Goal: Task Accomplishment & Management: Complete application form

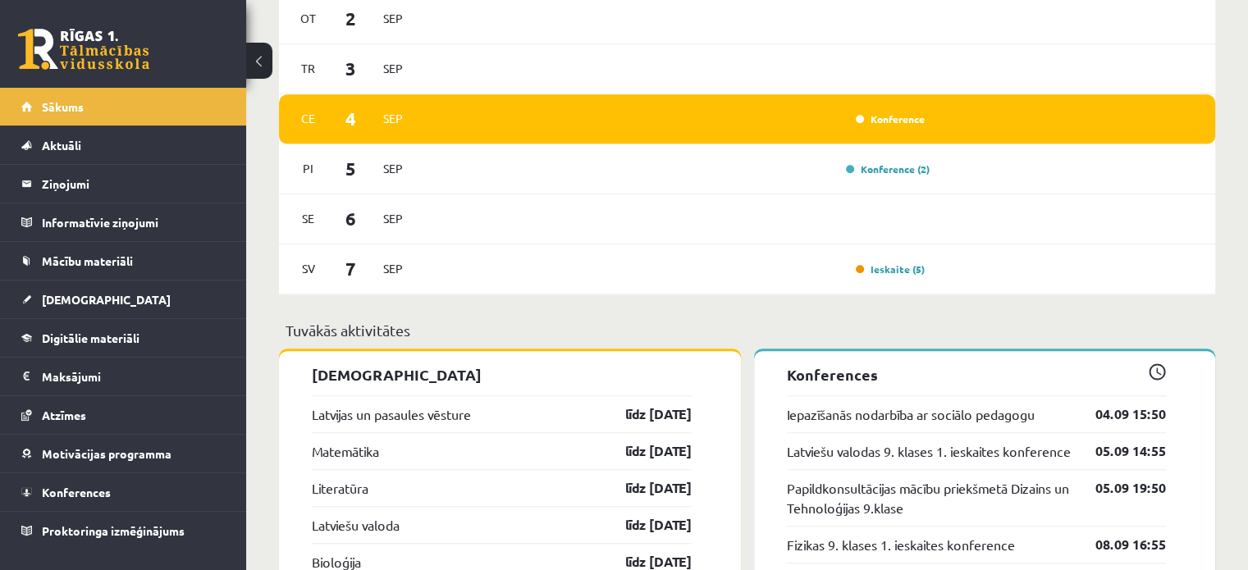
scroll to position [1641, 0]
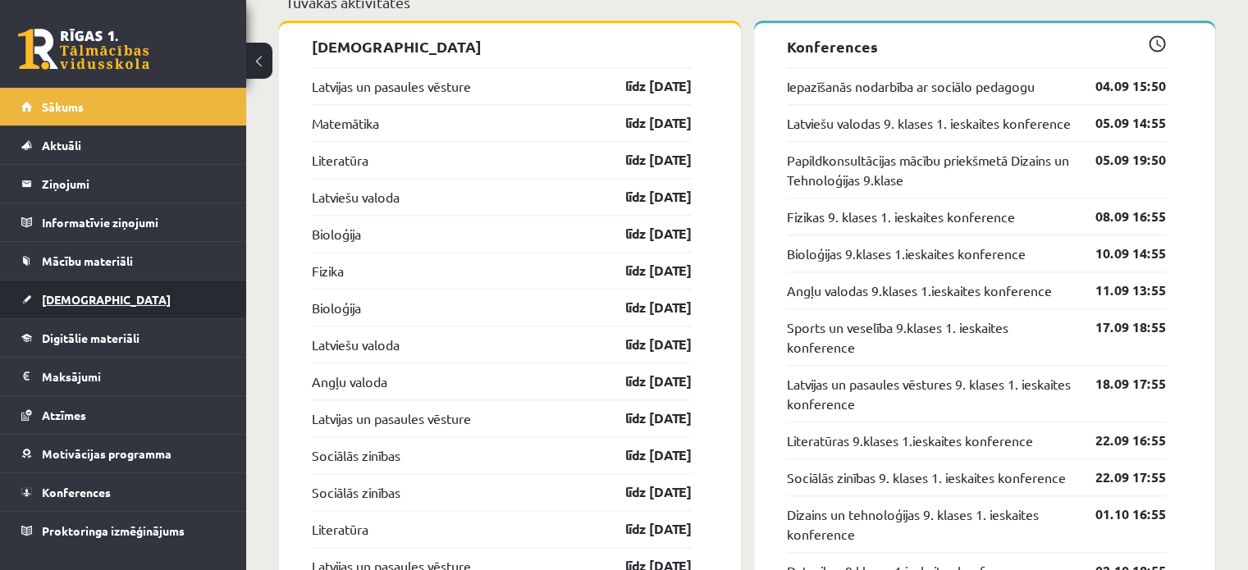
click at [141, 305] on link "[DEMOGRAPHIC_DATA]" at bounding box center [123, 300] width 204 height 38
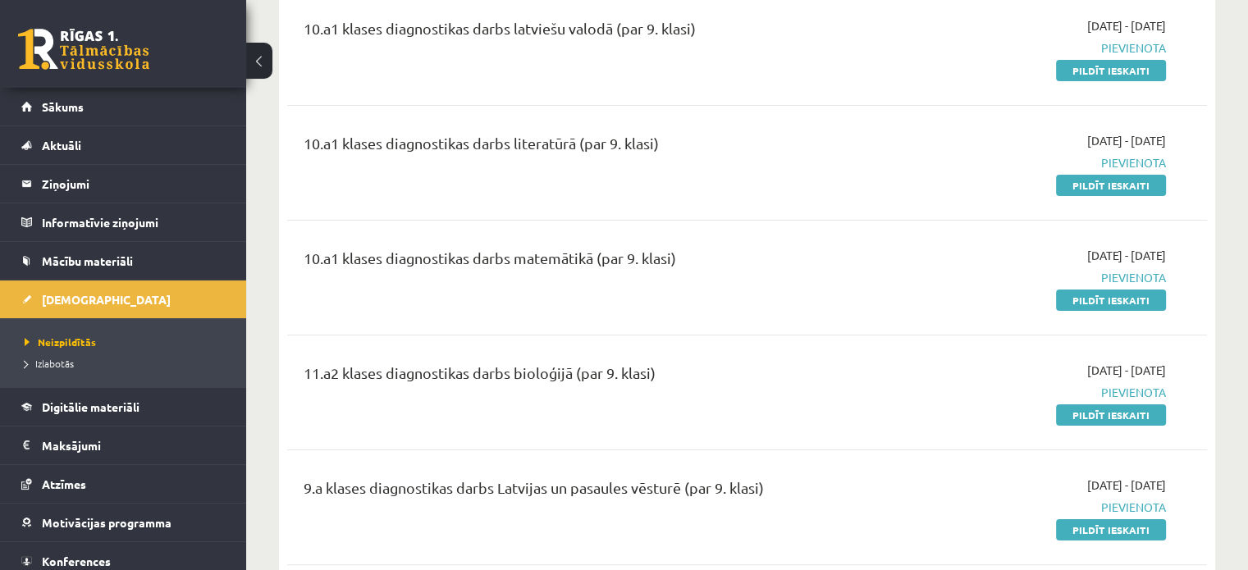
scroll to position [246, 0]
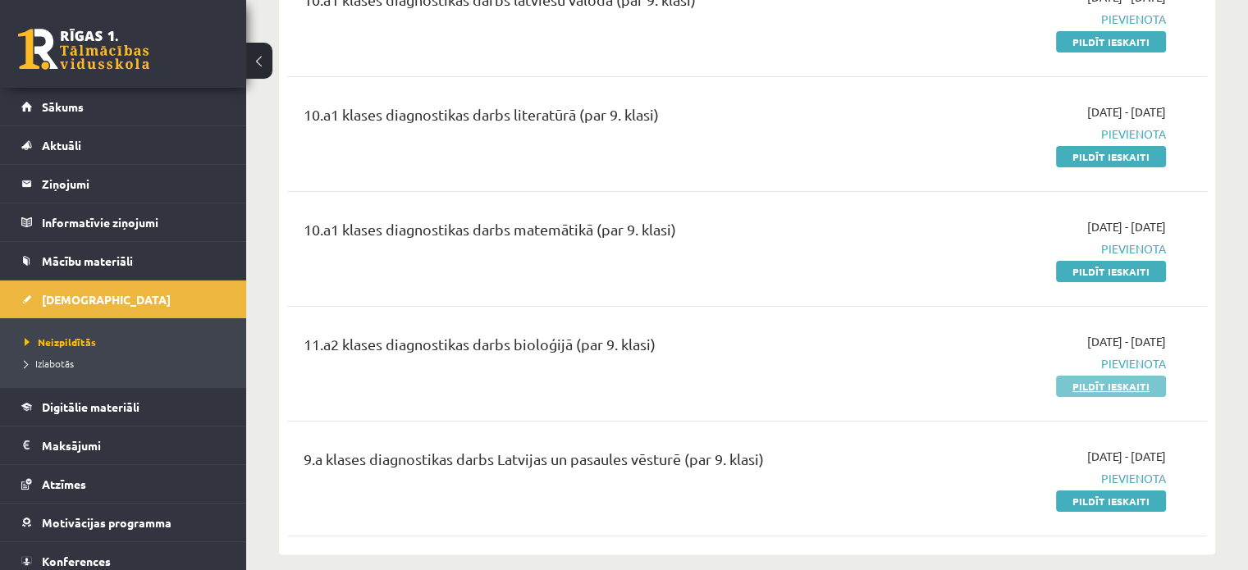
click at [1103, 389] on link "Pildīt ieskaiti" at bounding box center [1111, 386] width 110 height 21
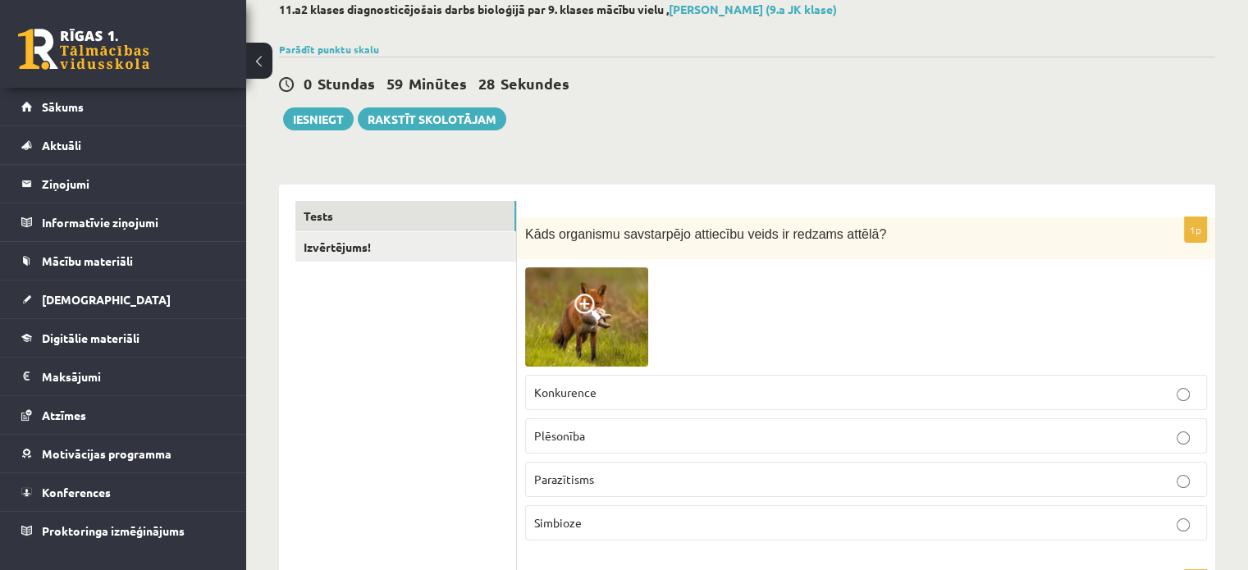
scroll to position [164, 0]
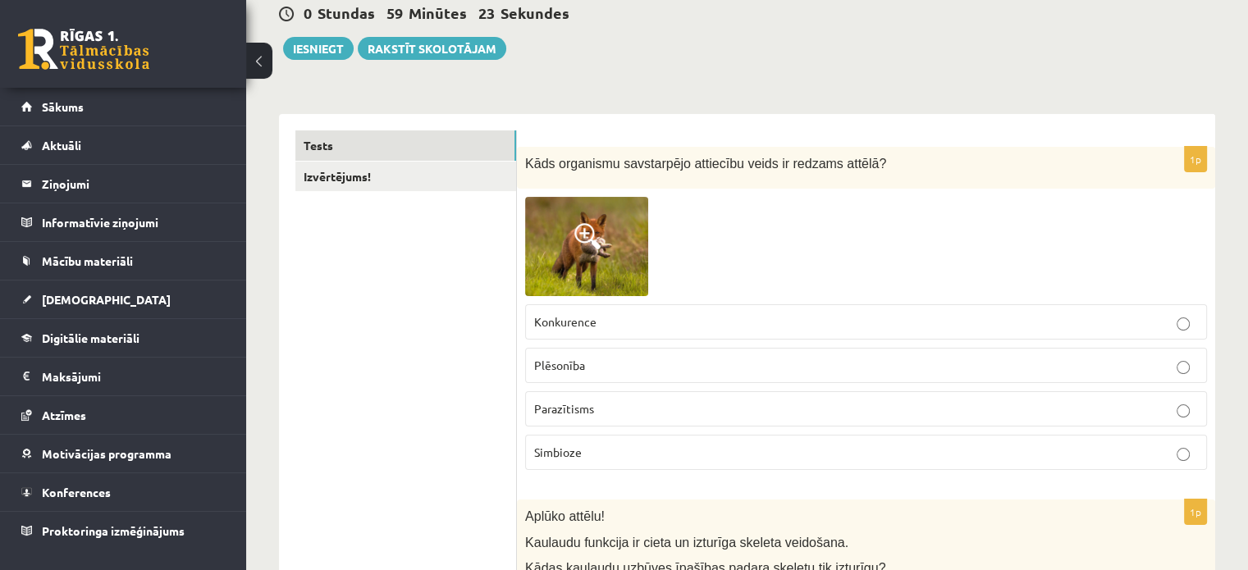
click at [599, 245] on span at bounding box center [587, 236] width 26 height 26
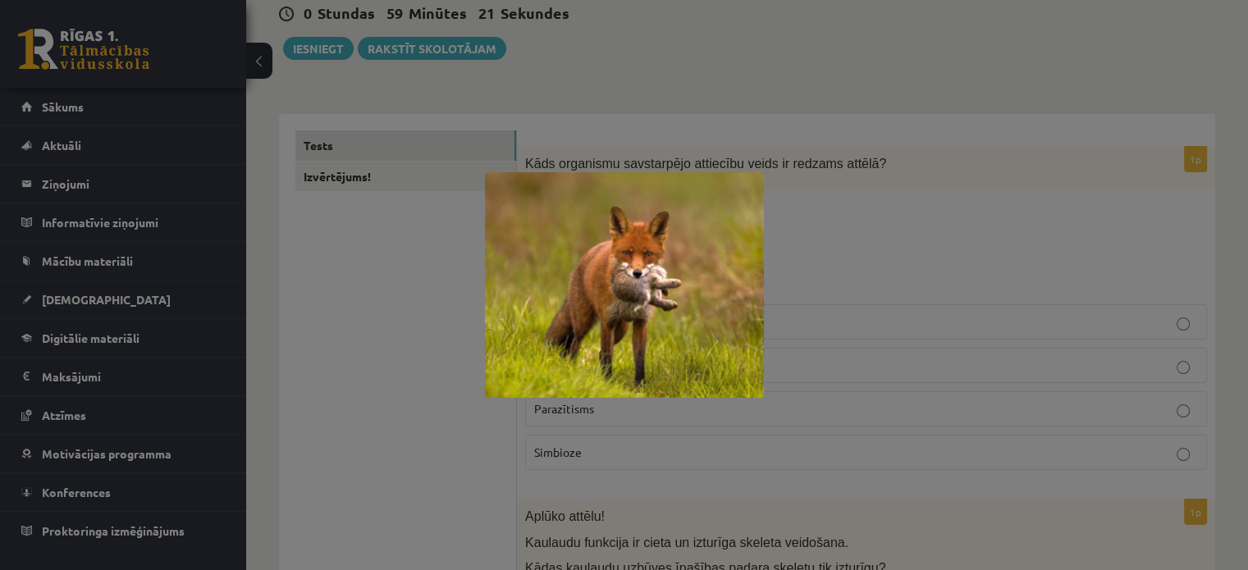
click at [599, 245] on img at bounding box center [624, 285] width 279 height 226
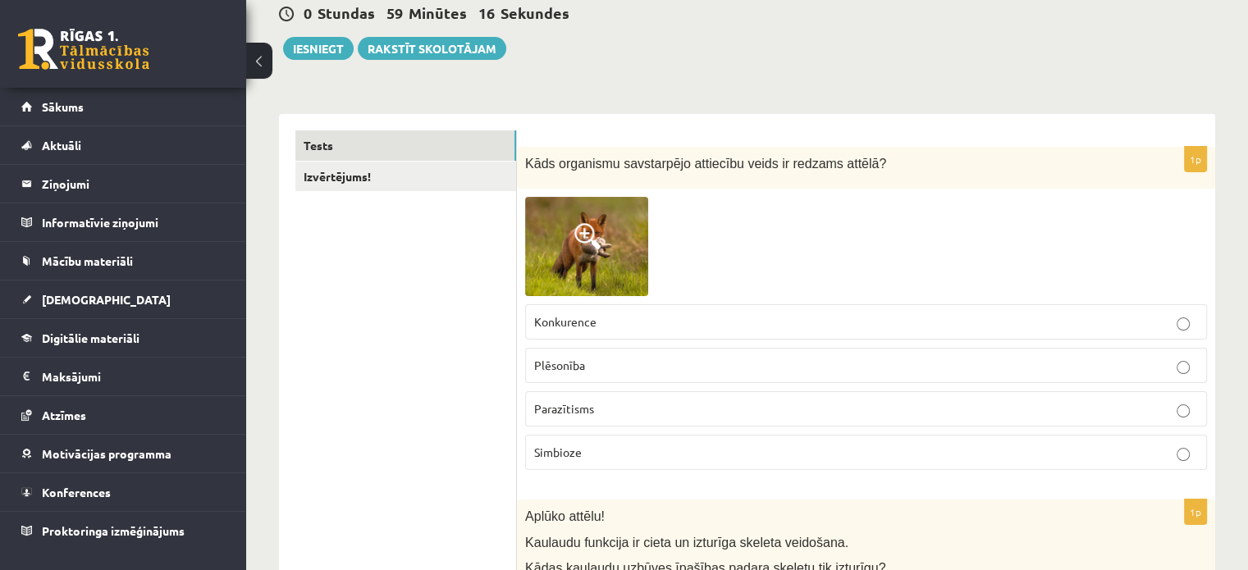
click at [702, 374] on label "Plēsonība" at bounding box center [866, 365] width 682 height 35
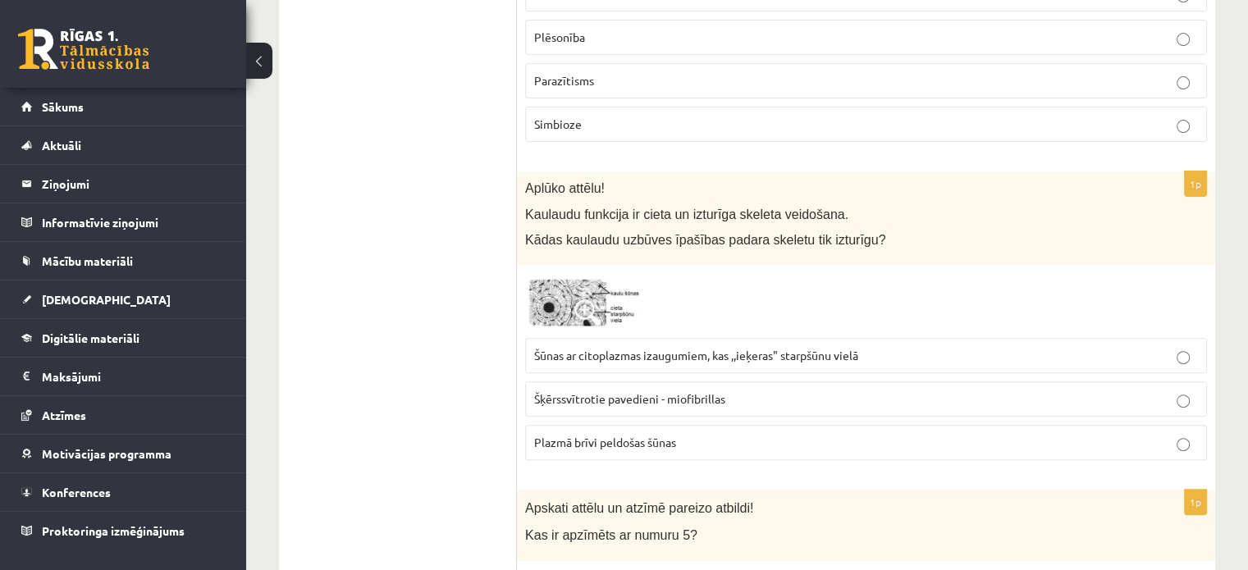
scroll to position [574, 0]
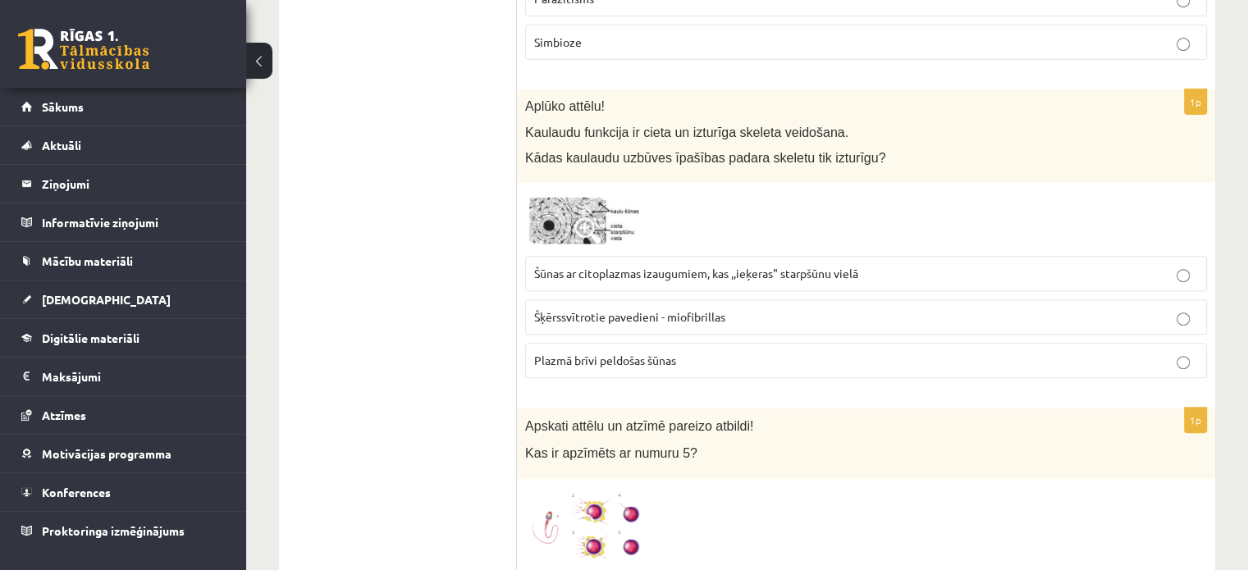
click at [568, 208] on img at bounding box center [586, 219] width 123 height 57
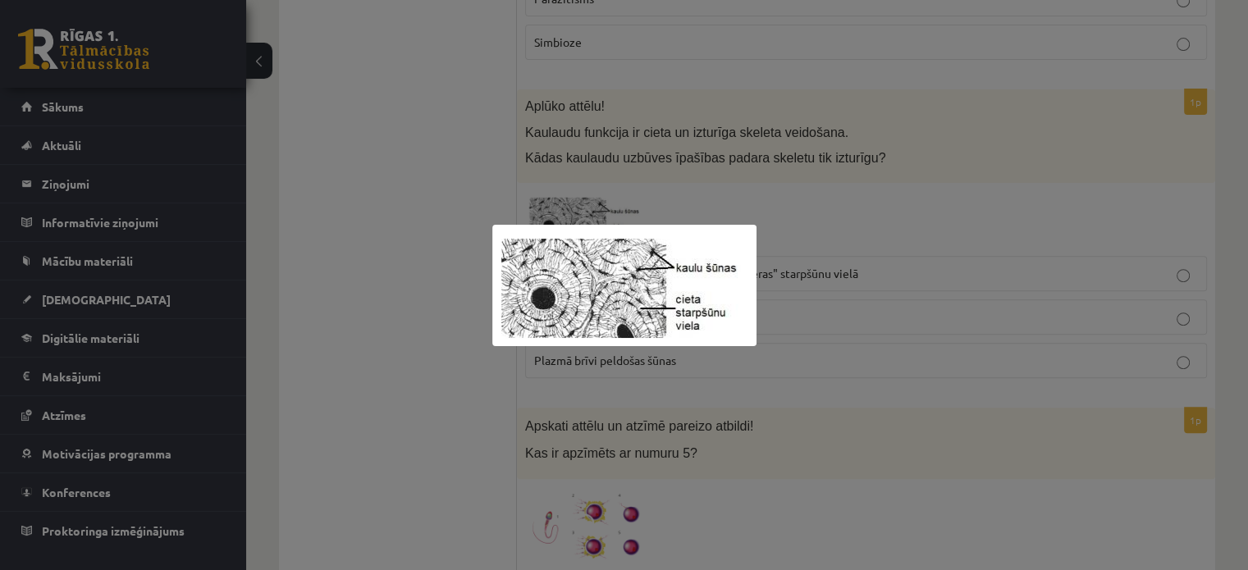
click at [593, 265] on img at bounding box center [624, 285] width 264 height 121
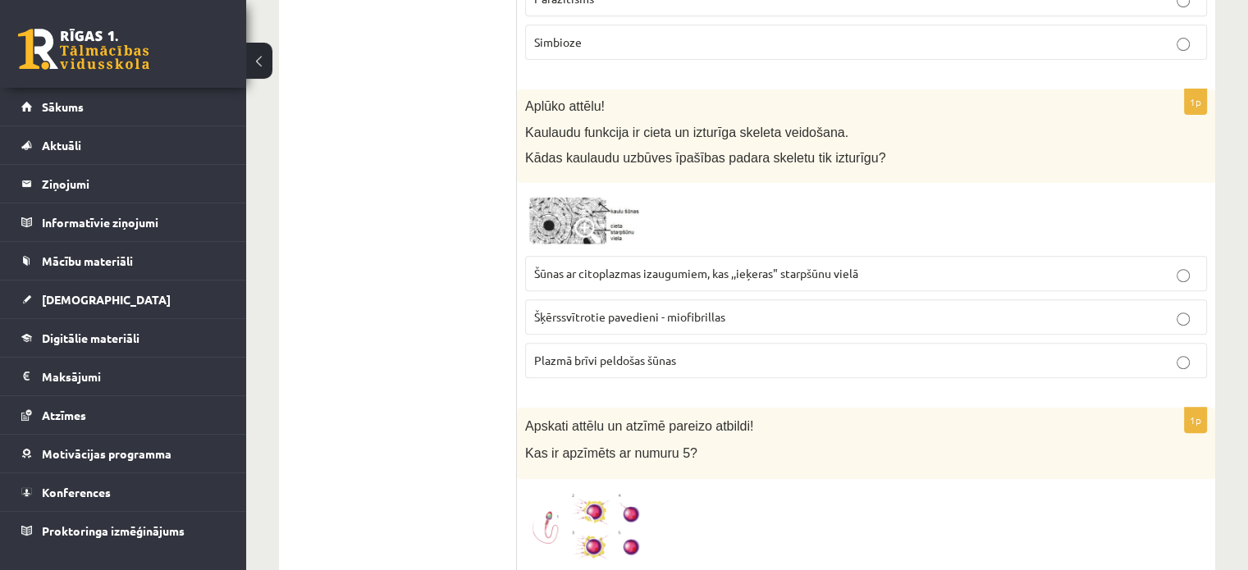
click at [661, 273] on span "Šūnas ar citoplazmas izaugumiem, kas ,,ieķeras" starpšūnu vielā" at bounding box center [696, 273] width 324 height 15
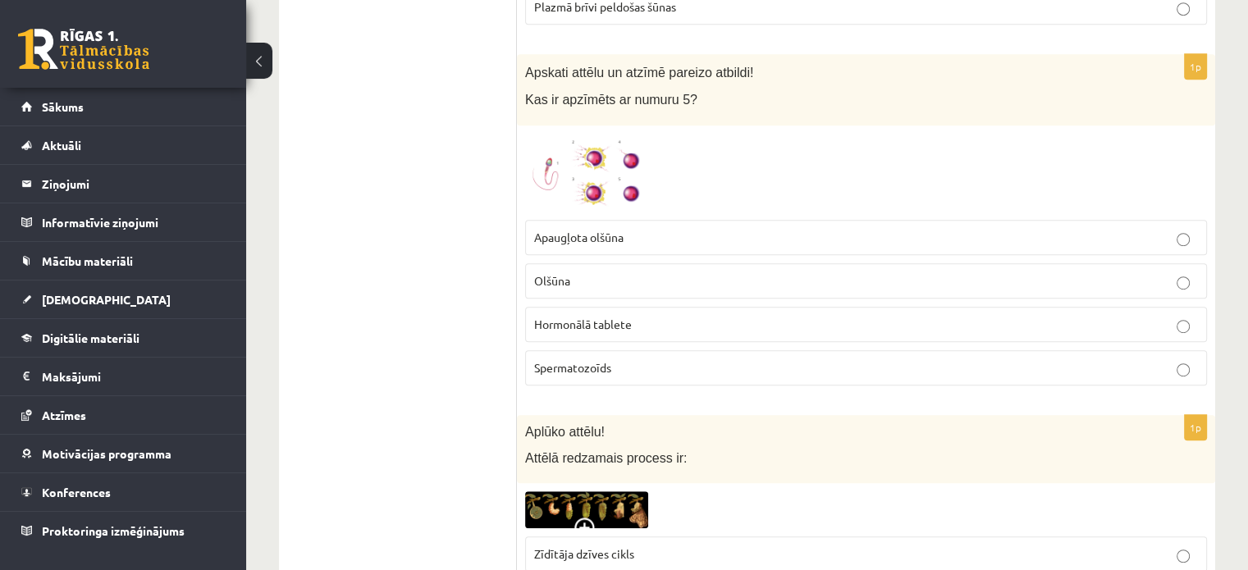
scroll to position [903, 0]
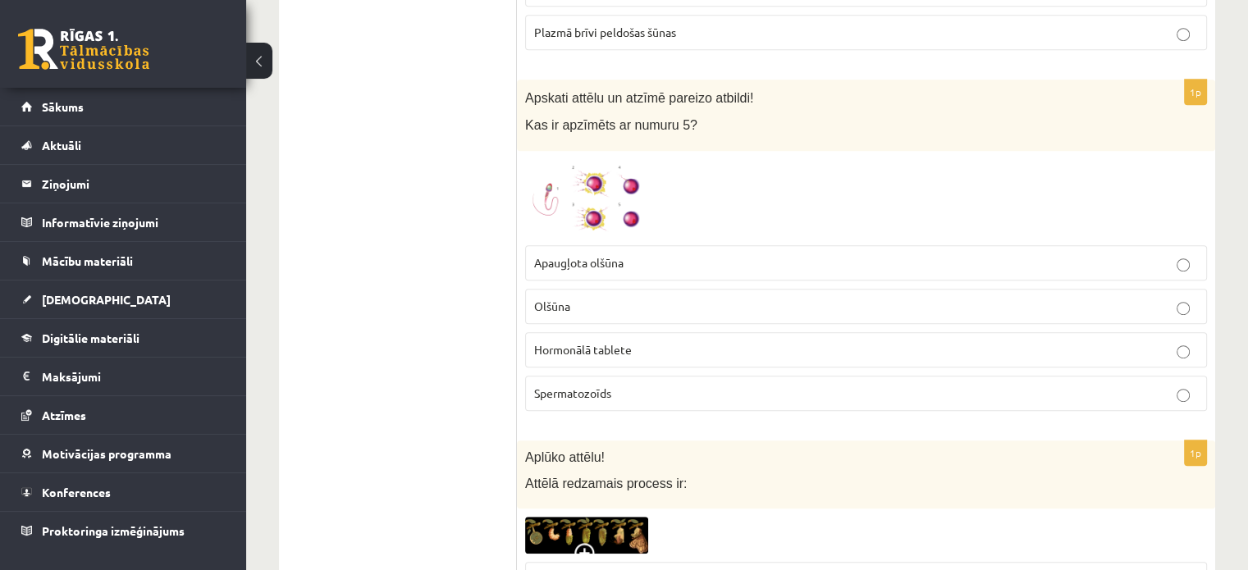
click at [607, 207] on img at bounding box center [586, 198] width 123 height 78
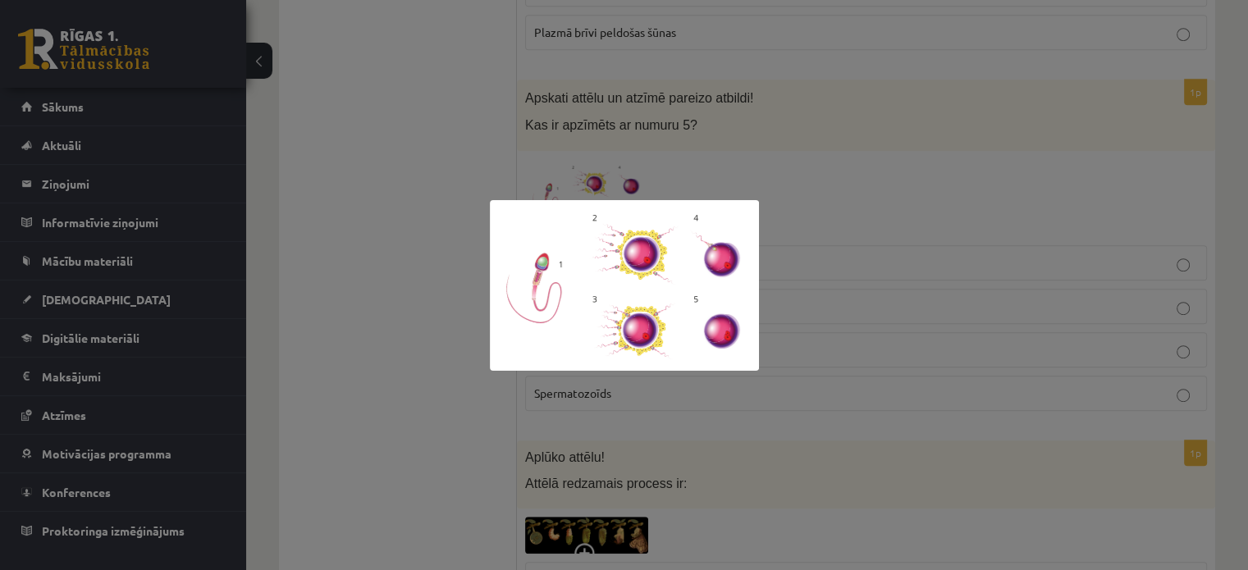
click at [601, 245] on img at bounding box center [624, 285] width 269 height 171
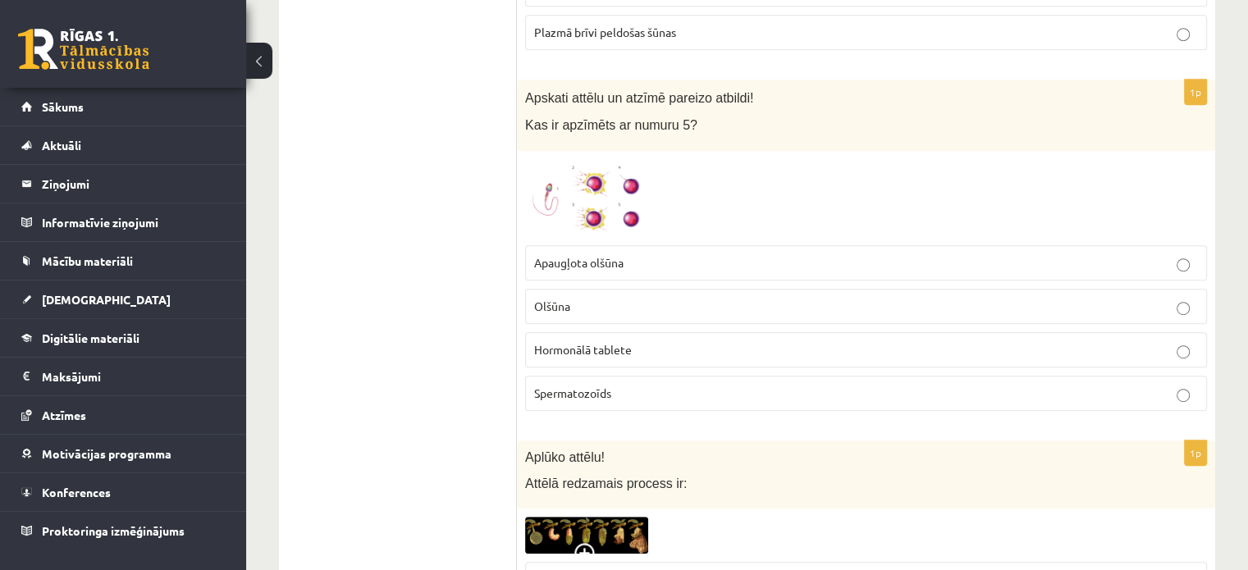
click at [606, 207] on img at bounding box center [586, 198] width 123 height 78
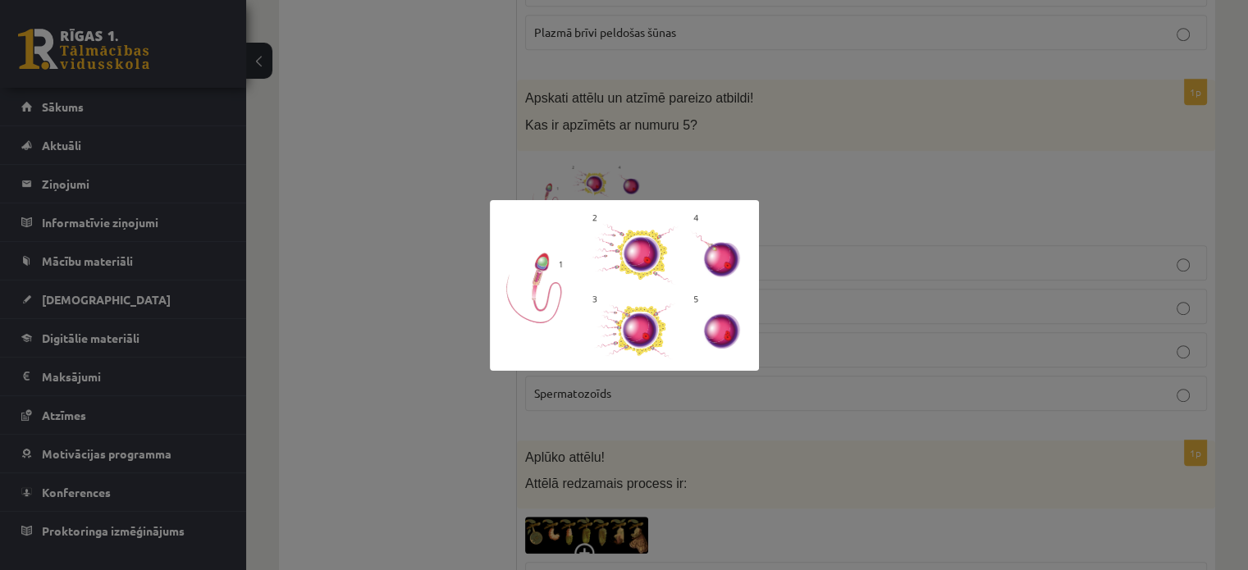
click at [721, 249] on img at bounding box center [624, 285] width 269 height 171
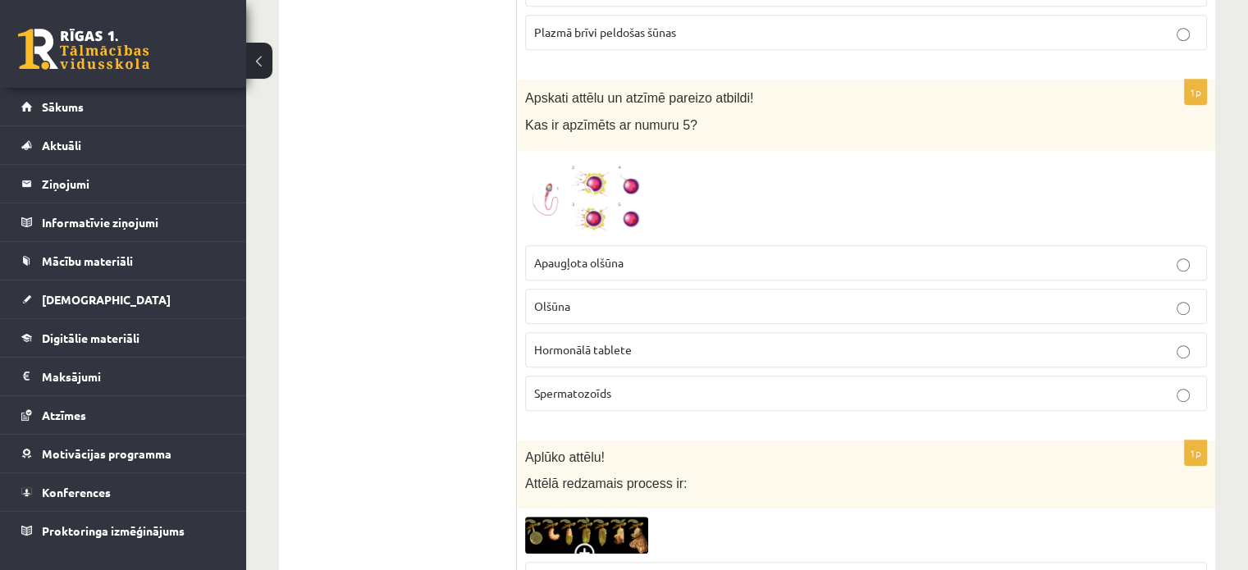
click at [664, 391] on p "Spermatozoīds" at bounding box center [866, 393] width 664 height 17
click at [623, 224] on img at bounding box center [586, 198] width 123 height 78
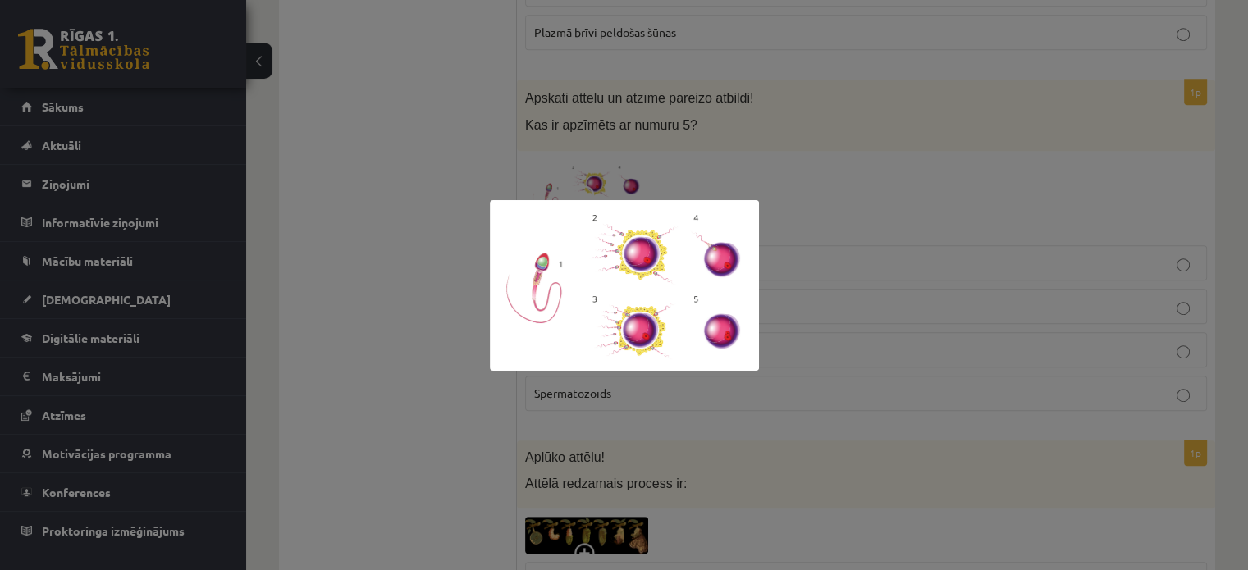
click at [840, 213] on div at bounding box center [624, 285] width 1248 height 570
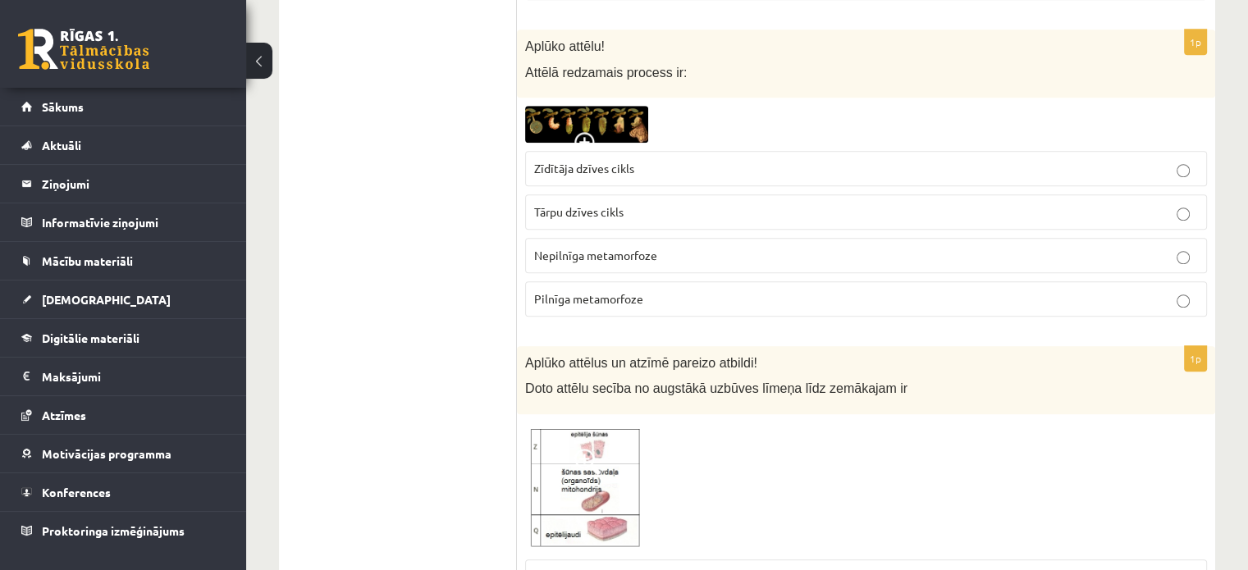
scroll to position [1231, 0]
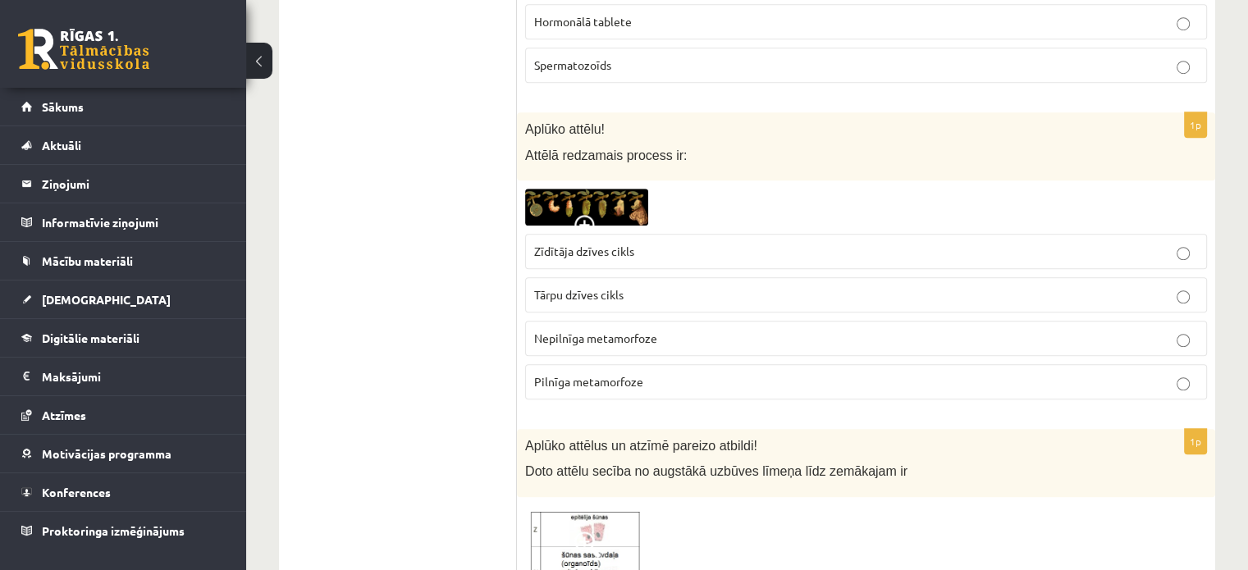
click at [624, 212] on img at bounding box center [586, 207] width 123 height 37
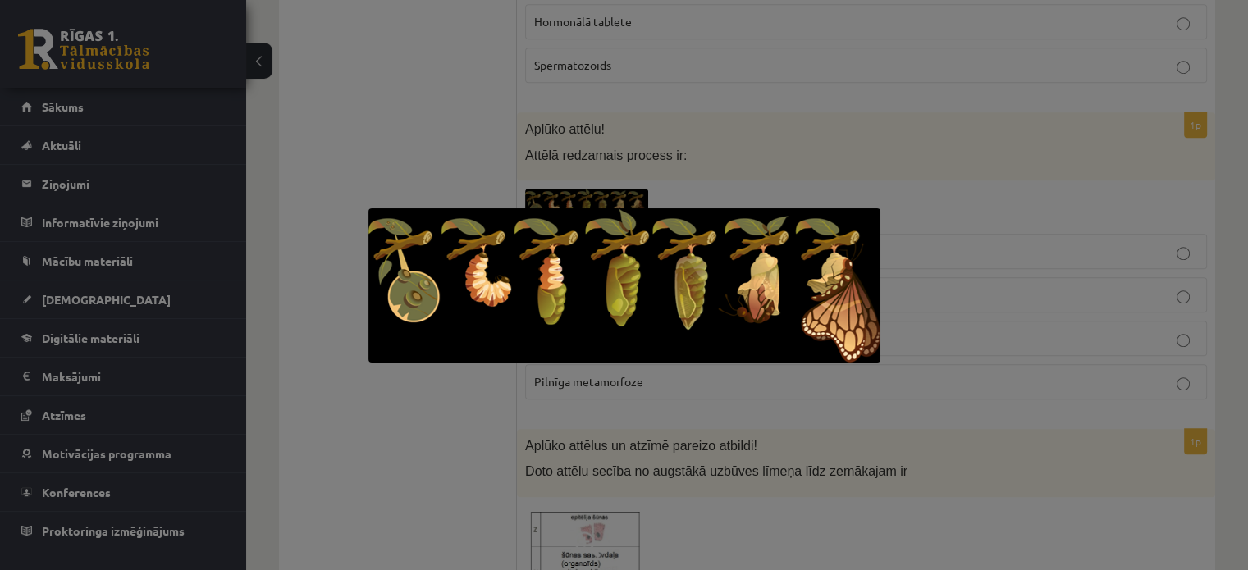
click at [624, 212] on img at bounding box center [624, 285] width 512 height 154
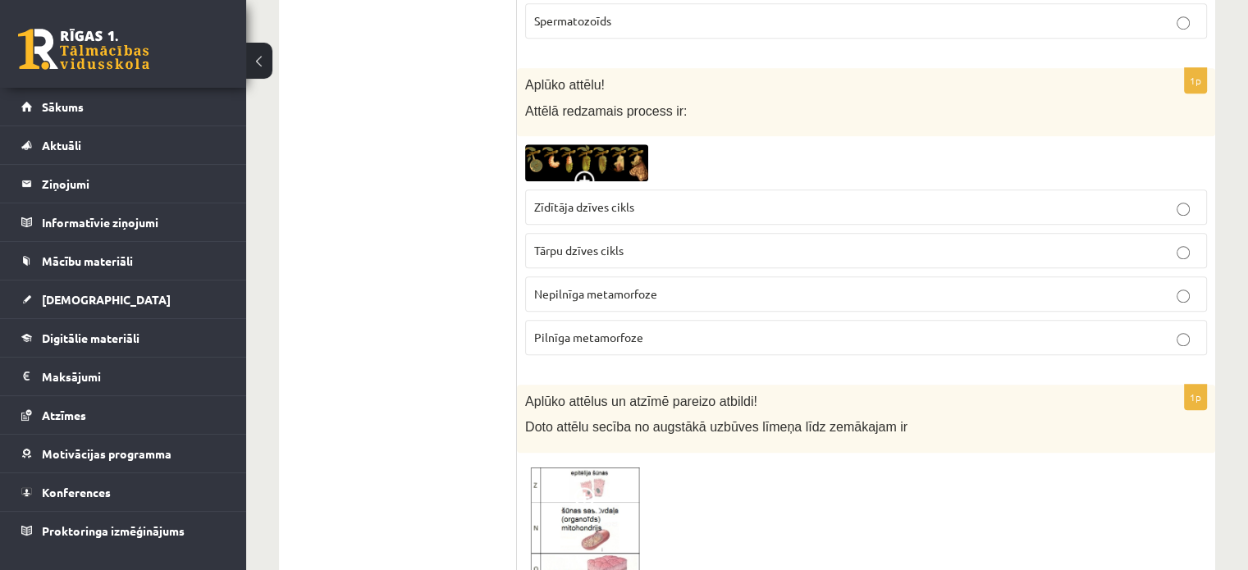
scroll to position [1149, 0]
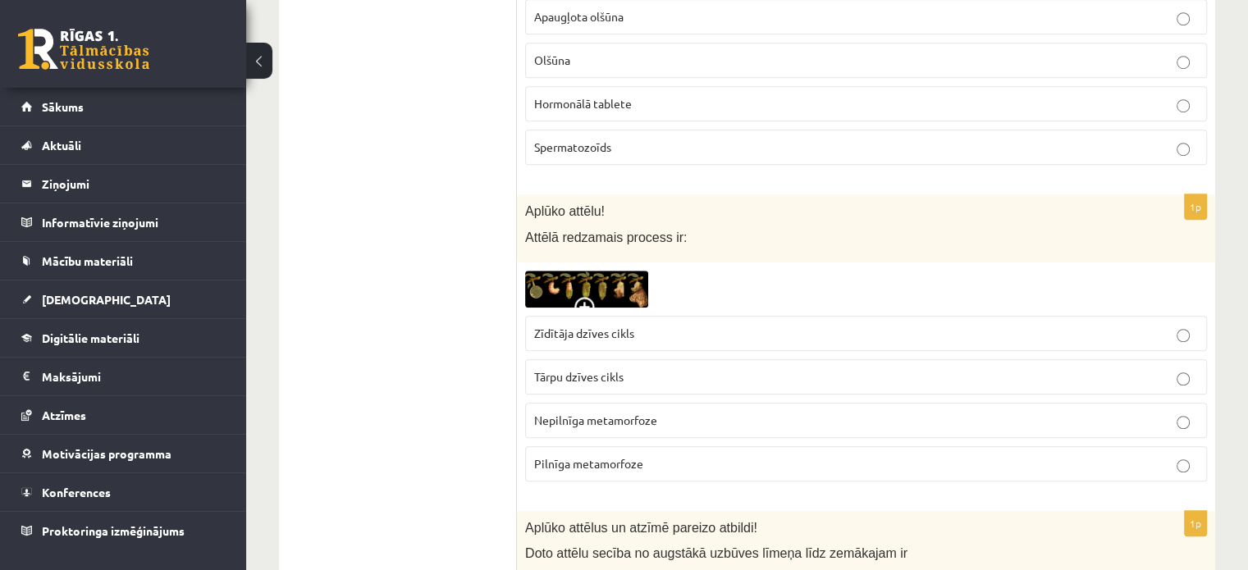
click at [634, 287] on img at bounding box center [586, 289] width 123 height 37
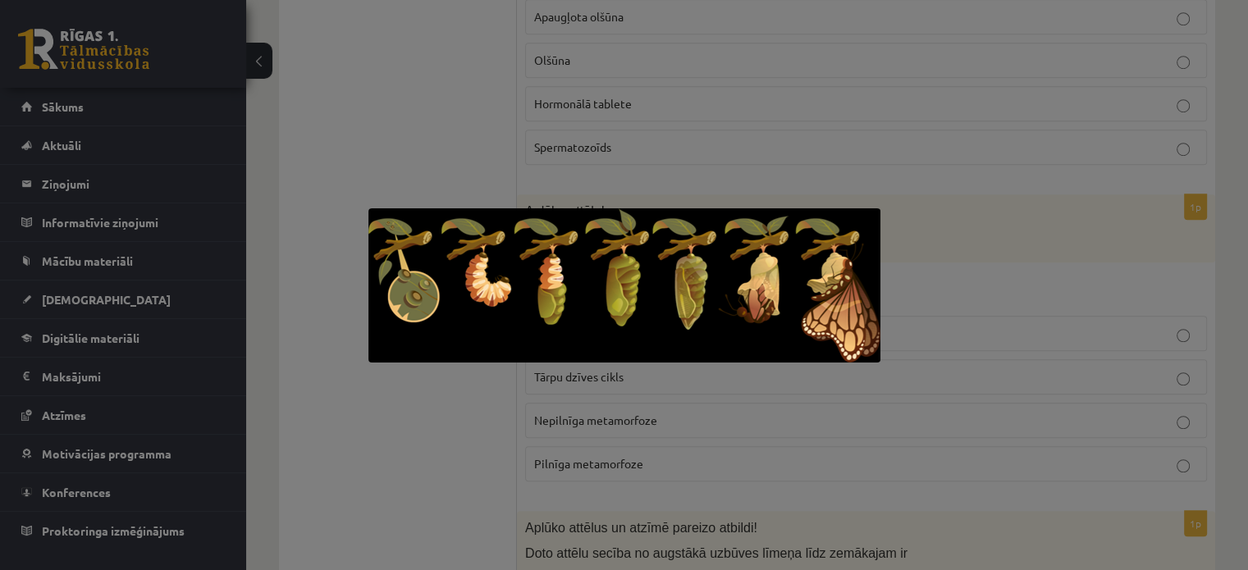
click at [634, 287] on img at bounding box center [624, 285] width 512 height 154
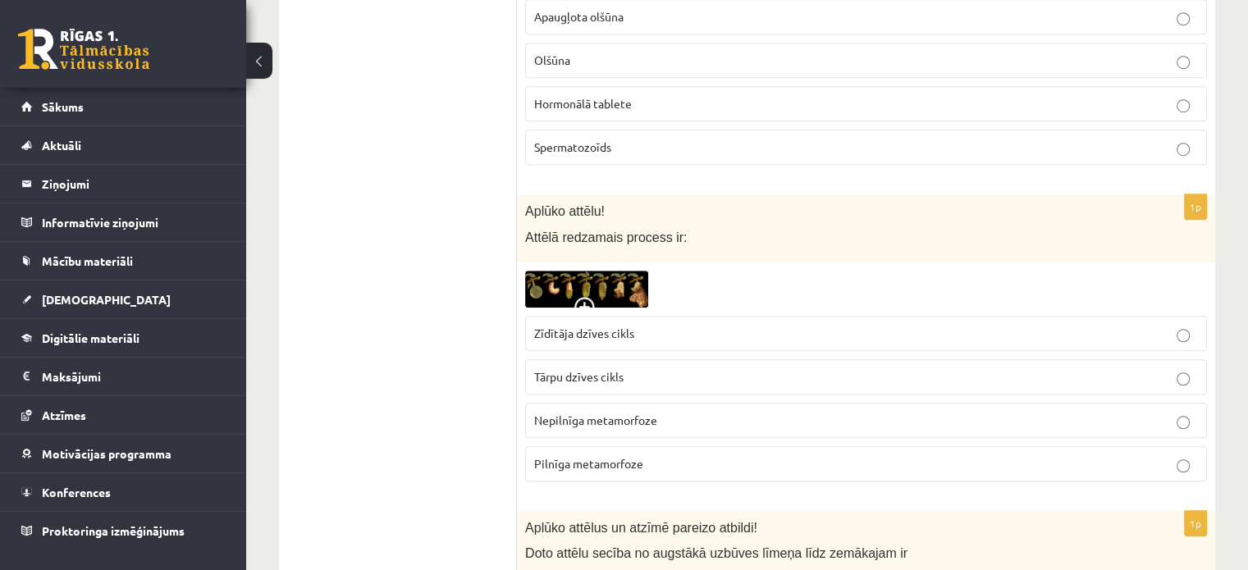
click at [653, 455] on p "Pilnīga metamorfoze" at bounding box center [866, 463] width 664 height 17
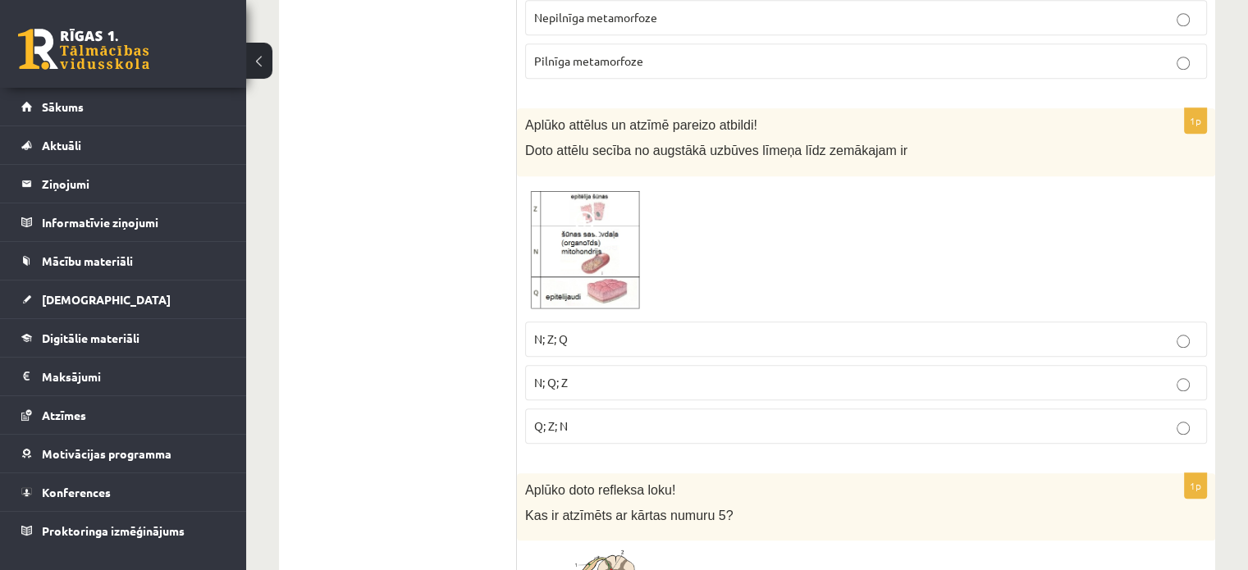
scroll to position [1559, 0]
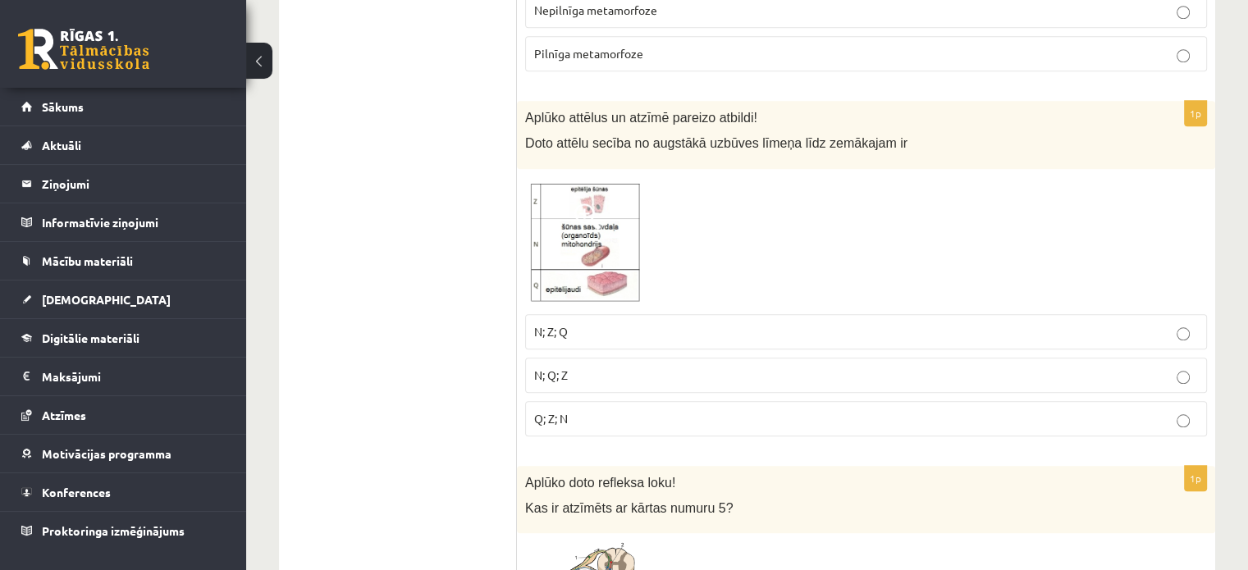
click at [592, 280] on img at bounding box center [586, 241] width 123 height 129
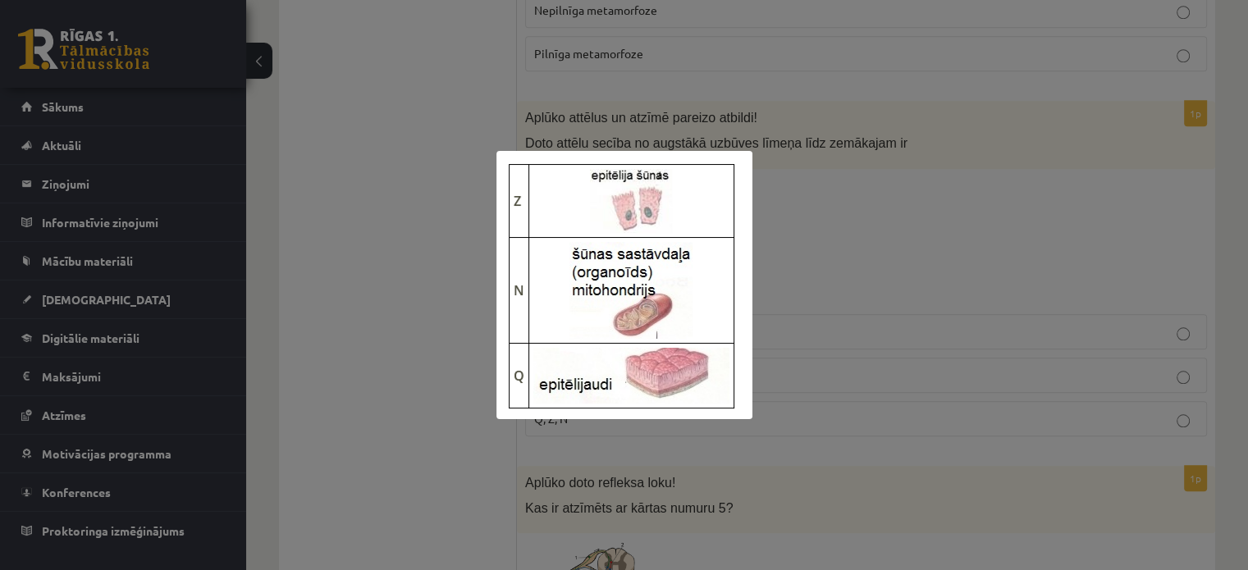
click at [881, 279] on div at bounding box center [624, 285] width 1248 height 570
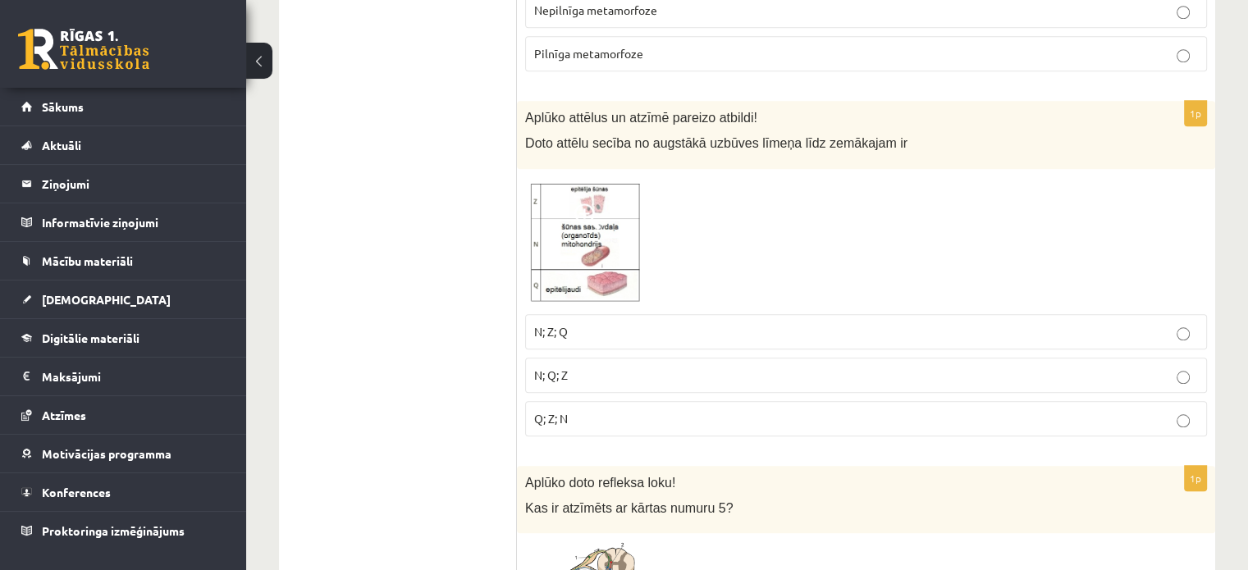
click at [668, 410] on p "Q; Z; N" at bounding box center [866, 418] width 664 height 17
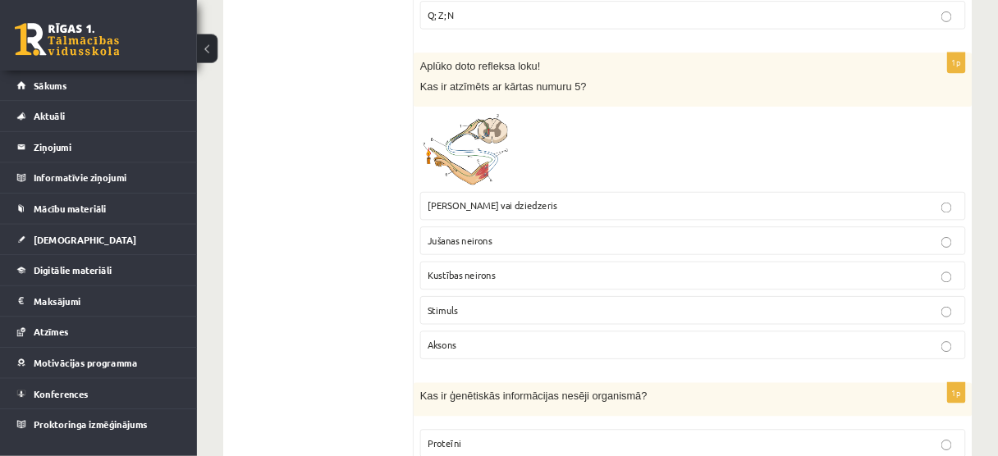
scroll to position [1970, 0]
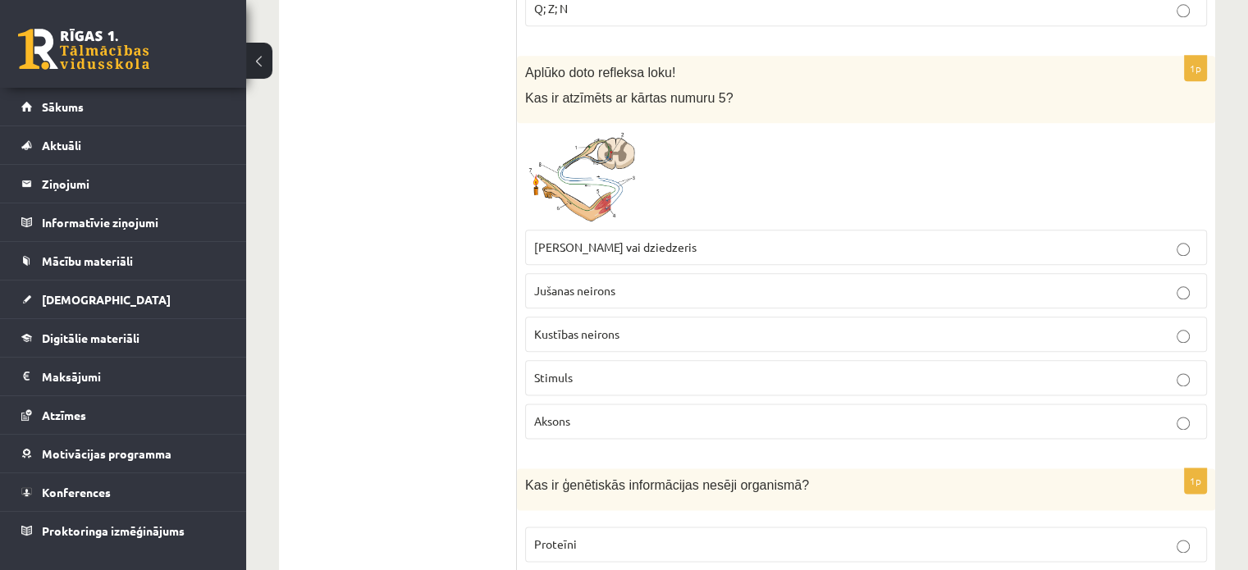
click at [603, 196] on img at bounding box center [586, 176] width 123 height 90
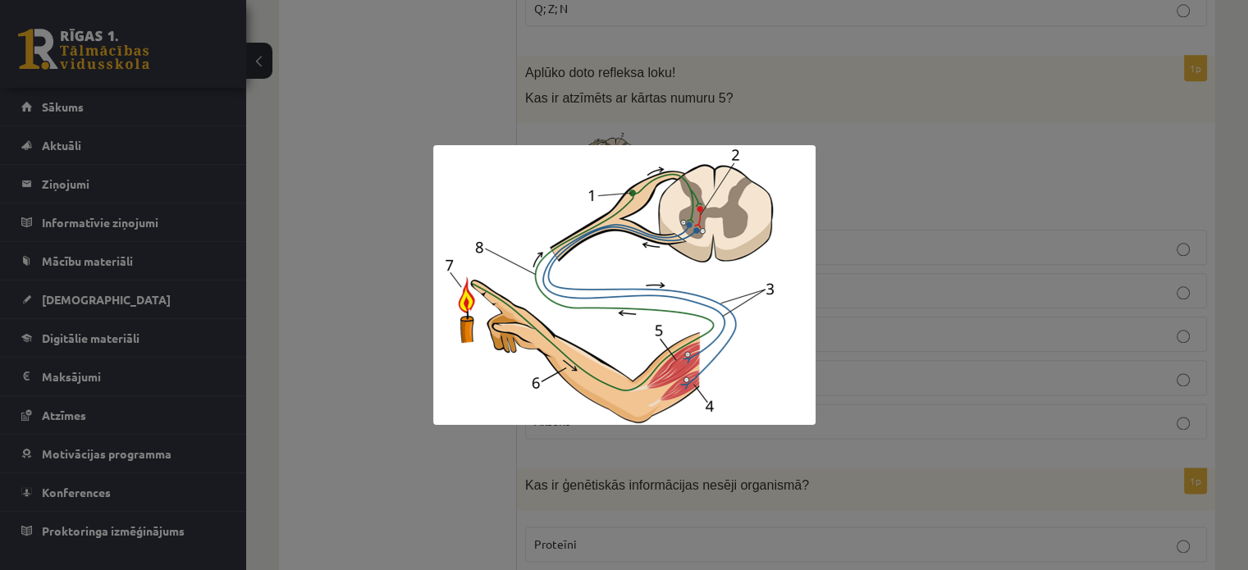
drag, startPoint x: 1077, startPoint y: 10, endPoint x: 382, endPoint y: 50, distance: 697.1
click at [382, 50] on div at bounding box center [624, 285] width 1248 height 570
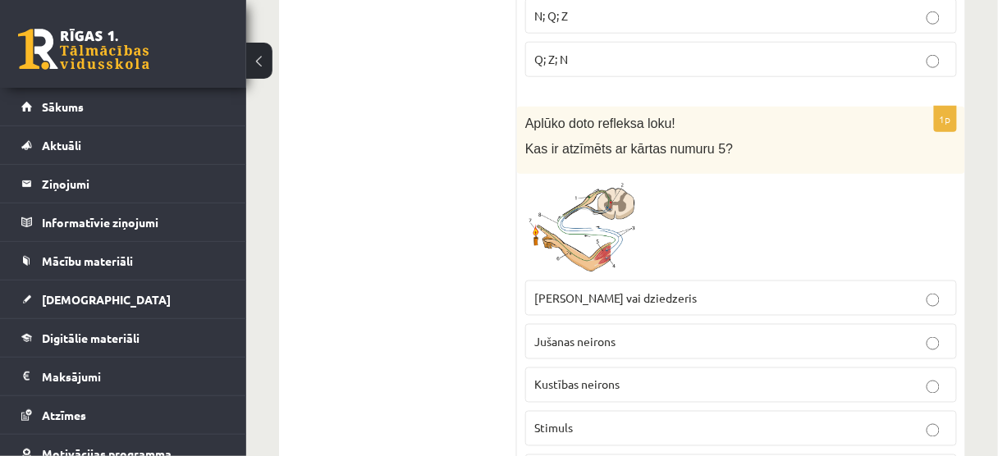
drag, startPoint x: 1160, startPoint y: 2, endPoint x: 449, endPoint y: 141, distance: 725.0
click at [604, 185] on img at bounding box center [586, 227] width 123 height 90
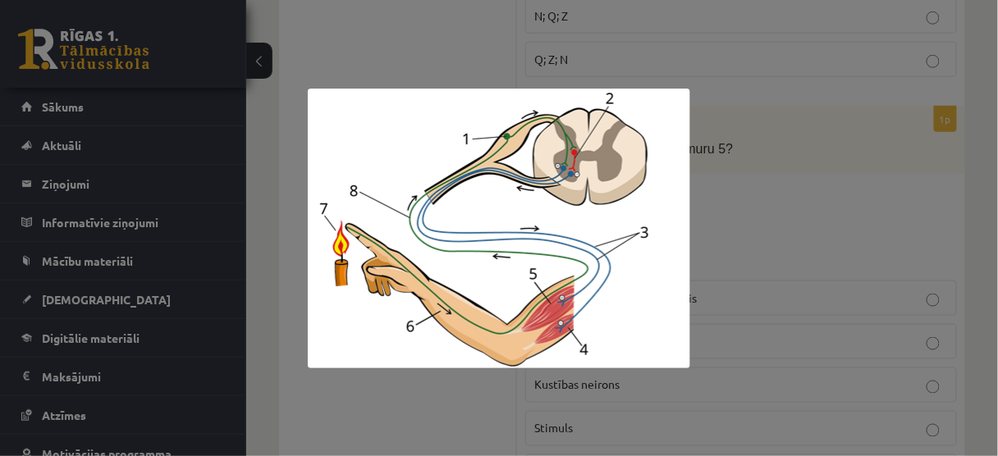
click at [608, 183] on img at bounding box center [499, 229] width 382 height 280
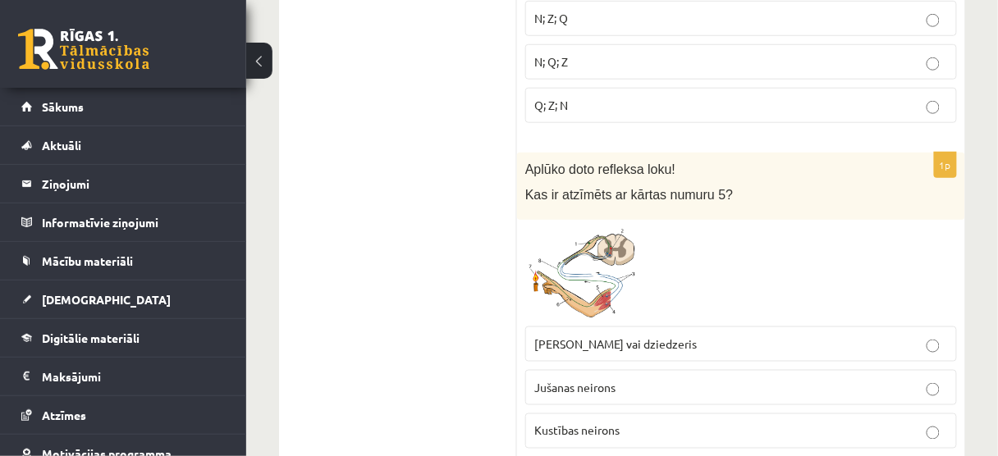
scroll to position [1904, 0]
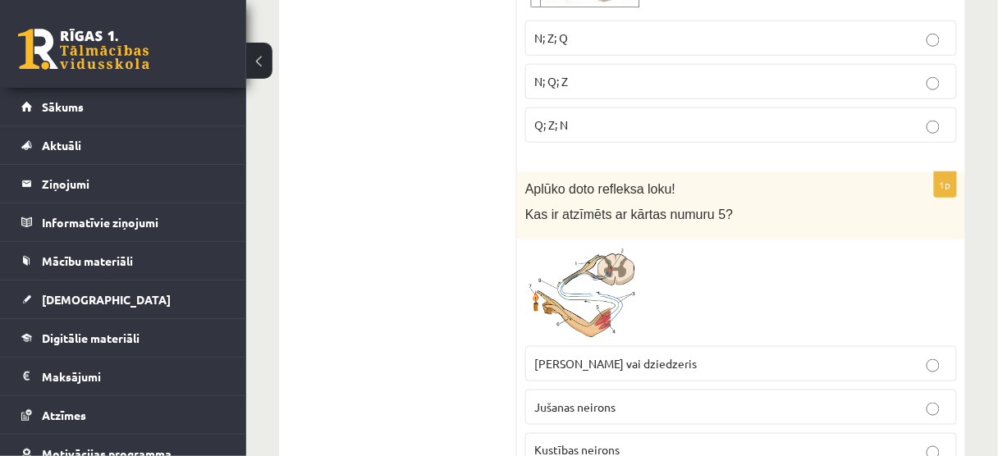
click at [609, 182] on div "1p Aplūko doto refleksa loku! Kas ir atzīmēts ar kārtas numuru 5? Muskulis vai …" at bounding box center [741, 370] width 448 height 396
click at [606, 248] on img at bounding box center [586, 293] width 123 height 90
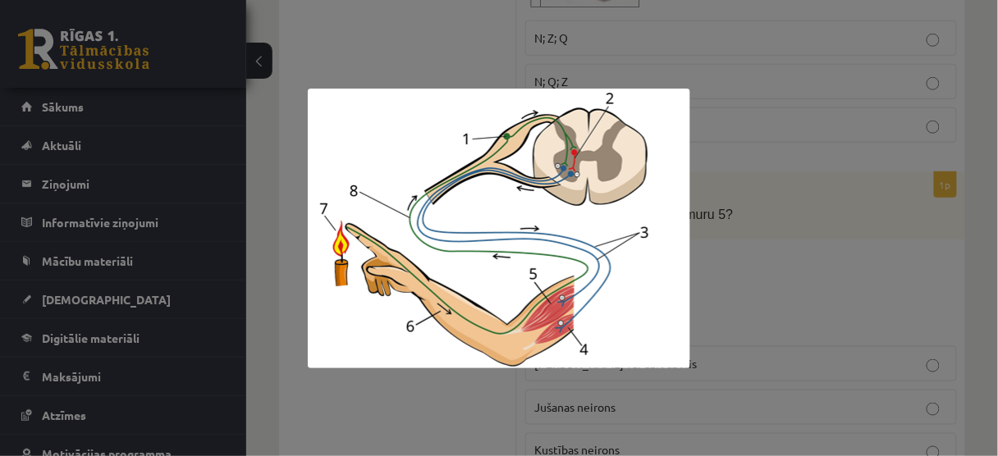
click at [760, 254] on div at bounding box center [499, 228] width 998 height 456
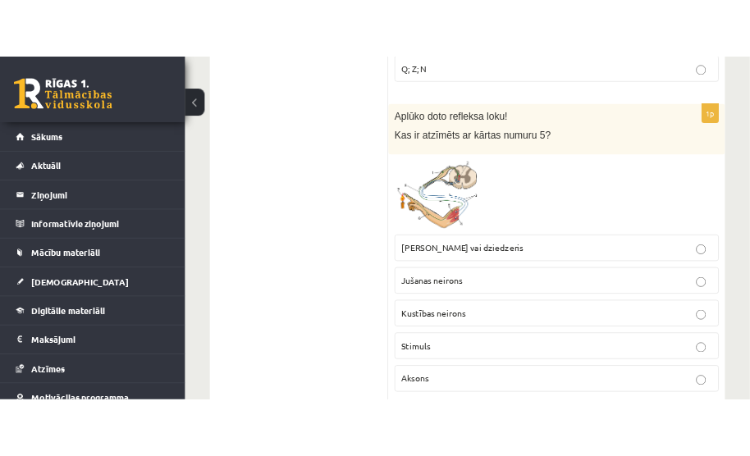
scroll to position [2035, 0]
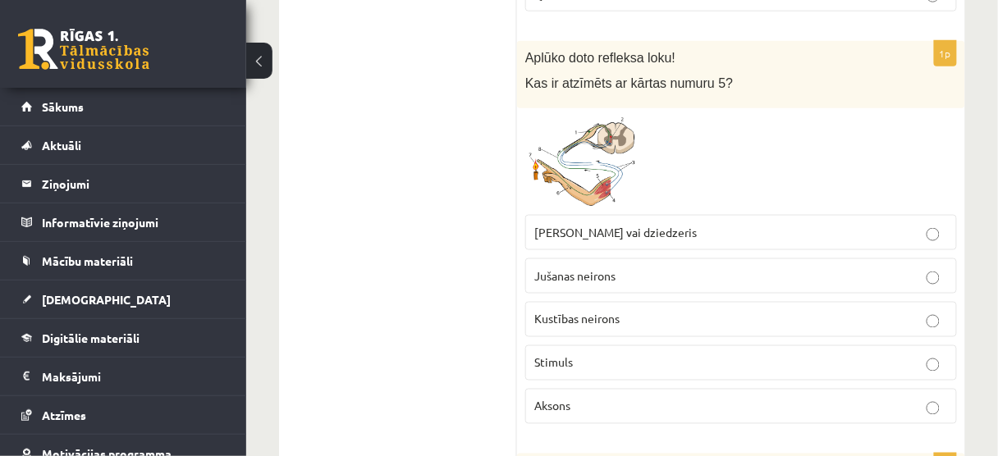
click at [618, 312] on span "Kustības neirons" at bounding box center [576, 319] width 85 height 15
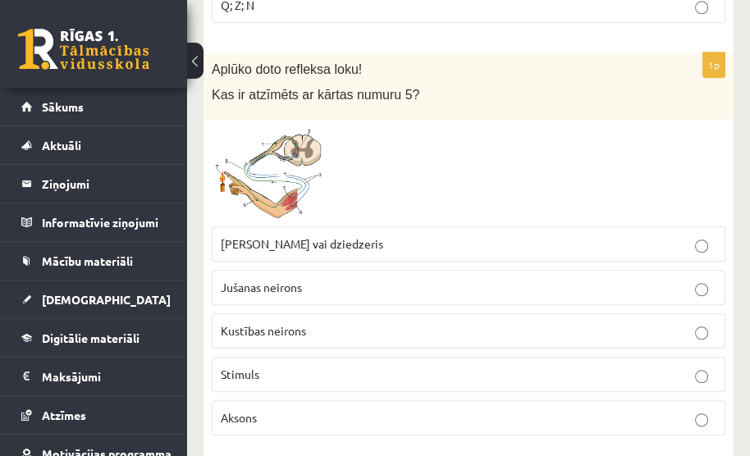
click at [602, 236] on p "Muskulis vai dziedzeris" at bounding box center [469, 244] width 496 height 17
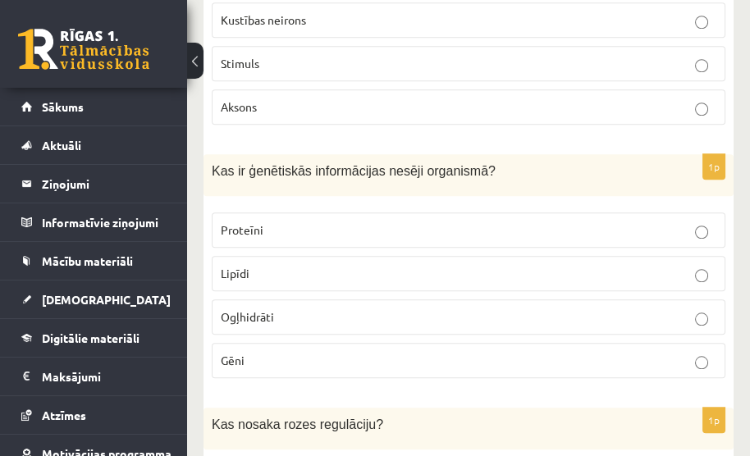
scroll to position [2363, 0]
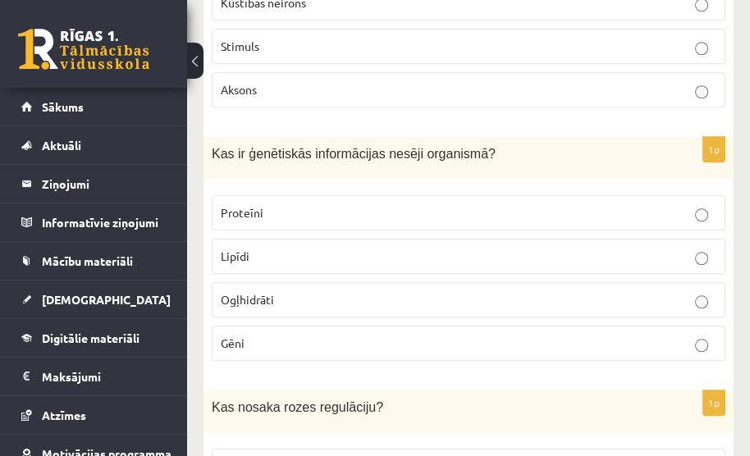
drag, startPoint x: 743, startPoint y: 97, endPoint x: 404, endPoint y: 107, distance: 339.1
click at [384, 335] on p "Gēni" at bounding box center [469, 343] width 496 height 17
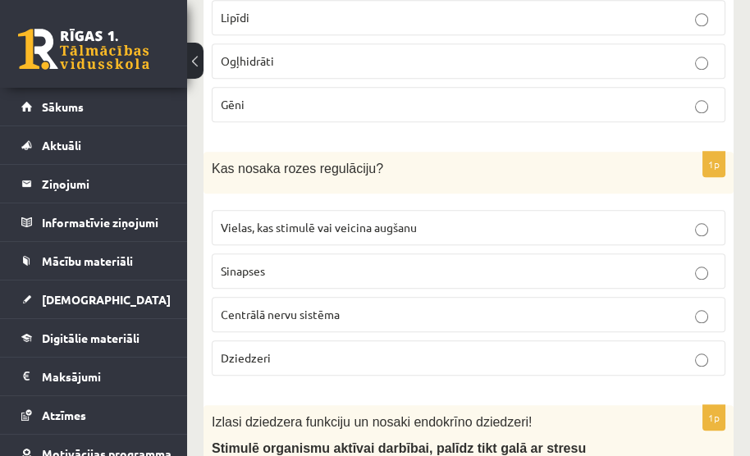
scroll to position [2626, 0]
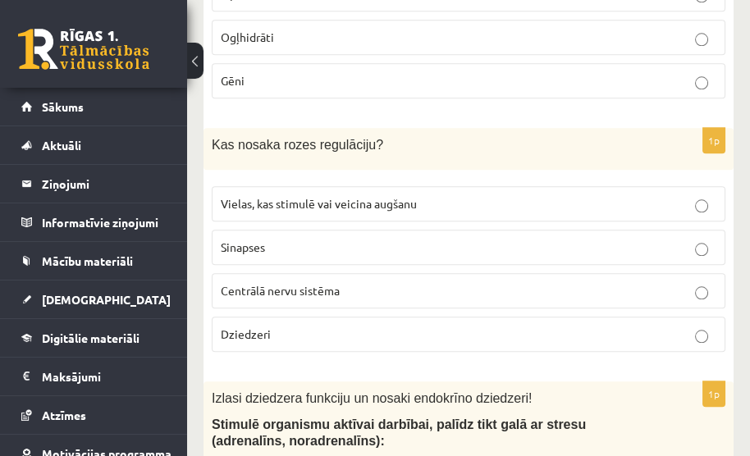
click at [394, 196] on label "Vielas, kas stimulē vai veicina augšanu" at bounding box center [469, 203] width 514 height 35
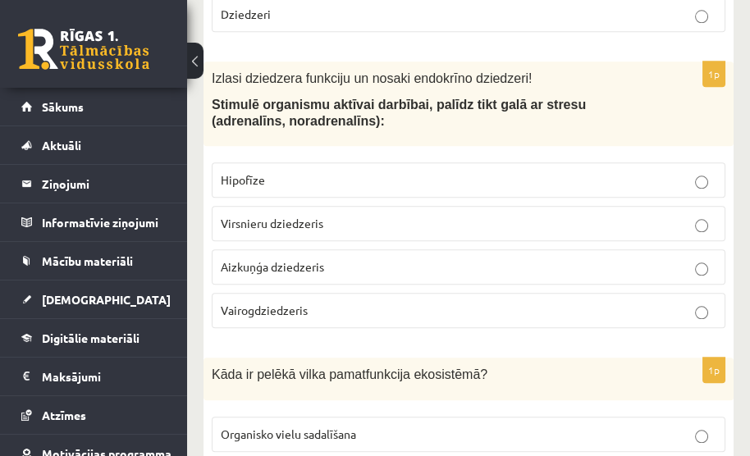
scroll to position [2954, 0]
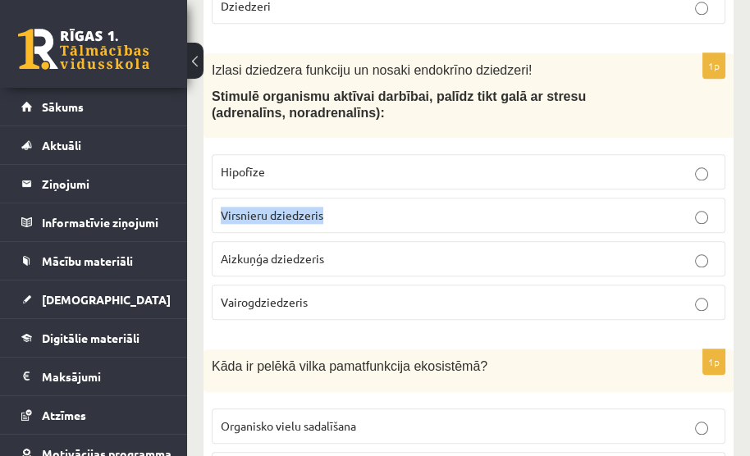
drag, startPoint x: 216, startPoint y: 198, endPoint x: 248, endPoint y: 197, distance: 32.0
click at [402, 198] on label "Virsnieru dziedzeris" at bounding box center [469, 215] width 514 height 35
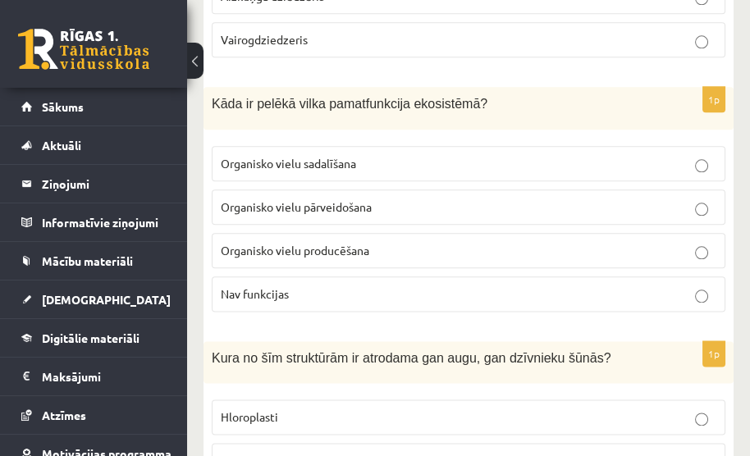
scroll to position [3204, 0]
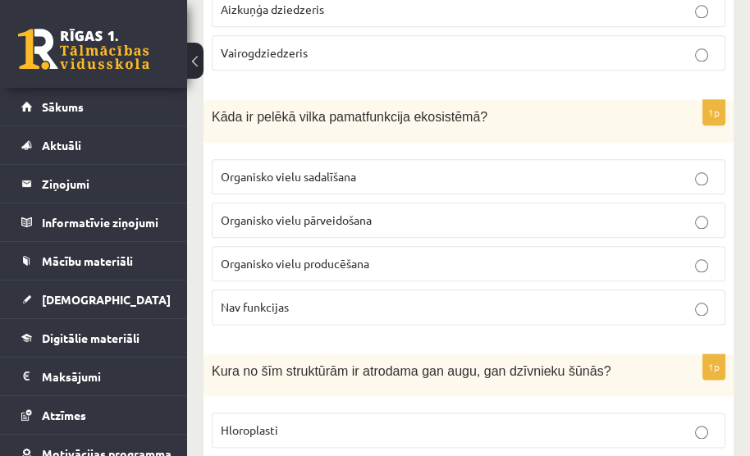
click at [678, 212] on p "Organisko vielu pārveidošana" at bounding box center [469, 220] width 496 height 17
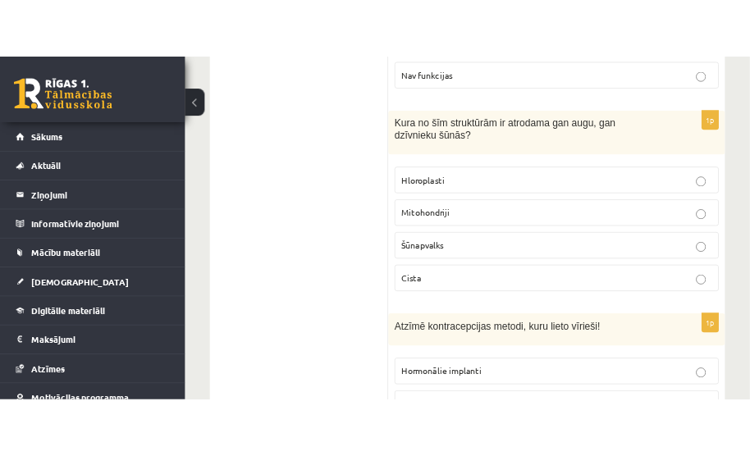
scroll to position [3452, 0]
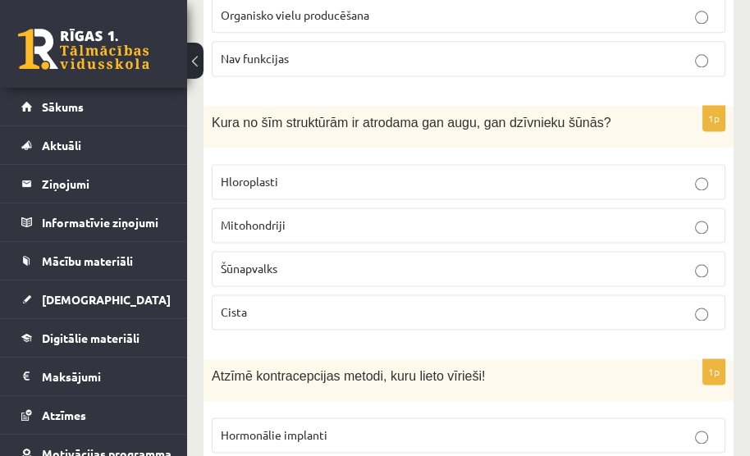
click at [689, 217] on p "Mitohondriji" at bounding box center [469, 225] width 496 height 17
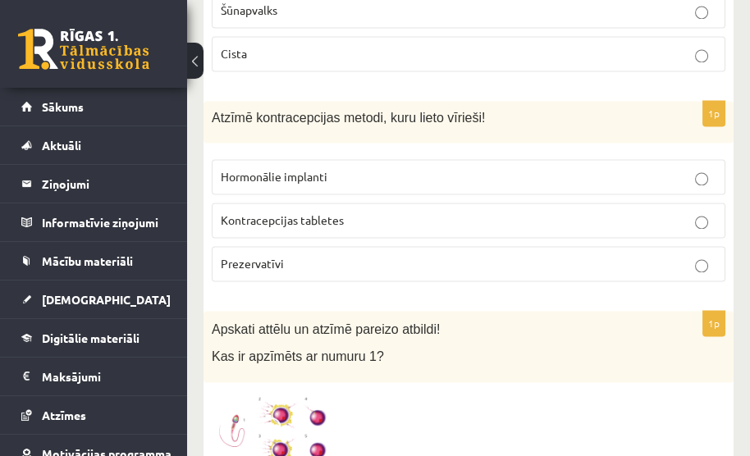
scroll to position [3715, 0]
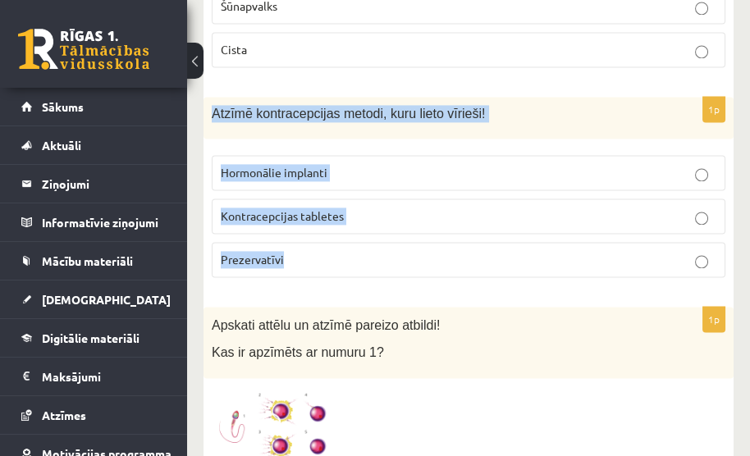
drag, startPoint x: 204, startPoint y: 60, endPoint x: 595, endPoint y: 230, distance: 426.0
click at [603, 239] on div "1p Kāds organismu savstarpējo attiecību veids ir redzams attēlā? Konkurence Plē…" at bounding box center [469, 267] width 530 height 7282
click at [715, 155] on label "Hormonālie implanti" at bounding box center [469, 172] width 514 height 35
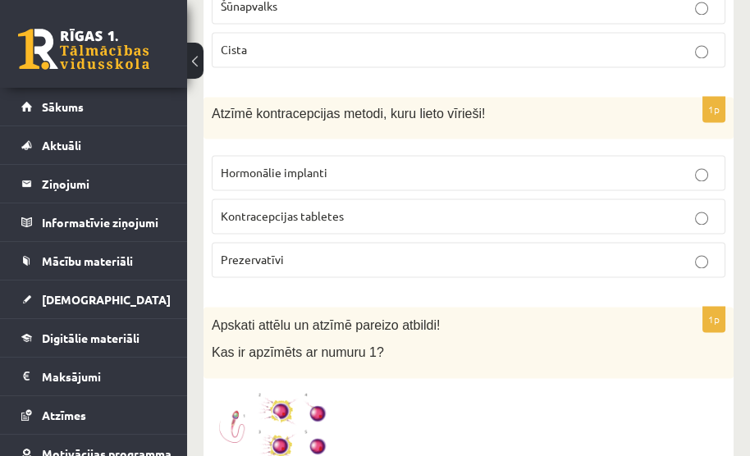
click at [702, 208] on p "Kontracepcijas tabletes" at bounding box center [469, 216] width 496 height 17
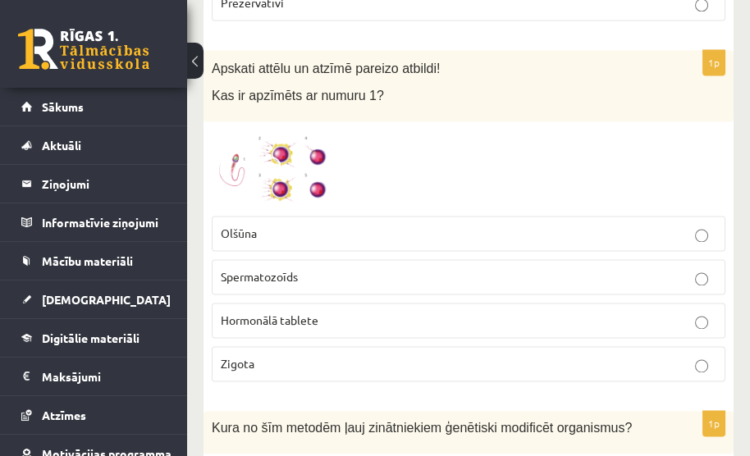
scroll to position [3978, 0]
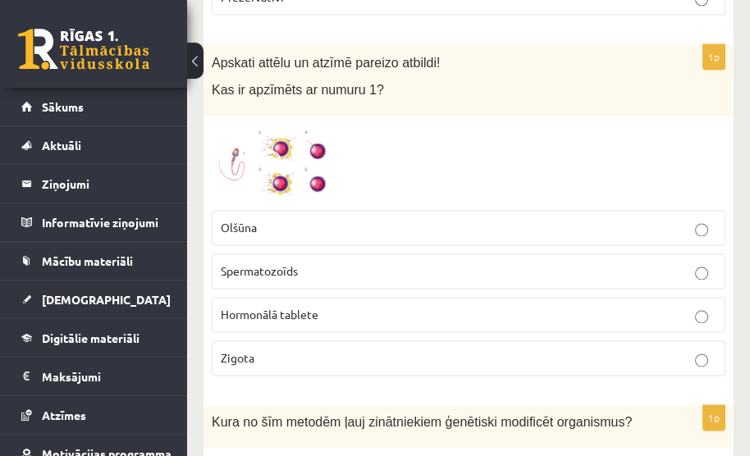
click at [710, 350] on p "Zigota" at bounding box center [469, 358] width 496 height 17
drag, startPoint x: 666, startPoint y: 245, endPoint x: 634, endPoint y: 250, distance: 32.4
click at [661, 263] on p "Spermatozoīds" at bounding box center [469, 271] width 496 height 17
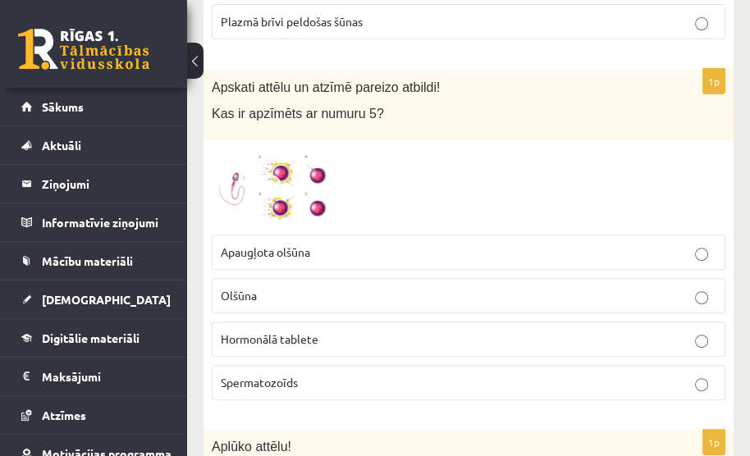
scroll to position [1024, 0]
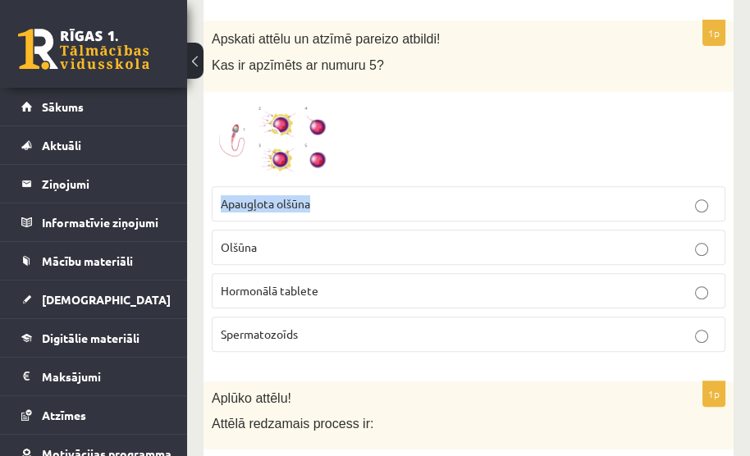
drag, startPoint x: 217, startPoint y: 202, endPoint x: 316, endPoint y: 204, distance: 99.3
click at [316, 204] on label "Apaugļota olšūna" at bounding box center [469, 203] width 514 height 35
click at [341, 125] on div at bounding box center [469, 139] width 514 height 78
click at [469, 207] on p "Apaugļota olšūna" at bounding box center [469, 203] width 496 height 17
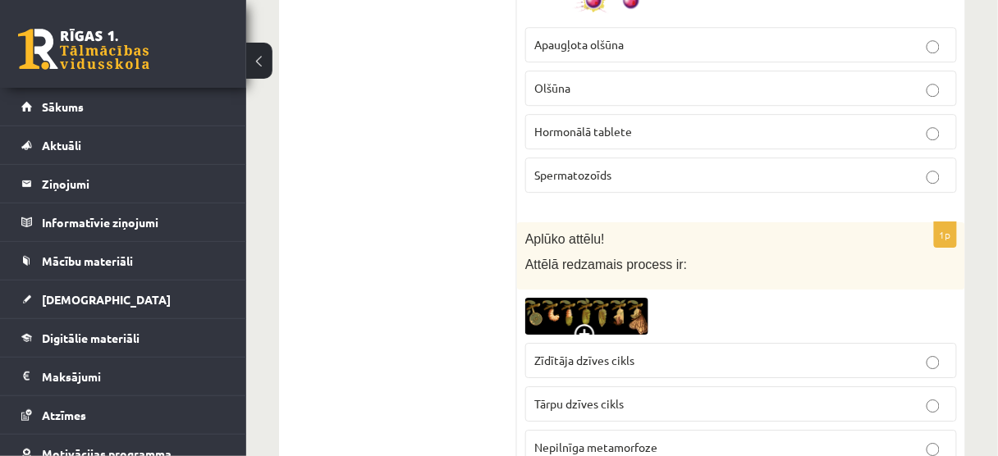
scroll to position [959, 0]
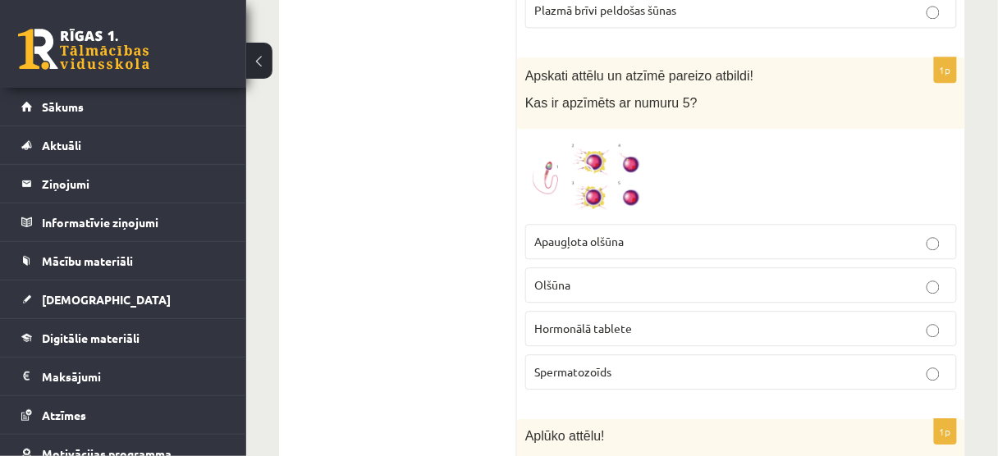
click at [657, 142] on div at bounding box center [741, 176] width 432 height 78
click at [612, 145] on img at bounding box center [586, 176] width 123 height 78
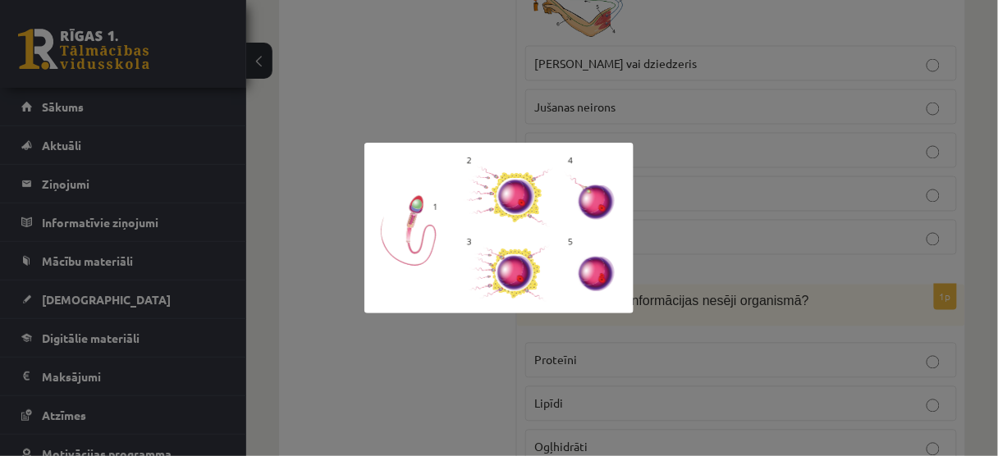
scroll to position [2206, 0]
click at [364, 331] on div at bounding box center [499, 228] width 998 height 456
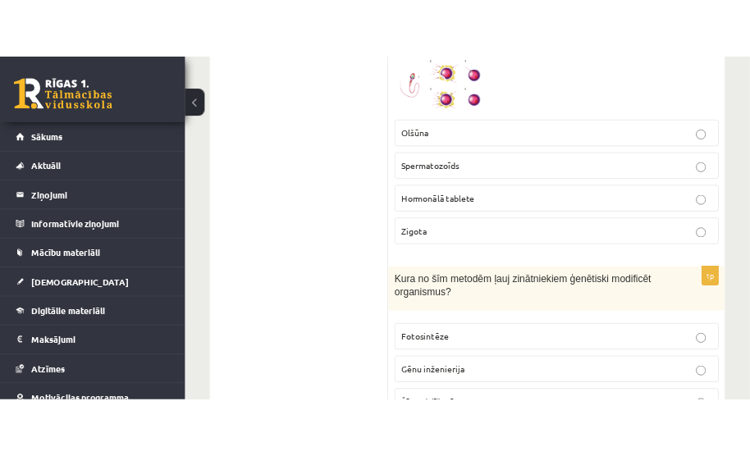
scroll to position [4241, 0]
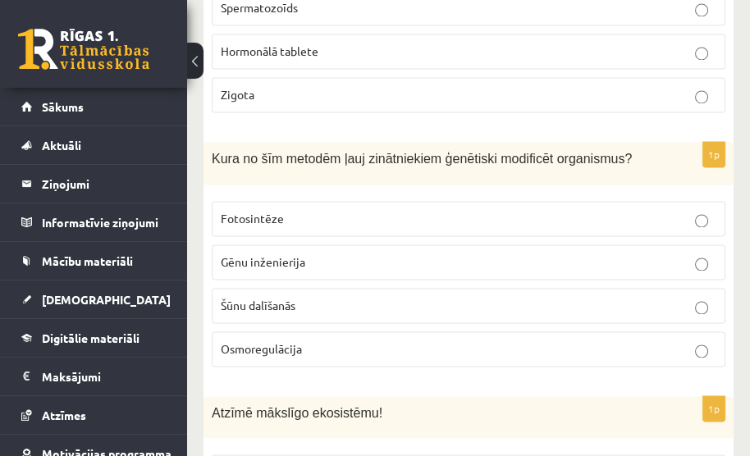
click at [395, 254] on p "Gēnu inženierija" at bounding box center [469, 262] width 496 height 17
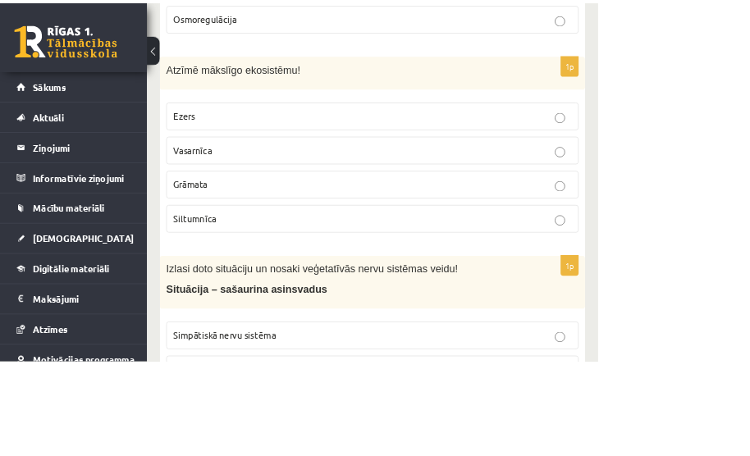
scroll to position [4556, 0]
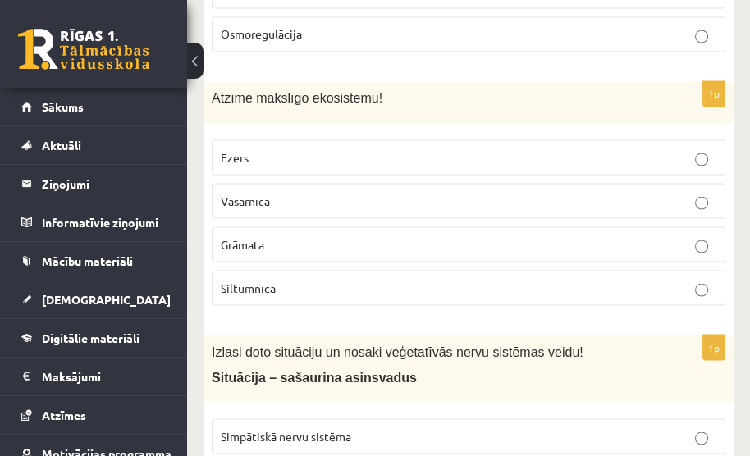
click at [600, 279] on p "Siltumnīca" at bounding box center [469, 287] width 496 height 17
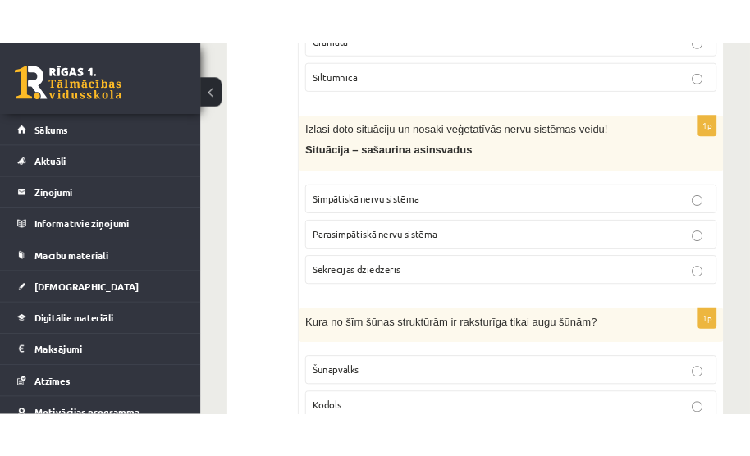
scroll to position [4770, 0]
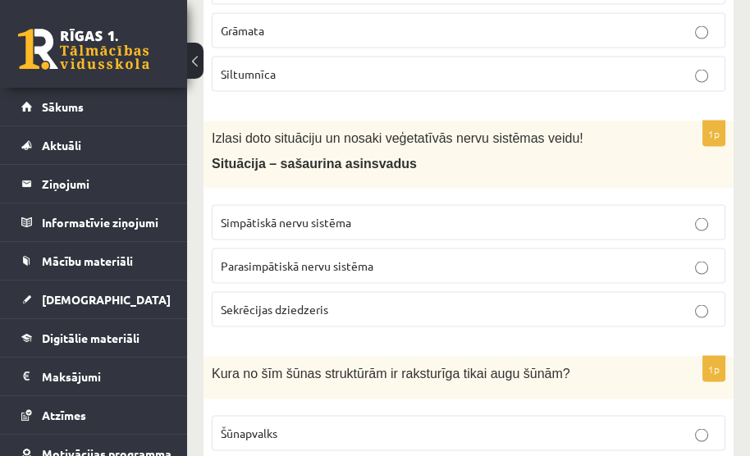
drag, startPoint x: 508, startPoint y: 168, endPoint x: 506, endPoint y: 176, distance: 8.6
click at [507, 197] on fieldset "Simpātiskā nervu sistēma Parasimpātiskā nervu sistēma Sekrēcijas dziedzeris" at bounding box center [469, 264] width 514 height 135
click at [556, 214] on p "Simpātiskā nervu sistēma" at bounding box center [469, 222] width 496 height 17
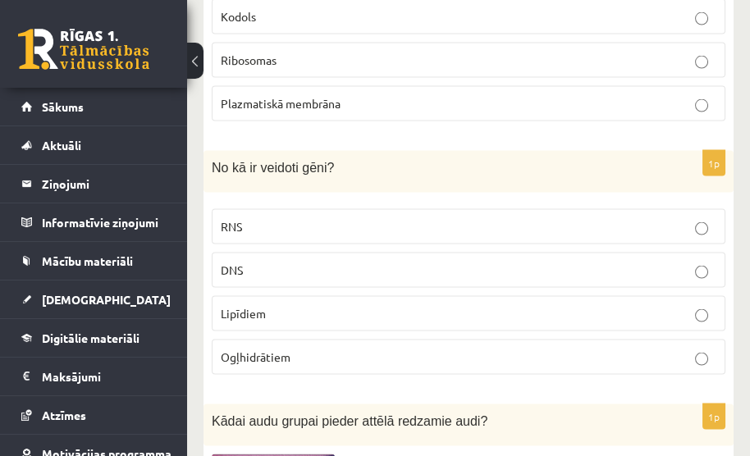
scroll to position [5243, 0]
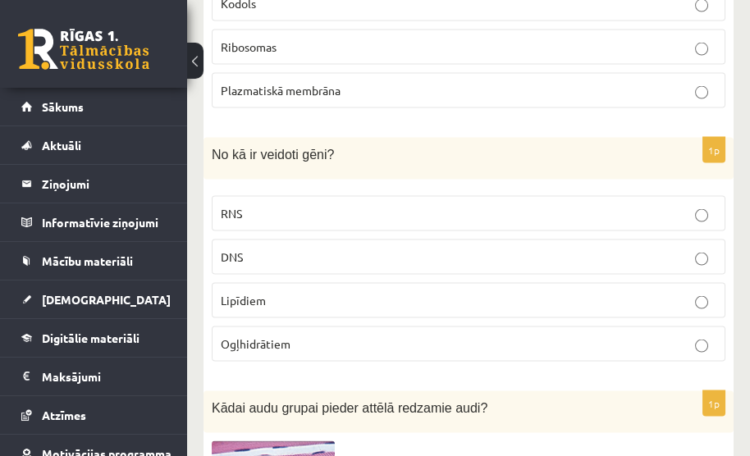
click at [542, 249] on p "DNS" at bounding box center [469, 257] width 496 height 17
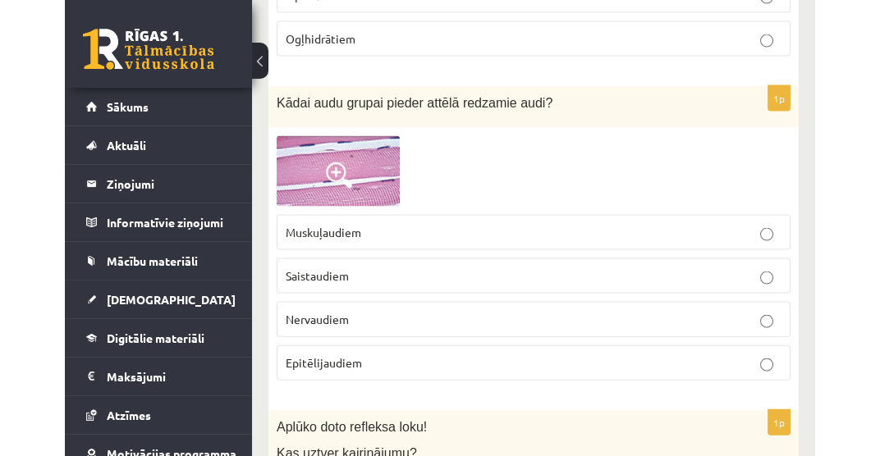
scroll to position [5571, 0]
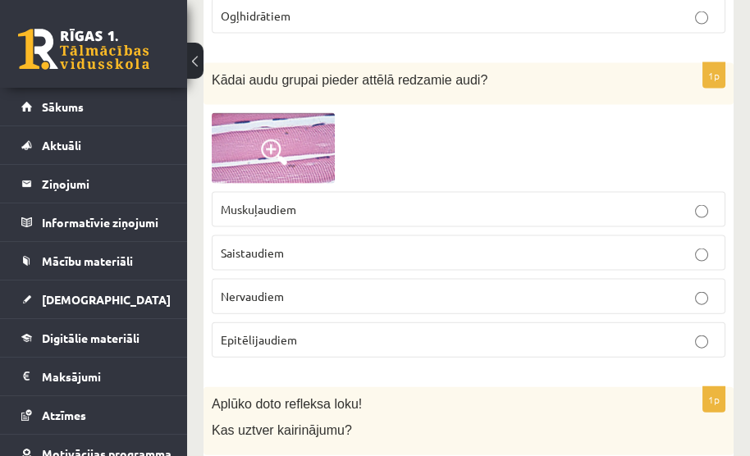
click at [284, 140] on span at bounding box center [274, 153] width 26 height 26
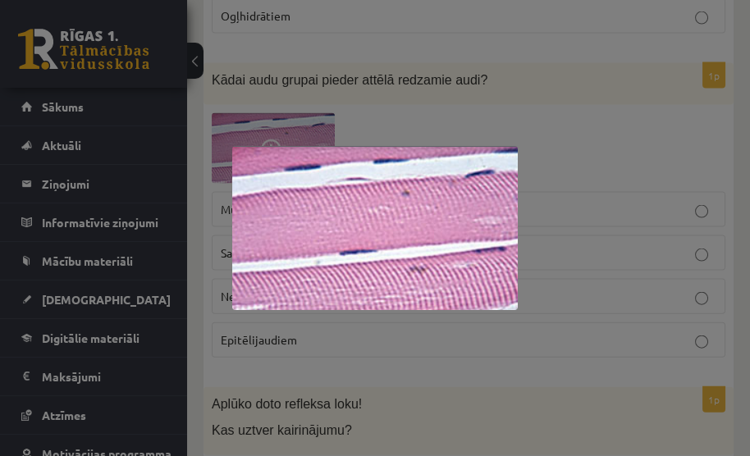
click at [332, 170] on img at bounding box center [375, 228] width 286 height 164
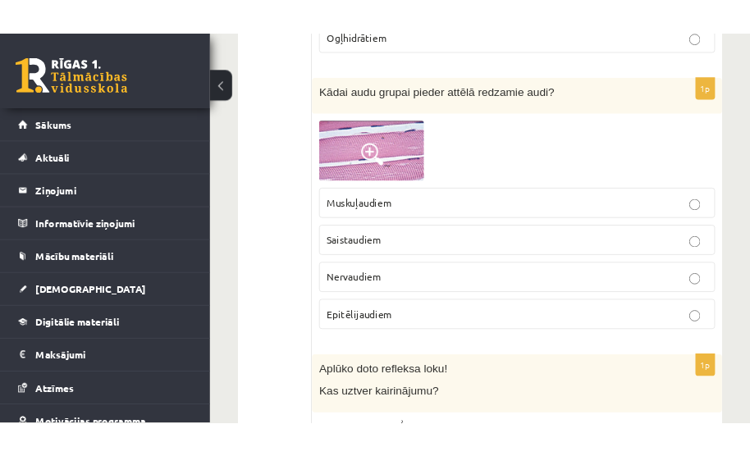
scroll to position [5586, 0]
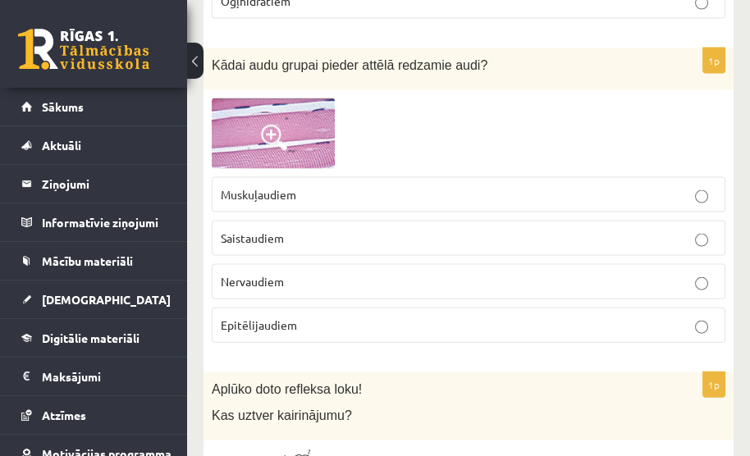
click at [481, 186] on p "Muskuļaudiem" at bounding box center [469, 194] width 496 height 17
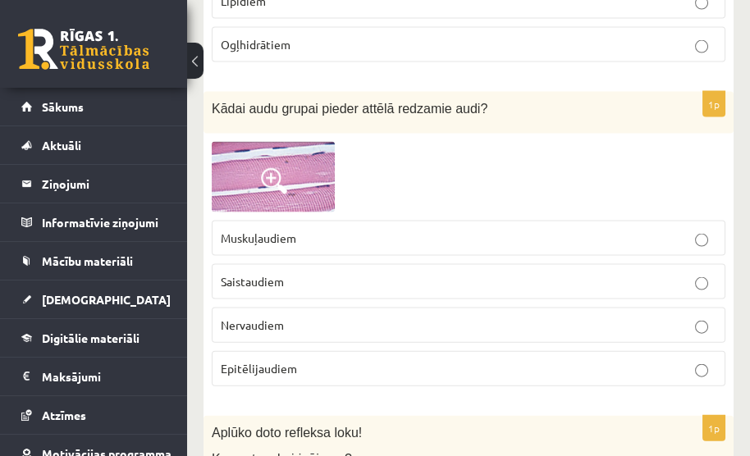
scroll to position [5520, 0]
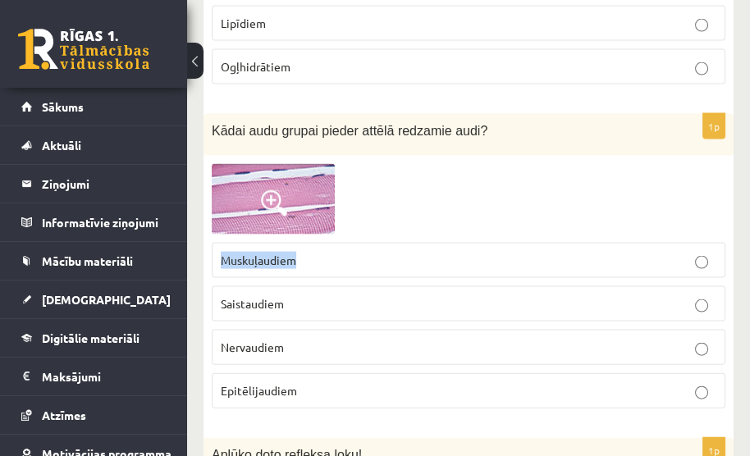
drag, startPoint x: 392, startPoint y: 221, endPoint x: 198, endPoint y: 222, distance: 194.5
drag, startPoint x: 259, startPoint y: 265, endPoint x: 199, endPoint y: 261, distance: 60.0
click at [359, 166] on div at bounding box center [469, 199] width 514 height 71
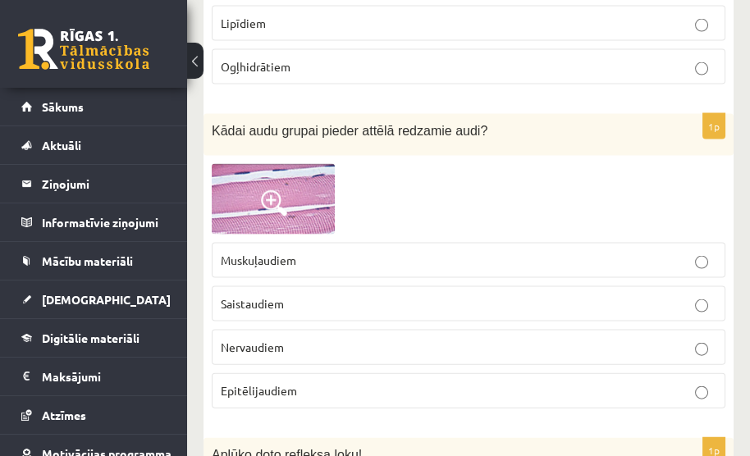
click at [330, 166] on img at bounding box center [273, 199] width 123 height 71
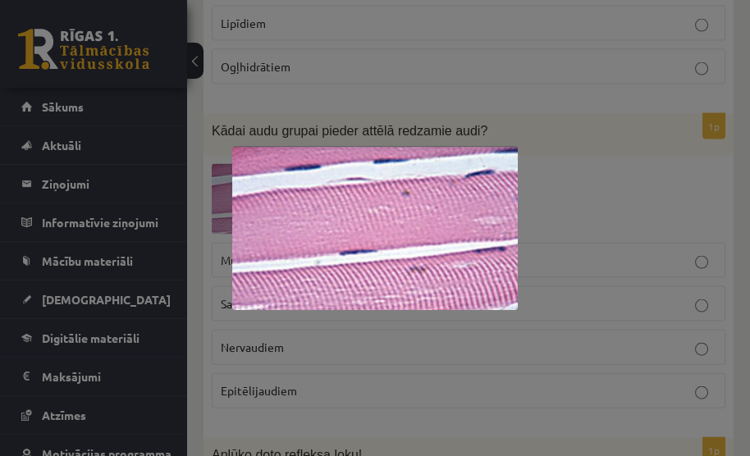
click at [355, 194] on img at bounding box center [375, 228] width 286 height 164
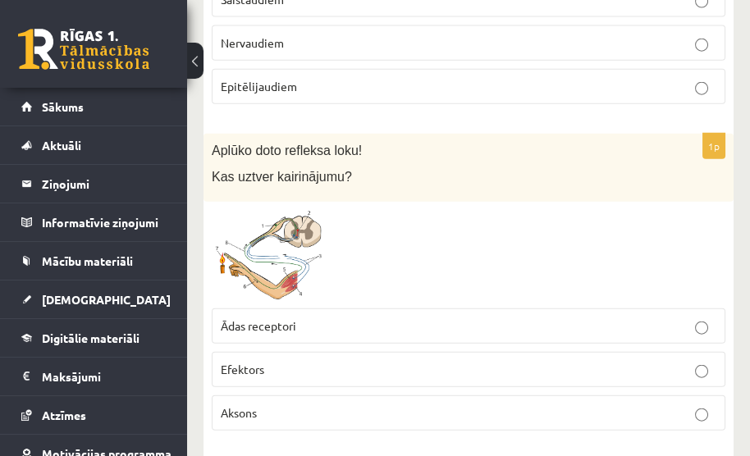
scroll to position [5849, 0]
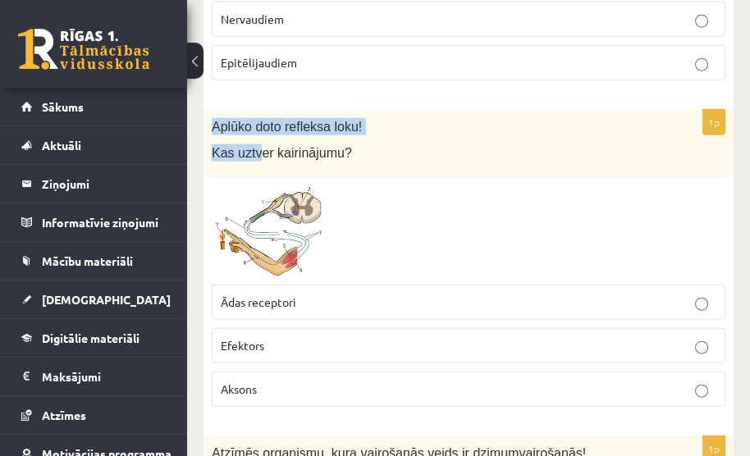
drag, startPoint x: 213, startPoint y: 55, endPoint x: 256, endPoint y: 109, distance: 69.5
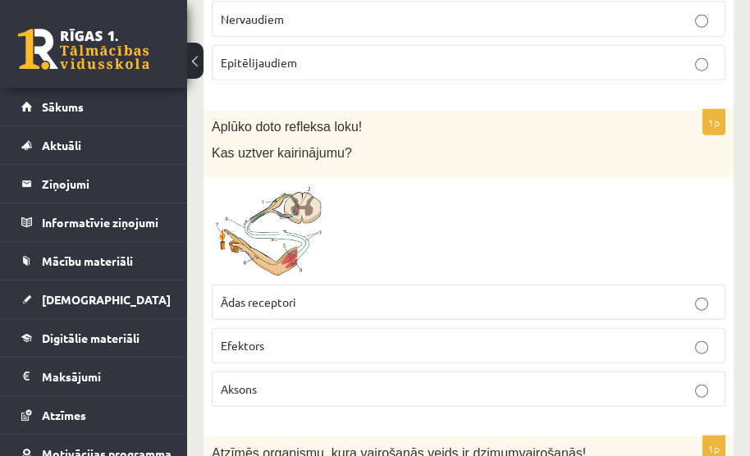
drag, startPoint x: 387, startPoint y: 60, endPoint x: 309, endPoint y: 197, distance: 157.3
drag, startPoint x: 309, startPoint y: 197, endPoint x: 370, endPoint y: 135, distance: 87.0
drag, startPoint x: 370, startPoint y: 135, endPoint x: 423, endPoint y: 108, distance: 59.8
click at [423, 144] on p "Kas uztver kairinājumu?" at bounding box center [428, 152] width 432 height 17
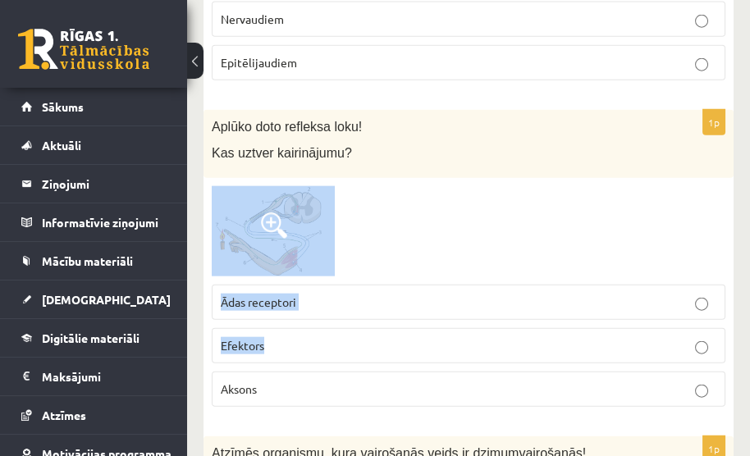
drag, startPoint x: 537, startPoint y: 129, endPoint x: 425, endPoint y: 295, distance: 200.5
click at [425, 295] on div "1p Aplūko doto refleksa loku! Kas uztver kairinājumu? Ādas receptori Efektors A…" at bounding box center [469, 264] width 530 height 309
drag, startPoint x: 484, startPoint y: 87, endPoint x: 291, endPoint y: 348, distance: 324.5
click at [291, 348] on div "1p Aplūko doto refleksa loku! Kas uztver kairinājumu? Ādas receptori Efektors A…" at bounding box center [469, 264] width 530 height 309
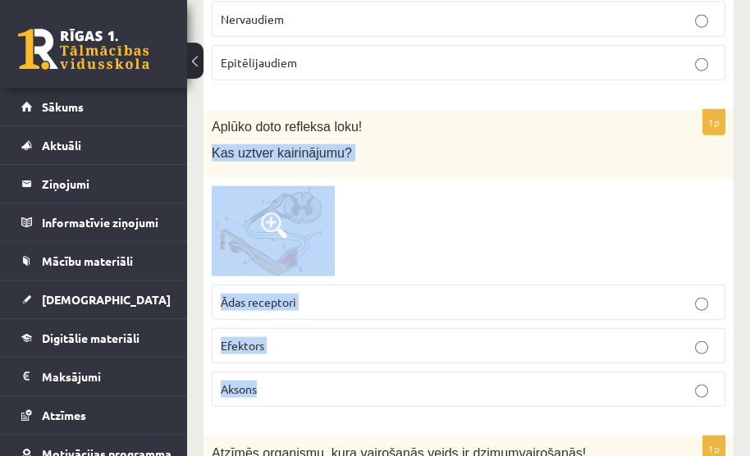
click at [400, 294] on p "Ādas receptori" at bounding box center [469, 302] width 496 height 17
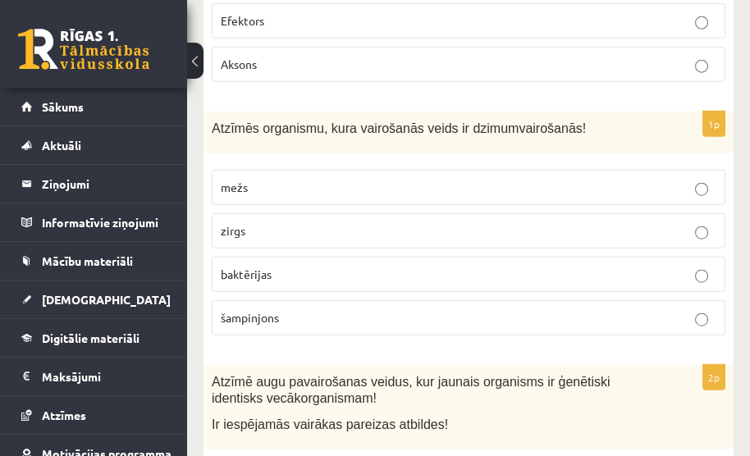
scroll to position [6177, 0]
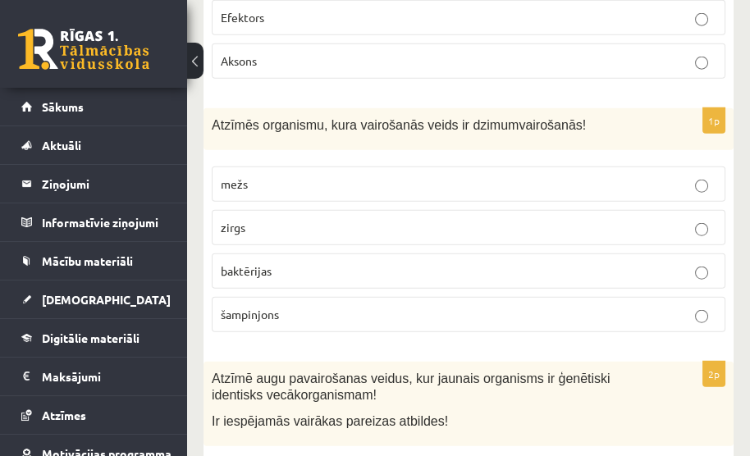
click at [606, 210] on label "zirgs" at bounding box center [469, 227] width 514 height 35
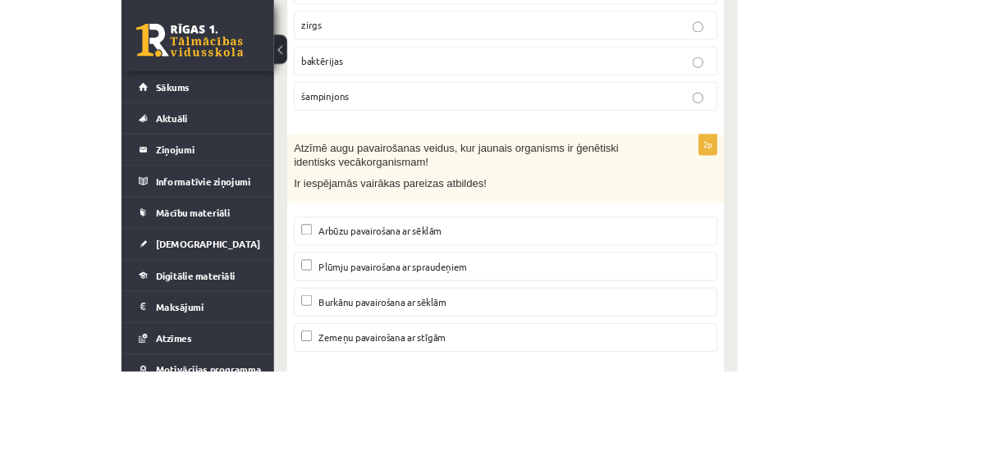
scroll to position [6346, 0]
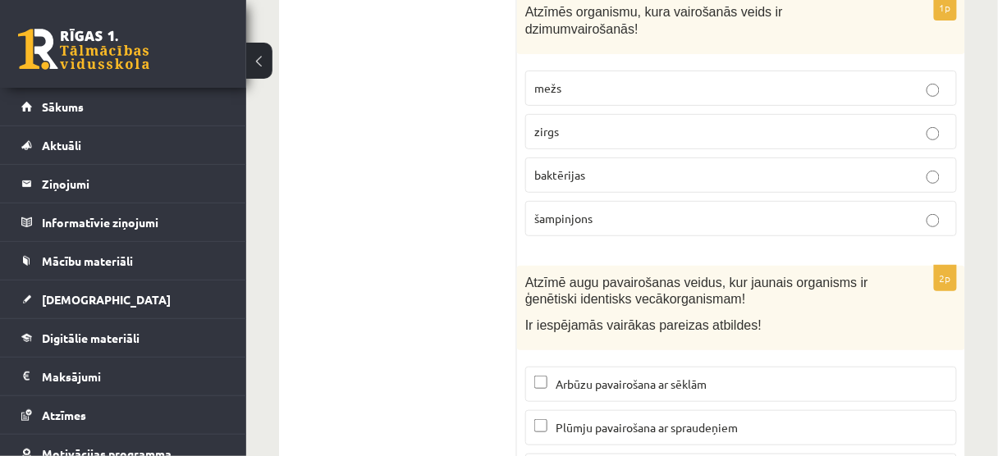
click at [599, 420] on span "Plūmju pavairošana ar spraudeņiem" at bounding box center [647, 427] width 182 height 15
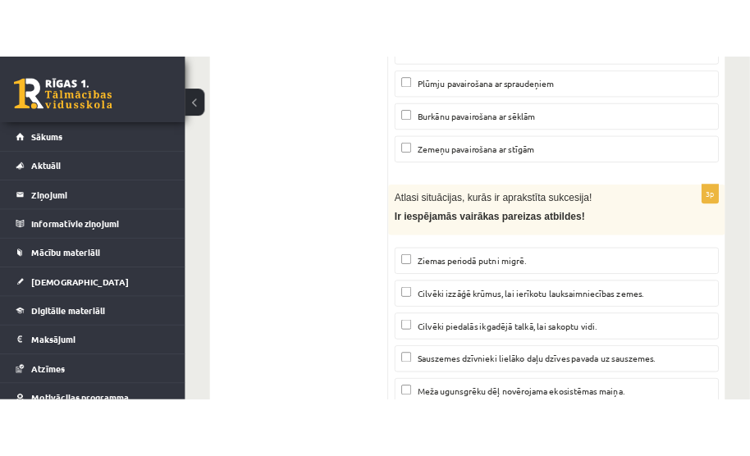
scroll to position [6751, 0]
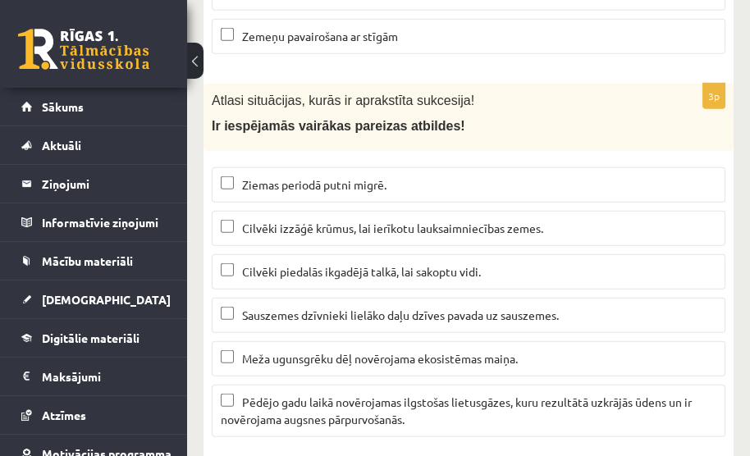
click at [388, 221] on span "Cilvēki izzāģē krūmus, lai ierīkotu lauksaimniecības zemes." at bounding box center [392, 228] width 301 height 15
click at [446, 351] on span "Meža ugunsgrēku dēļ novērojama ekosistēmas maiņa." at bounding box center [380, 358] width 276 height 15
drag, startPoint x: 451, startPoint y: 361, endPoint x: 460, endPoint y: 361, distance: 9.8
click at [451, 394] on p "Pēdējo gadu laikā novērojamas ilgstošas lietusgāzes, kuru rezultātā uzkrājās ūd…" at bounding box center [469, 411] width 496 height 34
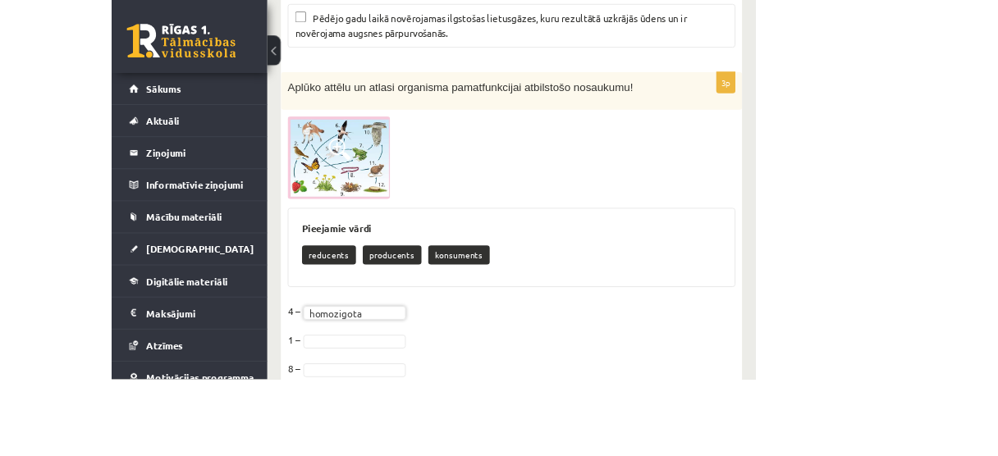
scroll to position [7080, 0]
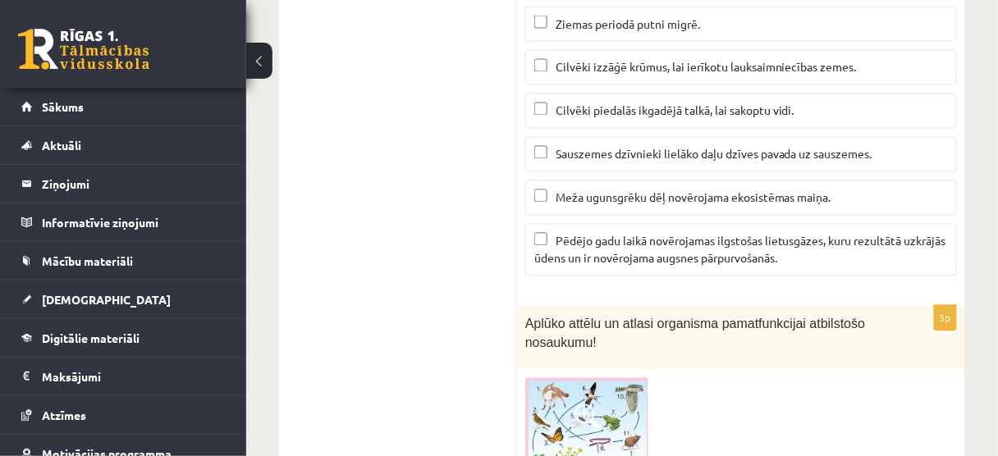
scroll to position [6948, 0]
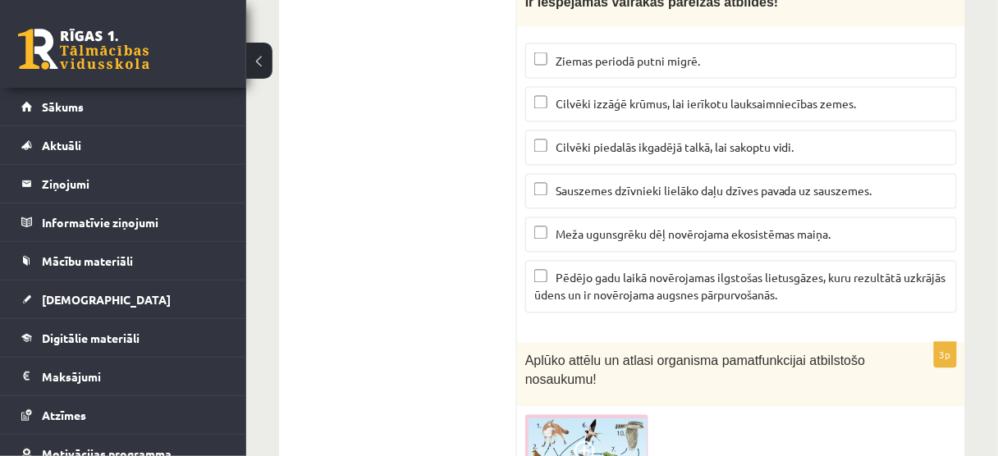
drag, startPoint x: 996, startPoint y: 3, endPoint x: 490, endPoint y: 236, distance: 557.4
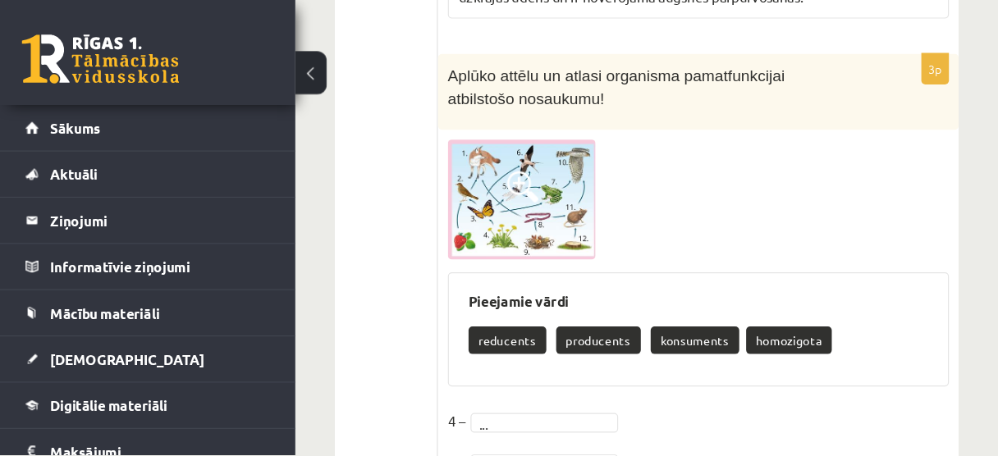
scroll to position [7131, 0]
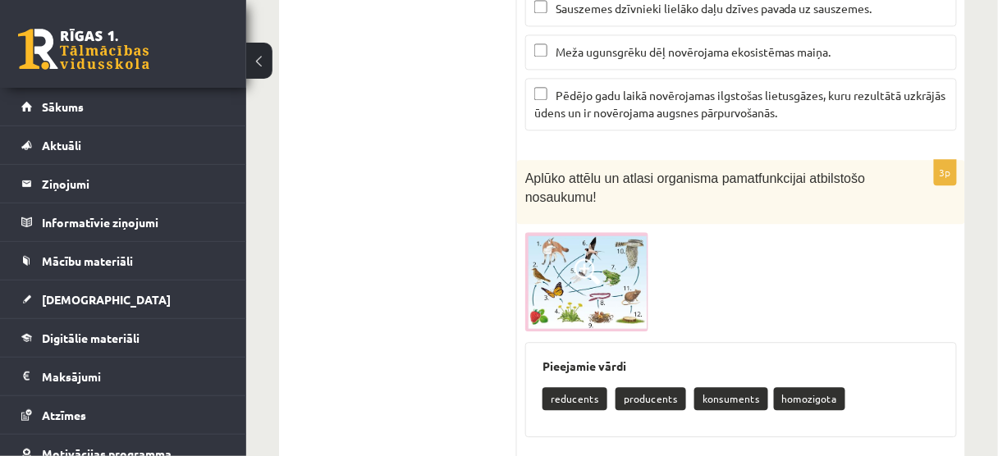
drag, startPoint x: 469, startPoint y: 39, endPoint x: 729, endPoint y: 309, distance: 374.9
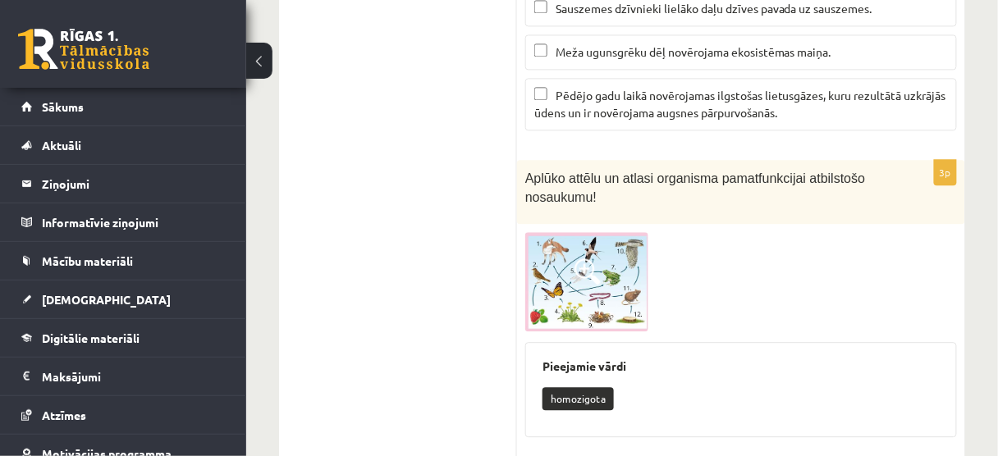
click at [587, 259] on span at bounding box center [587, 272] width 26 height 26
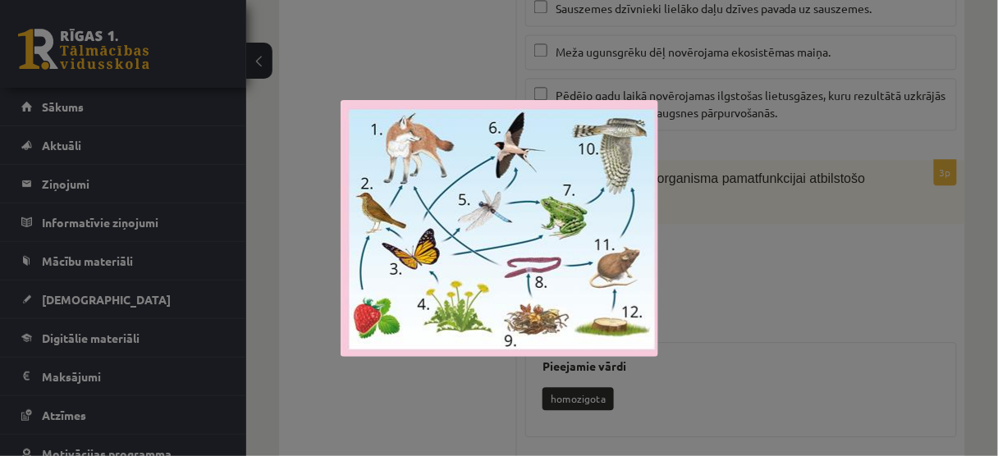
click at [789, 233] on div at bounding box center [499, 228] width 998 height 456
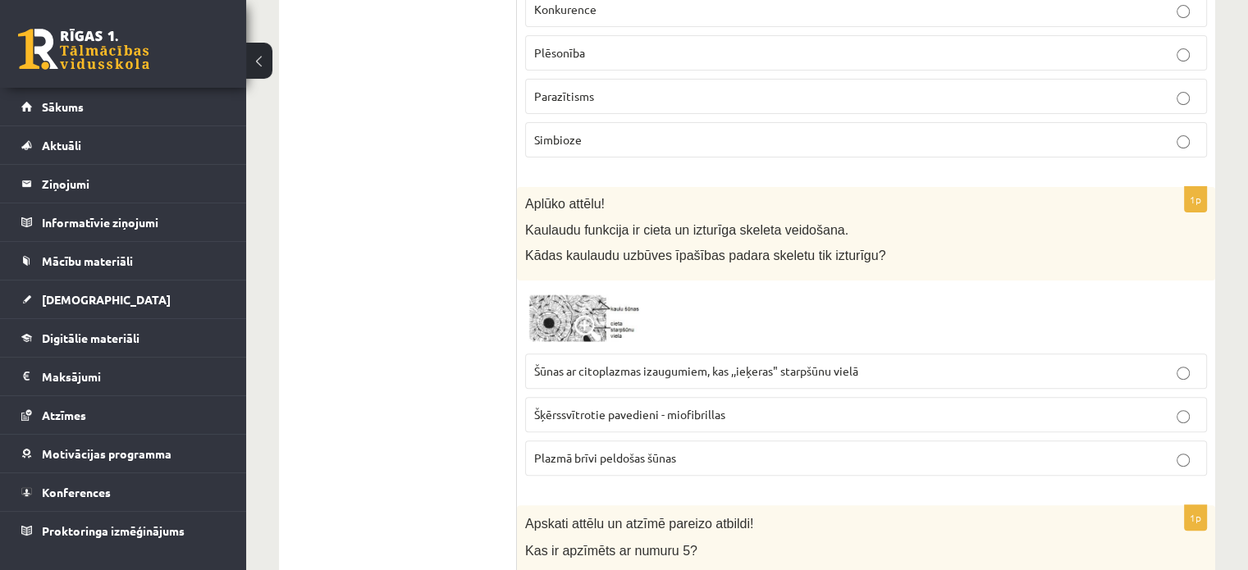
scroll to position [574, 0]
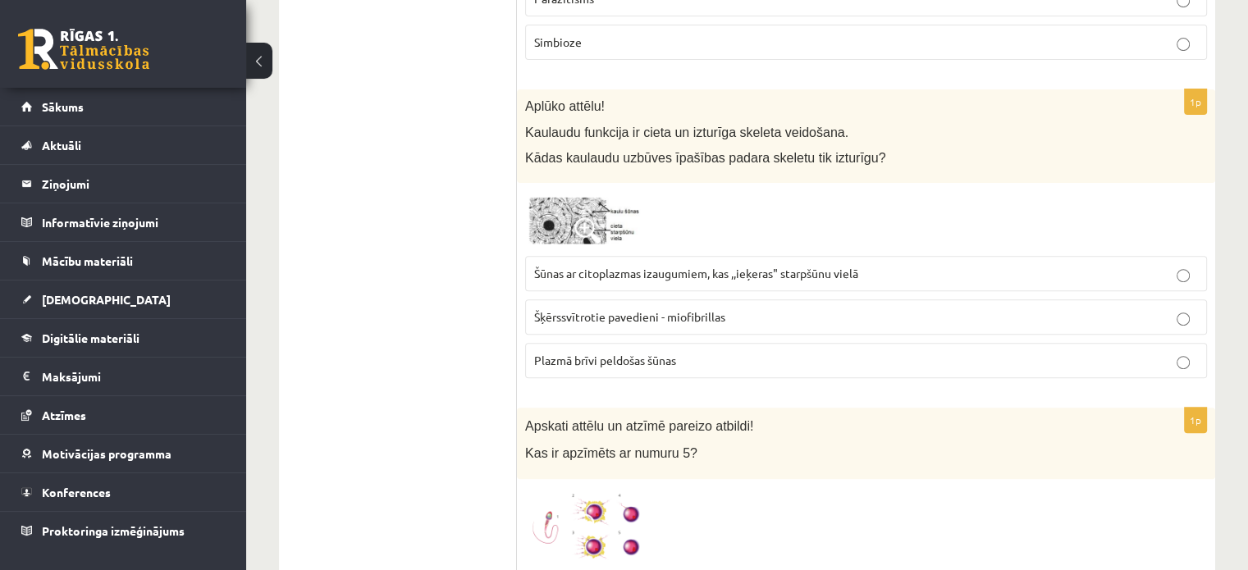
click at [601, 231] on img at bounding box center [586, 219] width 123 height 57
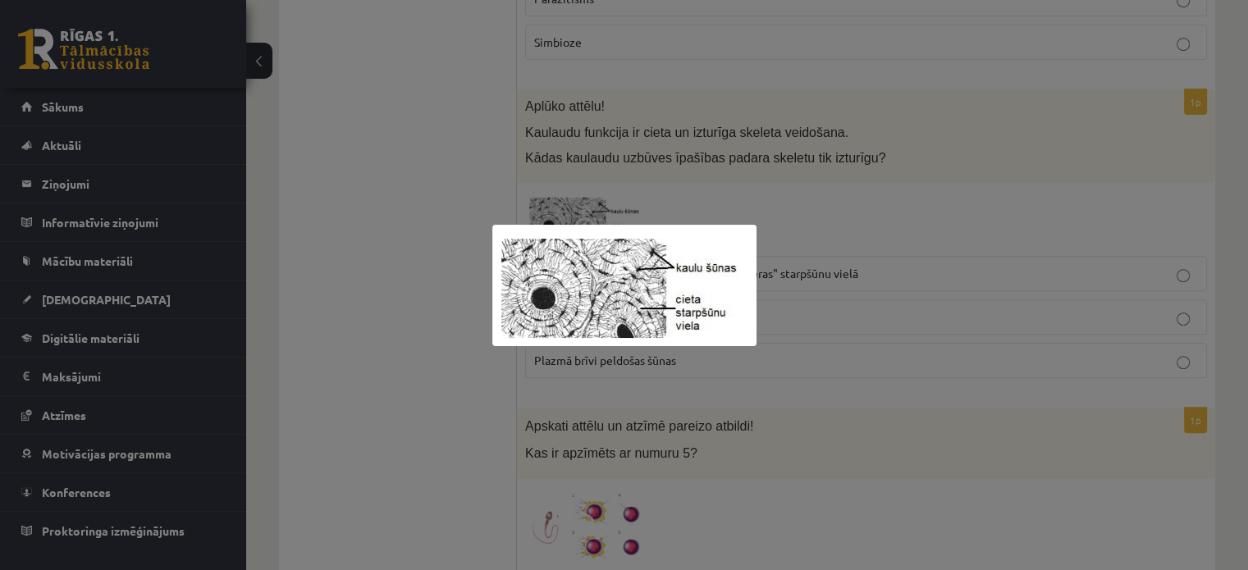
click at [748, 219] on div at bounding box center [624, 285] width 1248 height 570
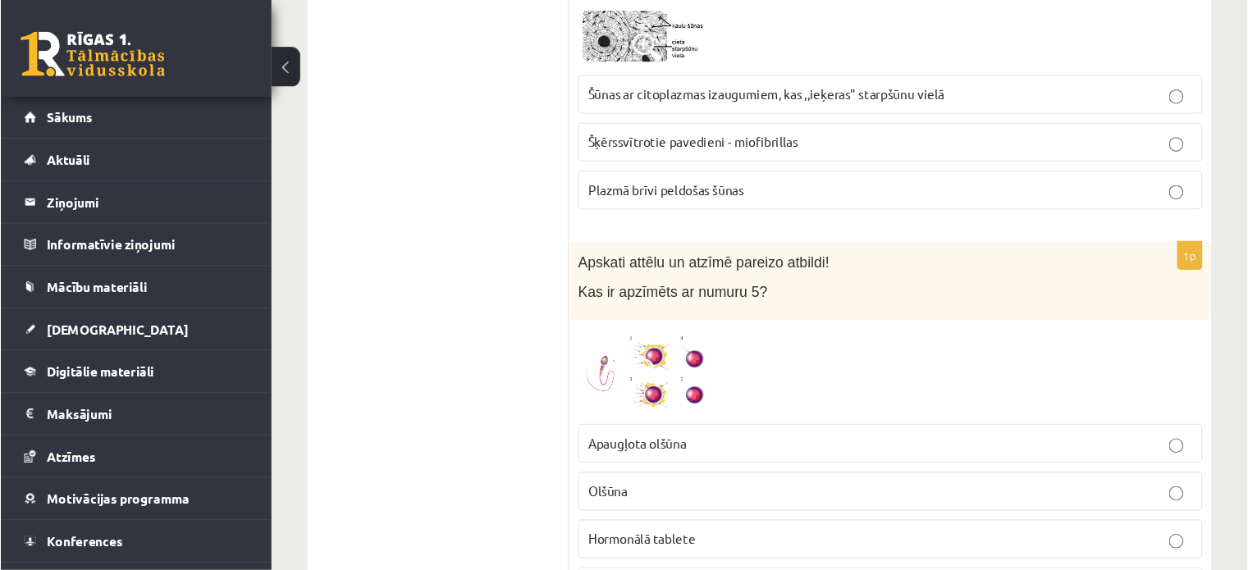
scroll to position [762, 0]
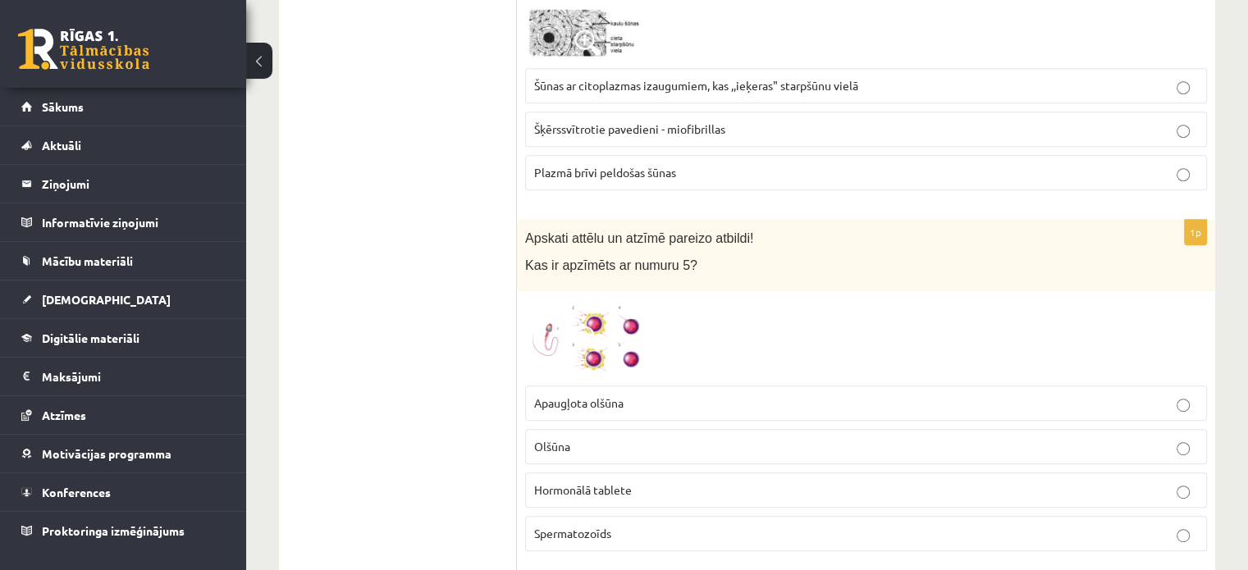
drag, startPoint x: 703, startPoint y: 1, endPoint x: 336, endPoint y: 138, distance: 392.4
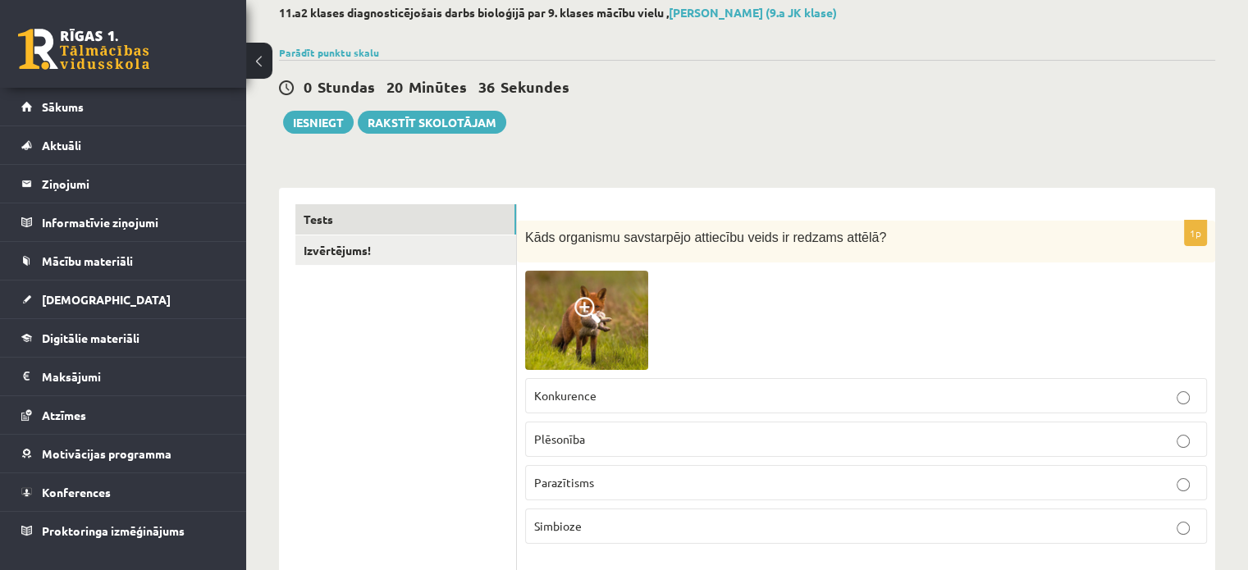
scroll to position [0, 0]
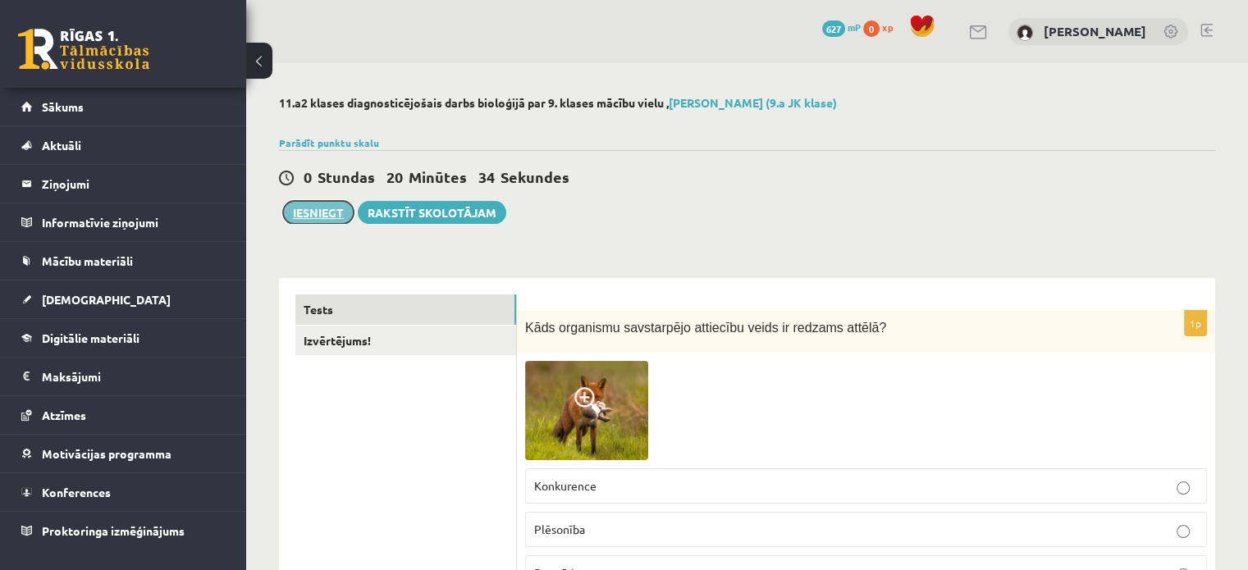
click at [338, 209] on button "Iesniegt" at bounding box center [318, 212] width 71 height 23
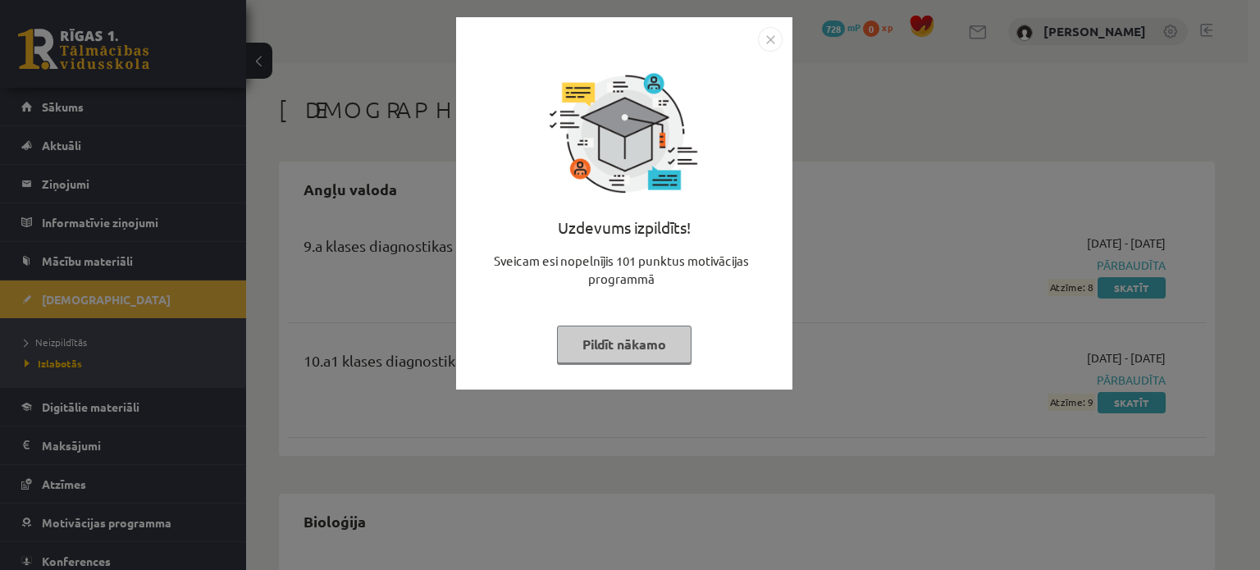
click at [681, 363] on div "Uzdevums izpildīts! Sveicam esi nopelnījis 101 punktus motivācijas programmā Pi…" at bounding box center [624, 216] width 317 height 328
click at [675, 341] on button "Pildīt nākamo" at bounding box center [624, 345] width 135 height 38
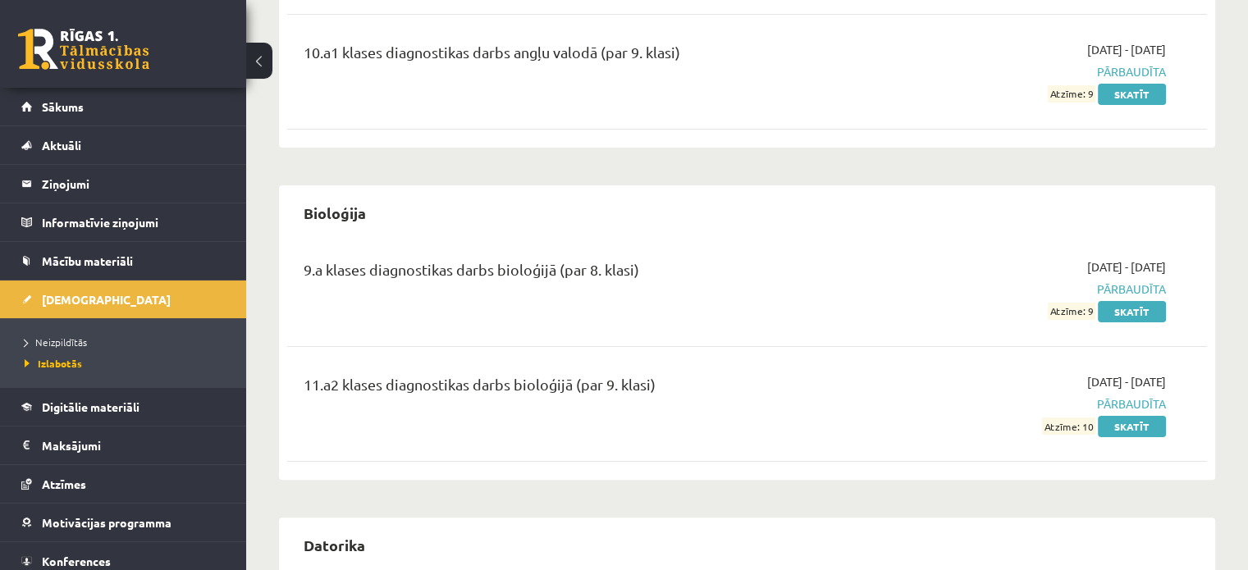
scroll to position [410, 0]
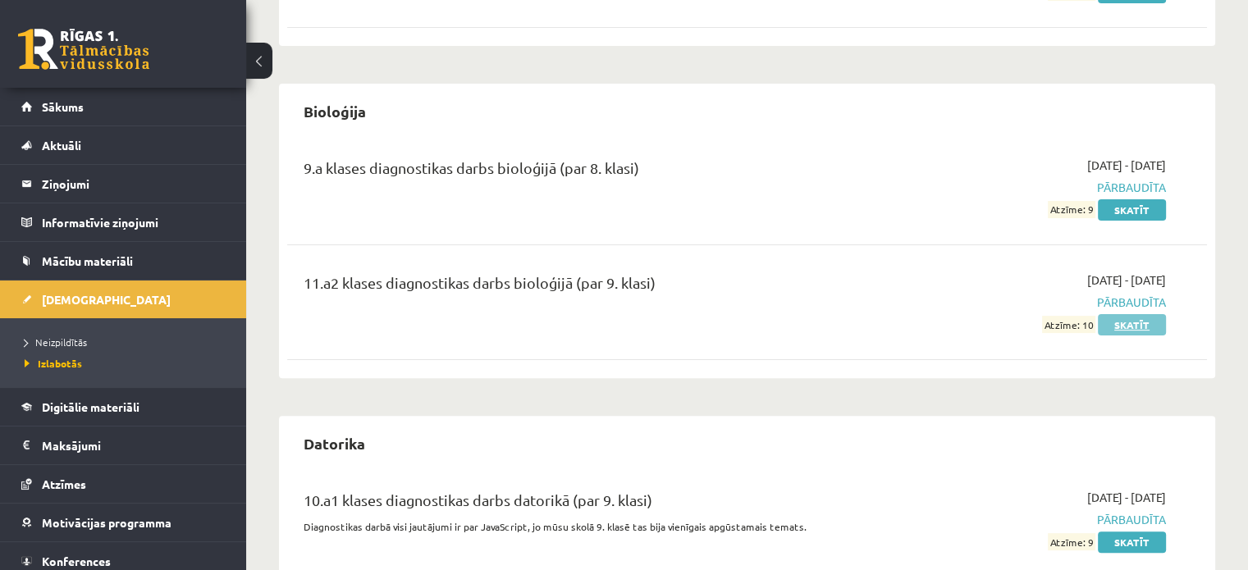
click at [1141, 326] on link "Skatīt" at bounding box center [1132, 324] width 68 height 21
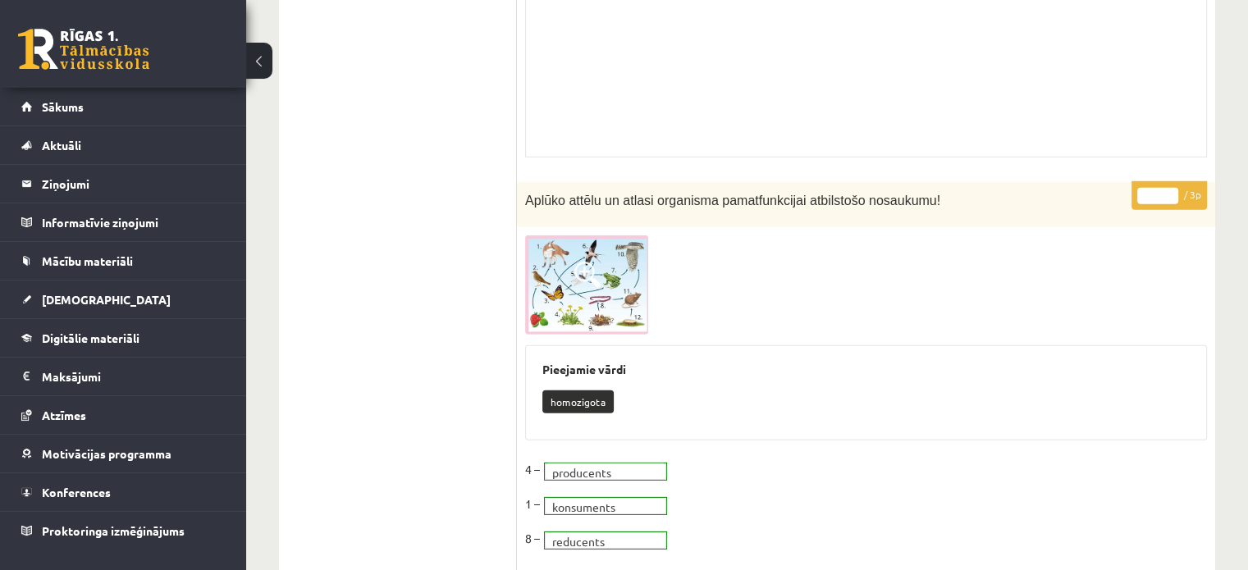
scroll to position [11243, 0]
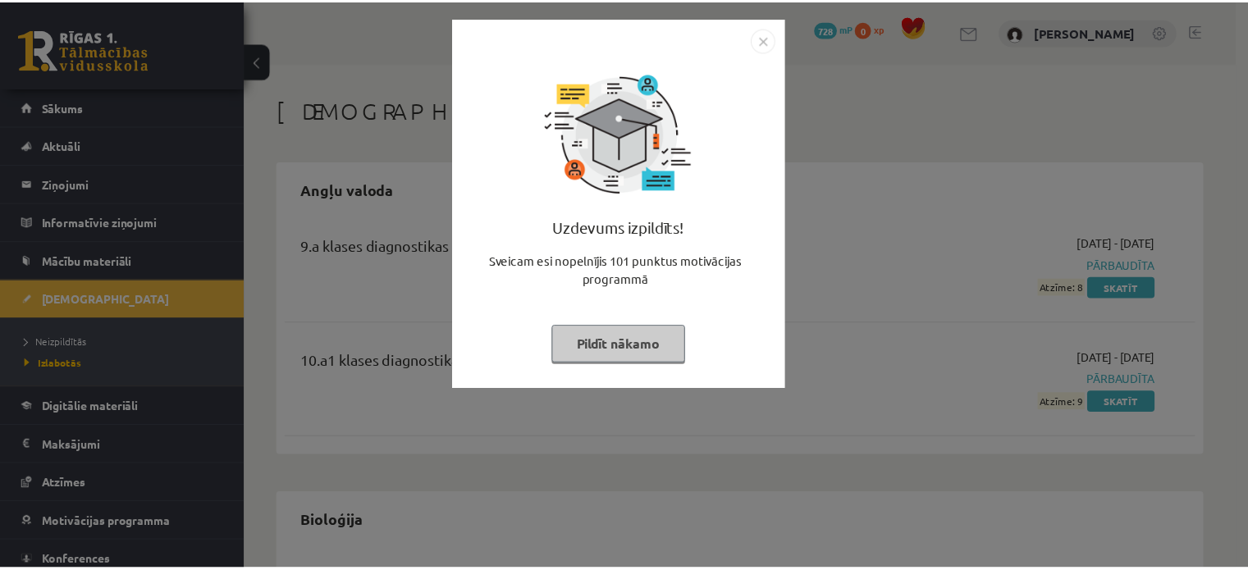
scroll to position [410, 0]
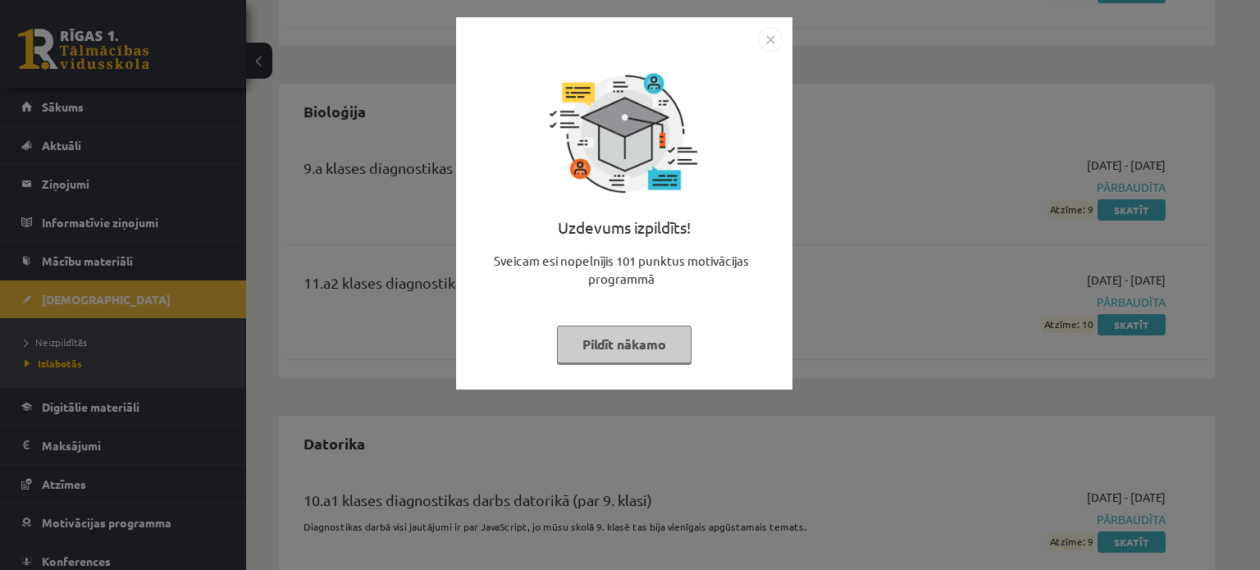
click at [775, 48] on img "Close" at bounding box center [770, 39] width 25 height 25
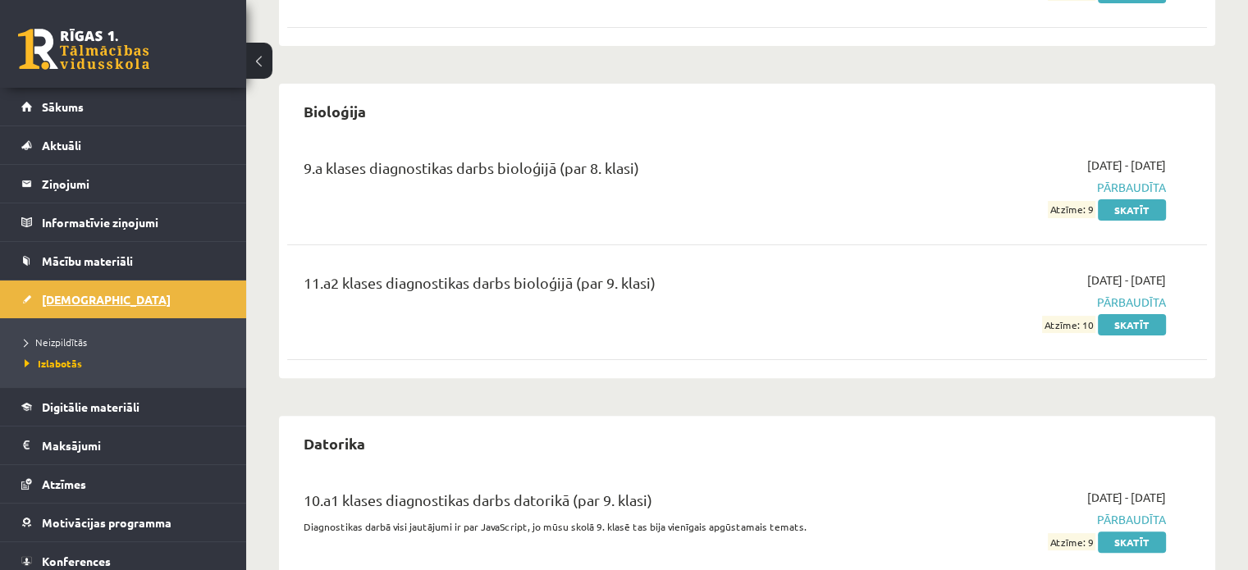
click at [112, 295] on link "[DEMOGRAPHIC_DATA]" at bounding box center [123, 300] width 204 height 38
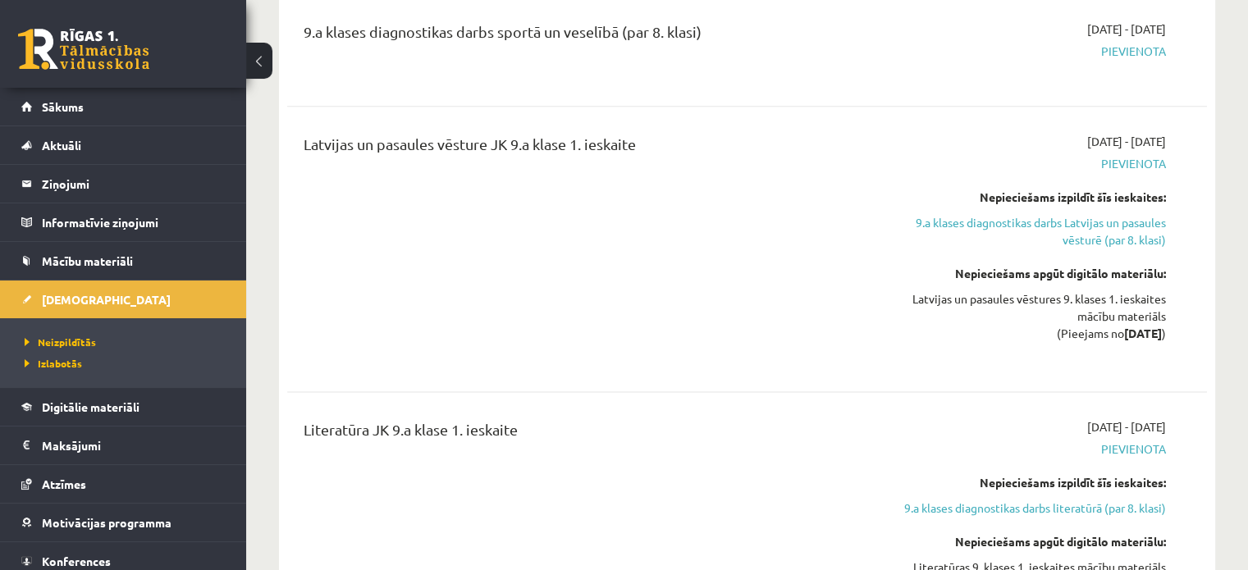
scroll to position [1723, 0]
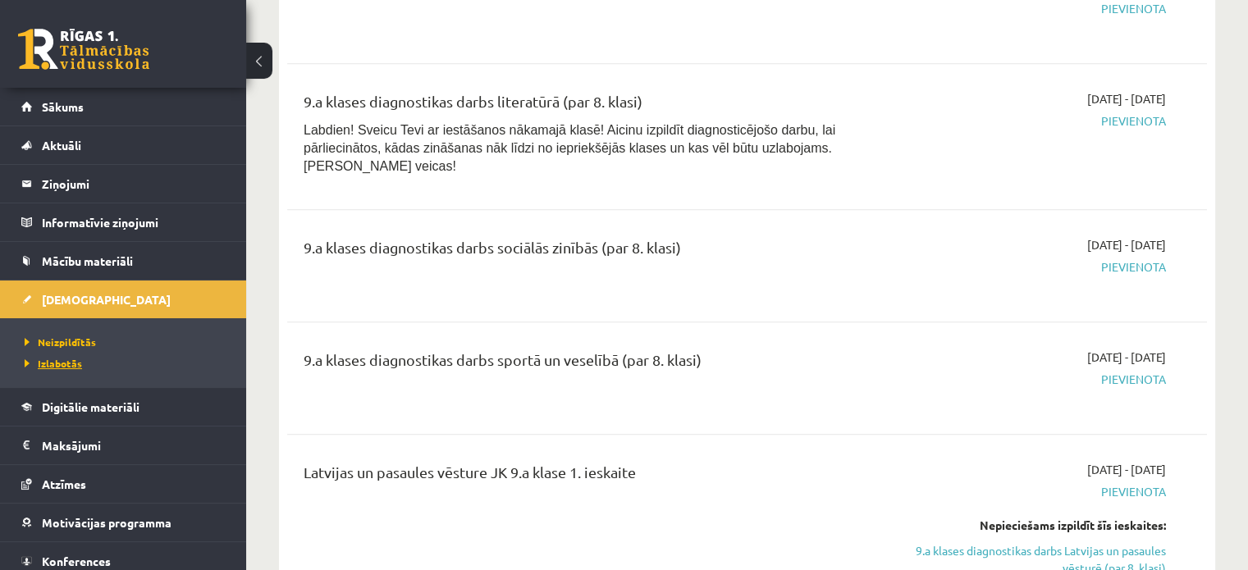
click at [74, 360] on span "Izlabotās" at bounding box center [53, 363] width 57 height 13
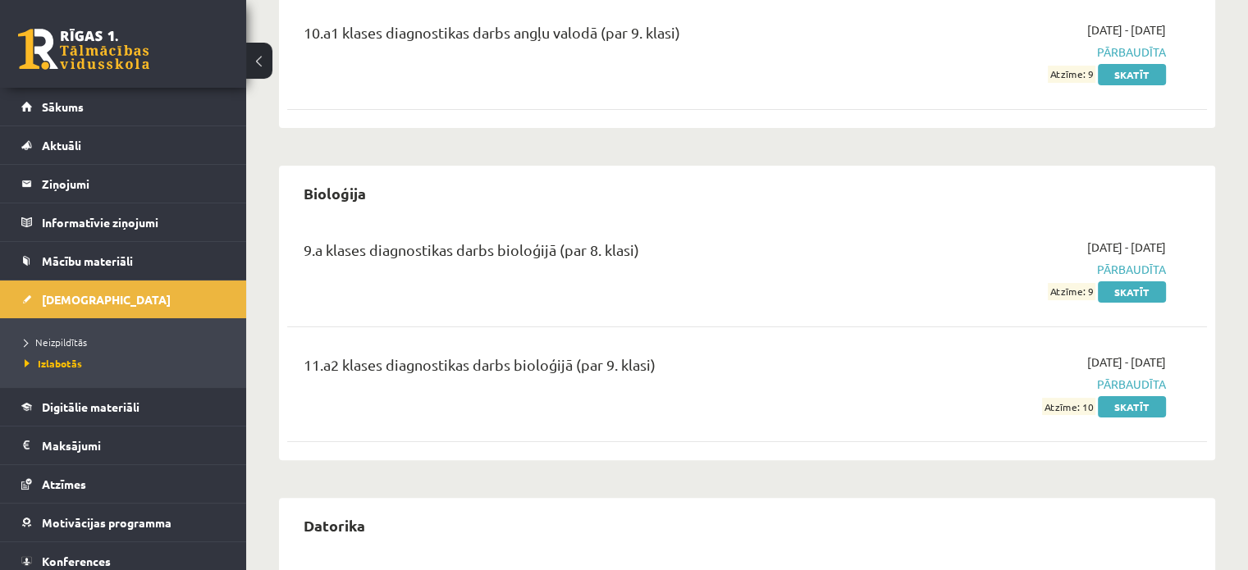
scroll to position [245, 0]
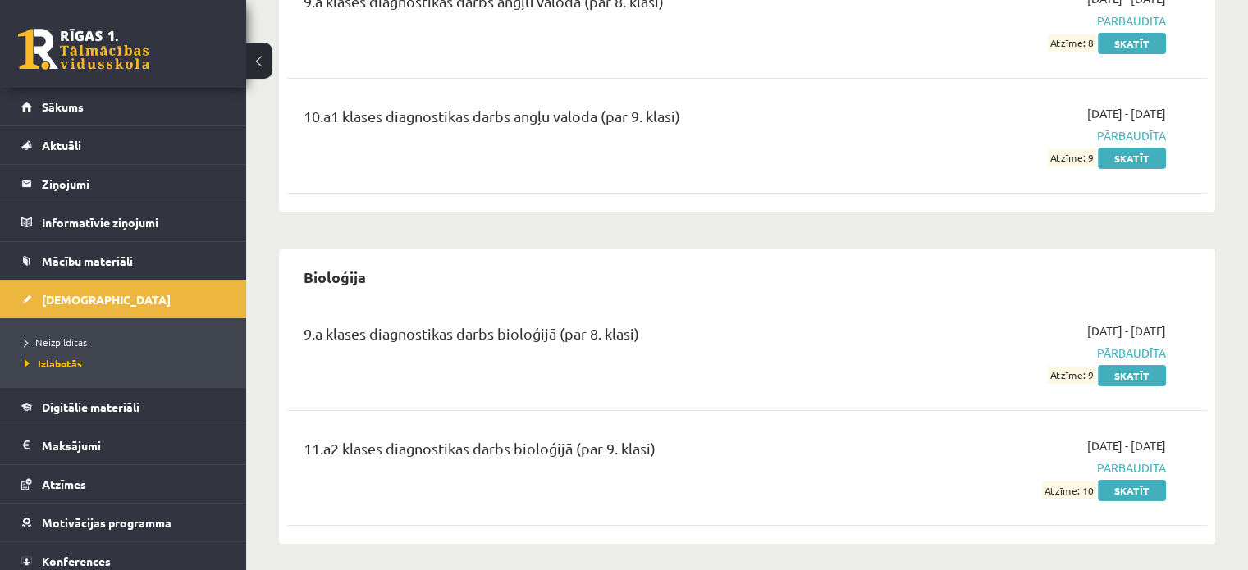
click at [1138, 386] on div "9.a klases diagnostikas darbs bioloģijā (par 8. klasi) 2025-09-01 - 2025-09-15 …" at bounding box center [747, 353] width 920 height 94
click at [1139, 371] on link "Skatīt" at bounding box center [1132, 375] width 68 height 21
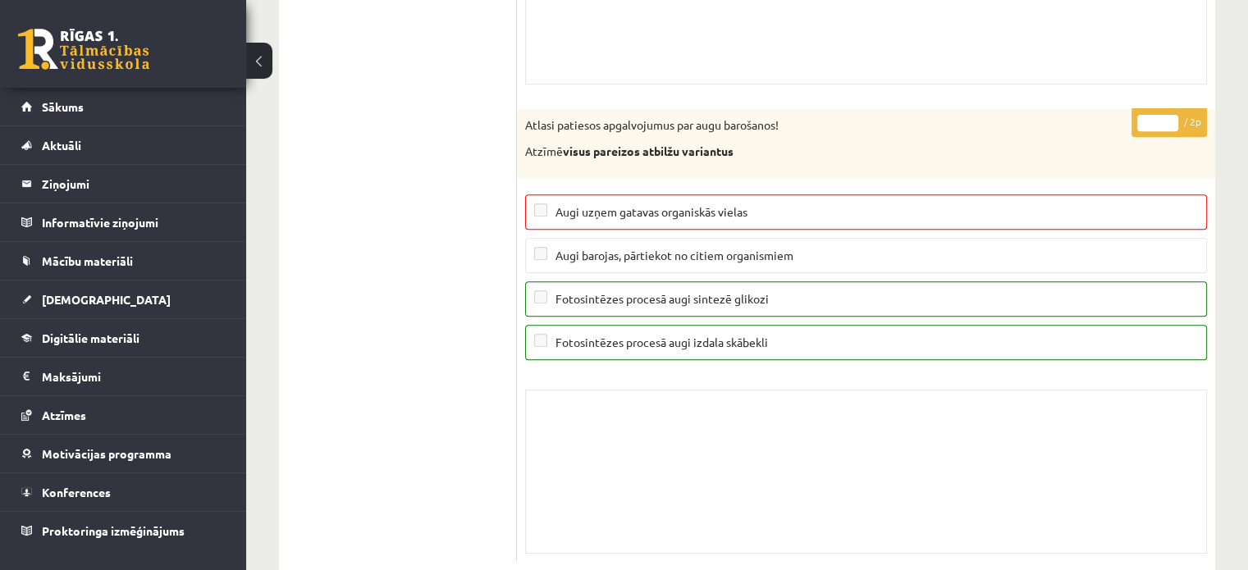
scroll to position [13147, 0]
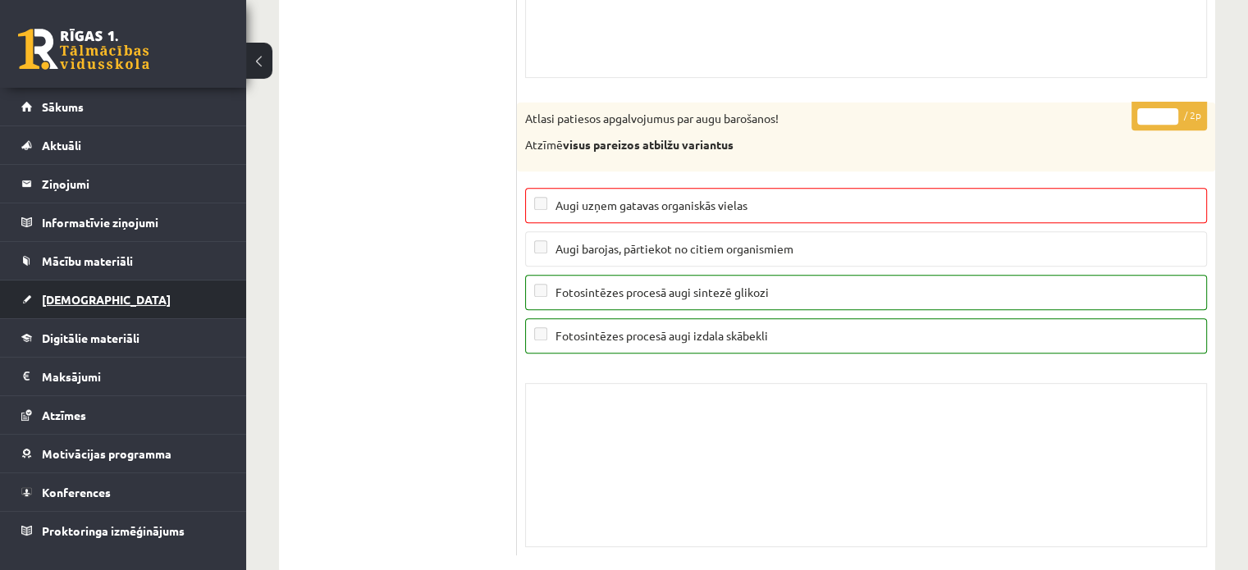
click at [63, 305] on link "[DEMOGRAPHIC_DATA]" at bounding box center [123, 300] width 204 height 38
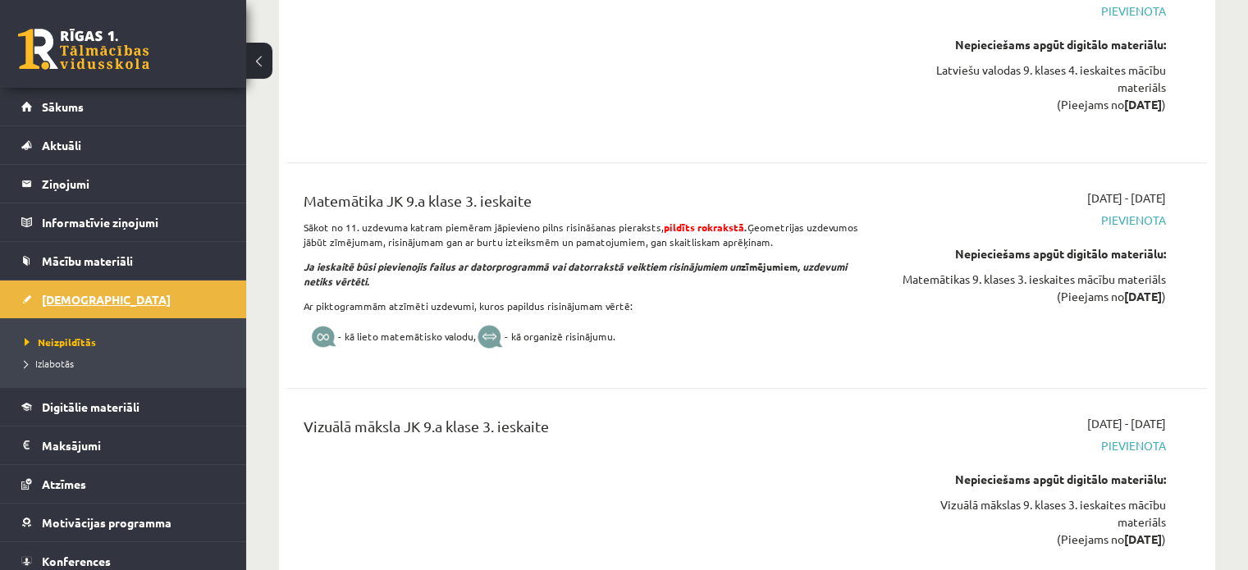
click at [34, 290] on link "[DEMOGRAPHIC_DATA]" at bounding box center [123, 300] width 204 height 38
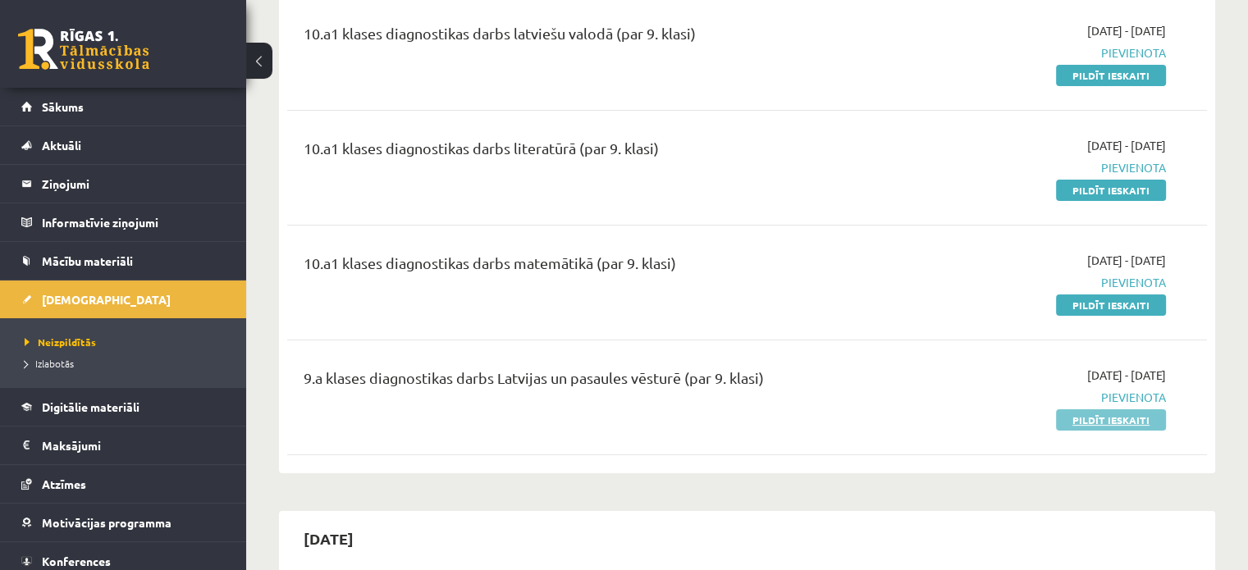
scroll to position [164, 0]
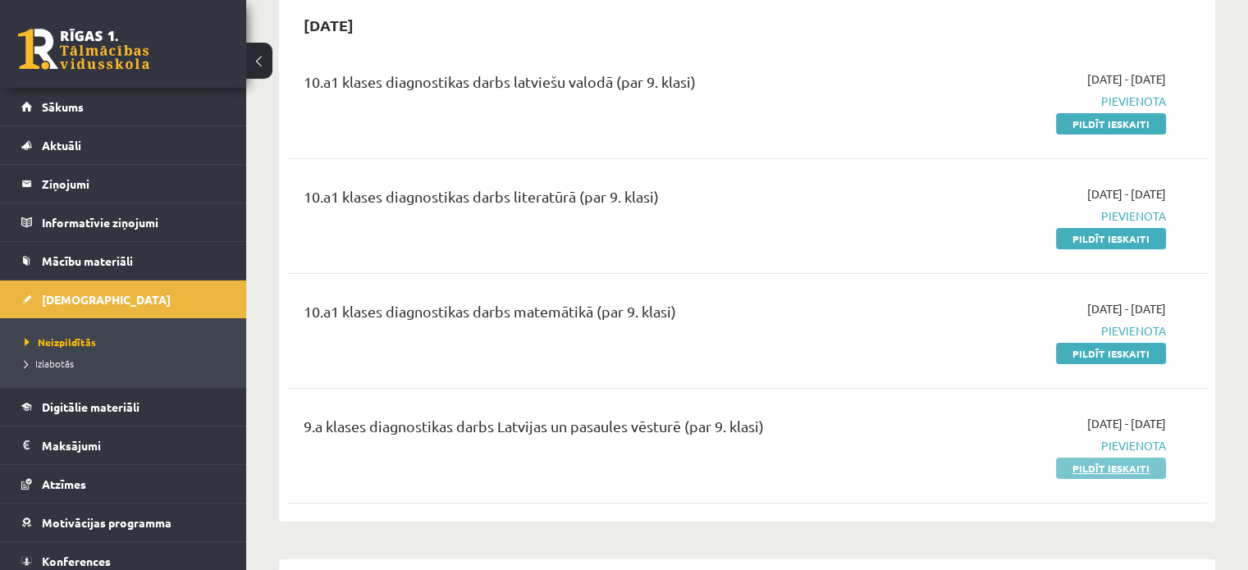
click at [1110, 473] on link "Pildīt ieskaiti" at bounding box center [1111, 468] width 110 height 21
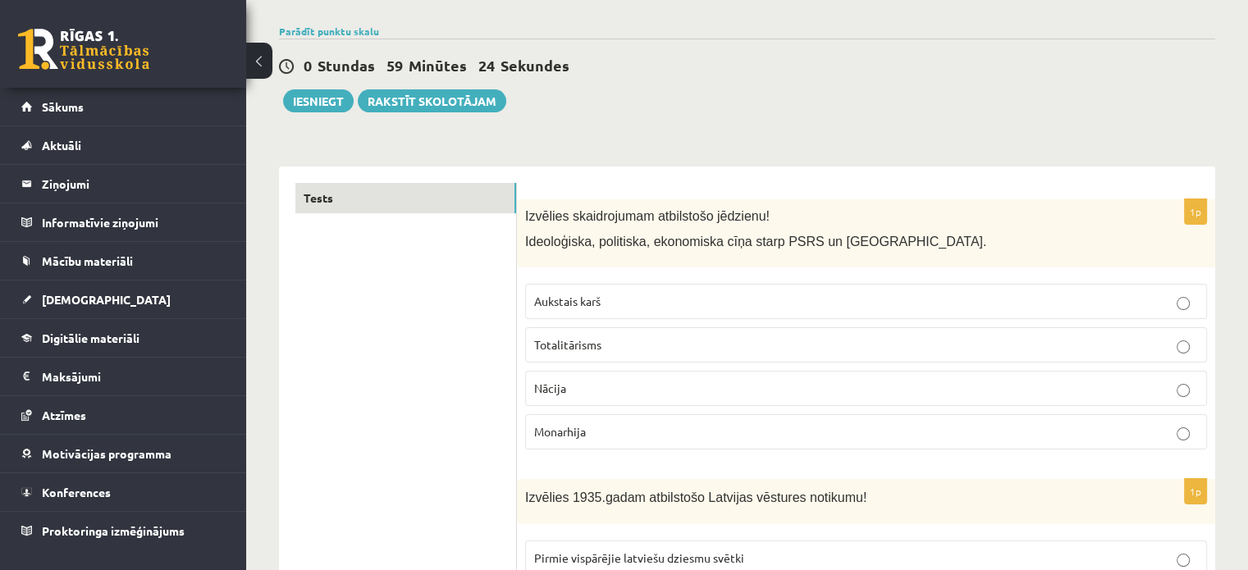
scroll to position [189, 0]
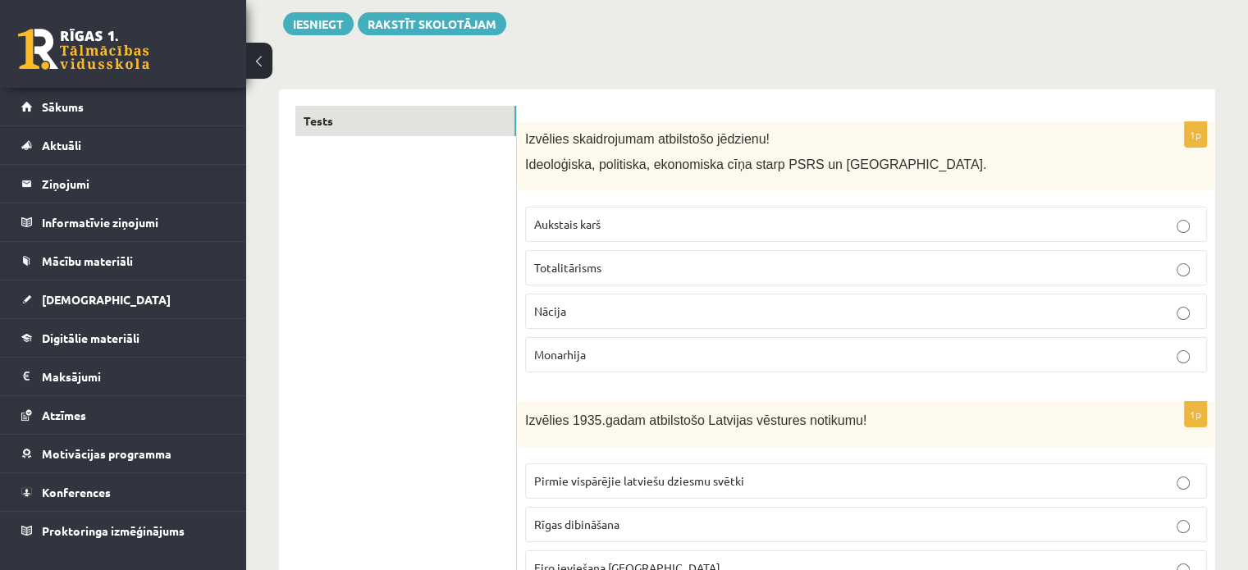
click at [1127, 225] on p "Aukstais karš" at bounding box center [866, 224] width 664 height 17
drag, startPoint x: 1237, startPoint y: 0, endPoint x: 857, endPoint y: 138, distance: 404.2
click at [857, 138] on p "Izvēlies skaidrojumam atbilstošo jēdzienu!" at bounding box center [825, 138] width 600 height 17
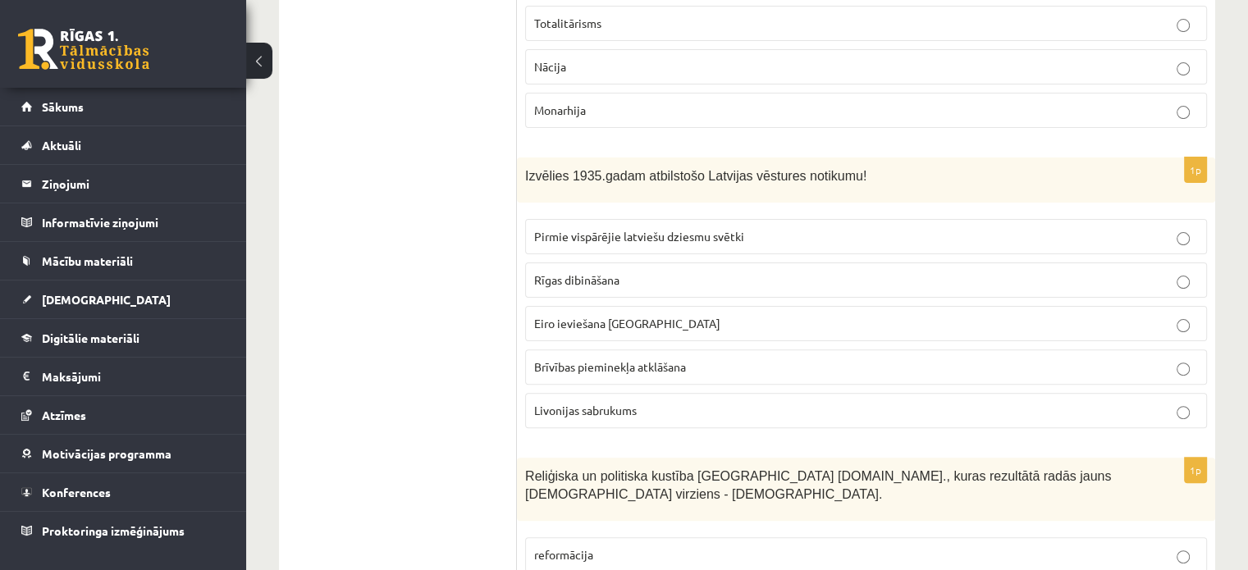
scroll to position [435, 0]
click at [697, 359] on label "Brīvības pieminekļa atklāšana" at bounding box center [866, 365] width 682 height 35
click at [706, 362] on p "Brīvības pieminekļa atklāšana" at bounding box center [866, 365] width 664 height 17
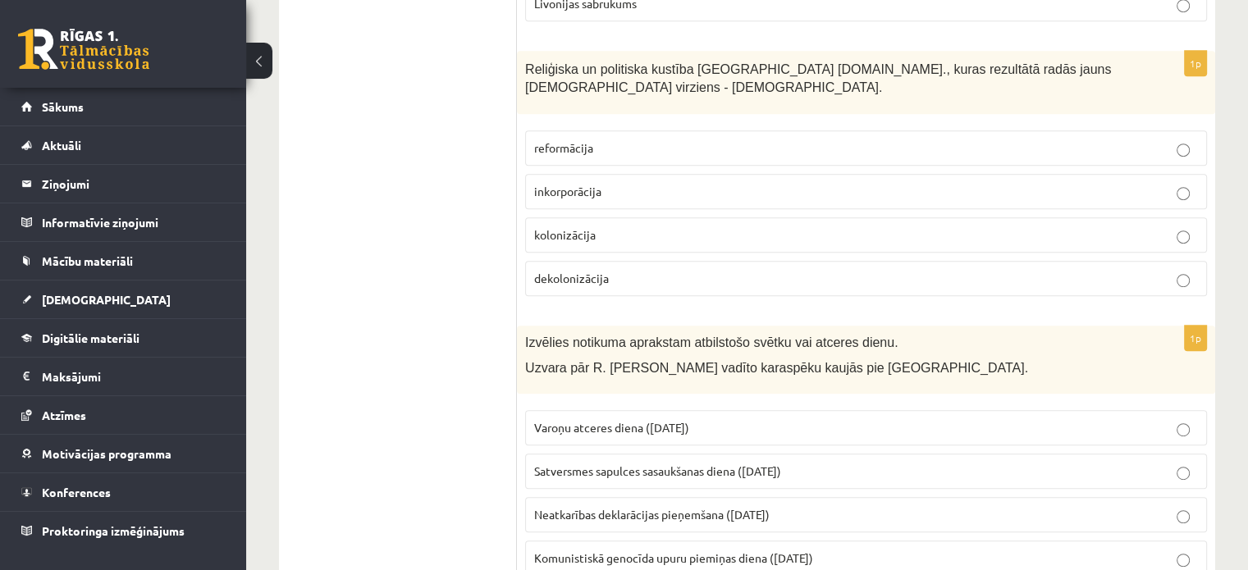
scroll to position [845, 0]
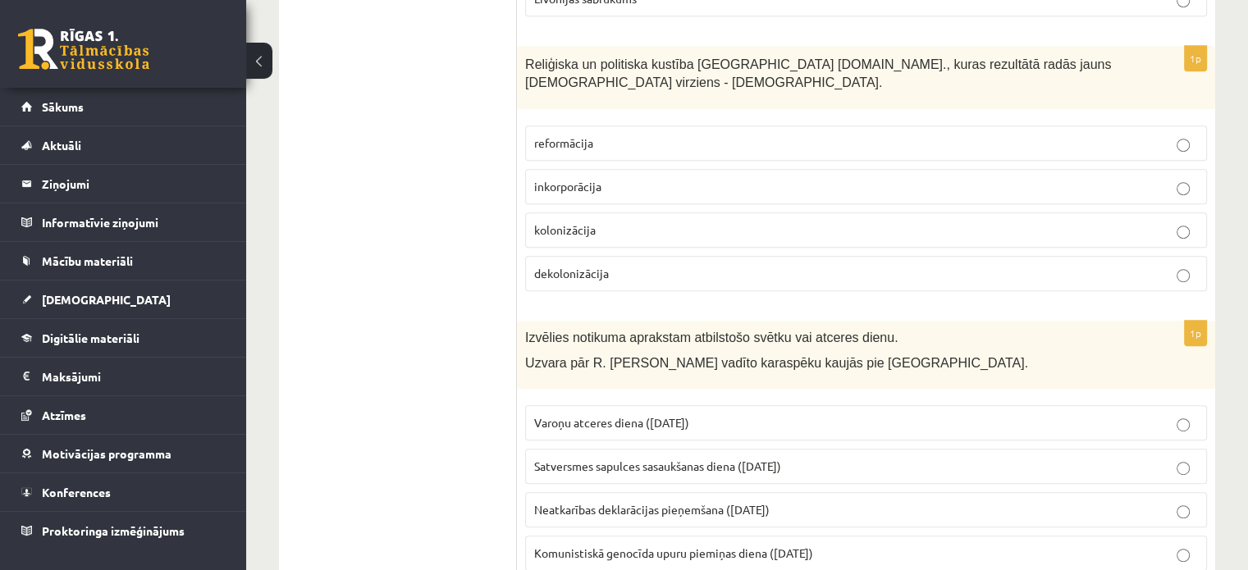
click at [1018, 135] on p "reformācija" at bounding box center [866, 143] width 664 height 17
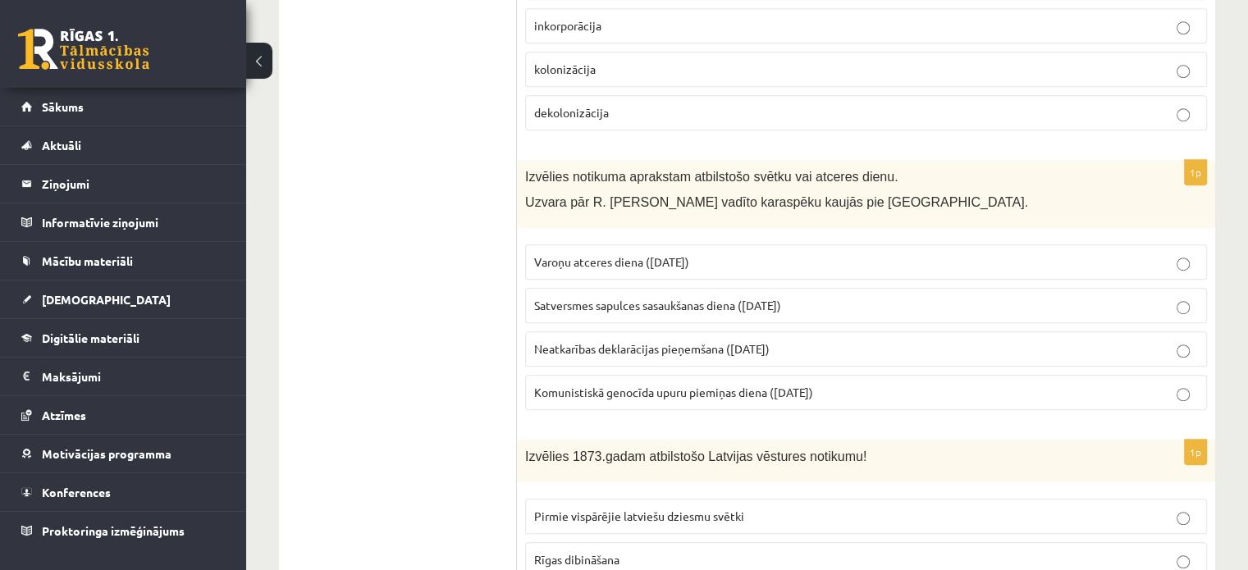
scroll to position [1091, 0]
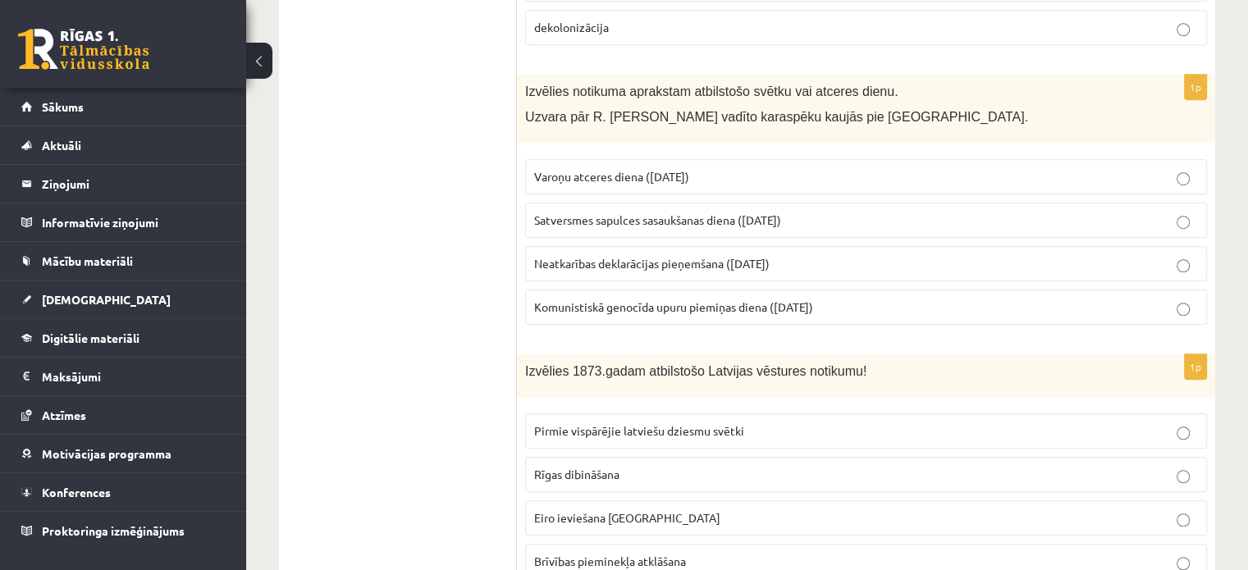
click at [635, 169] on span "Varoņu atceres diena (22. jūnijs)" at bounding box center [611, 176] width 155 height 15
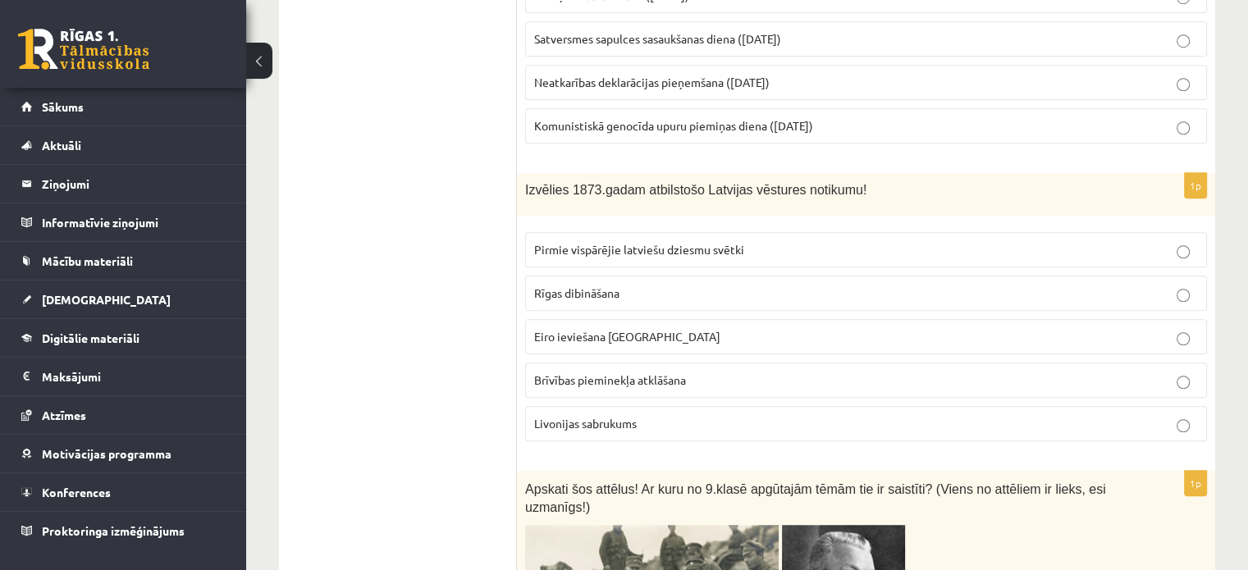
scroll to position [1338, 0]
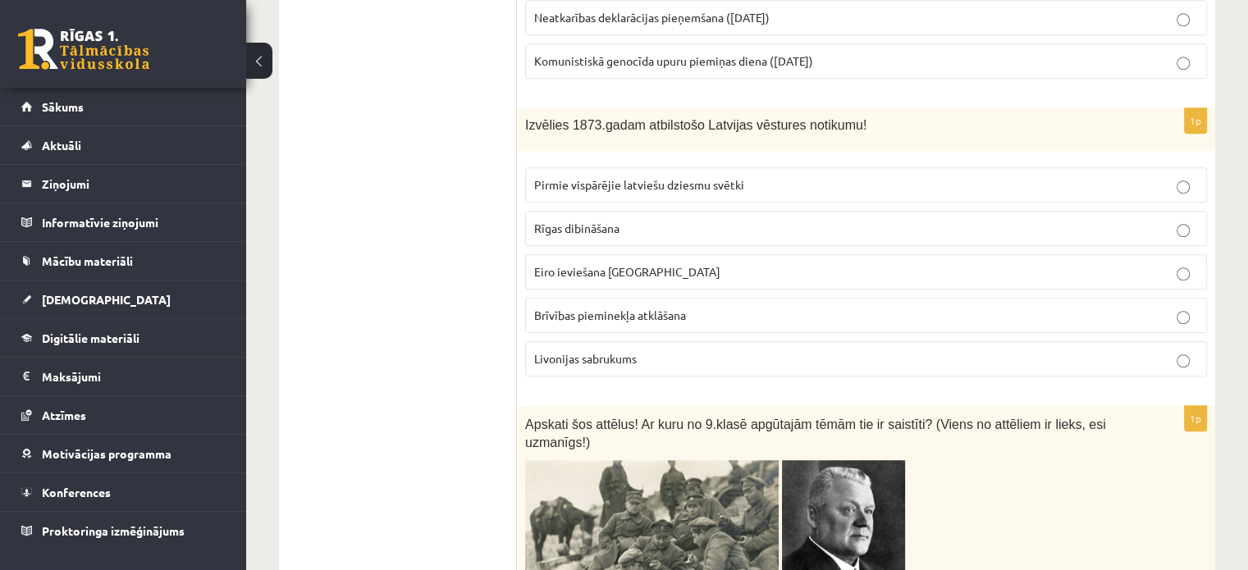
click at [803, 176] on p "Pirmie vispārējie latviešu dziesmu svētki" at bounding box center [866, 184] width 664 height 17
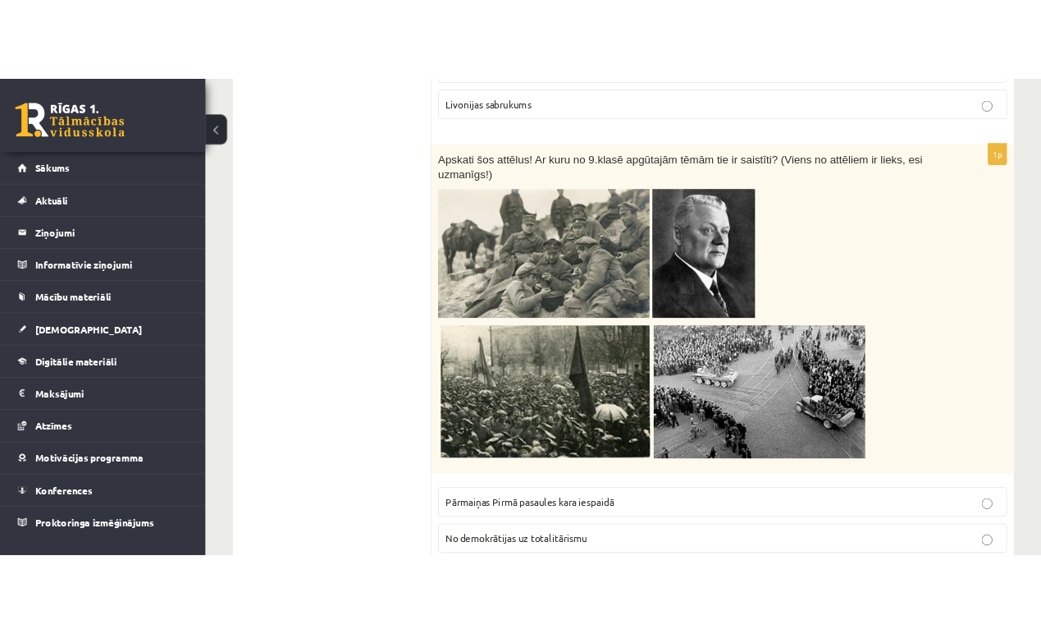
scroll to position [1666, 0]
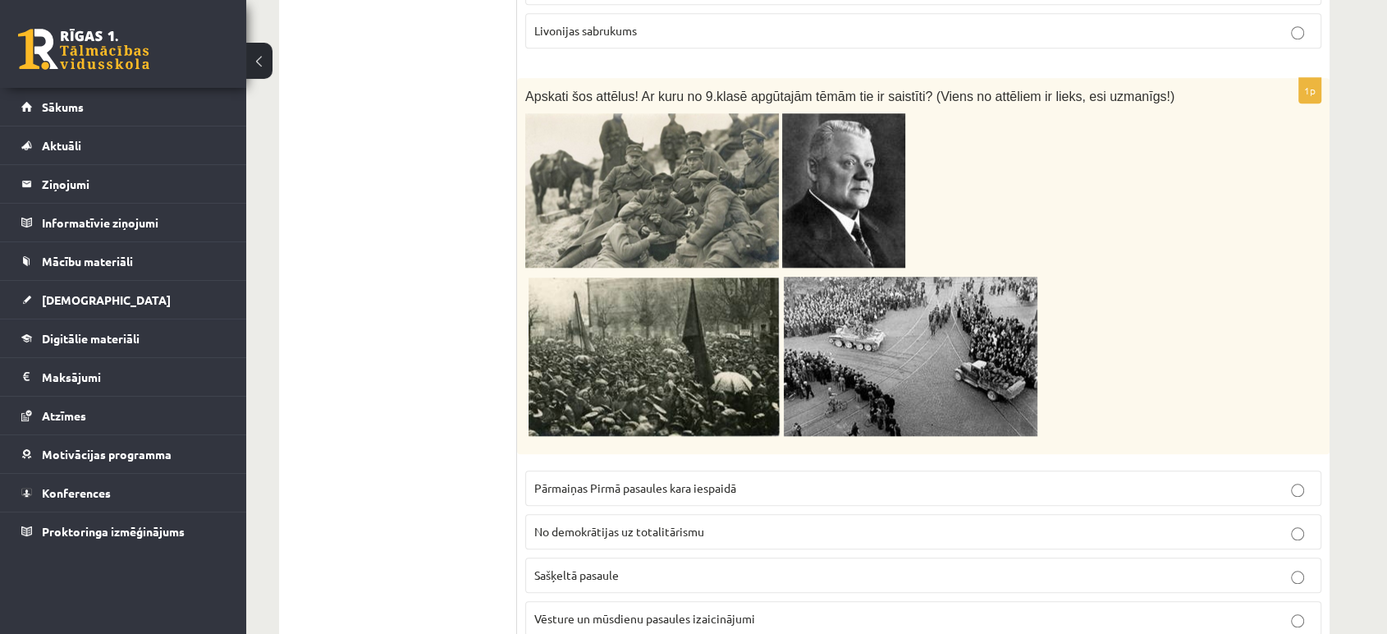
drag, startPoint x: 1257, startPoint y: 13, endPoint x: 440, endPoint y: 114, distance: 823.6
drag, startPoint x: 1243, startPoint y: 1, endPoint x: 414, endPoint y: 257, distance: 868.3
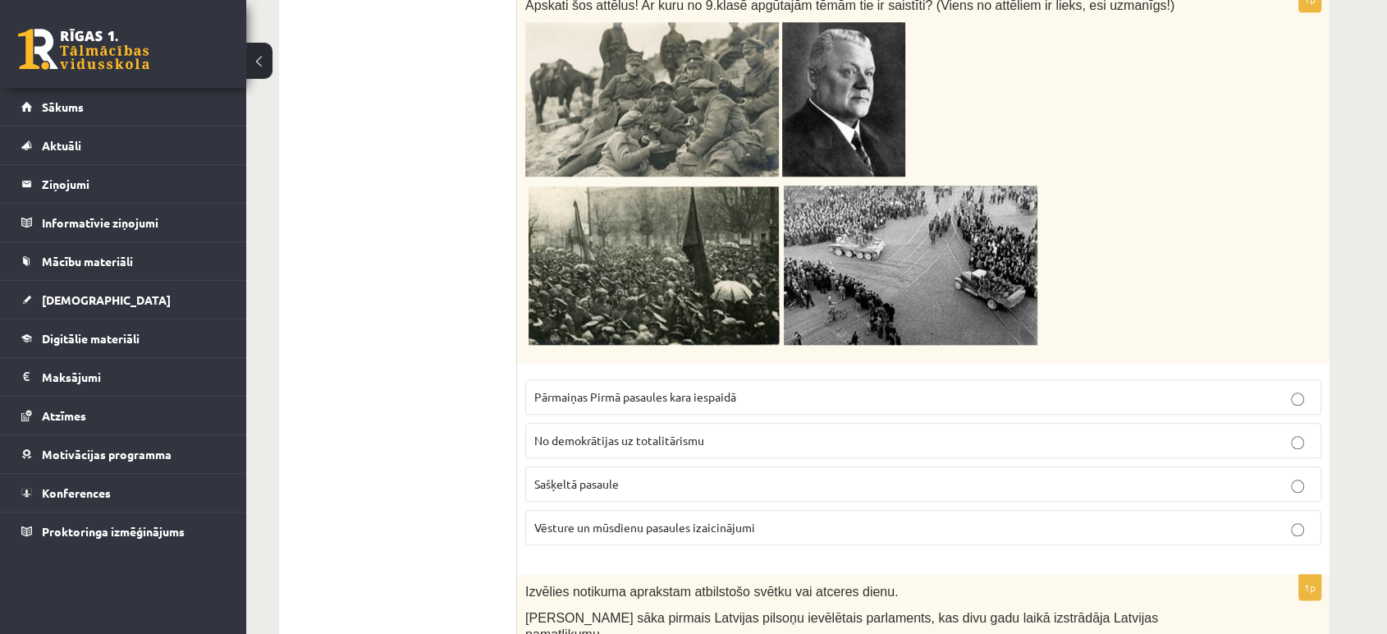
click at [1247, 475] on p "Sašķeltā pasaule" at bounding box center [923, 483] width 778 height 17
click at [1247, 430] on label "No demokrātijas uz totalitārismu" at bounding box center [923, 440] width 796 height 35
click at [921, 252] on img at bounding box center [911, 264] width 254 height 159
click at [861, 519] on p "Vēsture un mūsdienu pasaules izaicinājumi" at bounding box center [923, 527] width 778 height 17
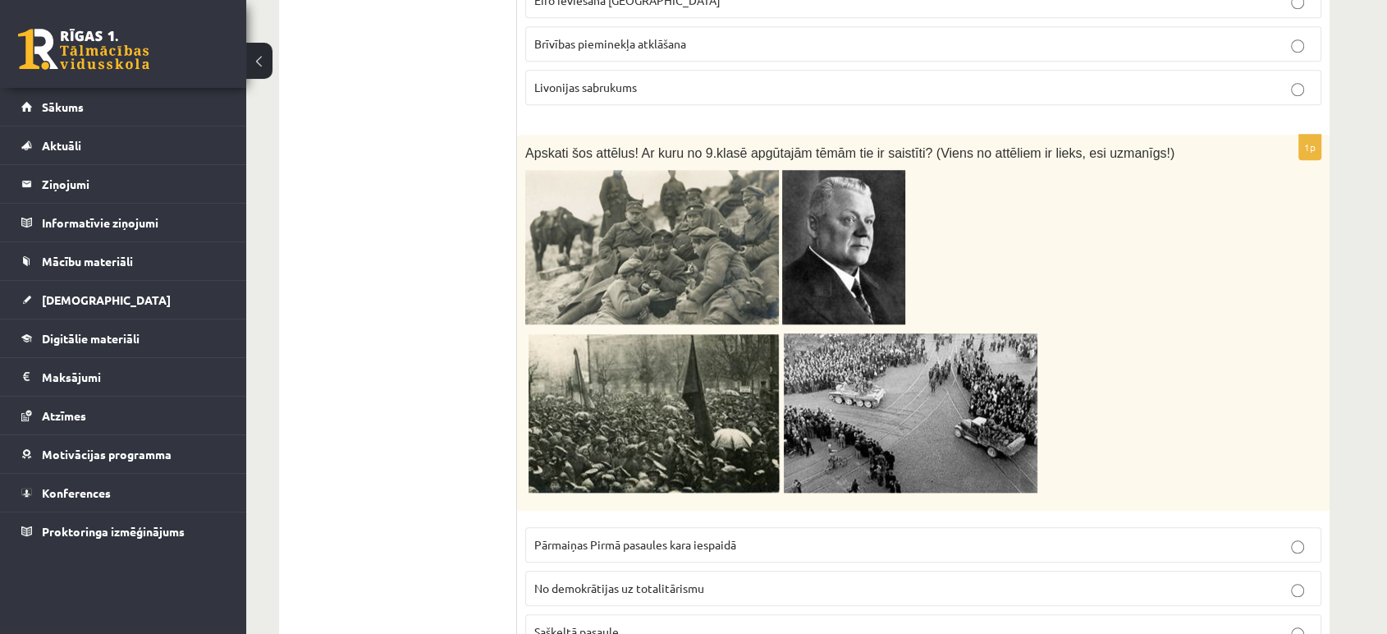
scroll to position [1575, 0]
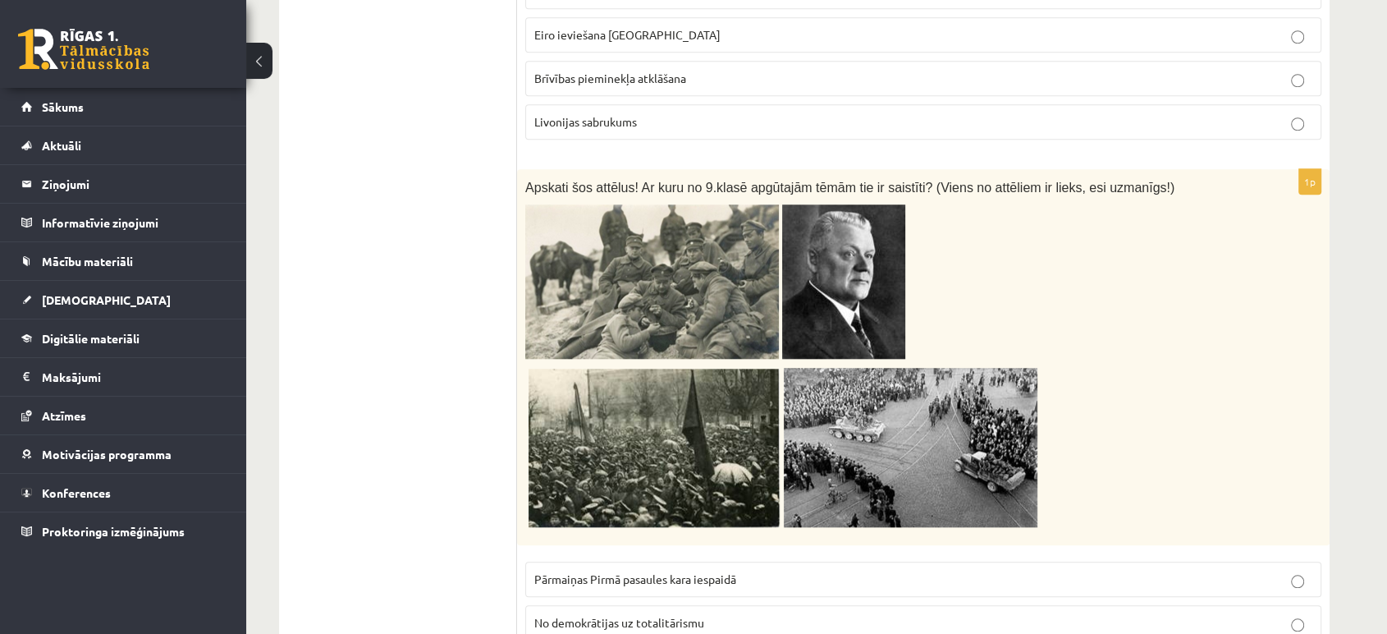
drag, startPoint x: 788, startPoint y: 560, endPoint x: 508, endPoint y: 562, distance: 279.8
click at [1004, 528] on div "1p Apskati šos attēlus! Ar kuru no 9.klasē apgūtajām tēmām tie ir saistīti? (Vi…" at bounding box center [923, 455] width 812 height 572
drag, startPoint x: 832, startPoint y: 554, endPoint x: 536, endPoint y: 552, distance: 296.3
click at [536, 570] on p "Pārmaiņas Pirmā pasaules kara iespaidā" at bounding box center [923, 578] width 778 height 17
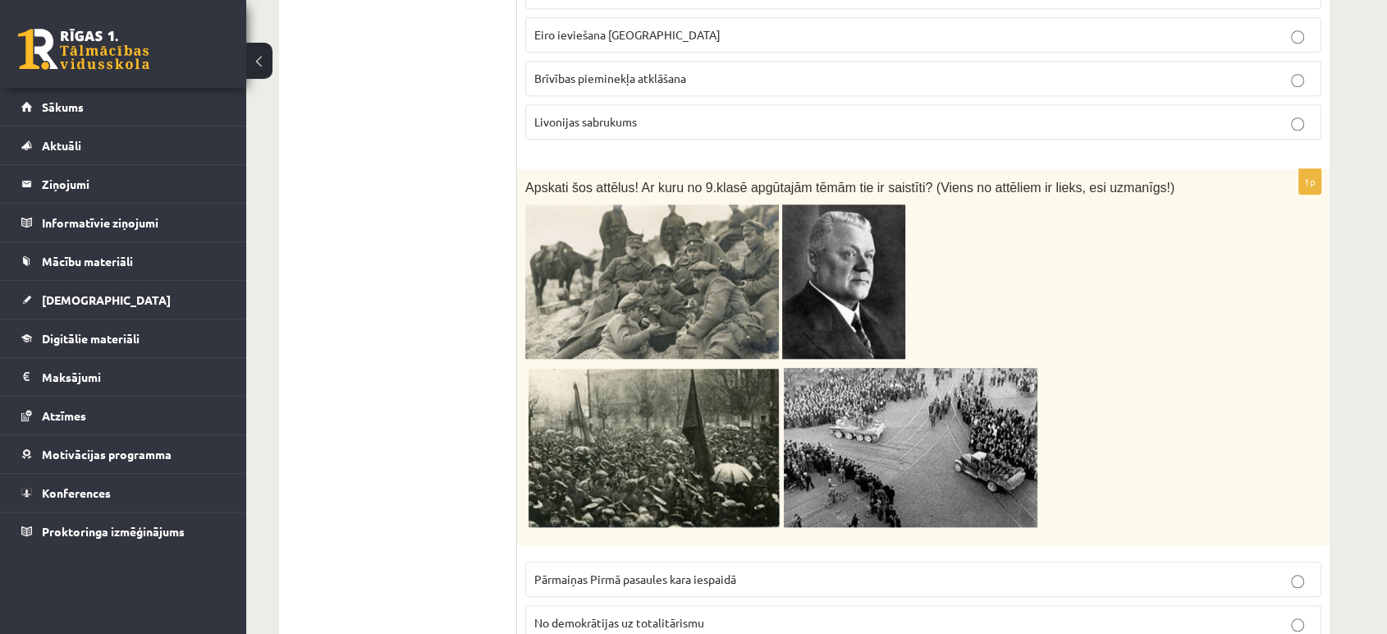
click at [1047, 298] on p at bounding box center [882, 281] width 714 height 154
click at [1246, 570] on p "Pārmaiņas Pirmā pasaules kara iespaidā" at bounding box center [923, 578] width 778 height 17
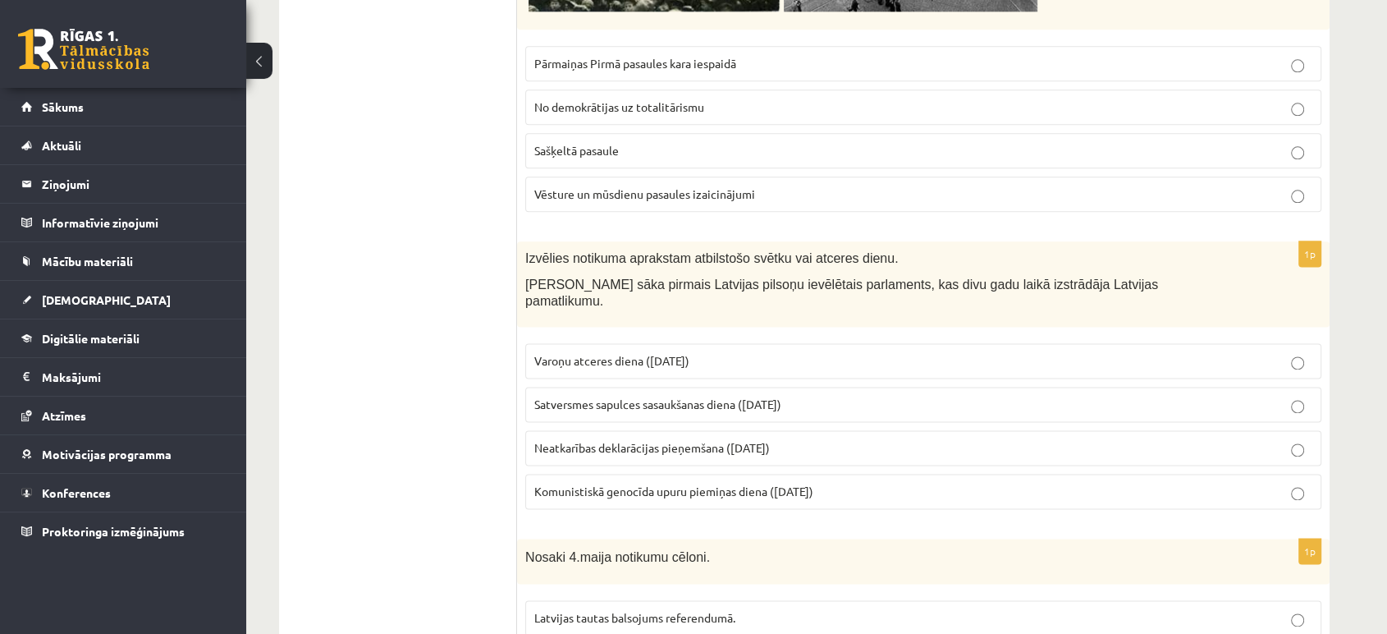
scroll to position [2121, 0]
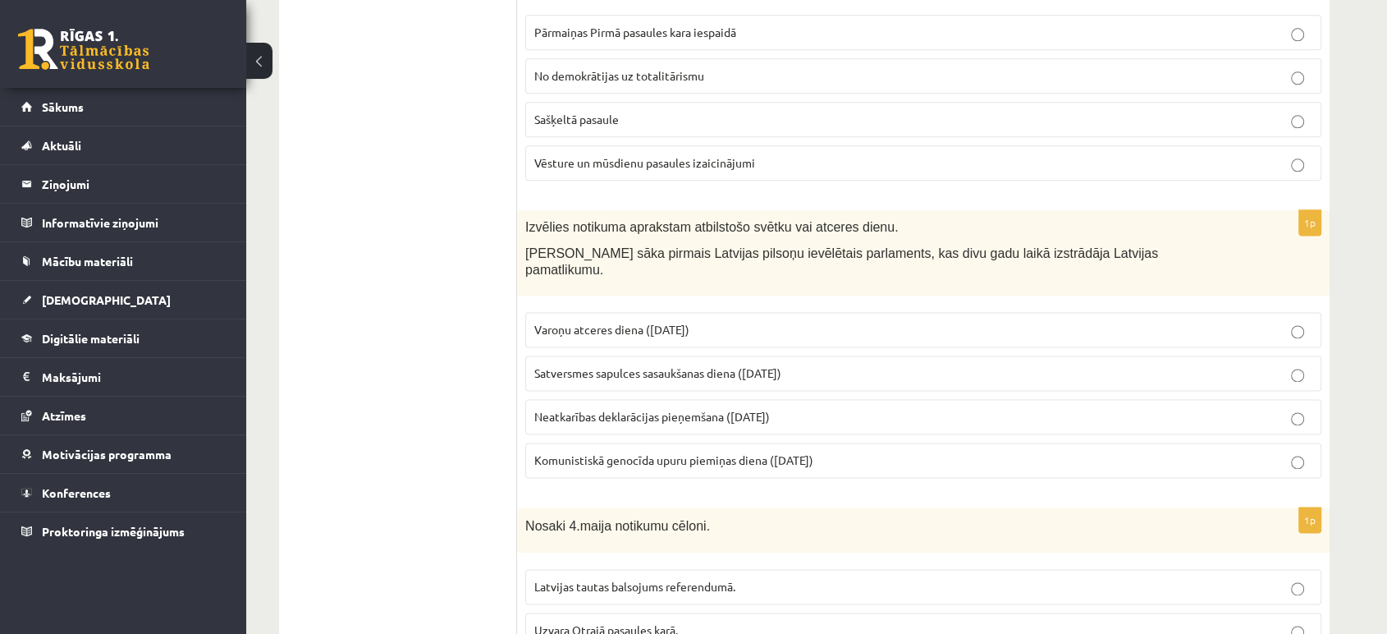
click at [689, 355] on label "Satversmes sapulces sasaukšanas diena (1. maijs)" at bounding box center [923, 372] width 796 height 35
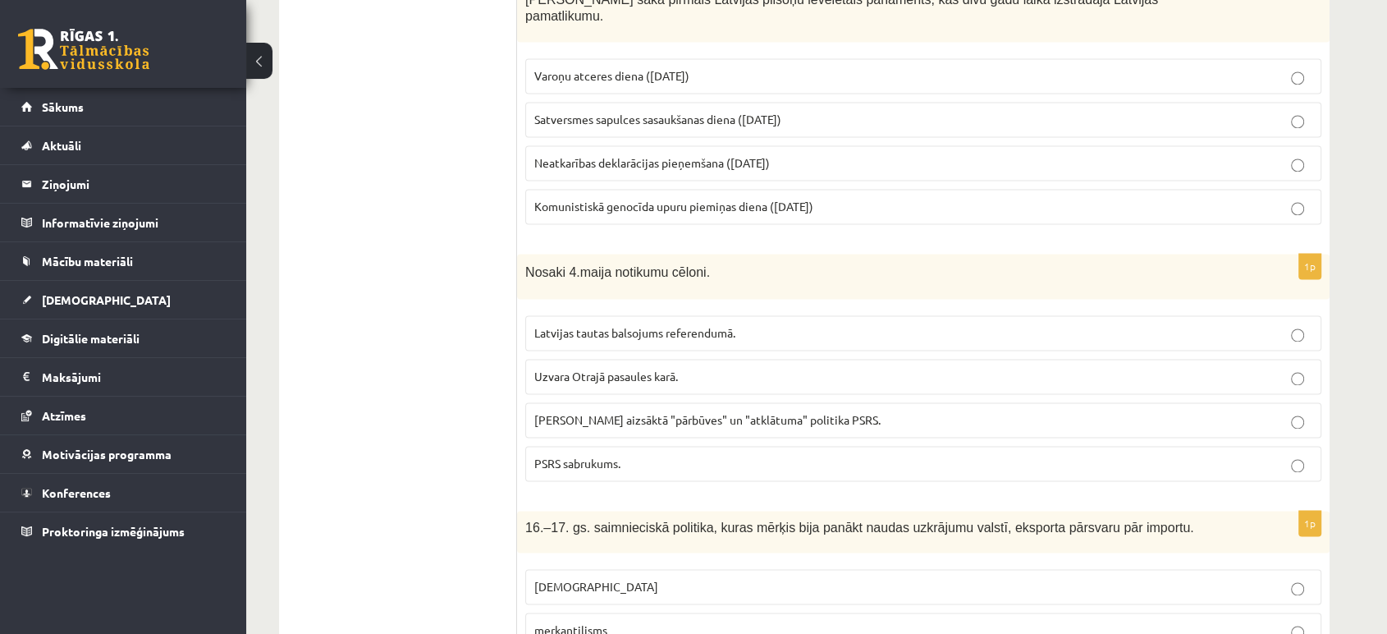
scroll to position [2487, 0]
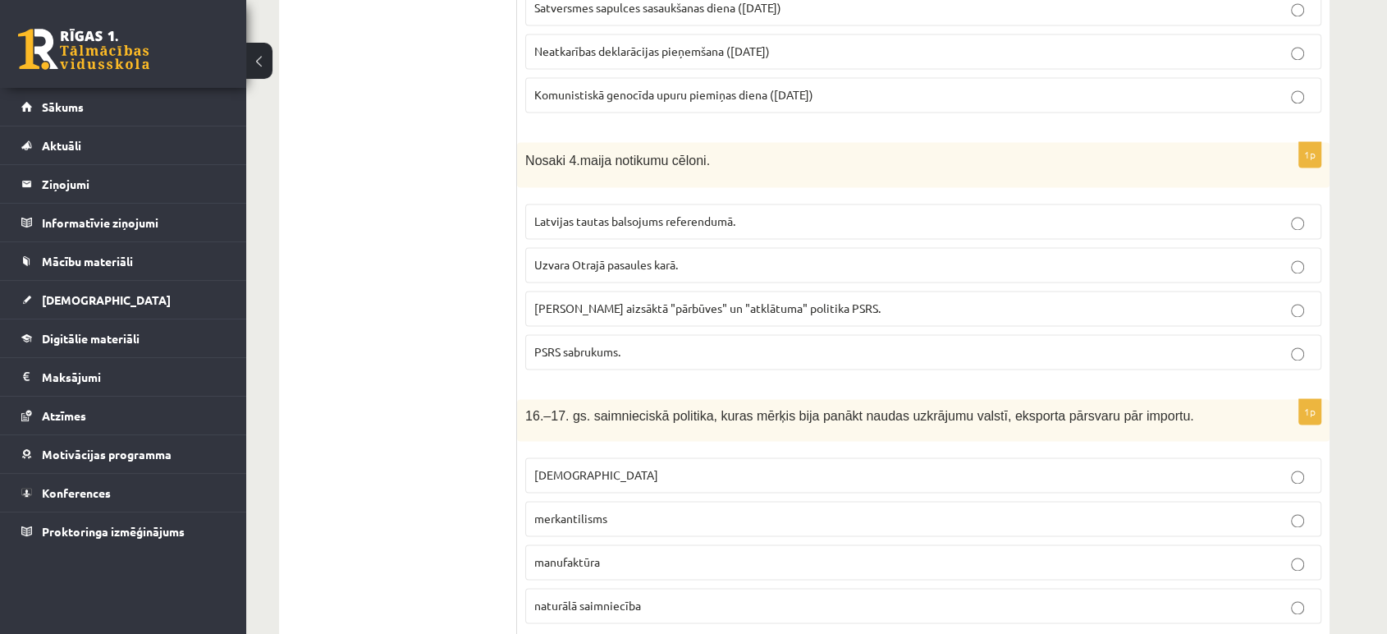
click at [712, 300] on span "Gorbačova aizsāktā "pārbūves" un "atklātuma" politika PSRS." at bounding box center [707, 307] width 346 height 15
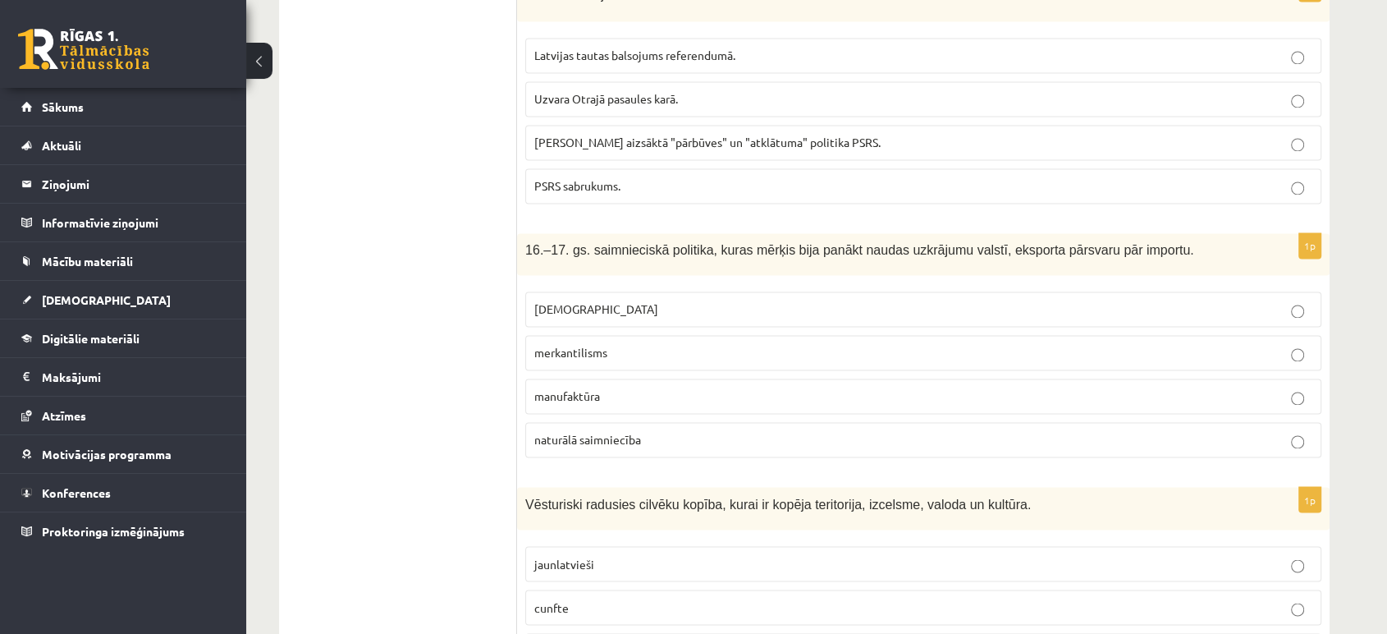
scroll to position [2669, 0]
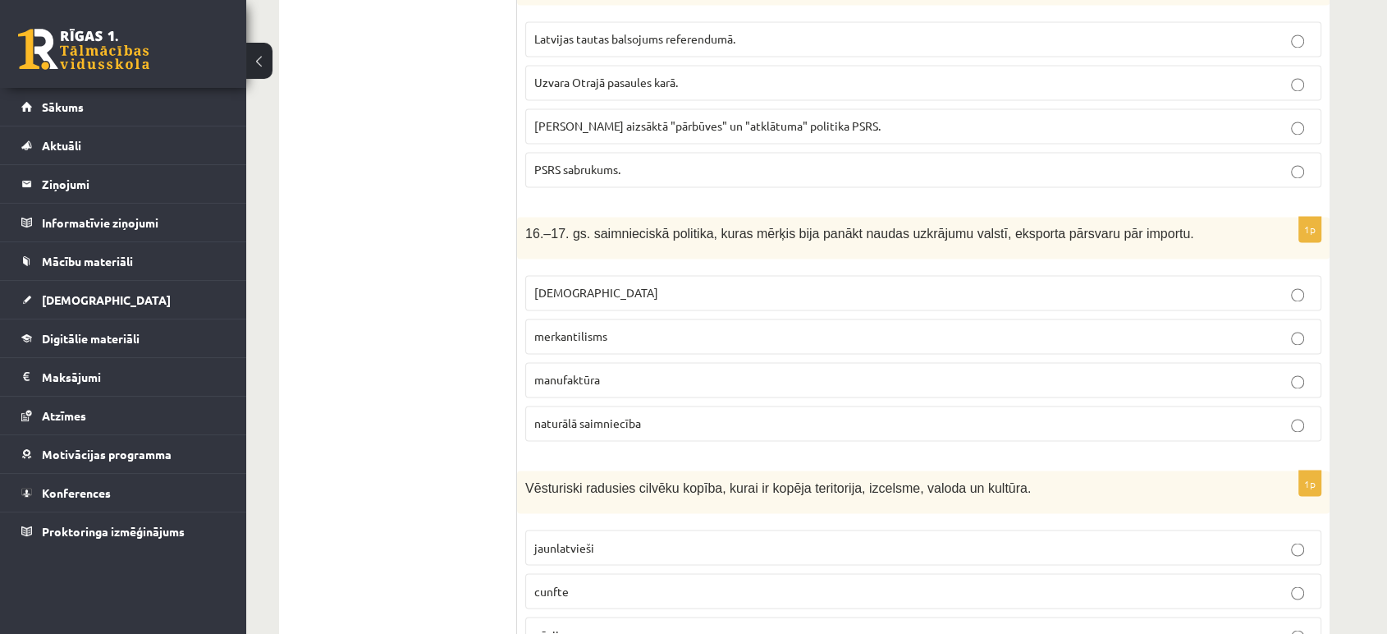
click at [707, 327] on p "merkantilisms" at bounding box center [923, 335] width 778 height 17
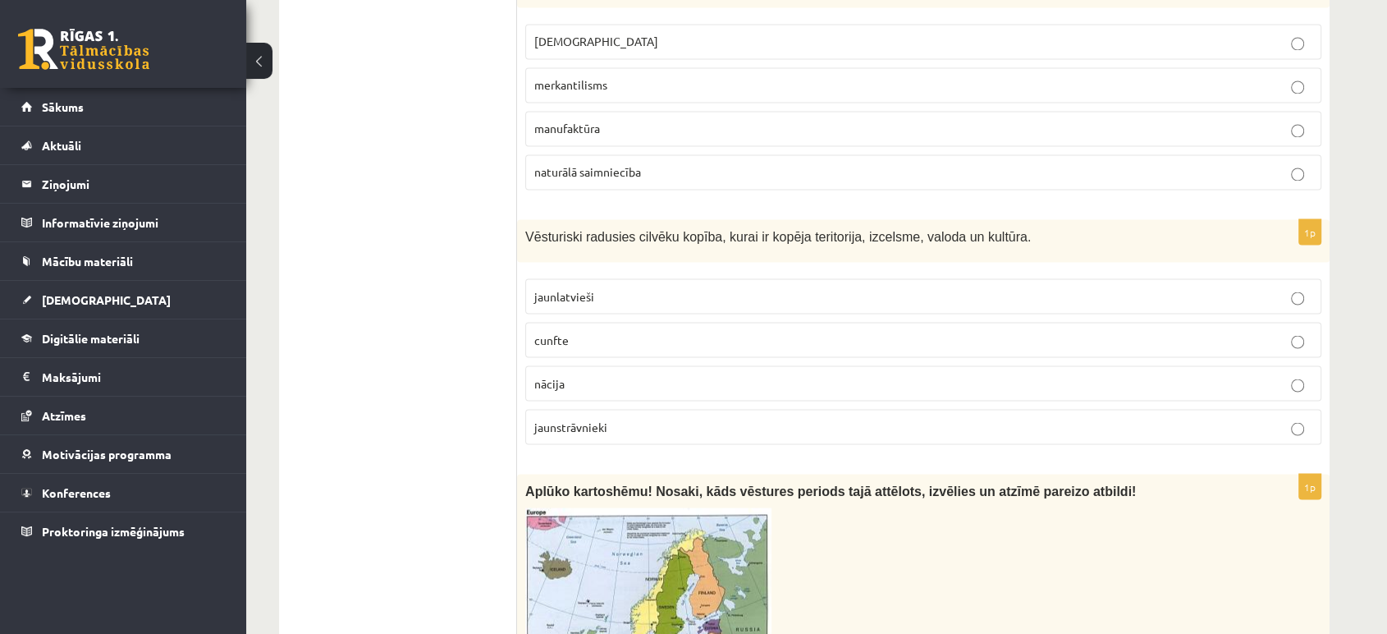
scroll to position [2942, 0]
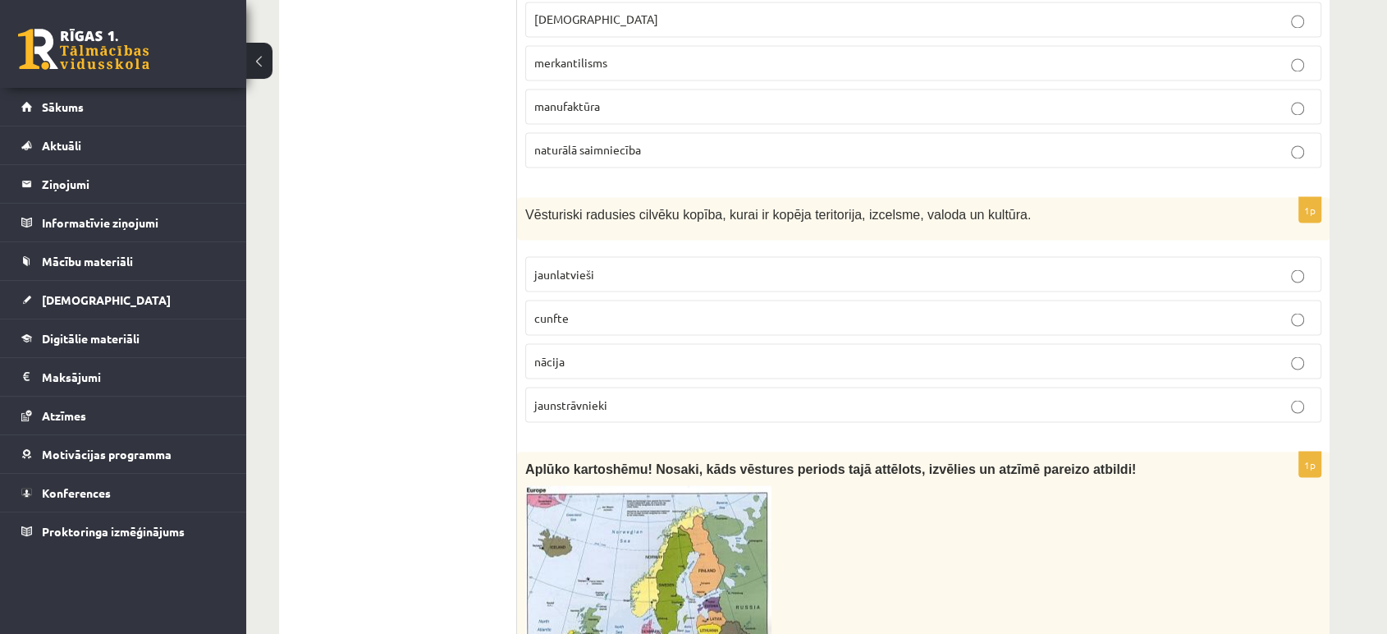
click at [787, 352] on p "nācija" at bounding box center [923, 360] width 778 height 17
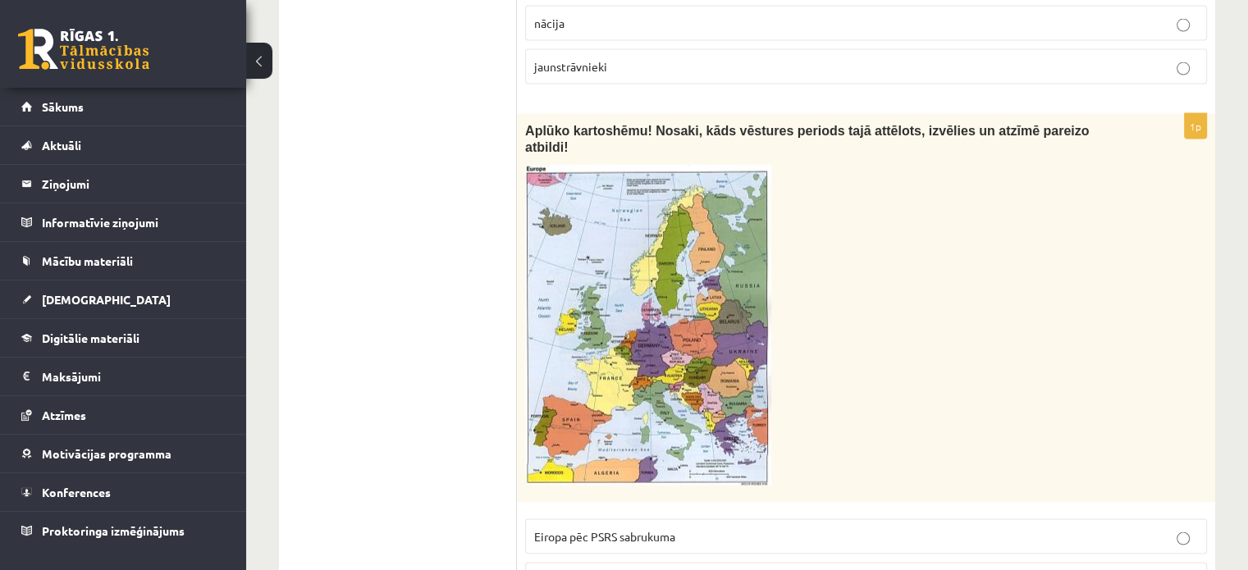
scroll to position [3370, 0]
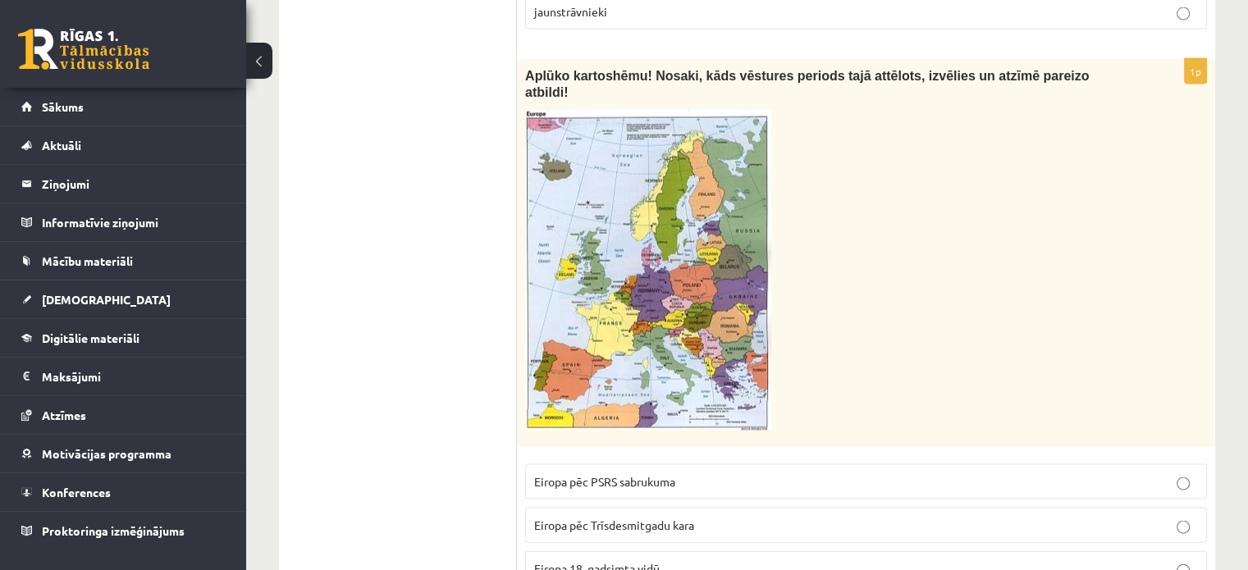
click at [705, 474] on p "Eiropa pēc PSRS sabrukuma" at bounding box center [866, 482] width 664 height 17
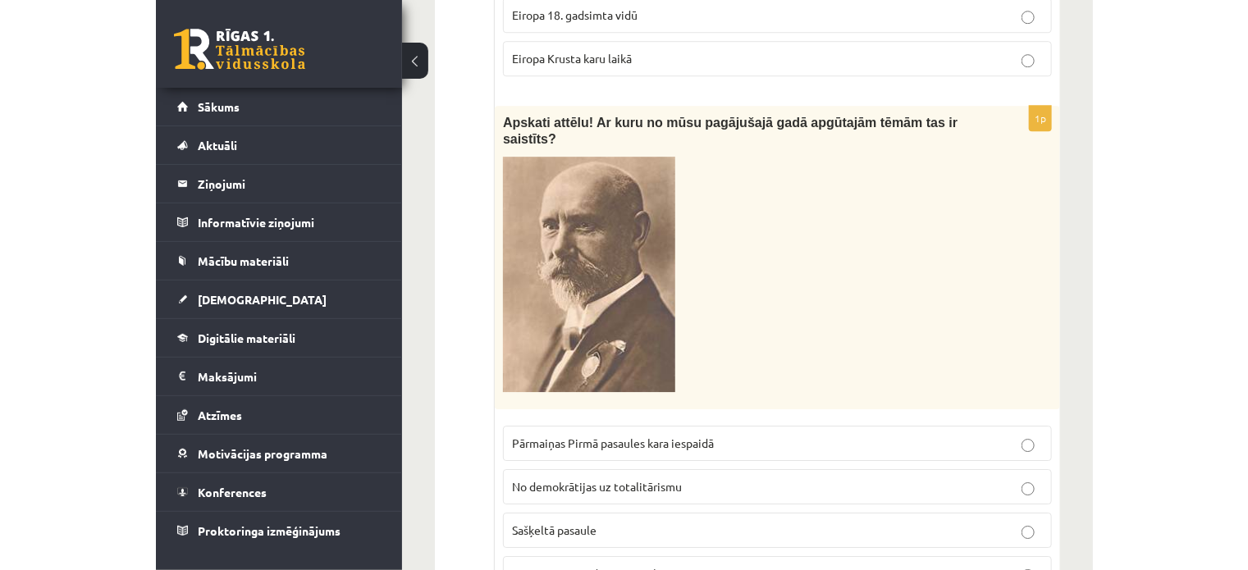
scroll to position [4190, 0]
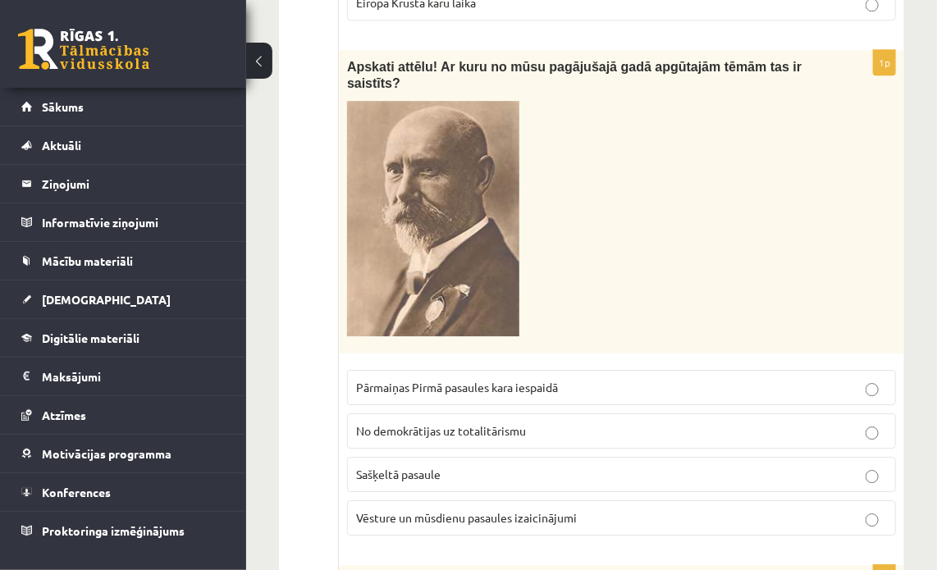
click at [733, 379] on p "Pārmaiņas Pirmā pasaules kara iespaidā" at bounding box center [621, 387] width 531 height 17
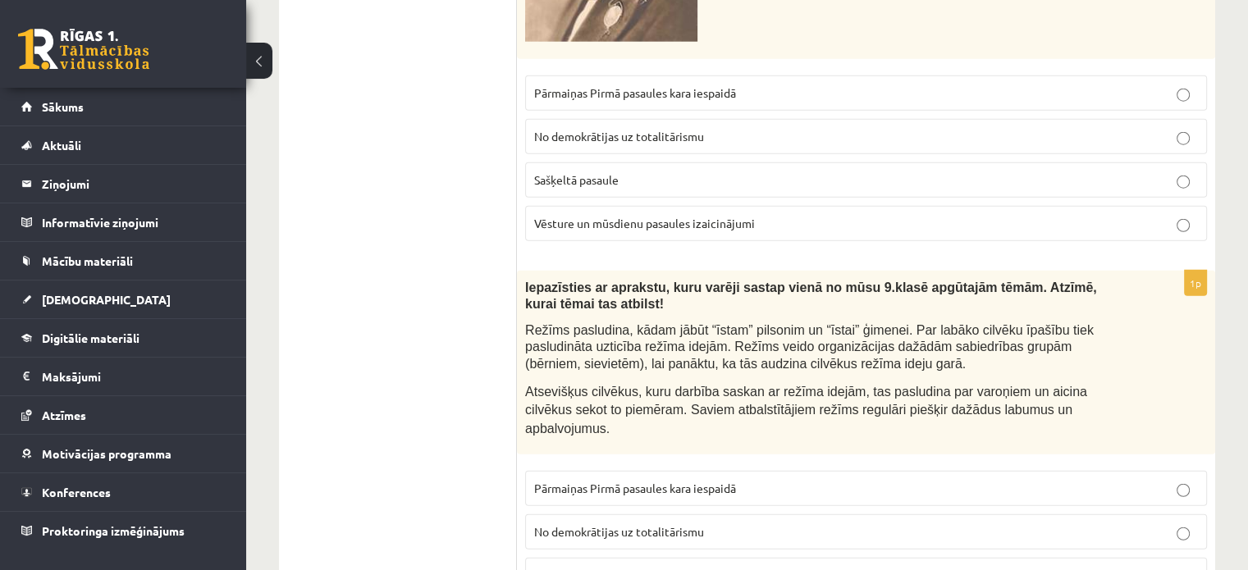
scroll to position [4354, 0]
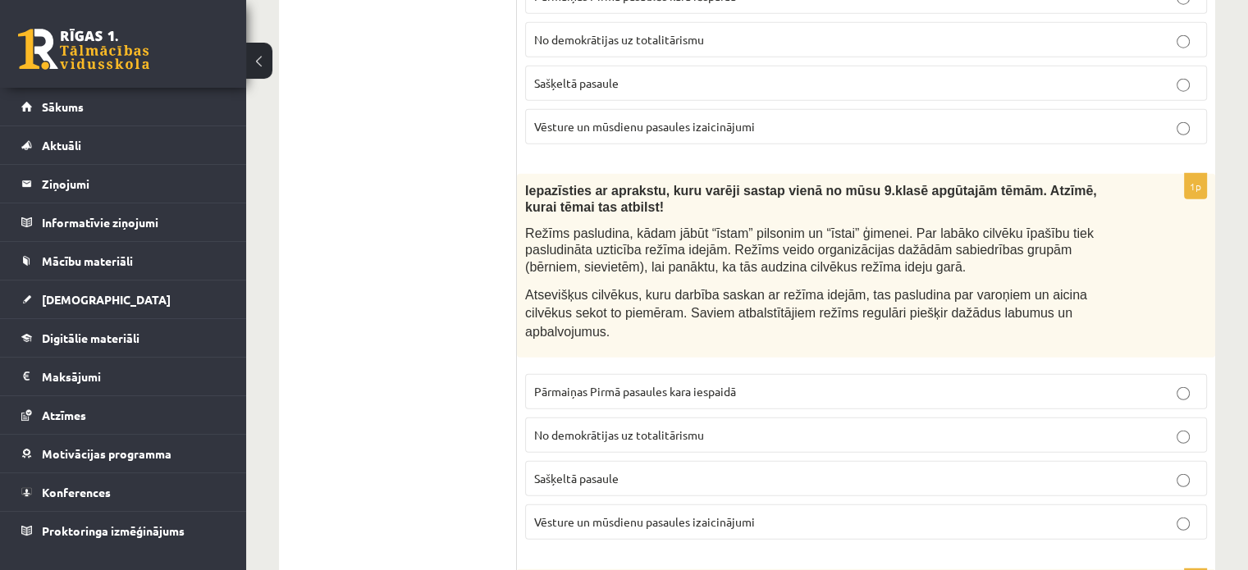
click at [976, 374] on label "Pārmaiņas Pirmā pasaules kara iespaidā" at bounding box center [866, 391] width 682 height 35
click at [1137, 505] on label "Vēsture un mūsdienu pasaules izaicinājumi" at bounding box center [866, 522] width 682 height 35
click at [844, 427] on p "No demokrātijas uz totalitārismu" at bounding box center [866, 435] width 664 height 17
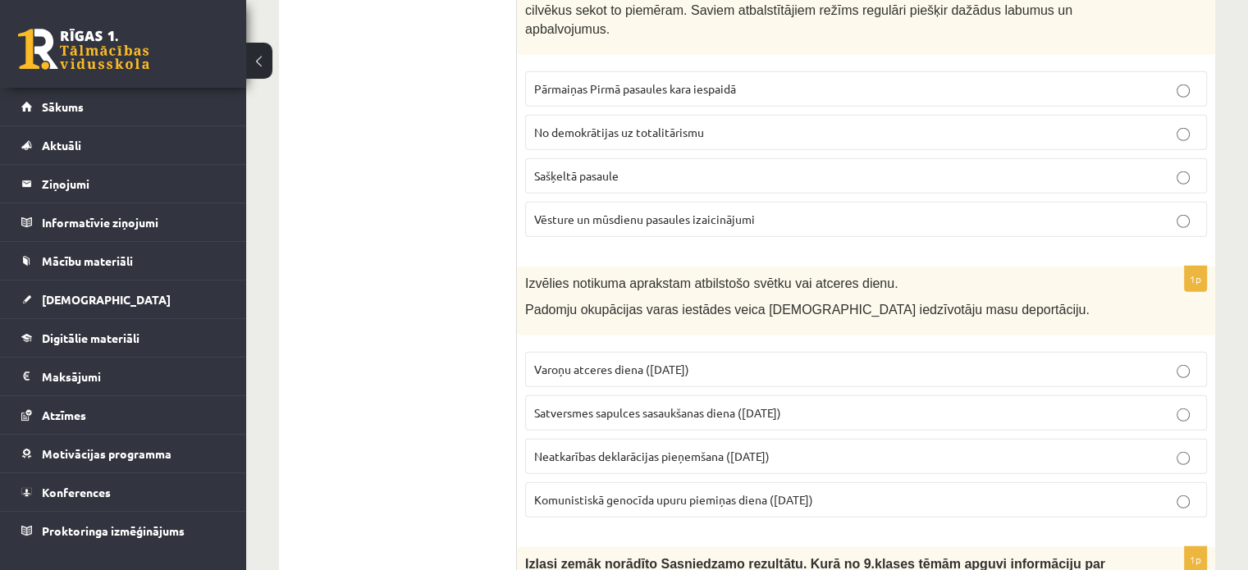
scroll to position [4683, 0]
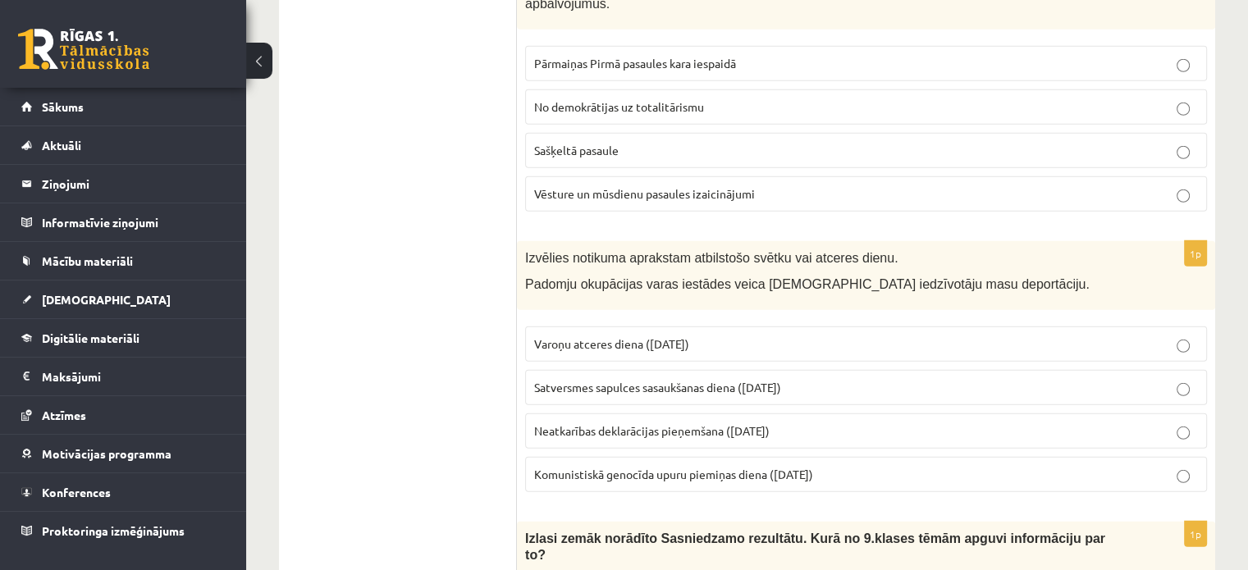
click at [694, 467] on span "Komunistiskā genocīda upuru piemiņas diena (25. marts)" at bounding box center [673, 474] width 279 height 15
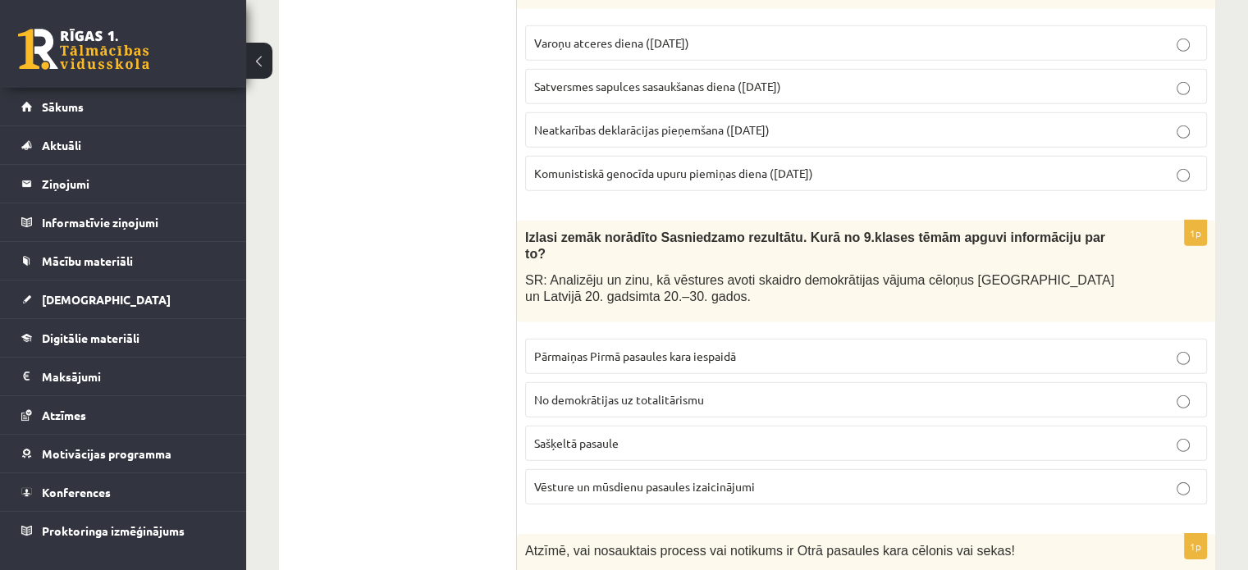
scroll to position [5011, 0]
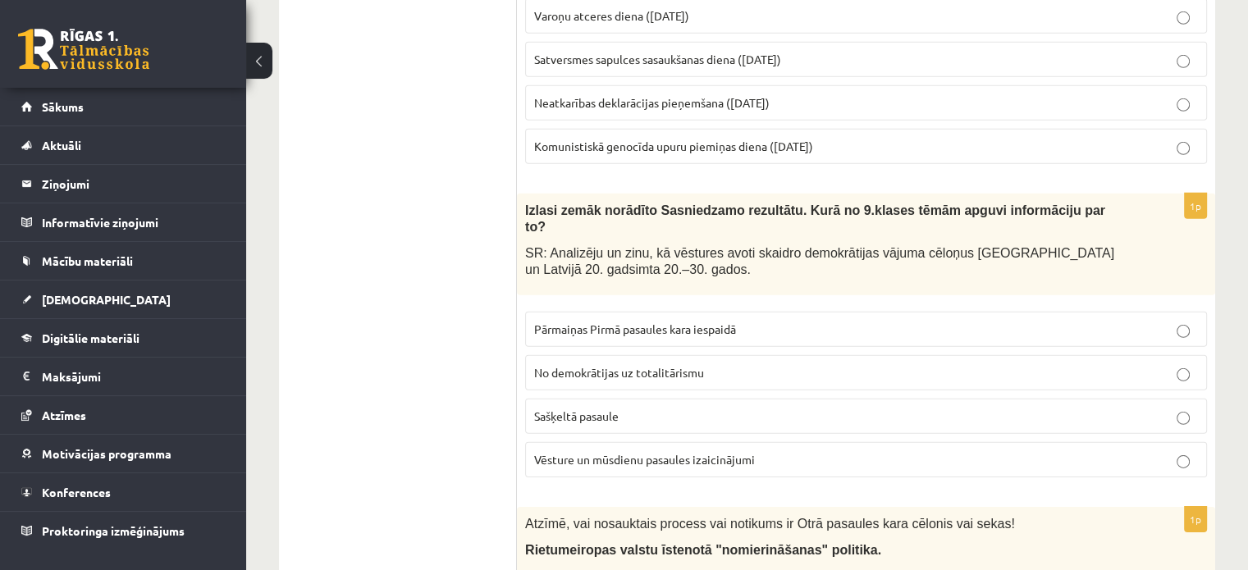
click at [663, 364] on p "No demokrātijas uz totalitārismu" at bounding box center [866, 372] width 664 height 17
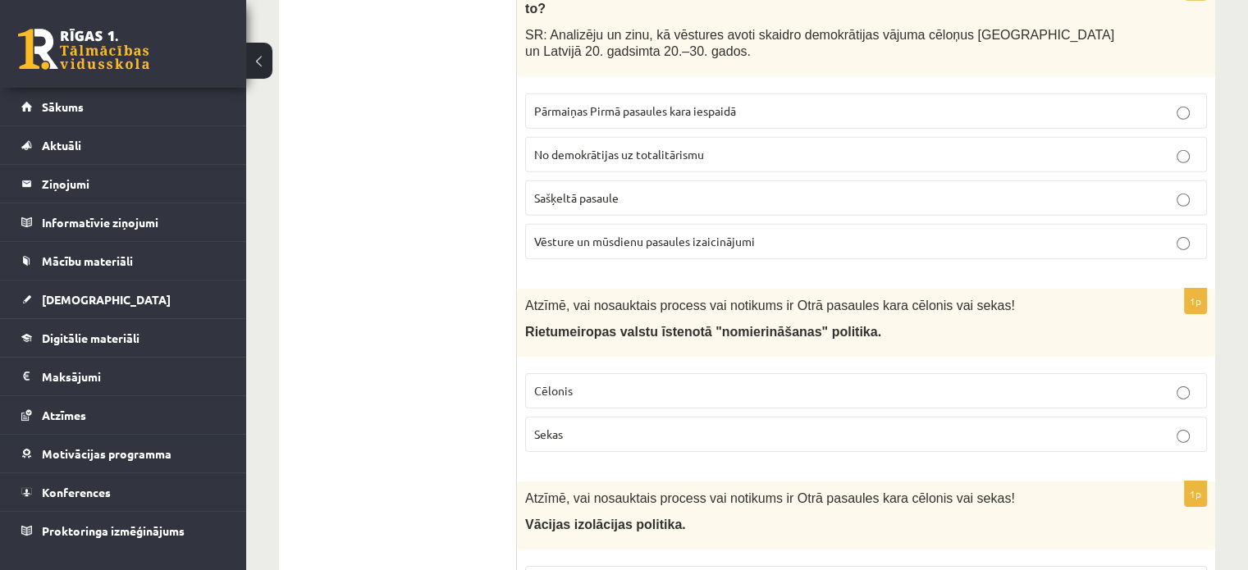
scroll to position [5257, 0]
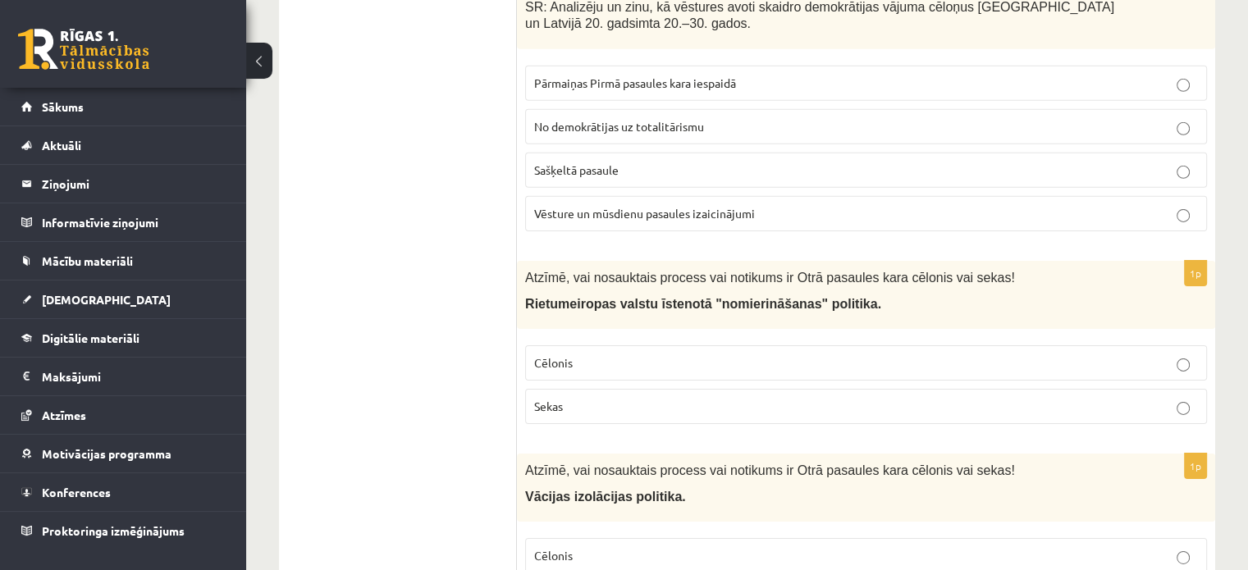
click at [643, 355] on p "Cēlonis" at bounding box center [866, 363] width 664 height 17
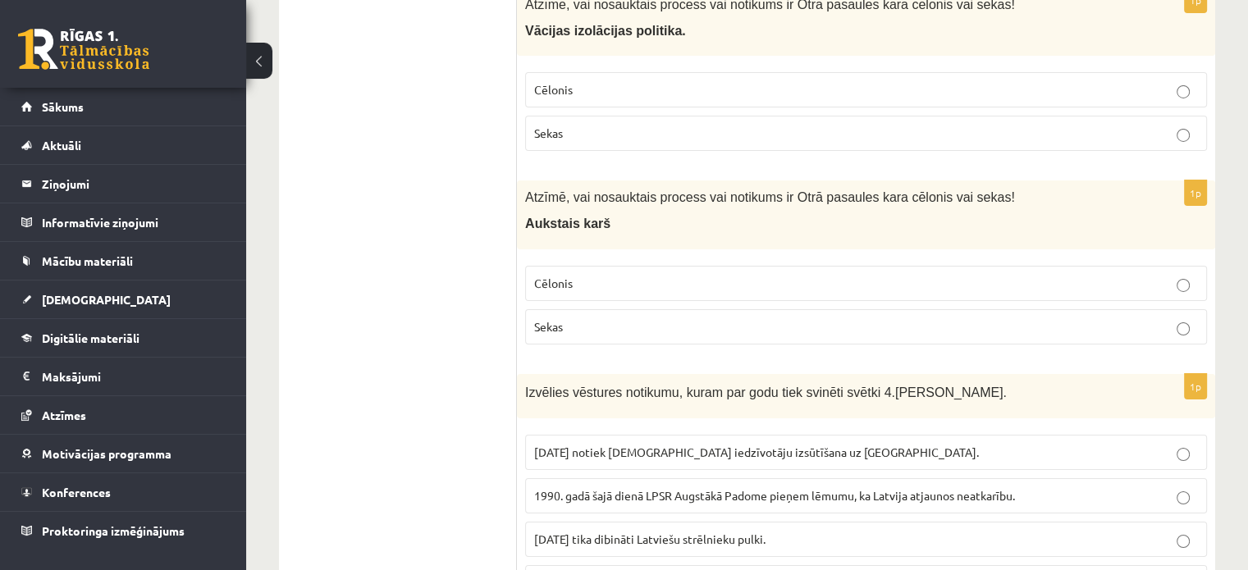
scroll to position [5749, 0]
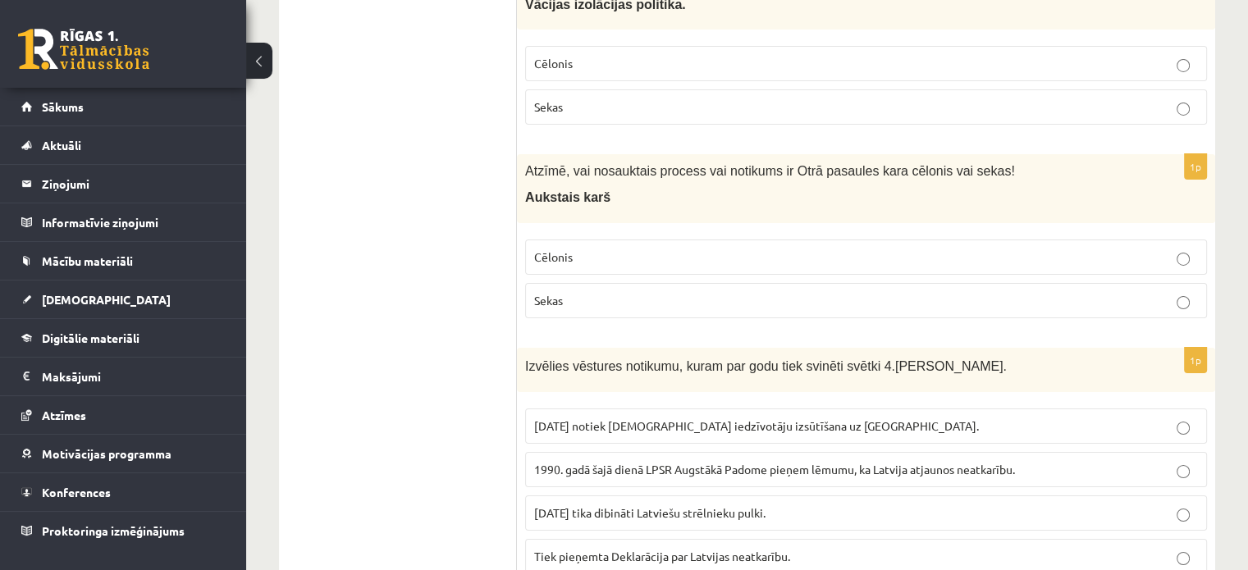
click at [611, 292] on p "Sekas" at bounding box center [866, 300] width 664 height 17
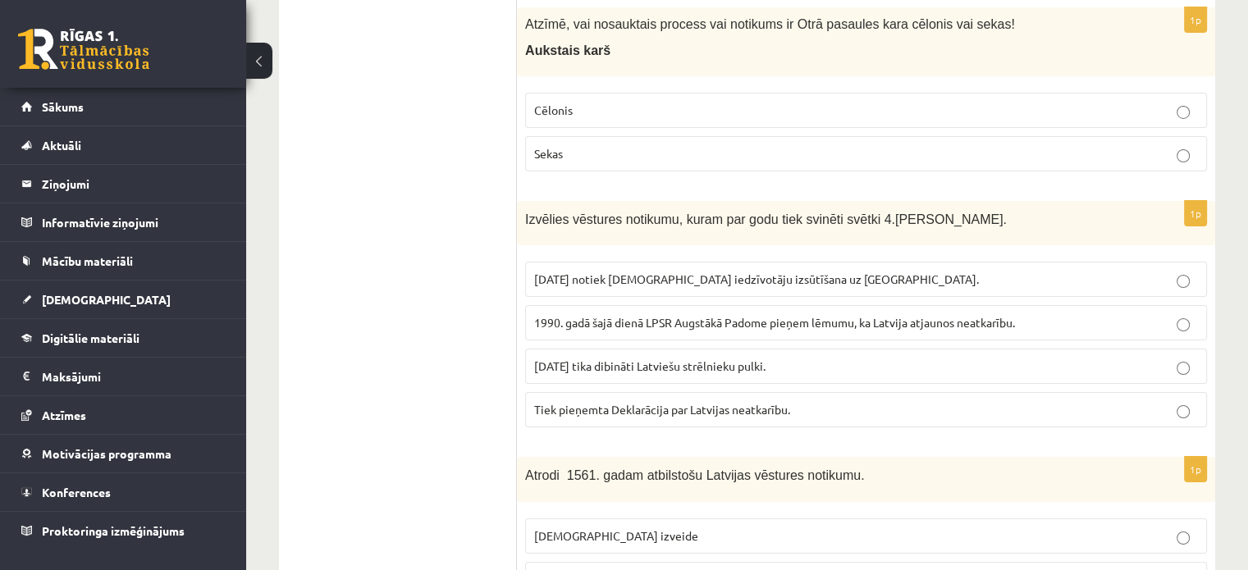
scroll to position [5914, 0]
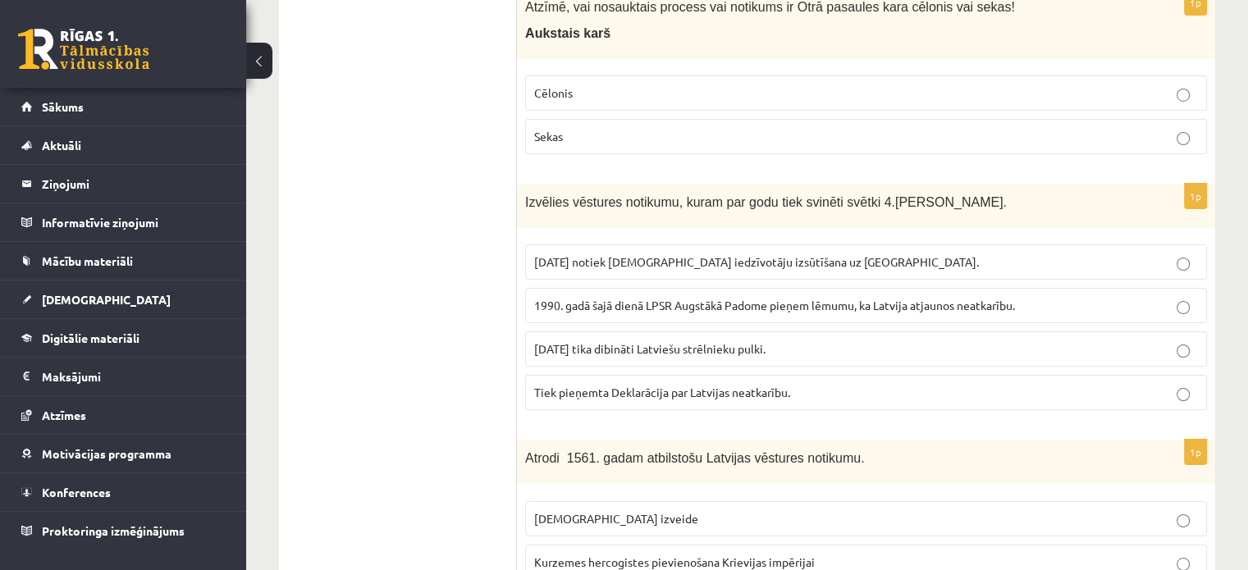
click at [787, 298] on span "1990. gadā šajā dienā LPSR Augstākā Padome pieņem lēmumu, ka Latvija atjaunos n…" at bounding box center [774, 305] width 481 height 15
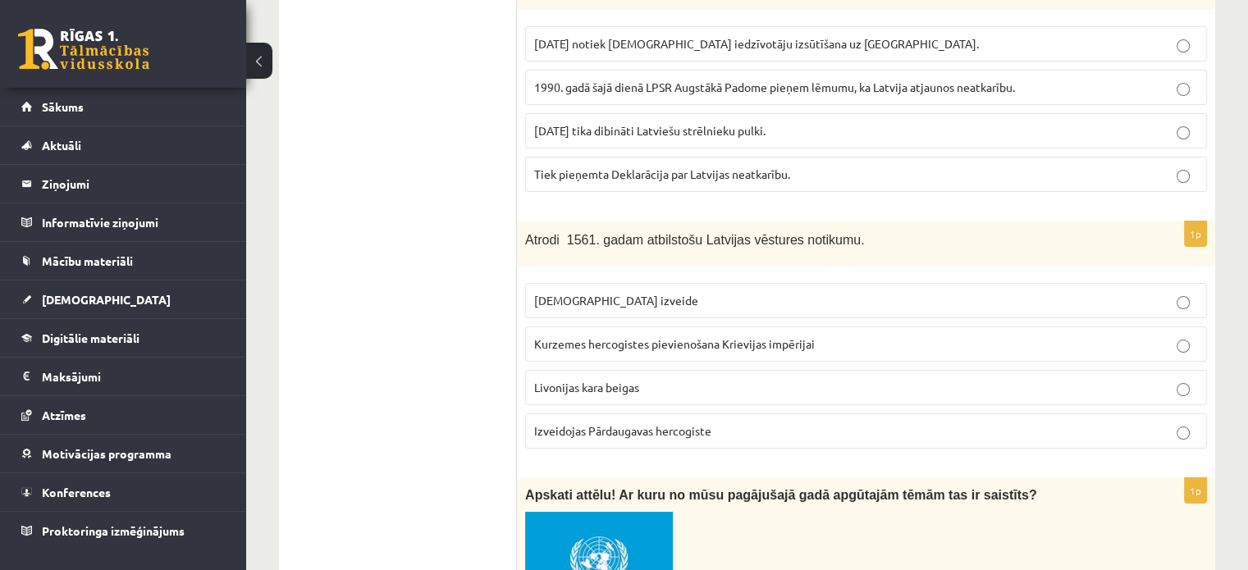
scroll to position [6160, 0]
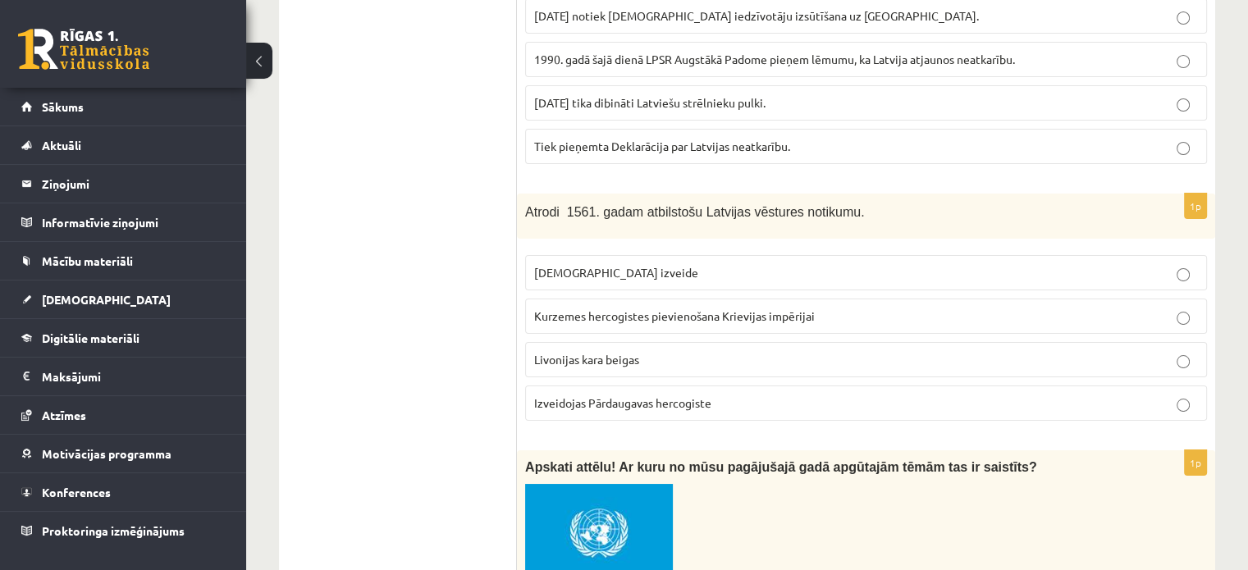
click at [794, 395] on p "Izveidojas Pārdaugavas hercogiste" at bounding box center [866, 403] width 664 height 17
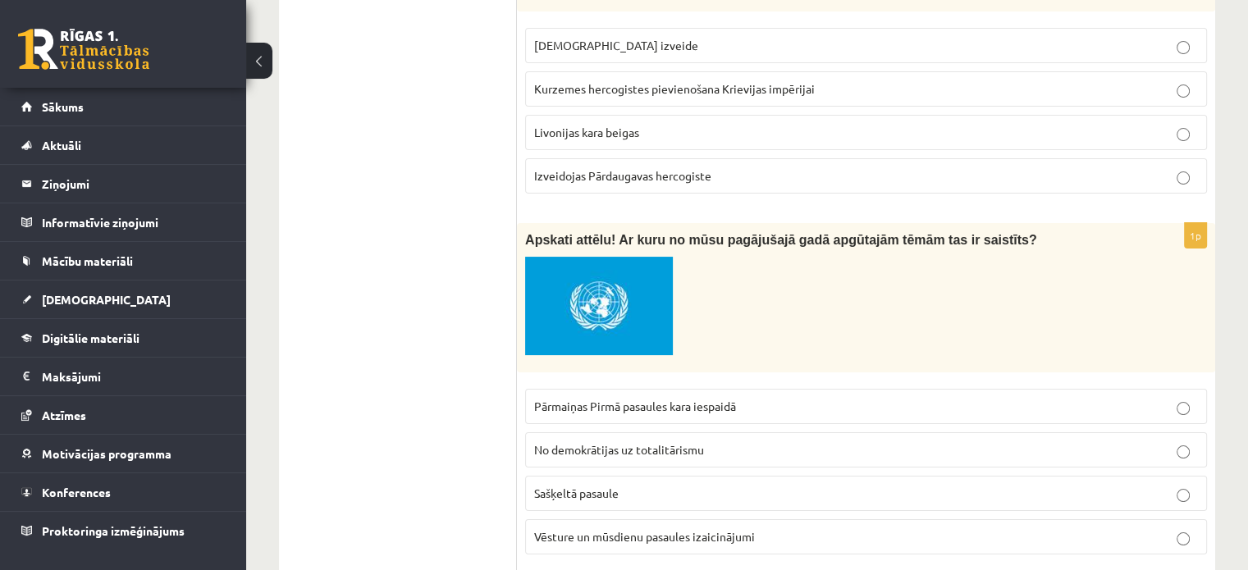
scroll to position [6406, 0]
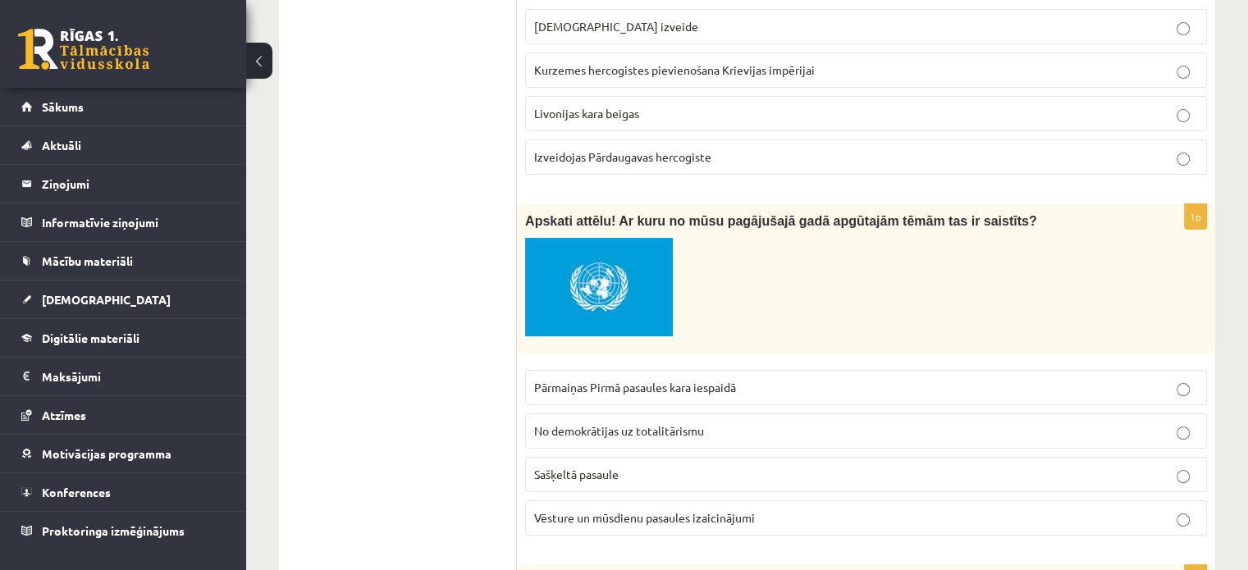
click at [754, 510] on span "Vēsture un mūsdienu pasaules izaicinājumi" at bounding box center [644, 517] width 221 height 15
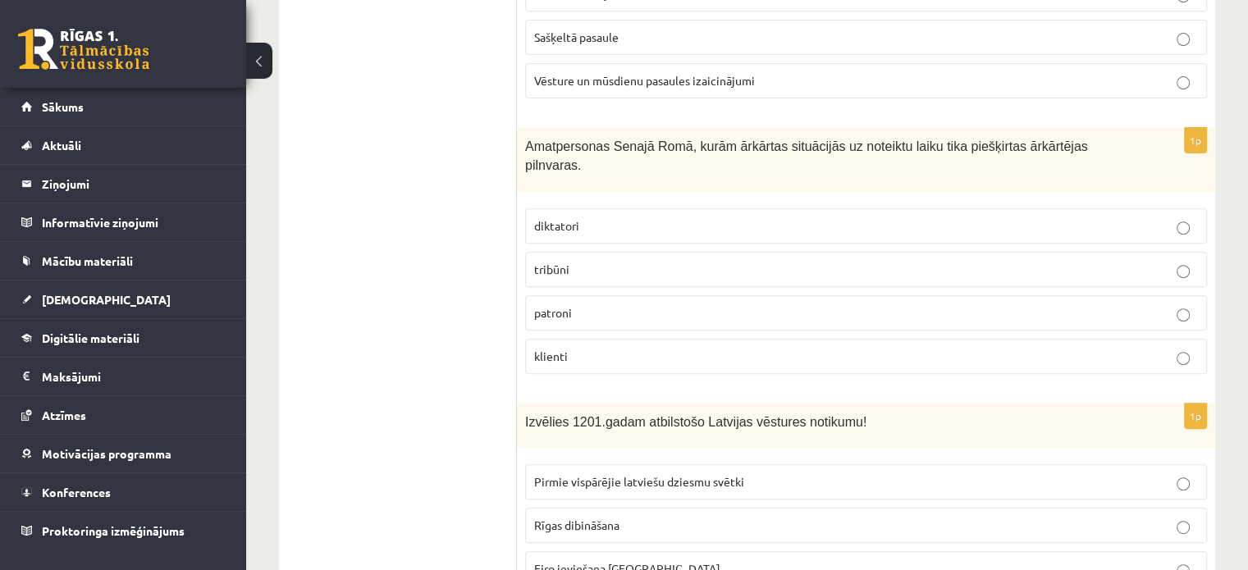
scroll to position [6816, 0]
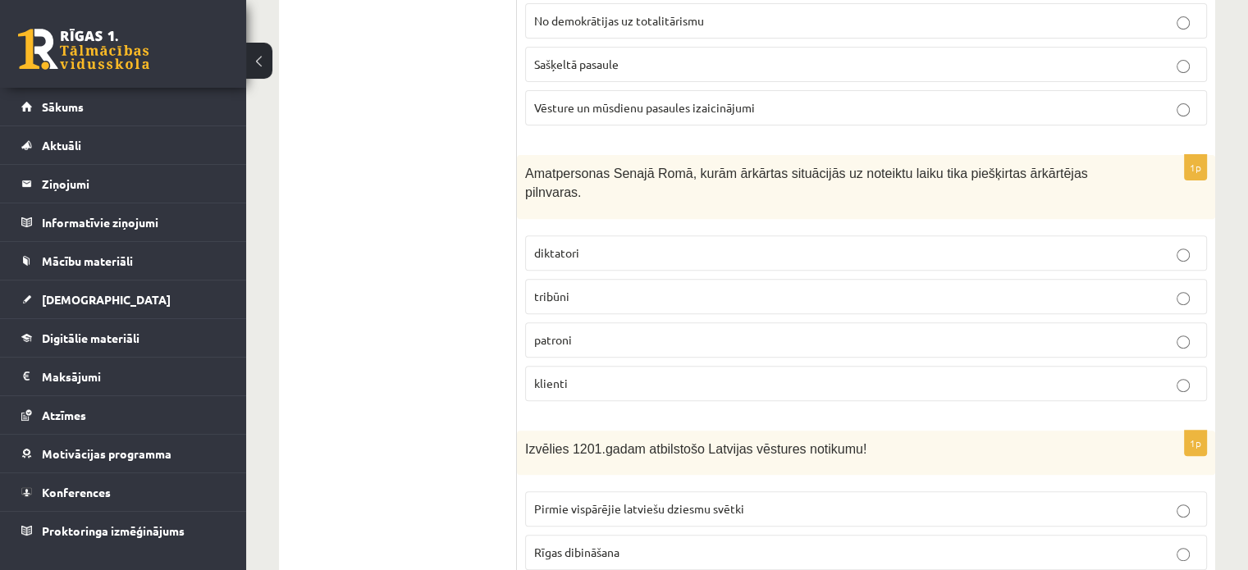
click at [604, 245] on p "diktatori" at bounding box center [866, 253] width 664 height 17
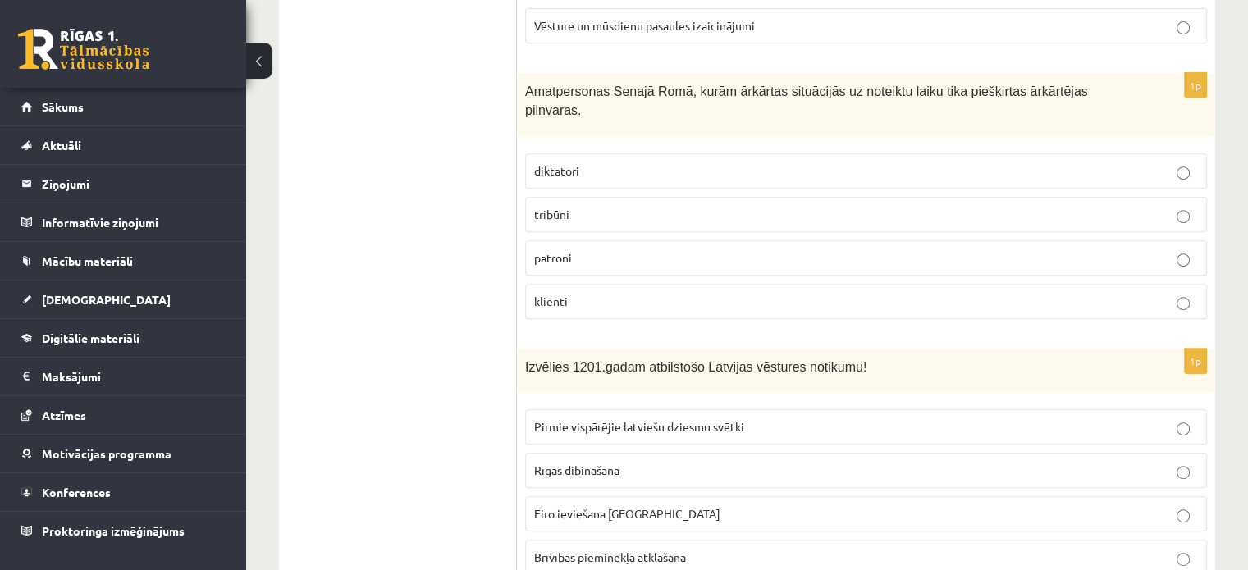
scroll to position [6980, 0]
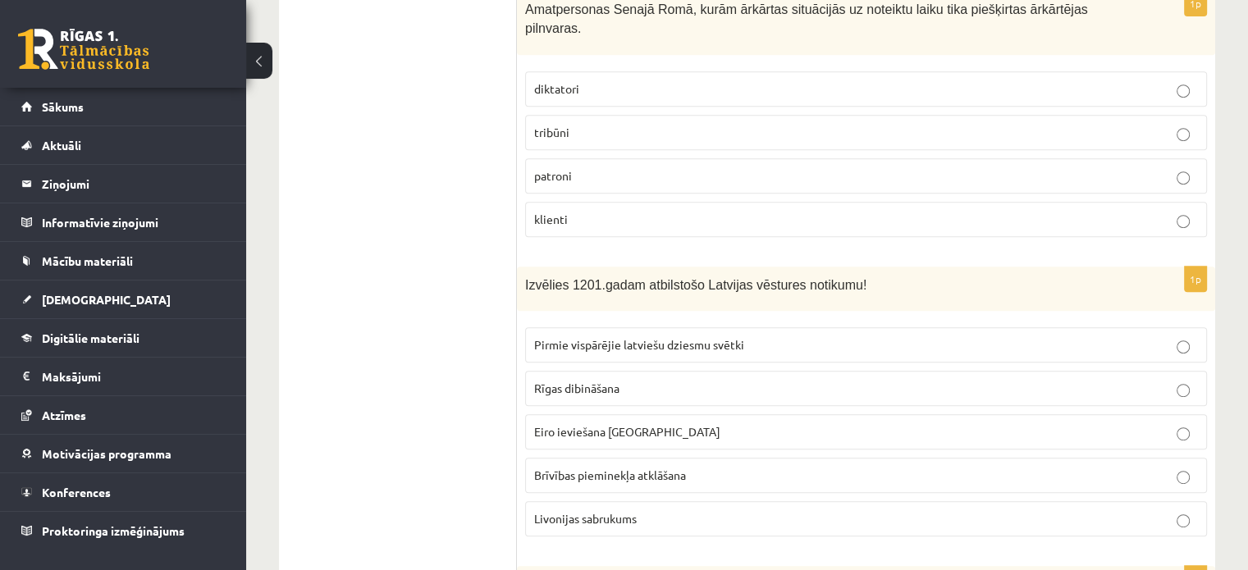
drag, startPoint x: 689, startPoint y: 229, endPoint x: 535, endPoint y: 251, distance: 155.9
click at [535, 319] on fieldset "Pirmie vispārējie latviešu dziesmu svētki Rīgas dibināšana Eiro ieviešana Latvi…" at bounding box center [866, 430] width 682 height 222
click at [617, 381] on span "Rīgas dibināšana" at bounding box center [576, 388] width 85 height 15
drag, startPoint x: 620, startPoint y: 229, endPoint x: 533, endPoint y: 229, distance: 87.0
click at [524, 267] on div "1p Izvēlies 1201.gadam atbilstošo Latvijas vēstures notikumu! Pirmie vispārējie…" at bounding box center [866, 409] width 698 height 284
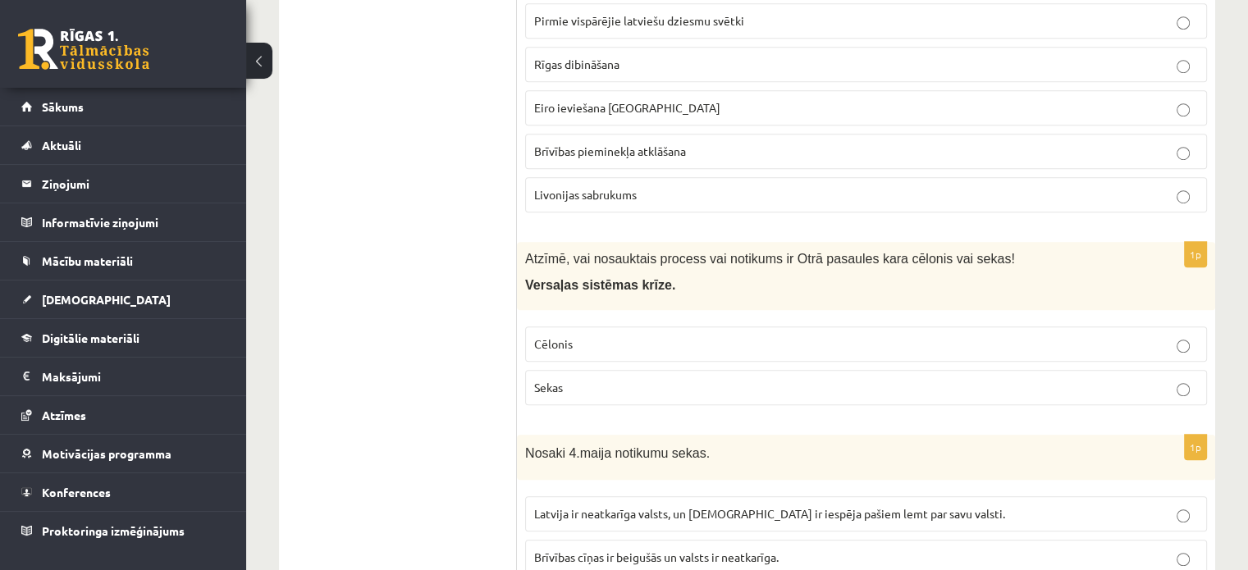
scroll to position [7309, 0]
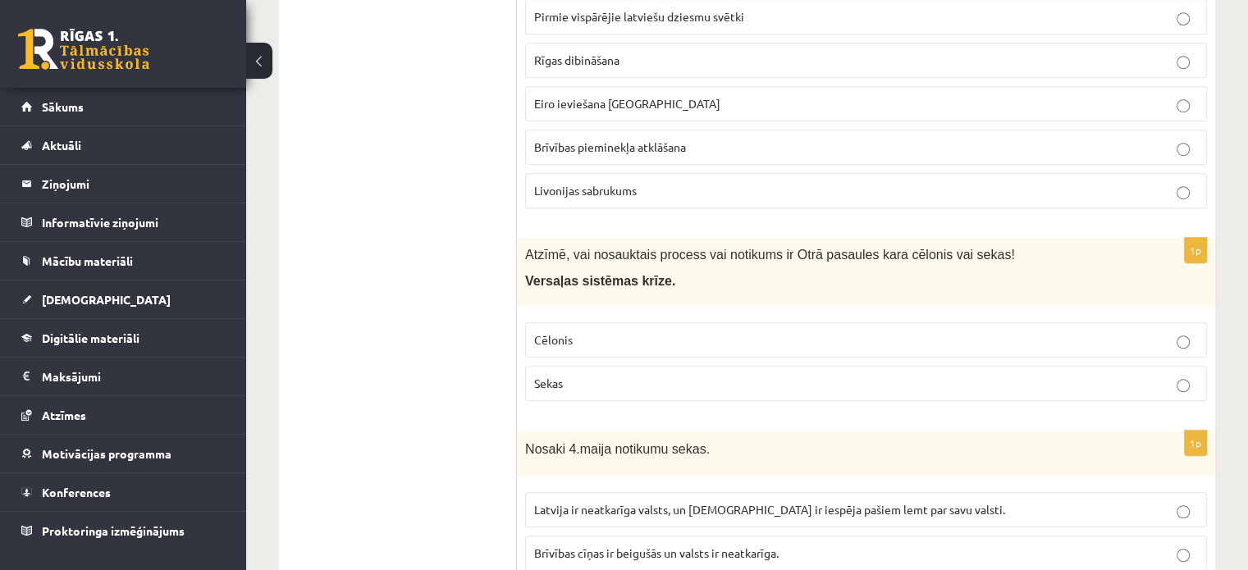
click at [684, 332] on p "Cēlonis" at bounding box center [866, 340] width 664 height 17
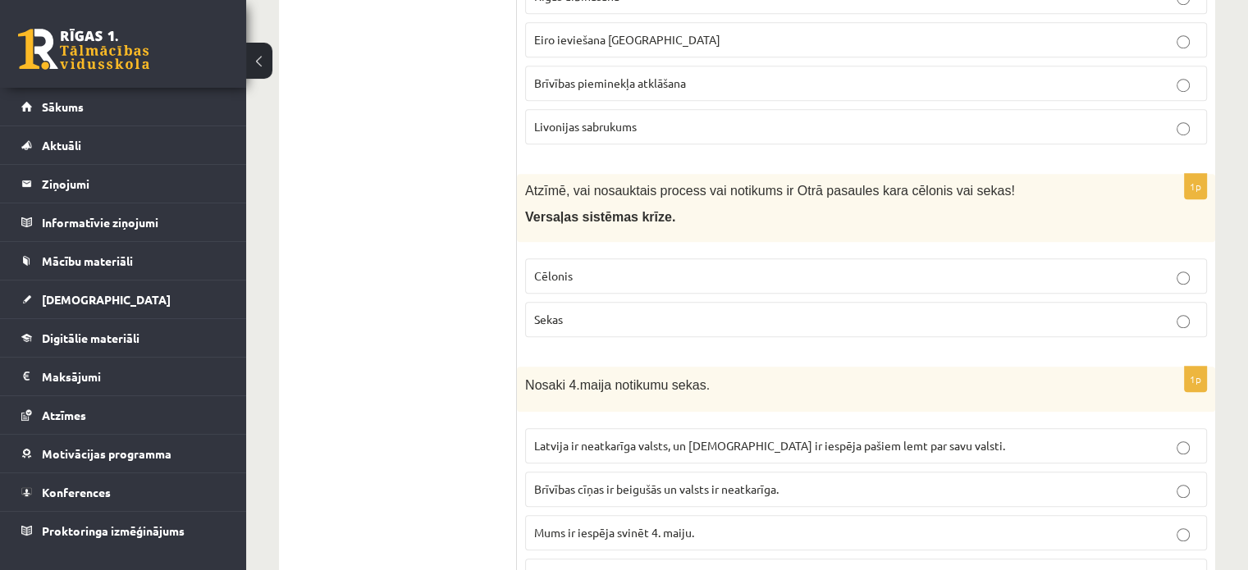
scroll to position [7391, 0]
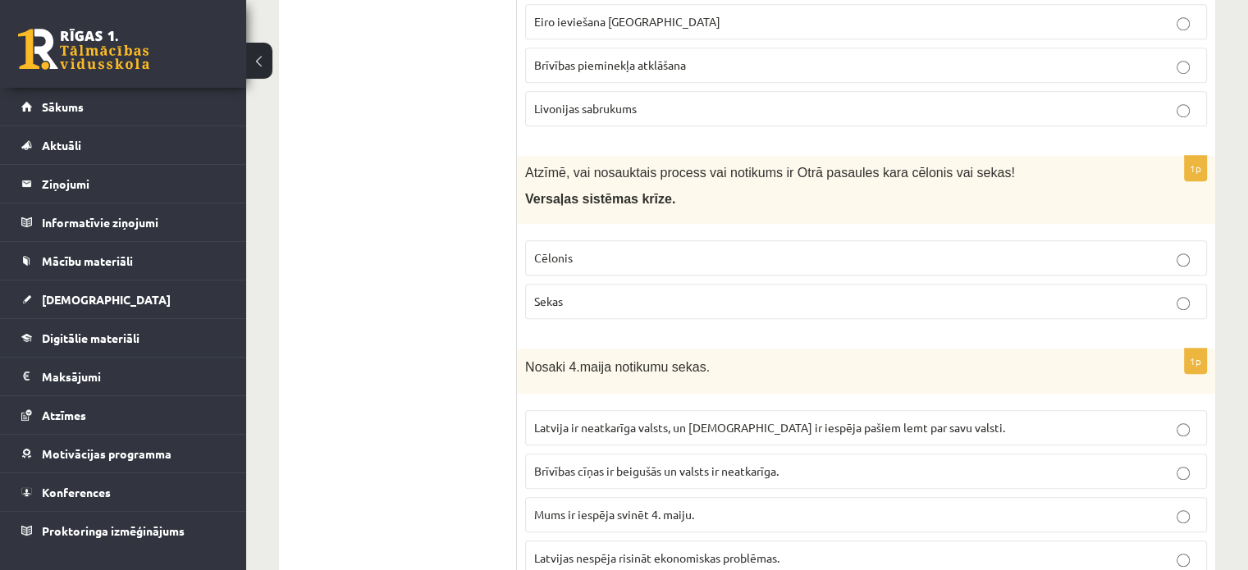
click at [840, 463] on p "Brīvības cīņas ir beigušās un valsts ir neatkarīga." at bounding box center [866, 471] width 664 height 17
click at [854, 497] on label "Mums ir iespēja svinēt 4. maiju." at bounding box center [866, 514] width 682 height 35
click at [863, 541] on label "Latvijas nespēja risināt ekonomiskas problēmas." at bounding box center [866, 558] width 682 height 35
click at [894, 410] on label "Latvija ir neatkarīga valsts, un latviešiem ir iespēja pašiem lemt par savu val…" at bounding box center [866, 427] width 682 height 35
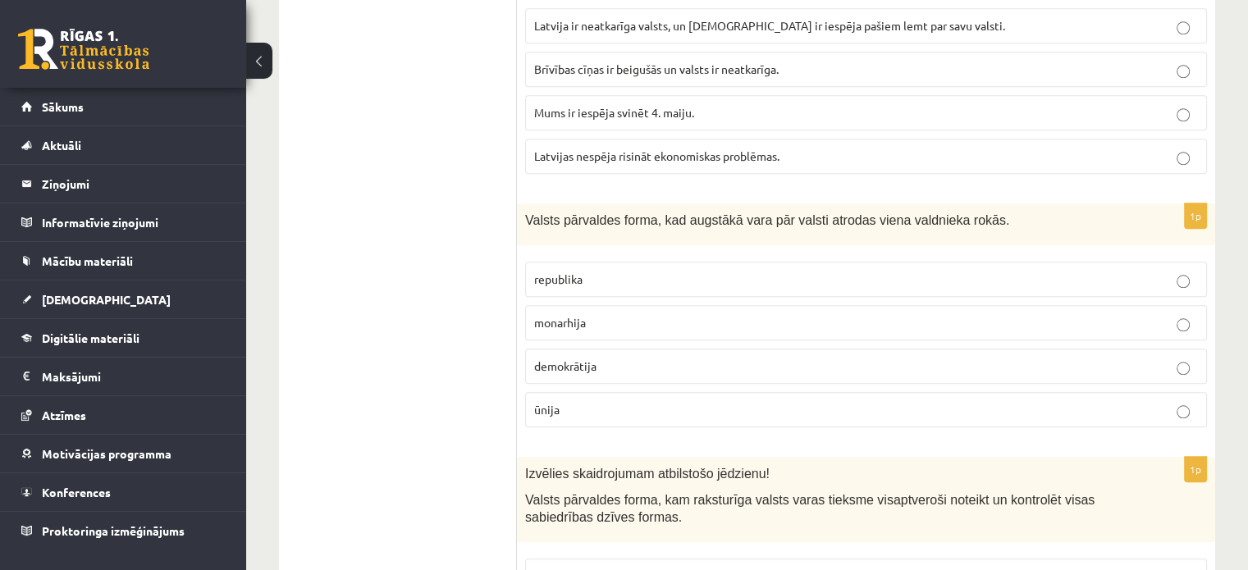
scroll to position [7801, 0]
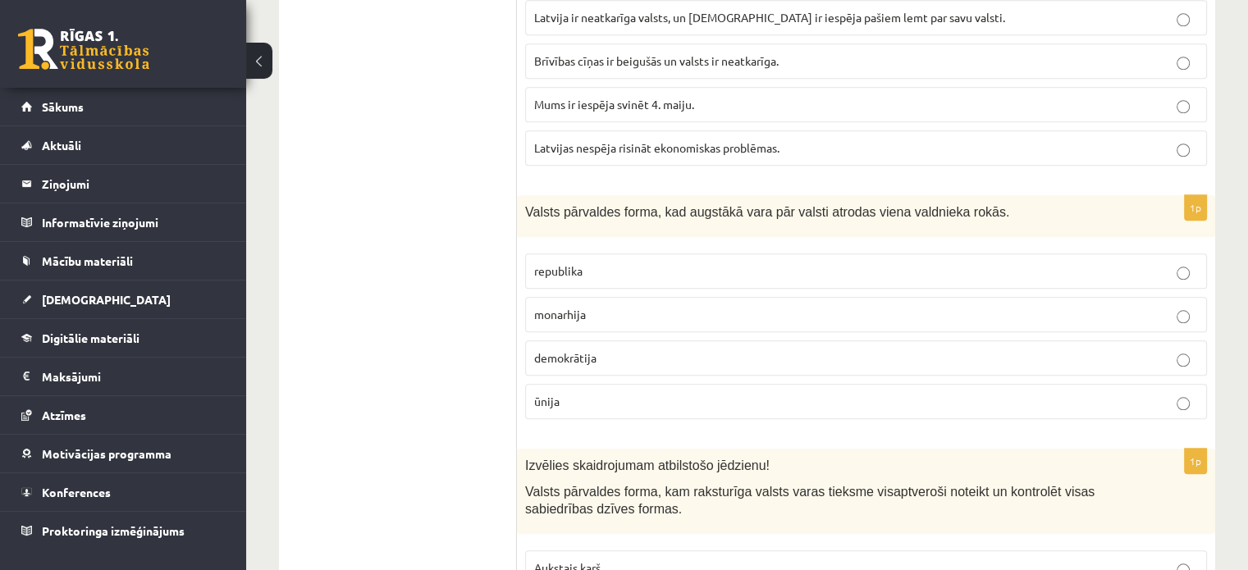
drag, startPoint x: 713, startPoint y: 148, endPoint x: 702, endPoint y: 151, distance: 11.2
click at [709, 306] on p "monarhija" at bounding box center [866, 314] width 664 height 17
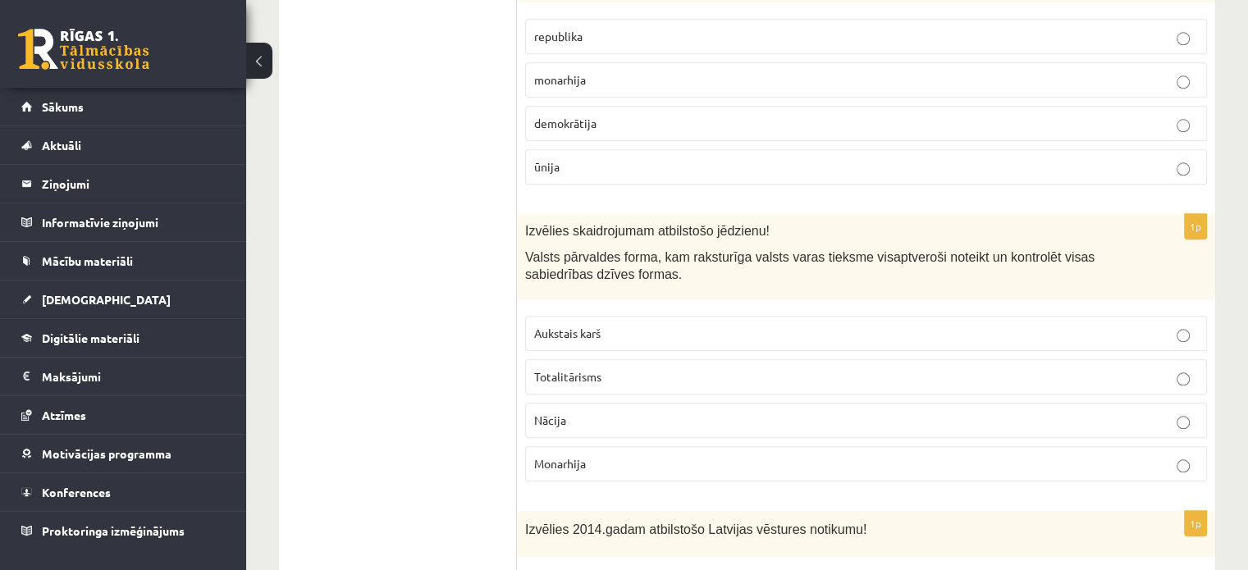
scroll to position [8047, 0]
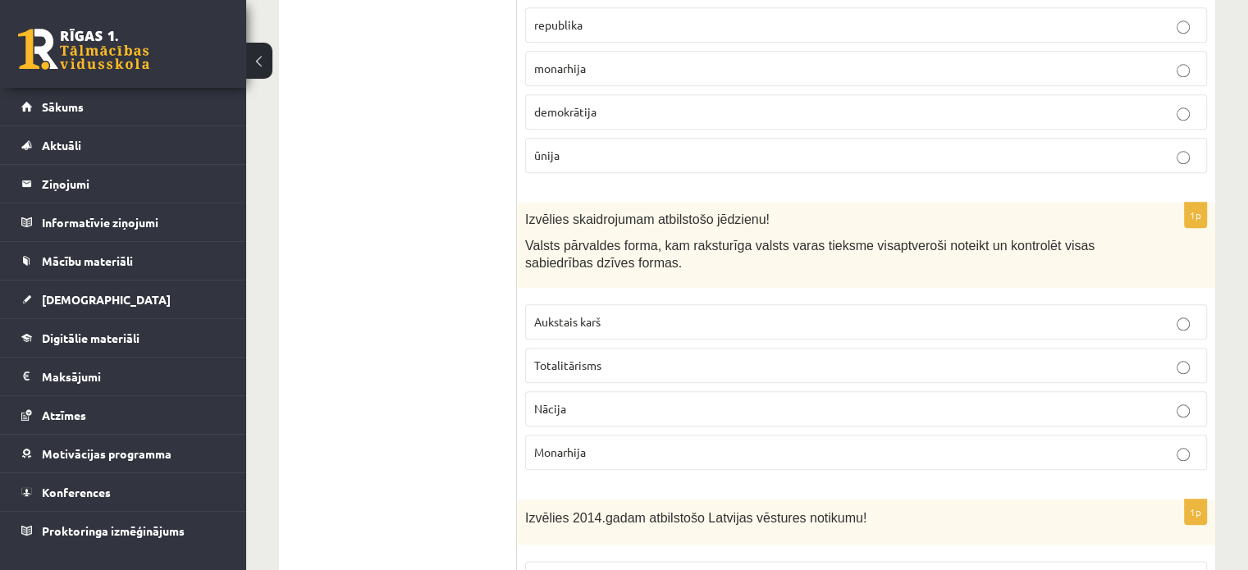
click at [956, 357] on p "Totalitārisms" at bounding box center [866, 365] width 664 height 17
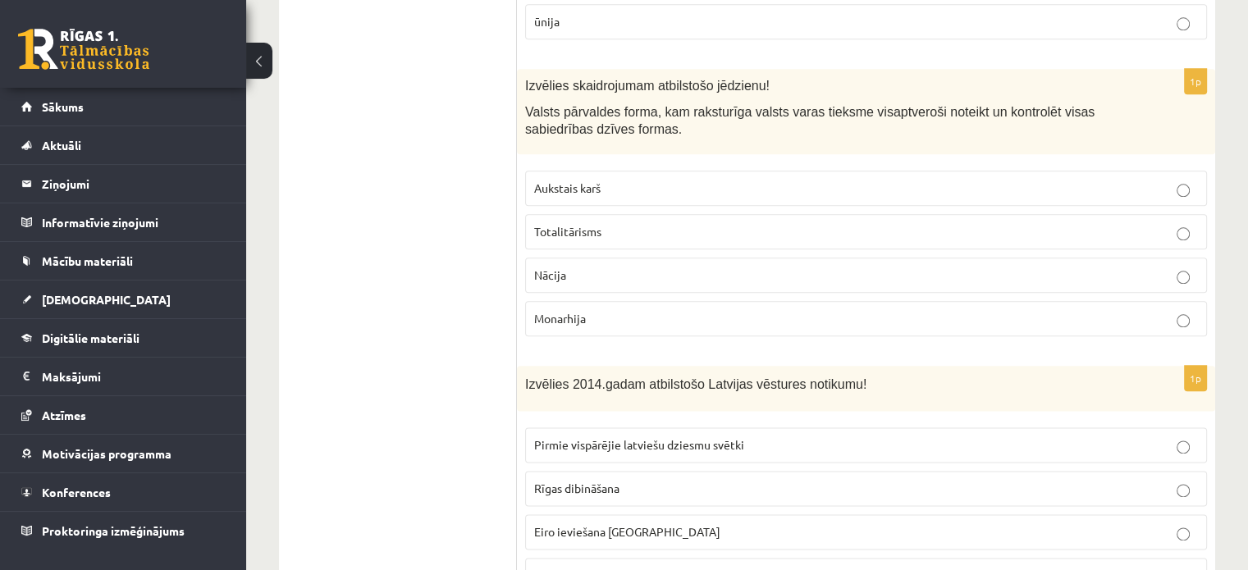
scroll to position [8211, 0]
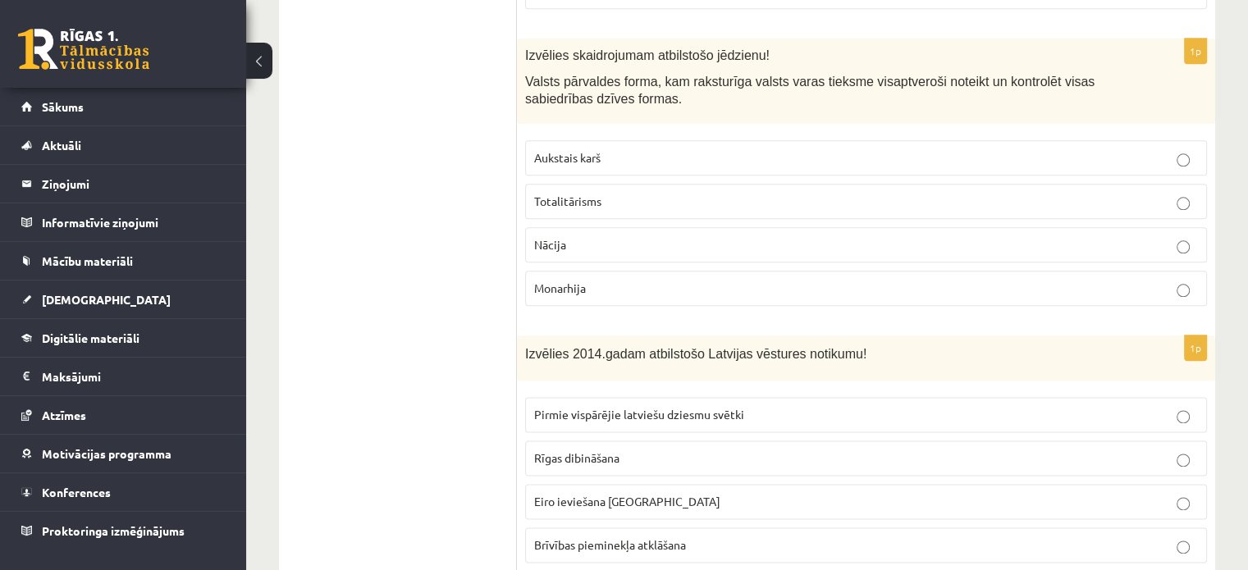
click at [739, 493] on p "Eiro ieviešana Latvijā" at bounding box center [866, 501] width 664 height 17
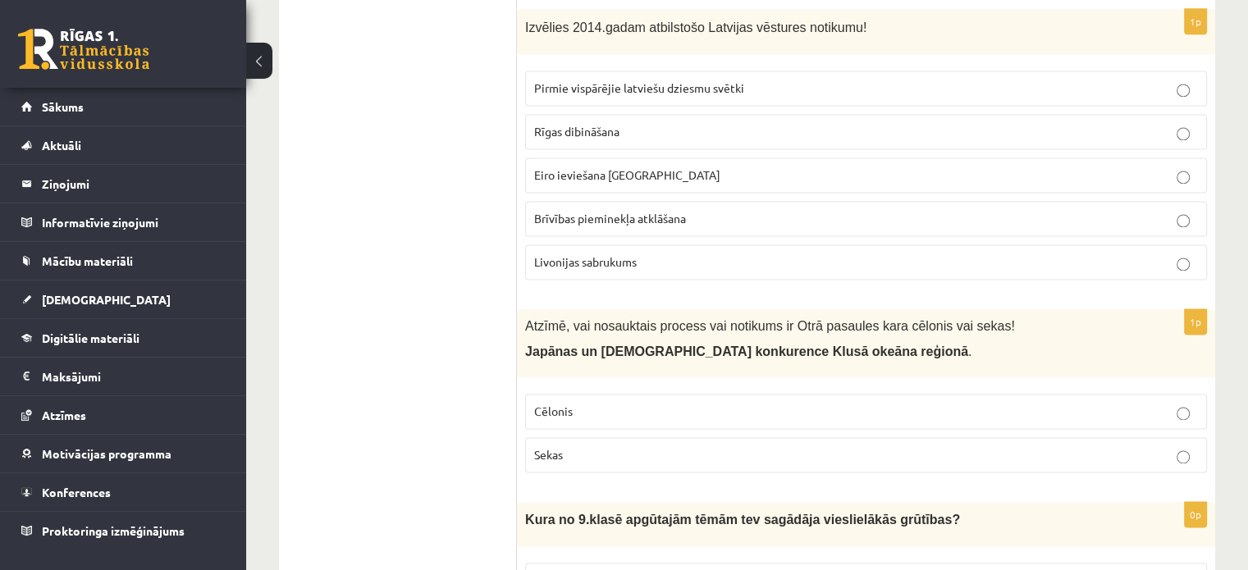
scroll to position [8540, 0]
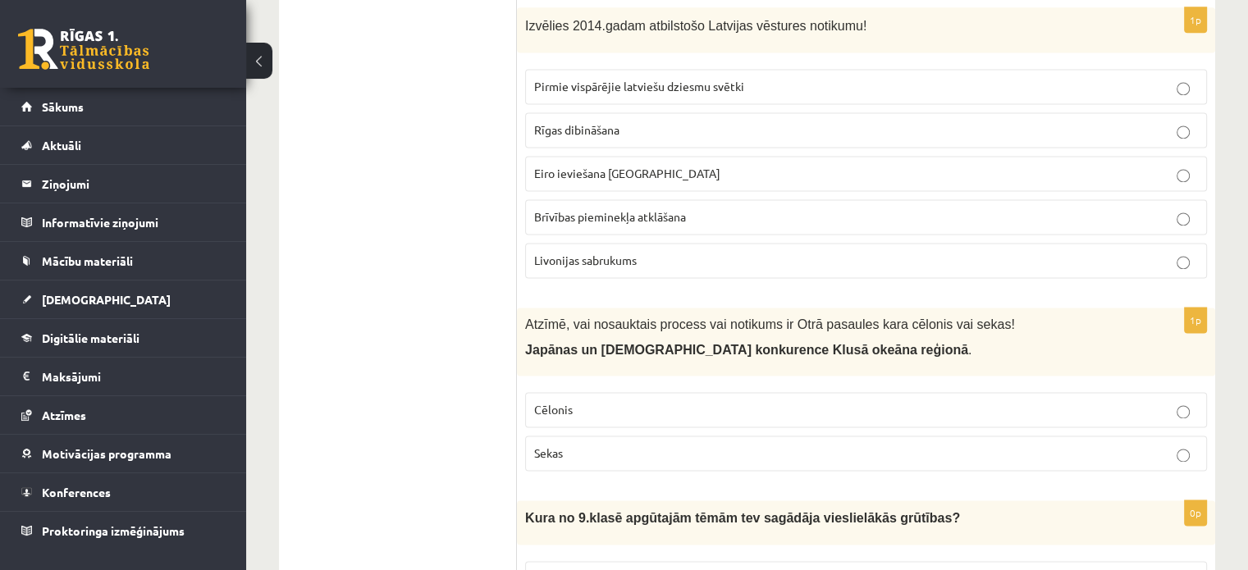
click at [729, 401] on p "Cēlonis" at bounding box center [866, 409] width 664 height 17
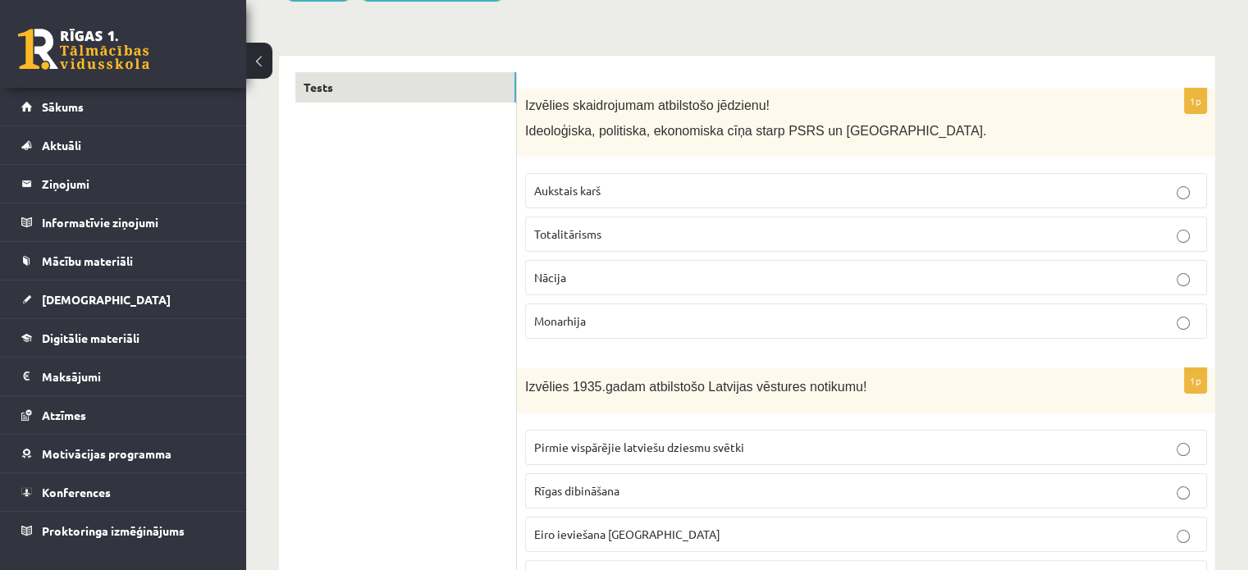
scroll to position [0, 0]
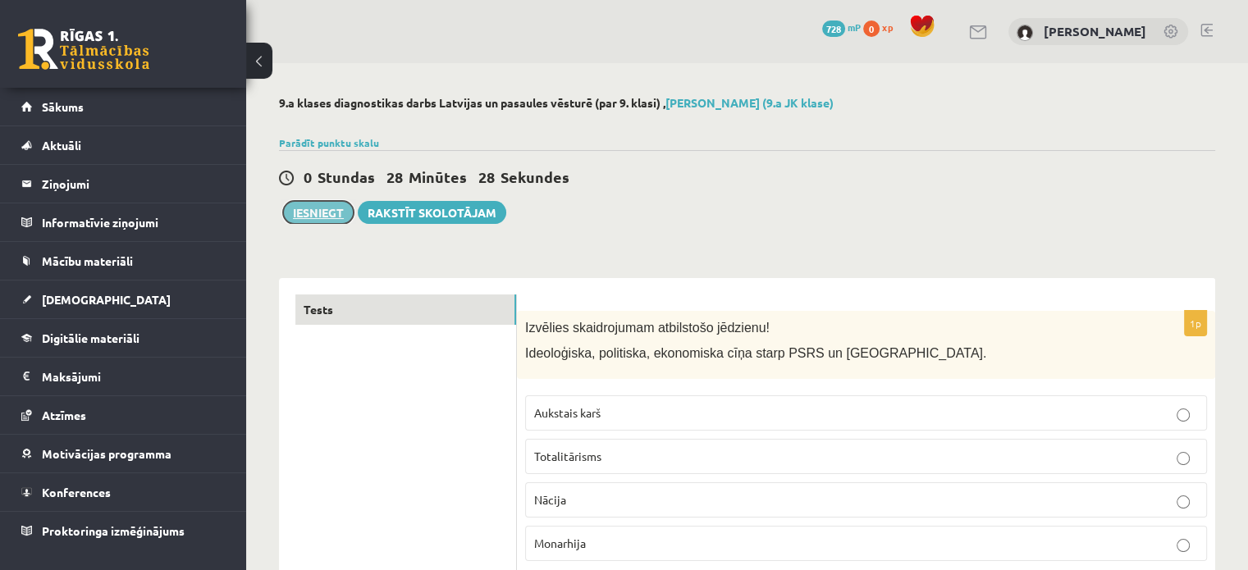
click at [337, 221] on button "Iesniegt" at bounding box center [318, 212] width 71 height 23
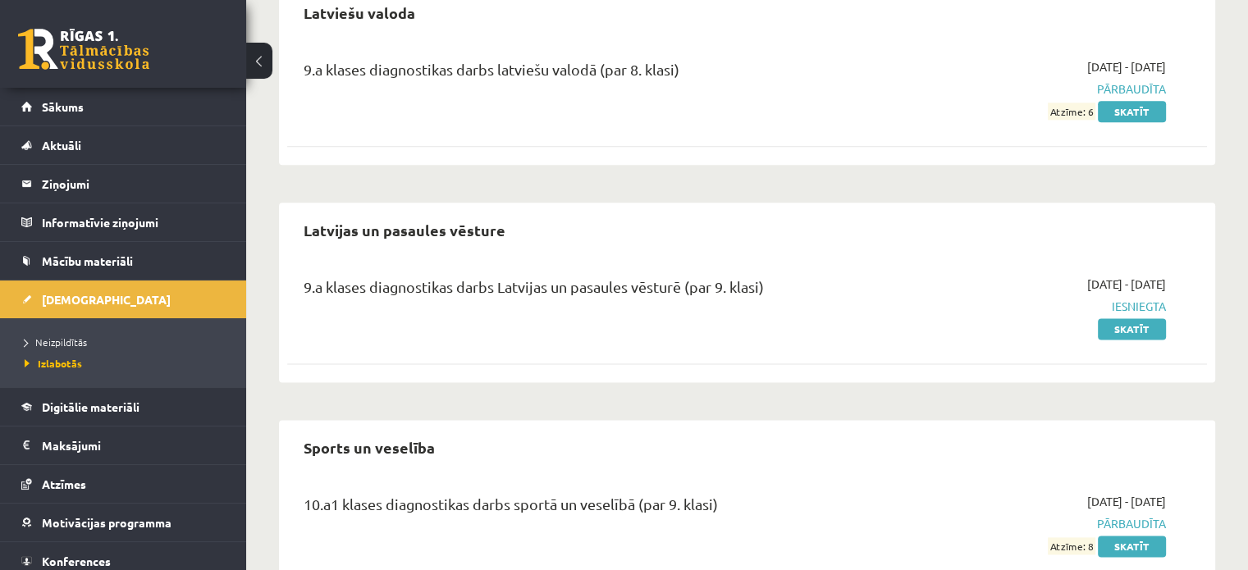
scroll to position [2052, 0]
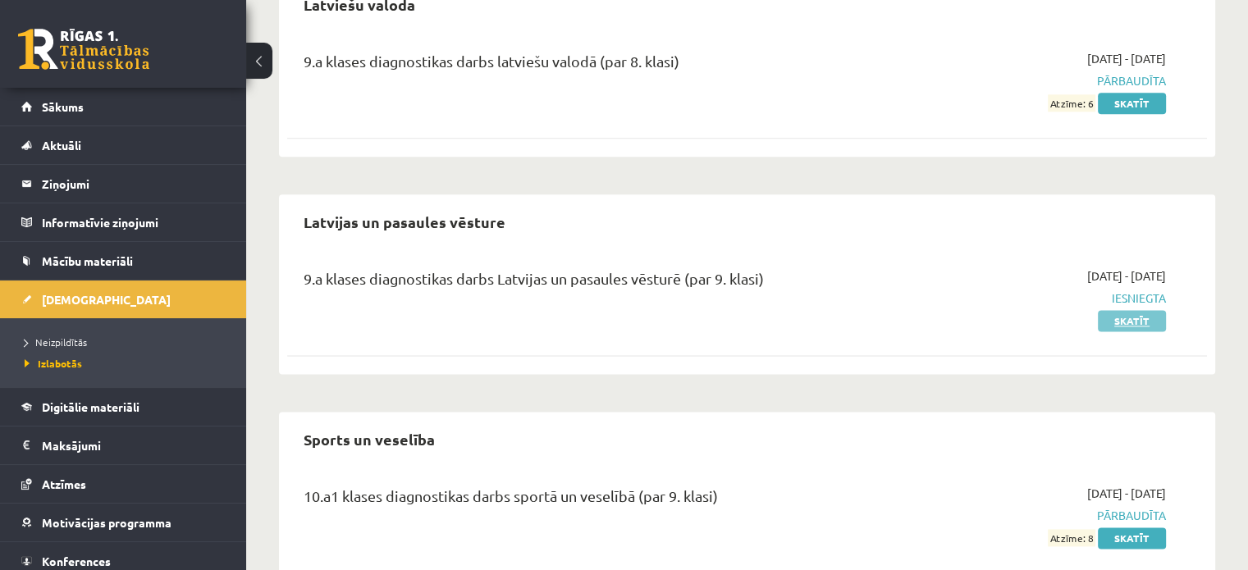
click at [1125, 318] on link "Skatīt" at bounding box center [1132, 320] width 68 height 21
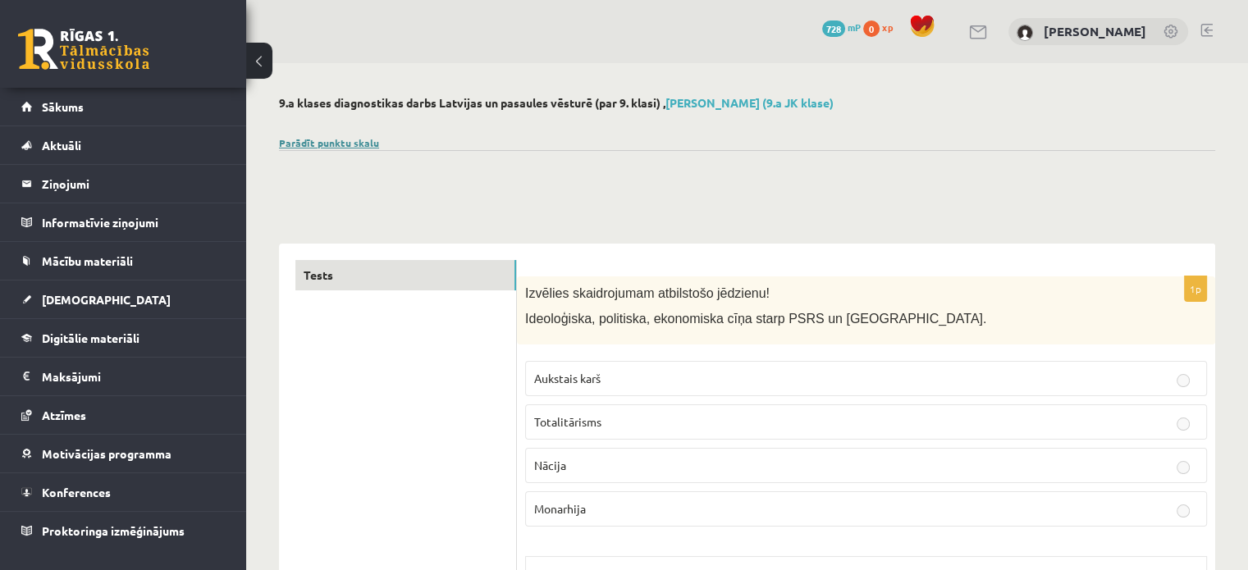
click at [306, 145] on link "Parādīt punktu skalu" at bounding box center [329, 142] width 100 height 13
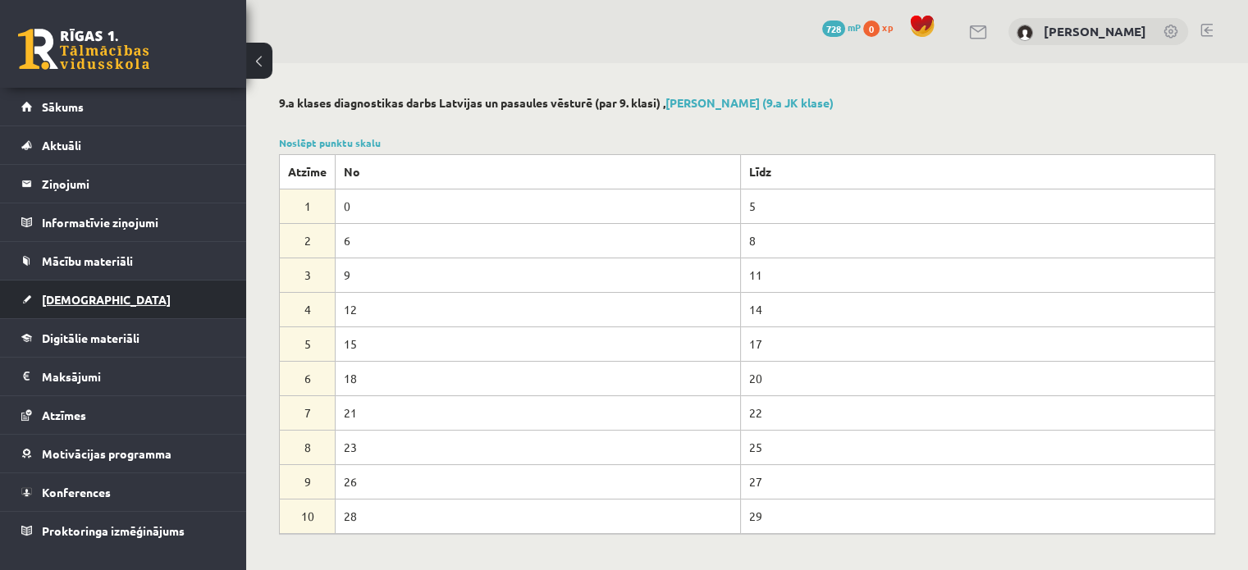
click at [135, 291] on link "[DEMOGRAPHIC_DATA]" at bounding box center [123, 300] width 204 height 38
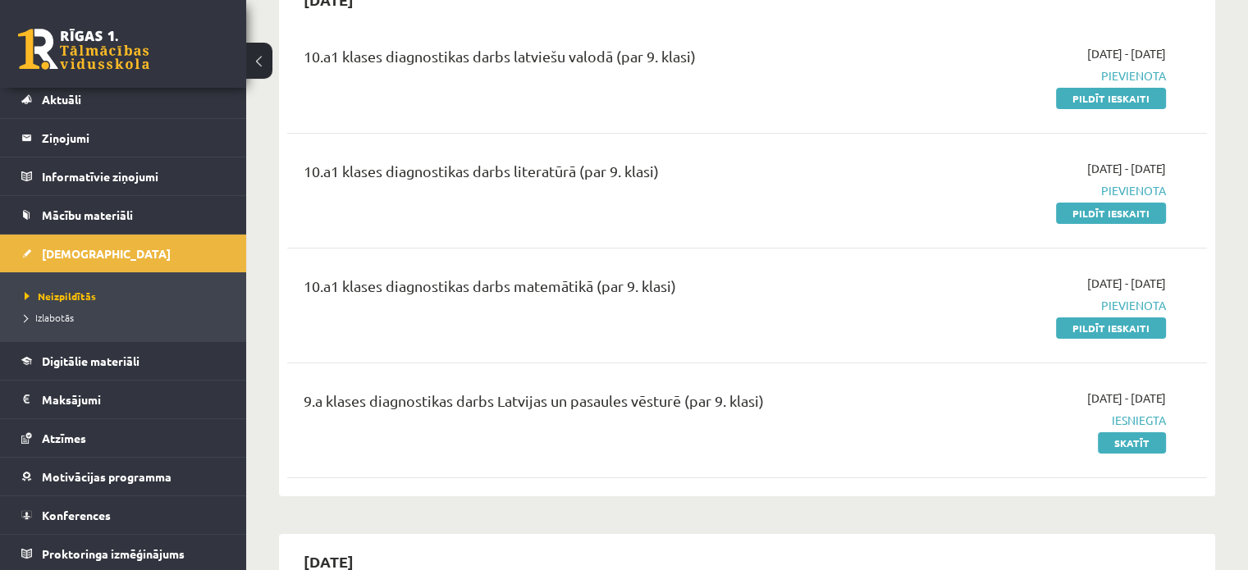
scroll to position [164, 0]
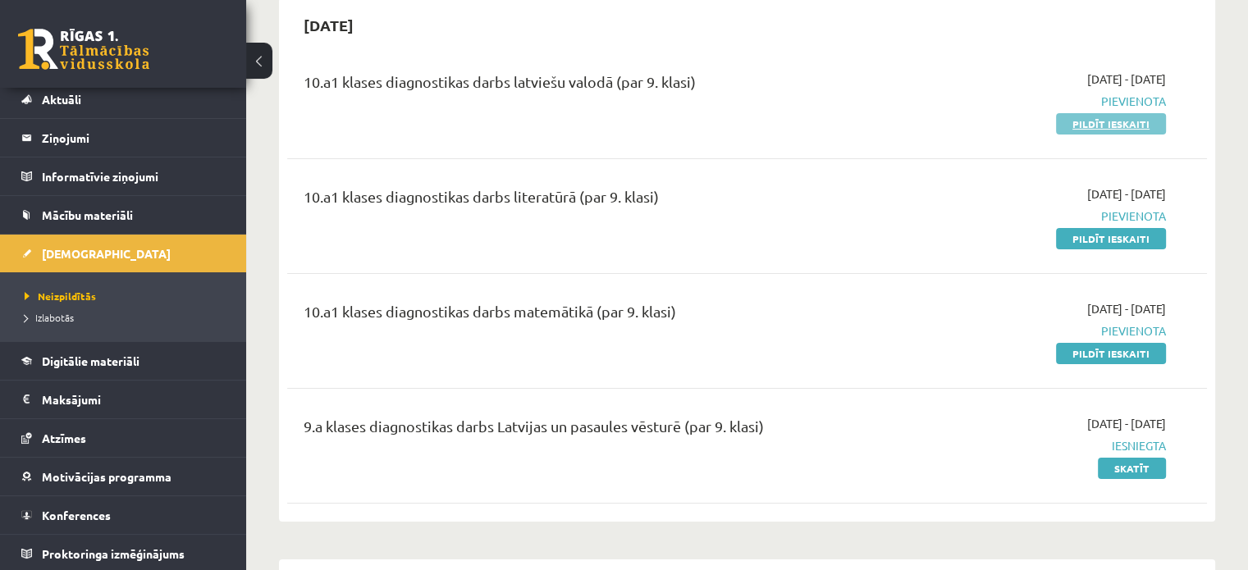
click at [1149, 120] on link "Pildīt ieskaiti" at bounding box center [1111, 123] width 110 height 21
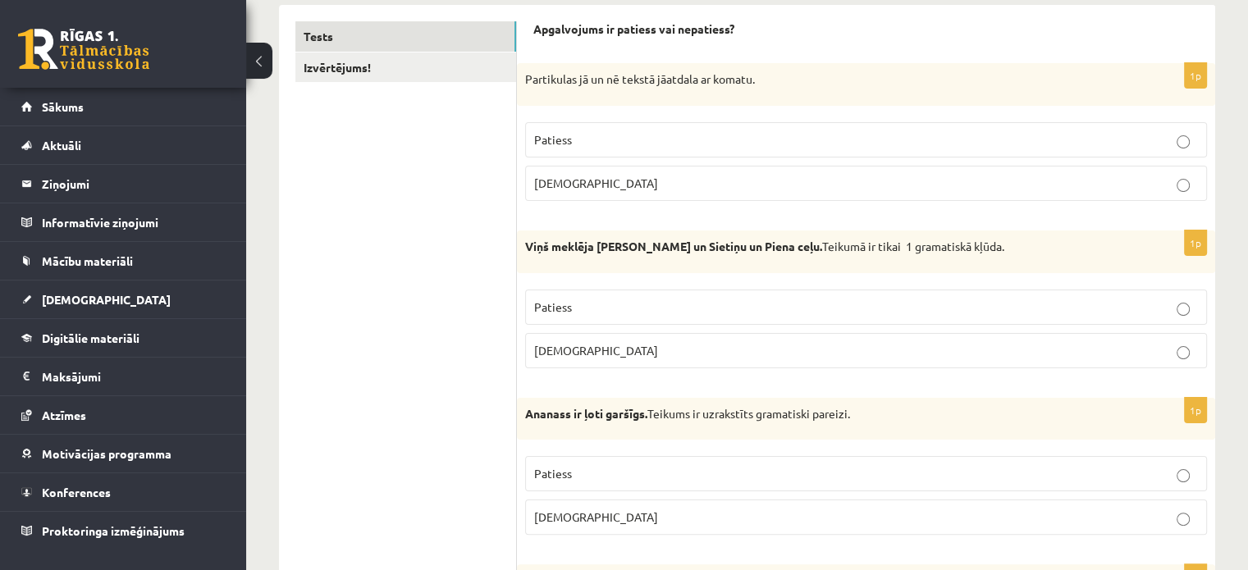
scroll to position [246, 0]
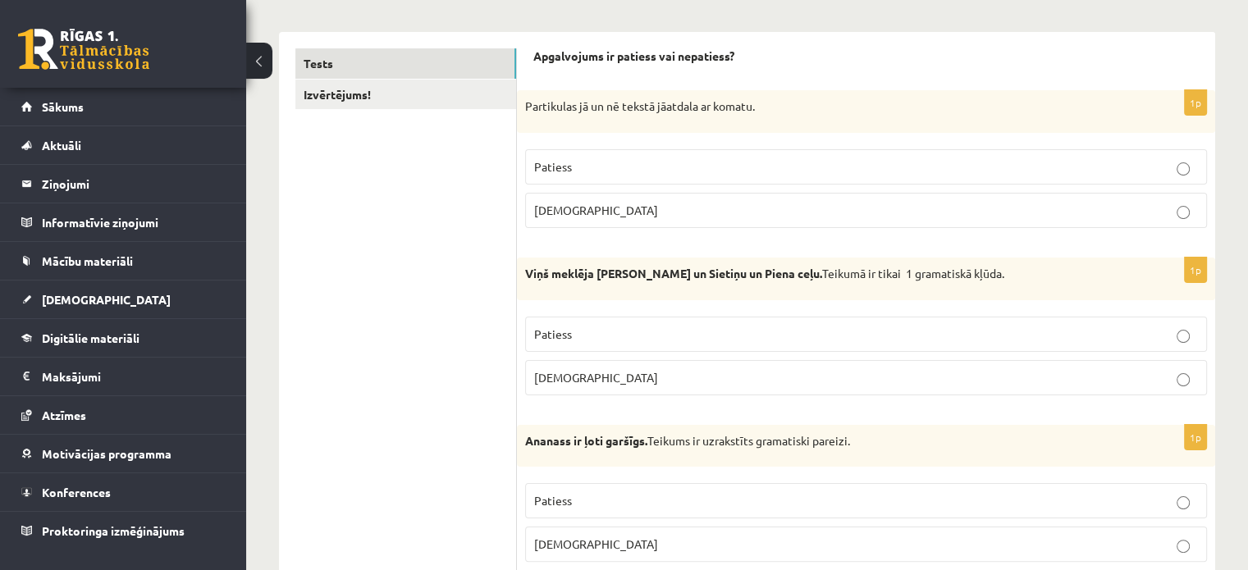
click at [1172, 378] on p "Aplams" at bounding box center [866, 377] width 664 height 17
click at [1174, 496] on p "Patiess" at bounding box center [866, 500] width 664 height 17
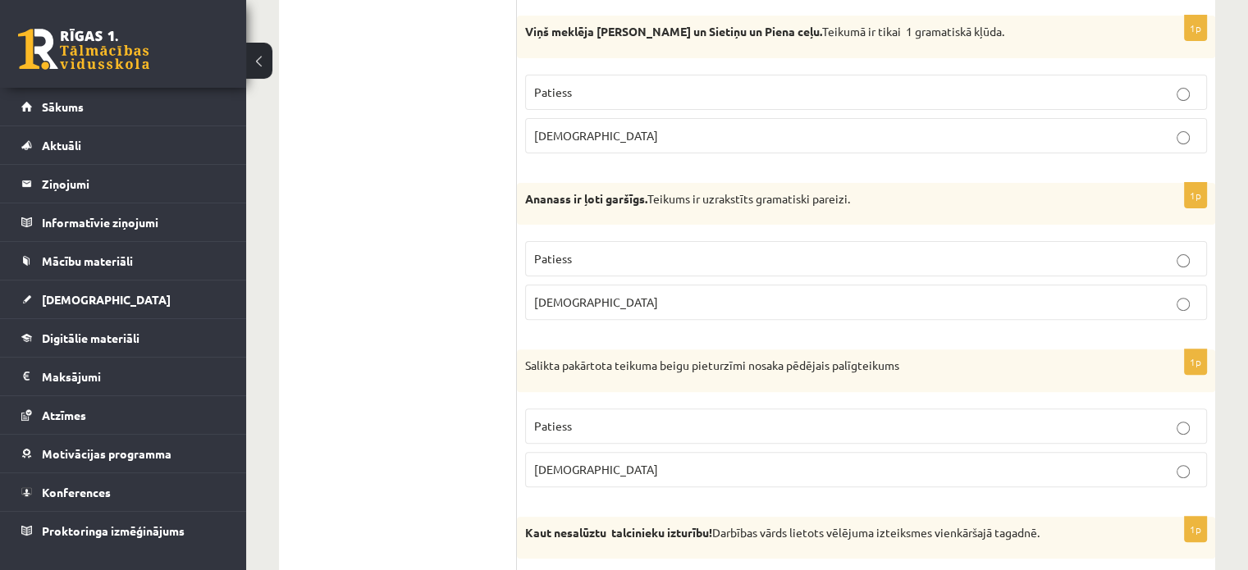
scroll to position [492, 0]
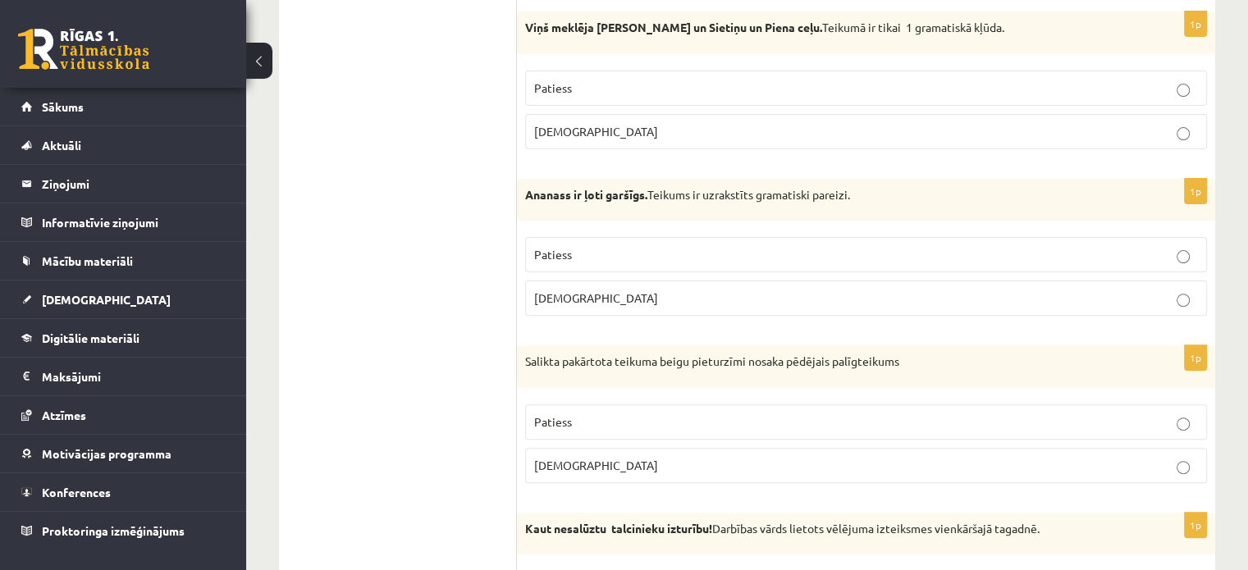
click at [1168, 68] on fieldset "Patiess Aplams" at bounding box center [866, 108] width 682 height 92
click at [1166, 91] on p "Patiess" at bounding box center [866, 88] width 664 height 17
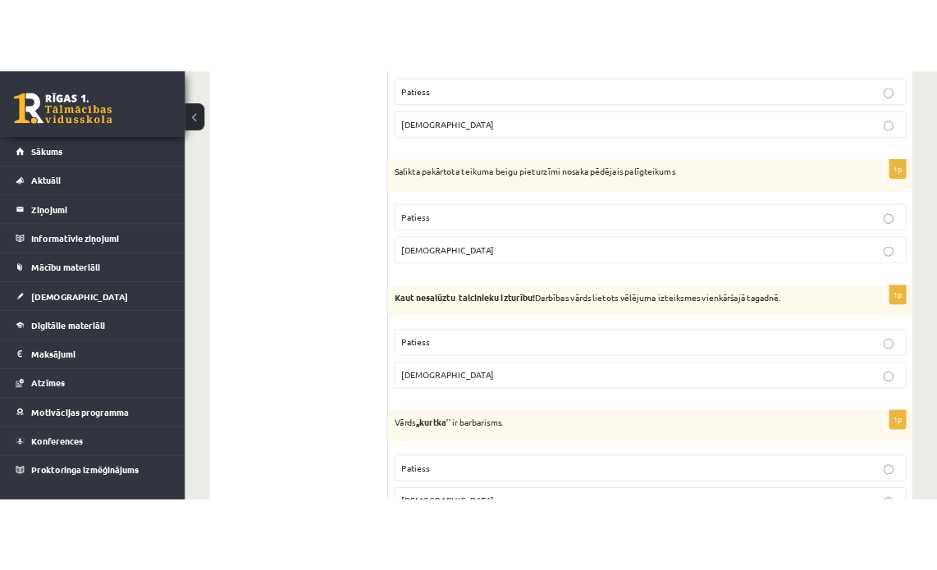
scroll to position [821, 0]
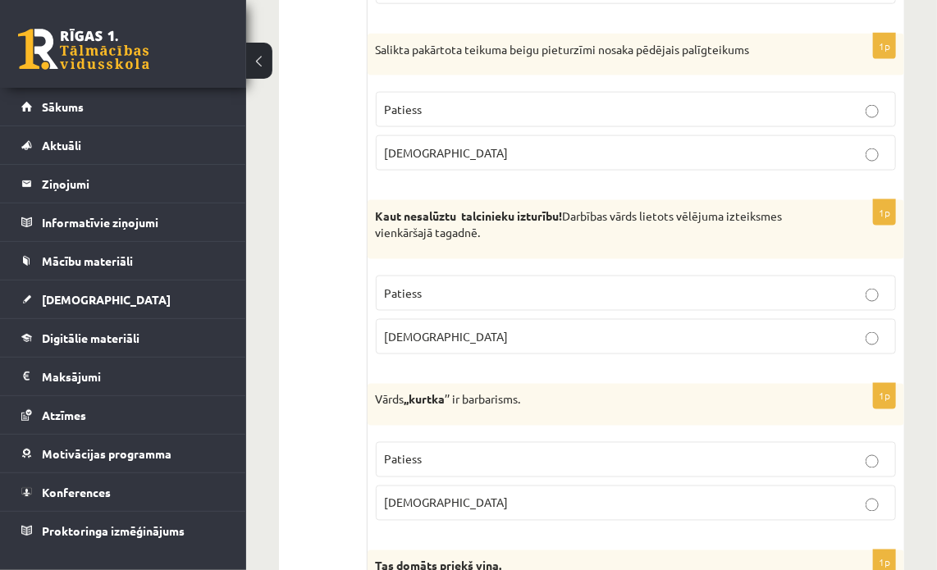
click at [881, 101] on p "Patiess" at bounding box center [636, 109] width 502 height 17
click at [859, 384] on div "Vārds ,,kurtka ’’ ir barbarisms." at bounding box center [636, 405] width 537 height 43
click at [870, 331] on label "Aplams" at bounding box center [636, 336] width 520 height 35
click at [869, 451] on p "Patiess" at bounding box center [636, 459] width 502 height 17
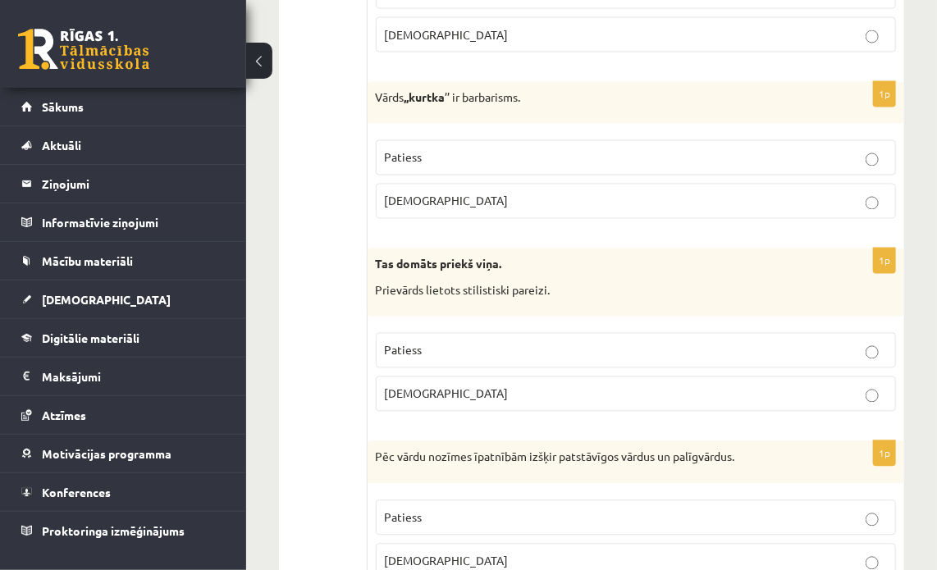
scroll to position [1067, 0]
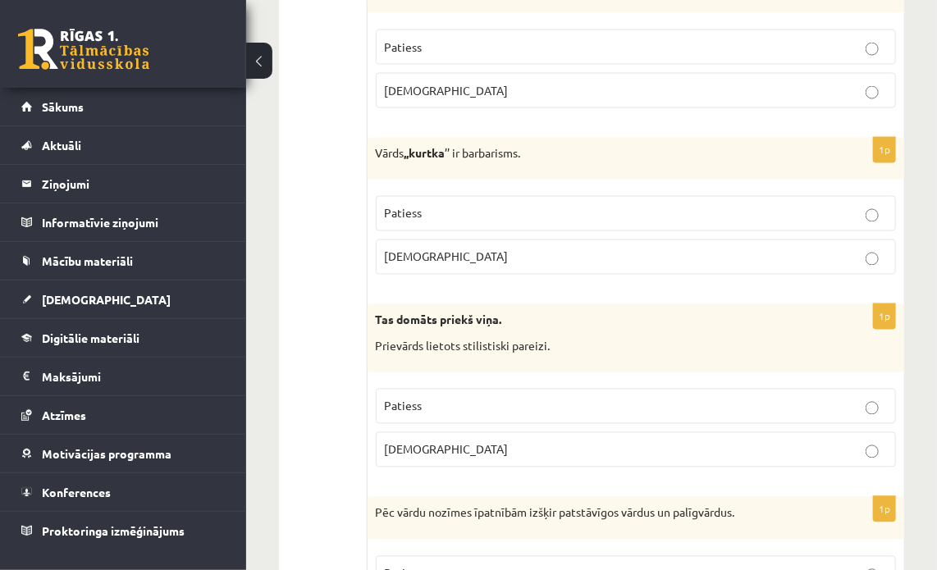
click at [814, 442] on p "Aplams" at bounding box center [636, 450] width 502 height 17
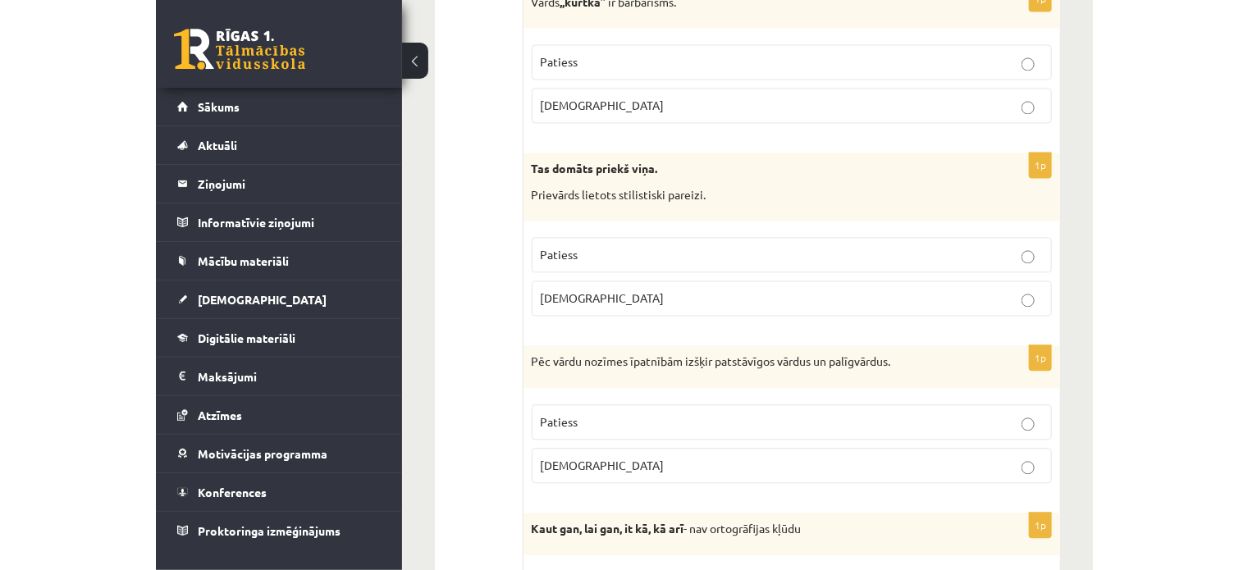
scroll to position [1313, 0]
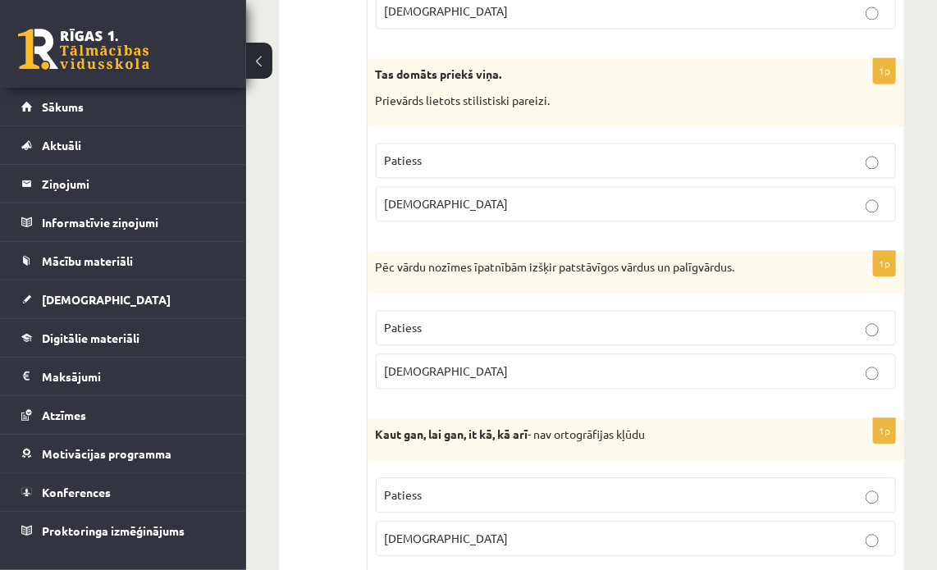
click at [830, 319] on p "Patiess" at bounding box center [636, 327] width 502 height 17
click at [854, 487] on p "Patiess" at bounding box center [636, 495] width 502 height 17
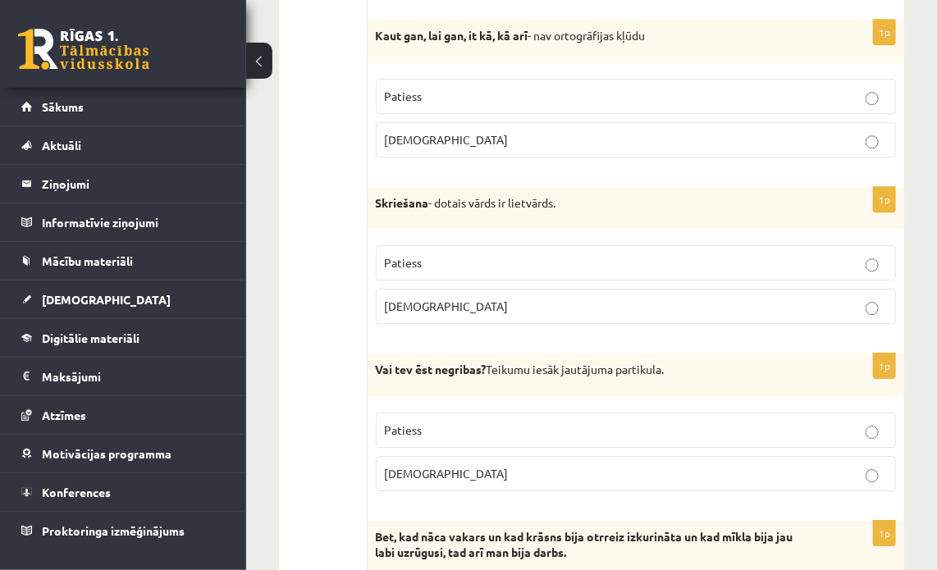
scroll to position [1641, 0]
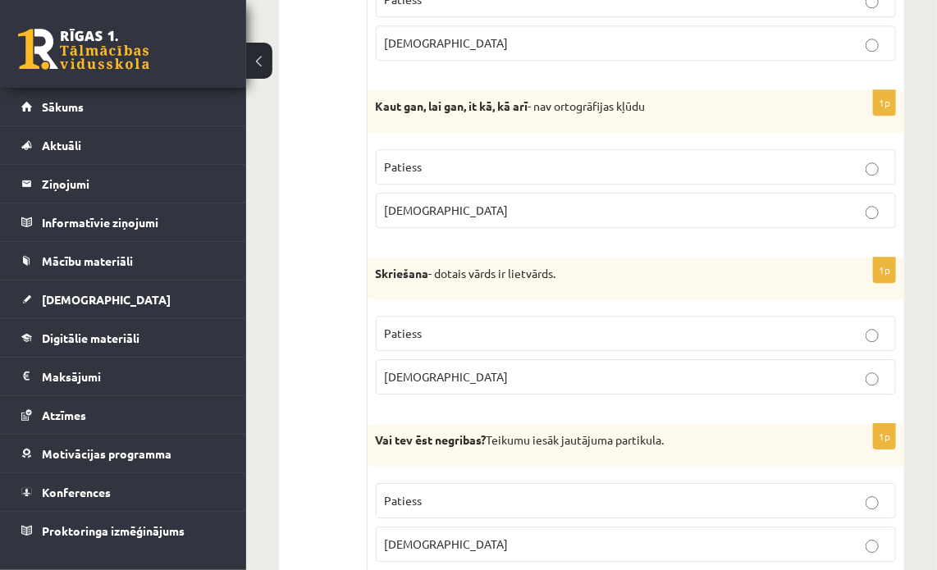
click at [886, 316] on label "Patiess" at bounding box center [636, 333] width 520 height 35
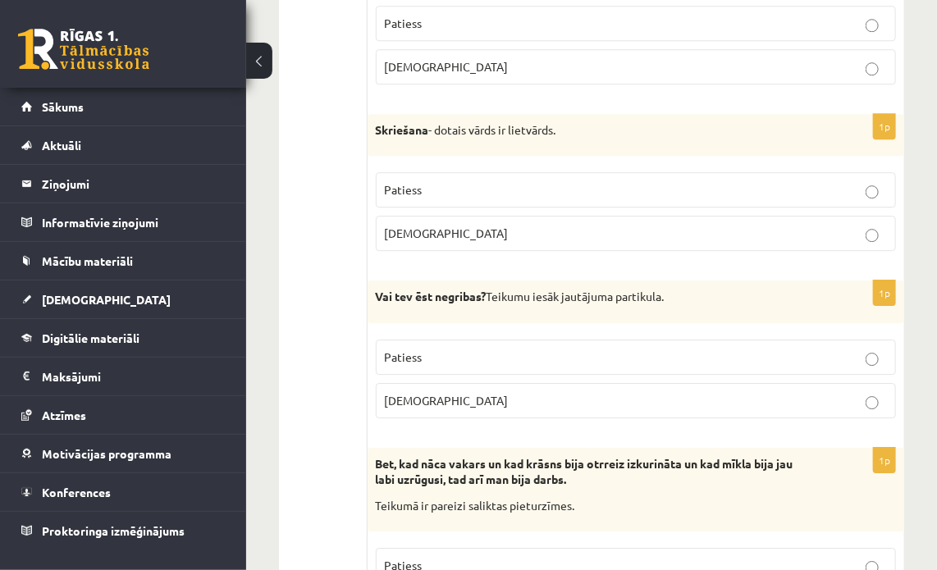
scroll to position [1887, 0]
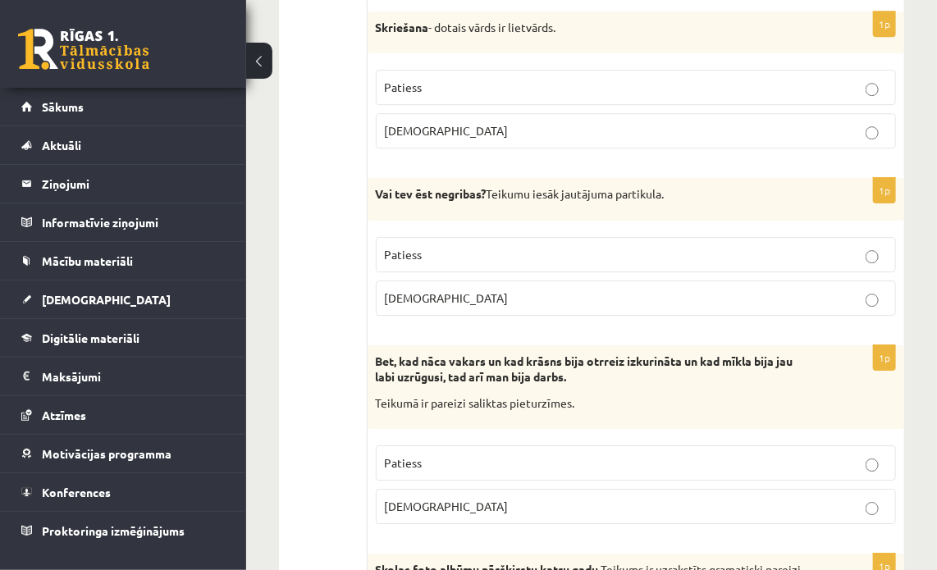
click at [883, 246] on p "Patiess" at bounding box center [636, 254] width 502 height 17
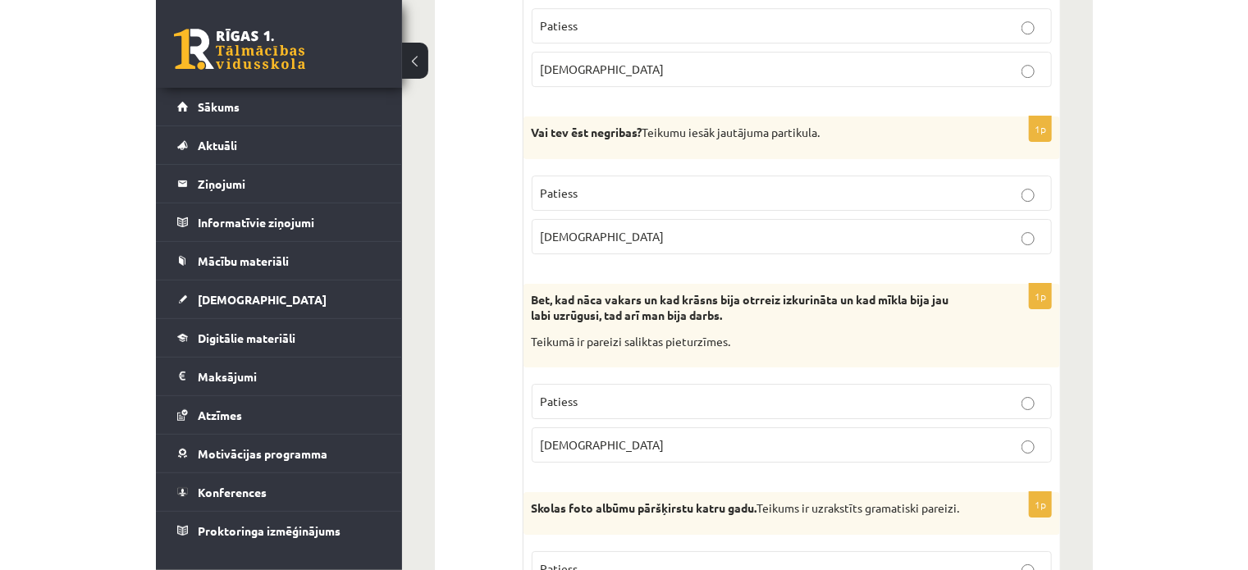
scroll to position [2052, 0]
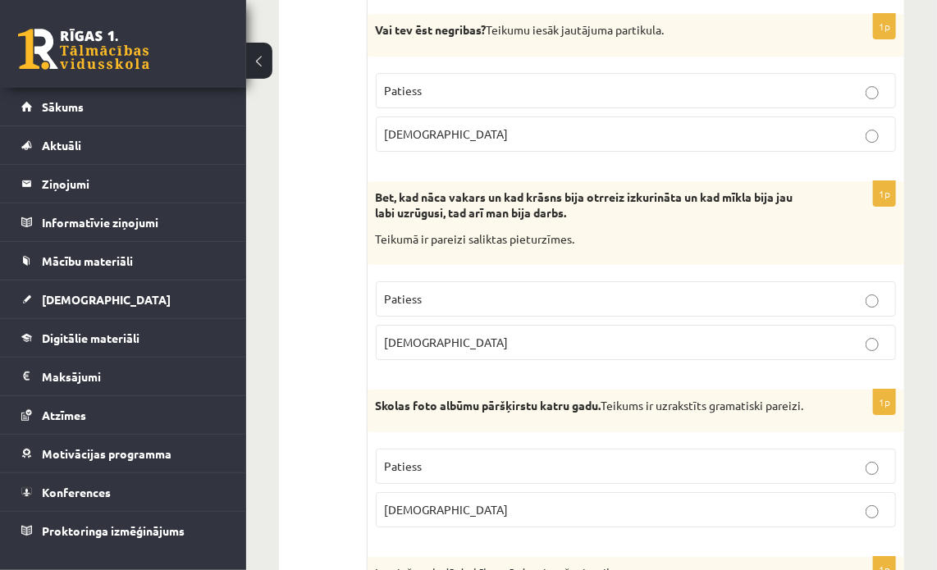
click at [888, 325] on label "Aplams" at bounding box center [636, 342] width 520 height 35
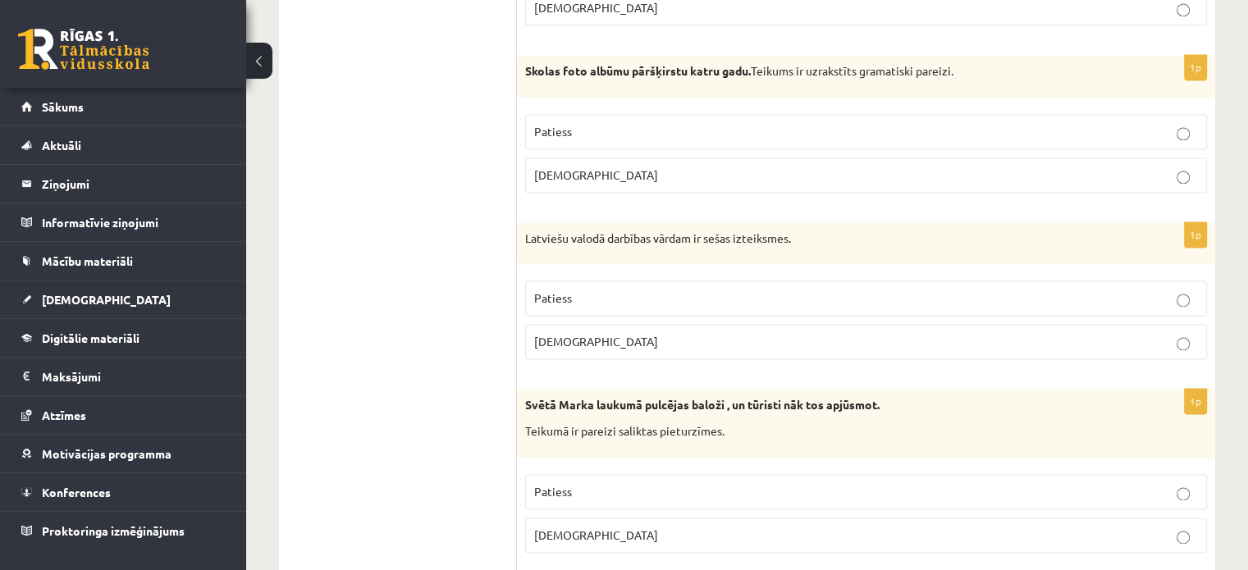
scroll to position [2380, 0]
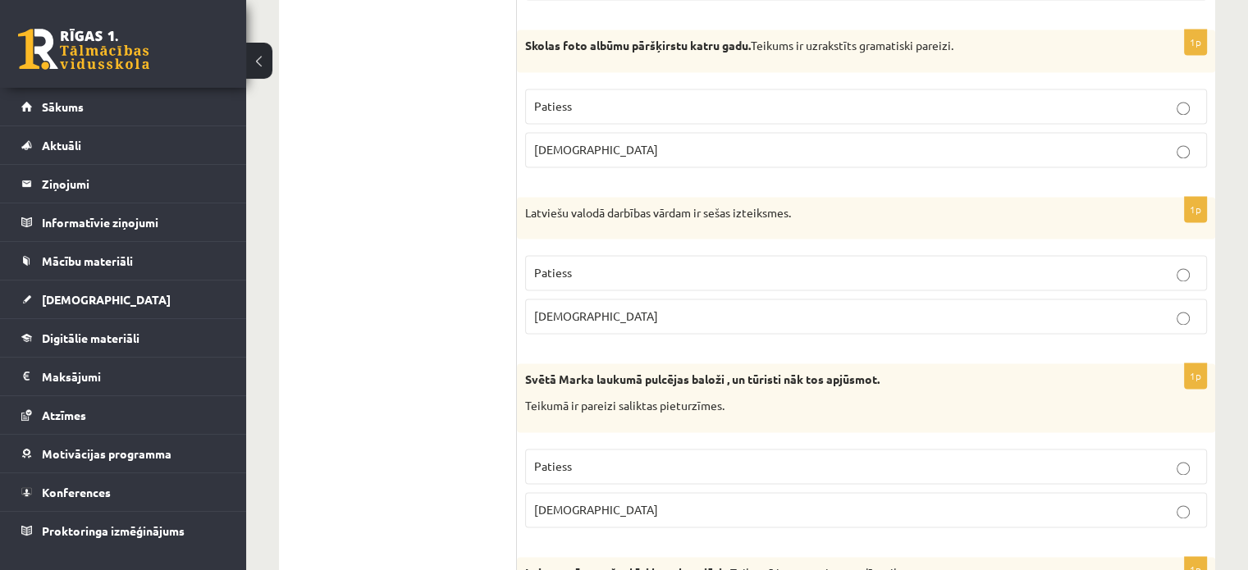
click at [1026, 267] on p "Patiess" at bounding box center [866, 272] width 664 height 17
click at [651, 458] on p "Patiess" at bounding box center [866, 466] width 664 height 17
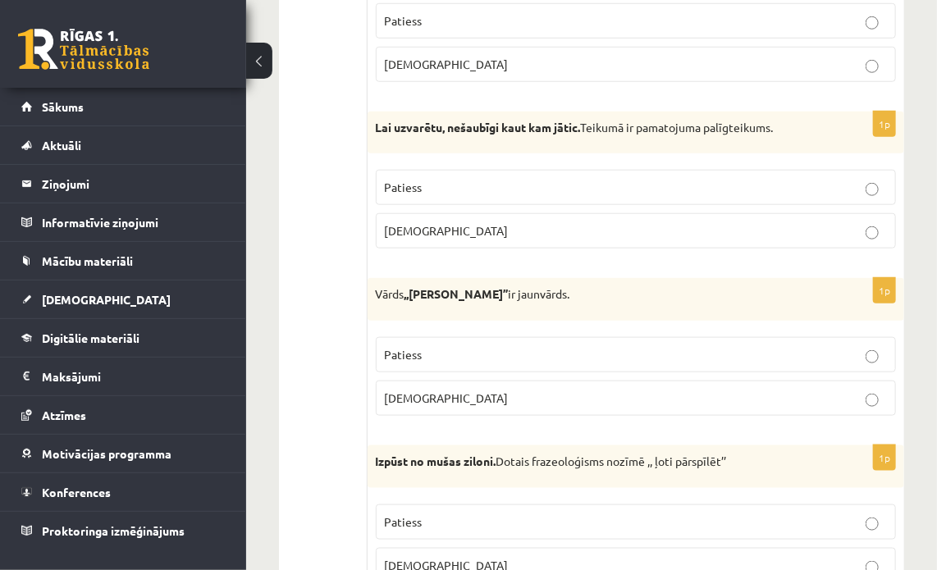
scroll to position [2872, 0]
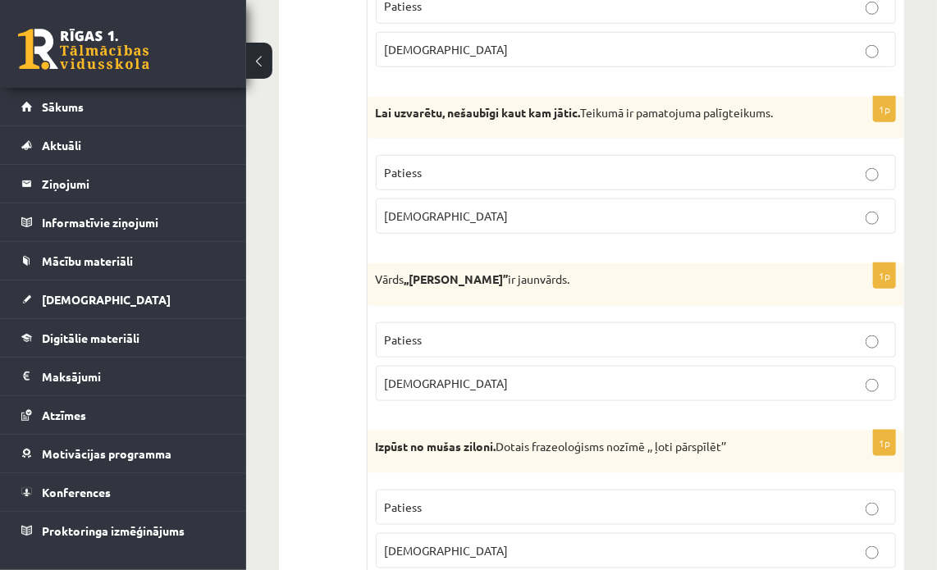
click at [767, 208] on p "[DEMOGRAPHIC_DATA]" at bounding box center [636, 216] width 502 height 17
click at [836, 332] on p "Patiess" at bounding box center [636, 340] width 502 height 17
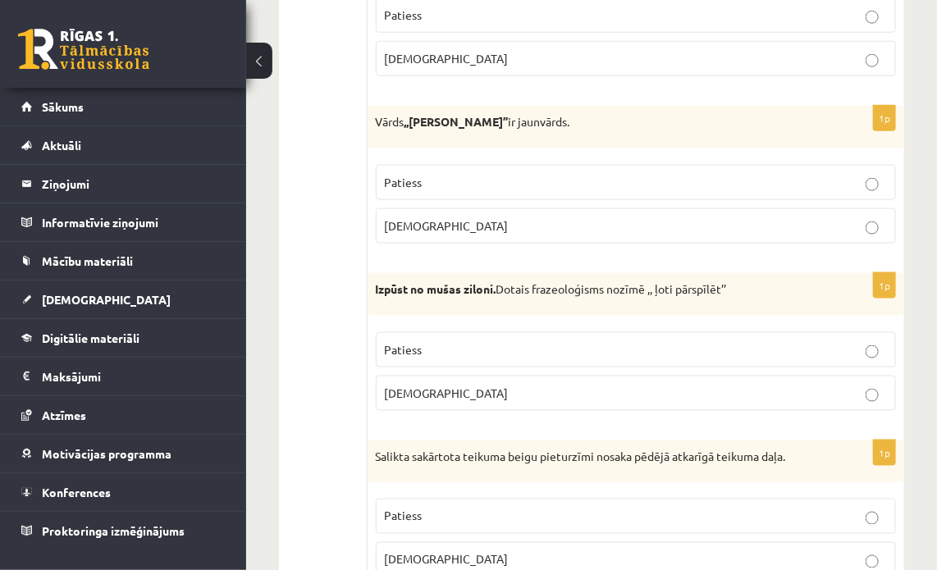
scroll to position [3036, 0]
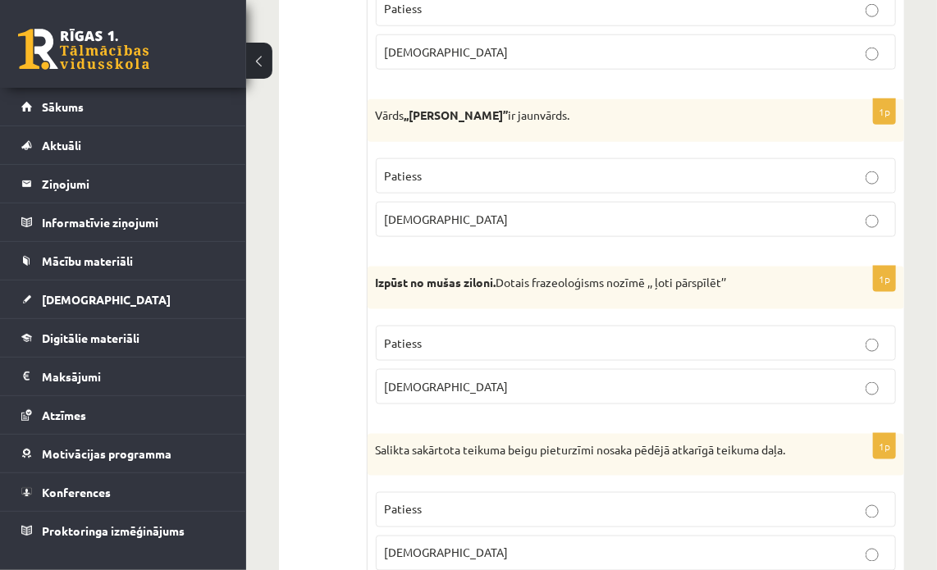
click at [837, 335] on p "Patiess" at bounding box center [636, 343] width 502 height 17
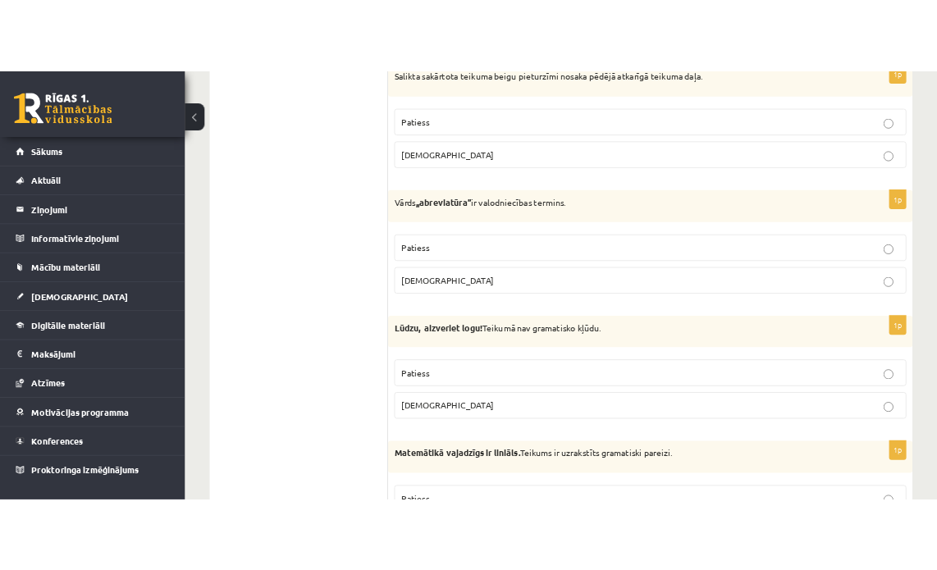
scroll to position [3365, 0]
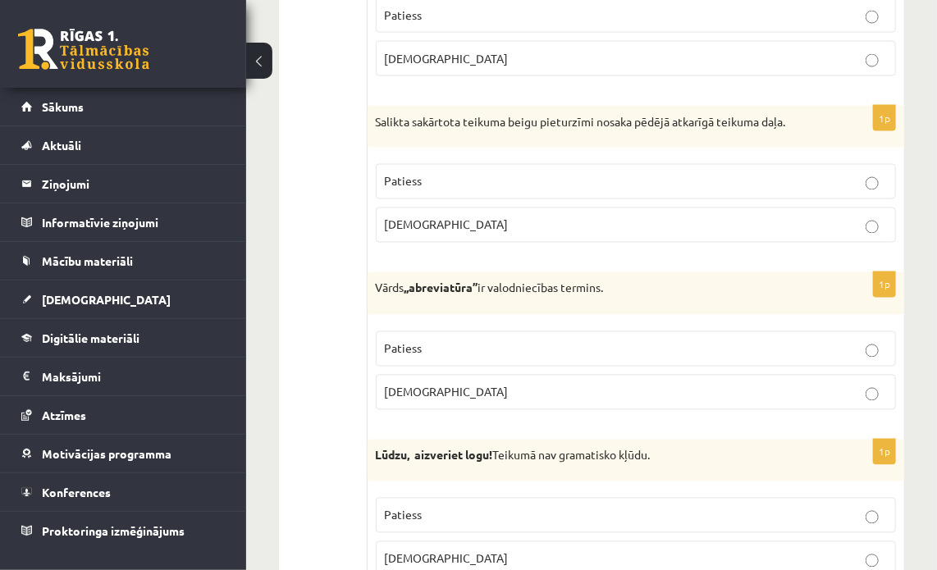
click at [852, 173] on p "Patiess" at bounding box center [636, 181] width 502 height 17
click at [887, 332] on label "Patiess" at bounding box center [636, 349] width 520 height 35
click at [860, 505] on fieldset "Patiess Aplams" at bounding box center [636, 536] width 520 height 92
drag, startPoint x: 829, startPoint y: 185, endPoint x: 812, endPoint y: 191, distance: 18.2
click at [820, 208] on label "[DEMOGRAPHIC_DATA]" at bounding box center [636, 225] width 520 height 35
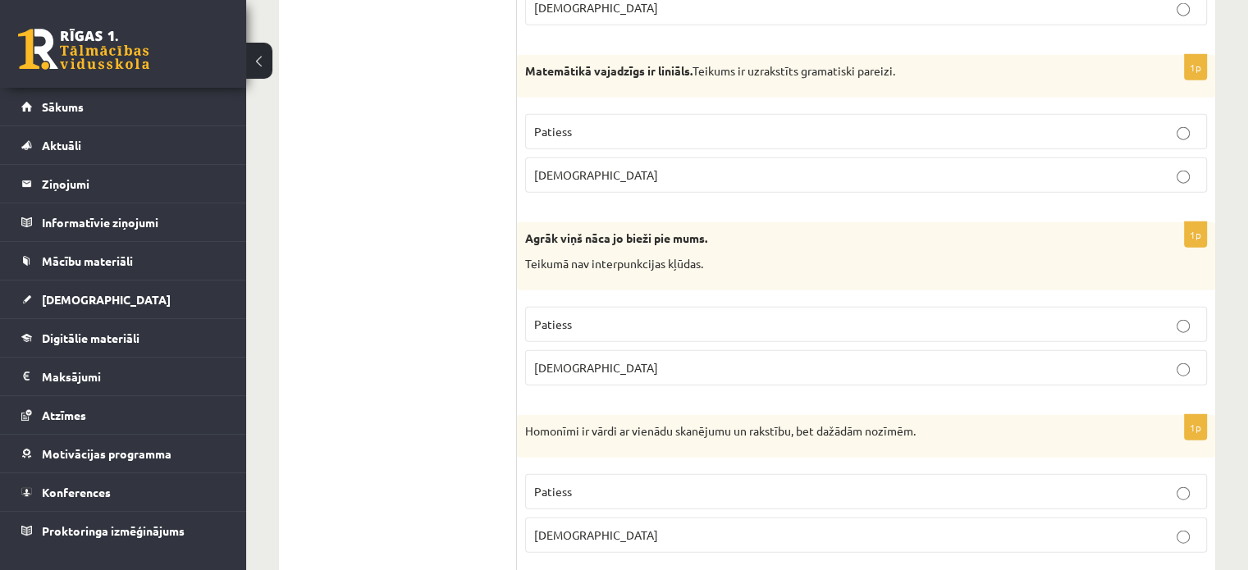
scroll to position [3857, 0]
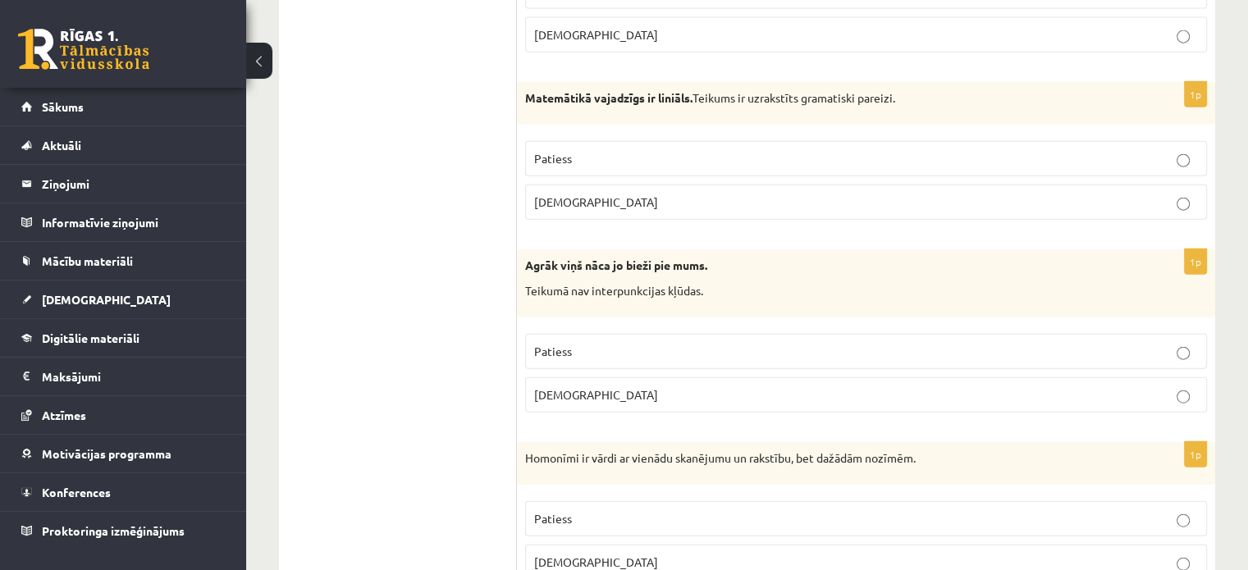
click at [1094, 185] on label "[DEMOGRAPHIC_DATA]" at bounding box center [866, 202] width 682 height 35
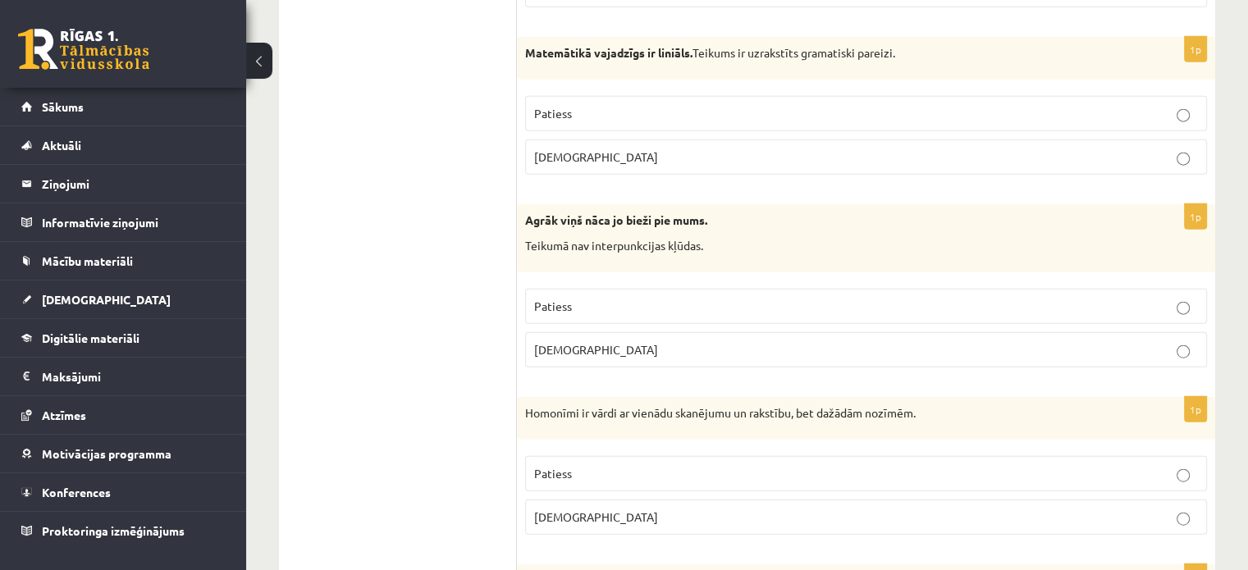
scroll to position [3939, 0]
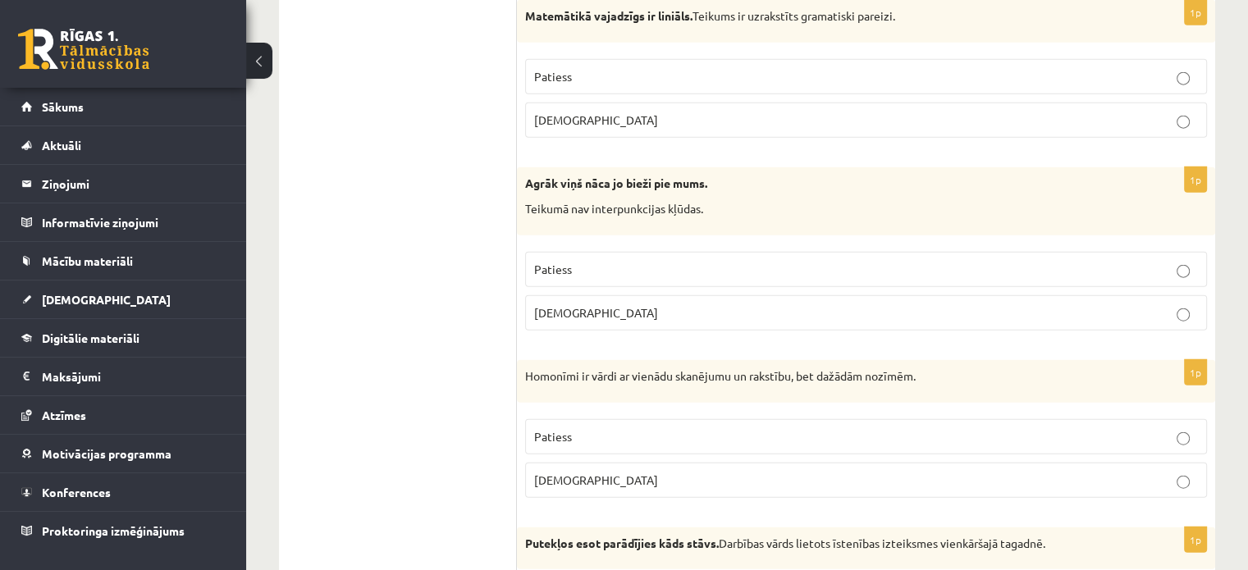
click at [1054, 304] on p "[DEMOGRAPHIC_DATA]" at bounding box center [866, 312] width 664 height 17
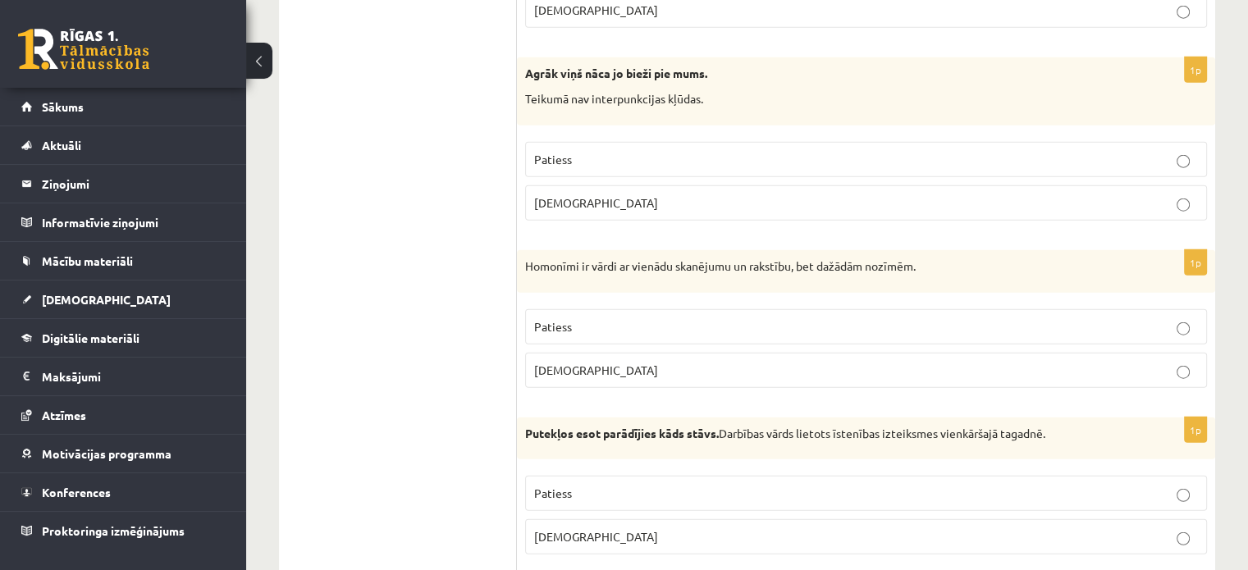
scroll to position [4103, 0]
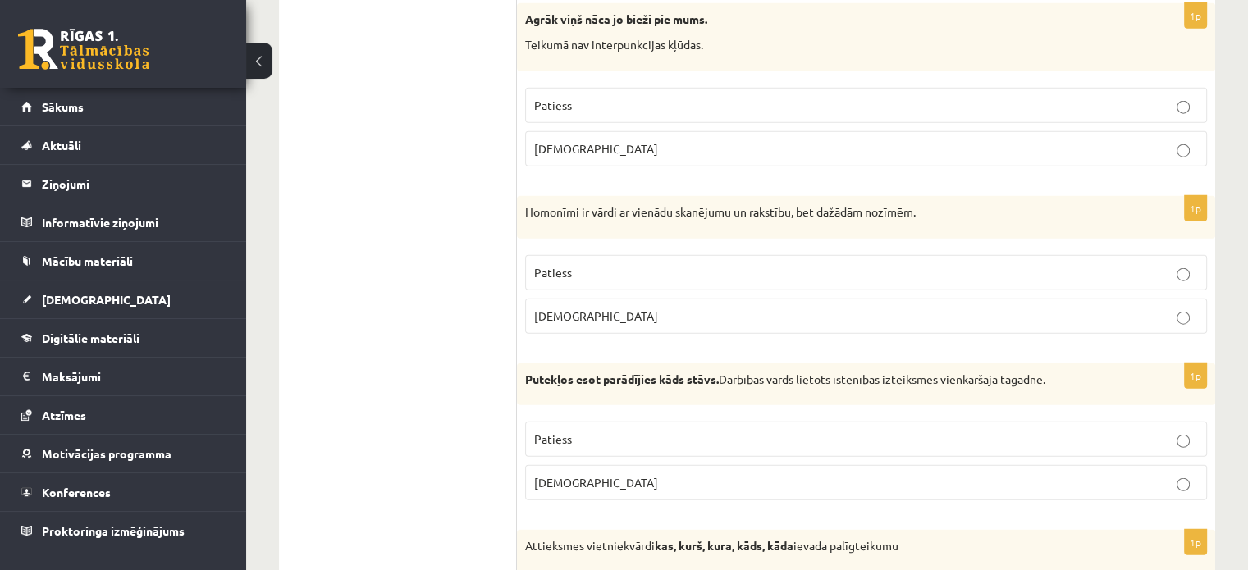
click at [1067, 264] on p "Patiess" at bounding box center [866, 272] width 664 height 17
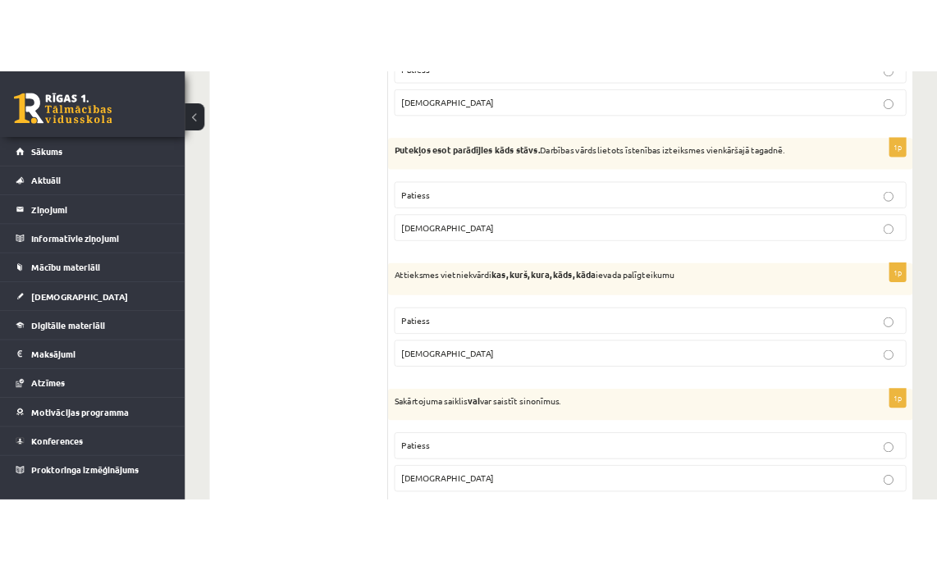
scroll to position [4349, 0]
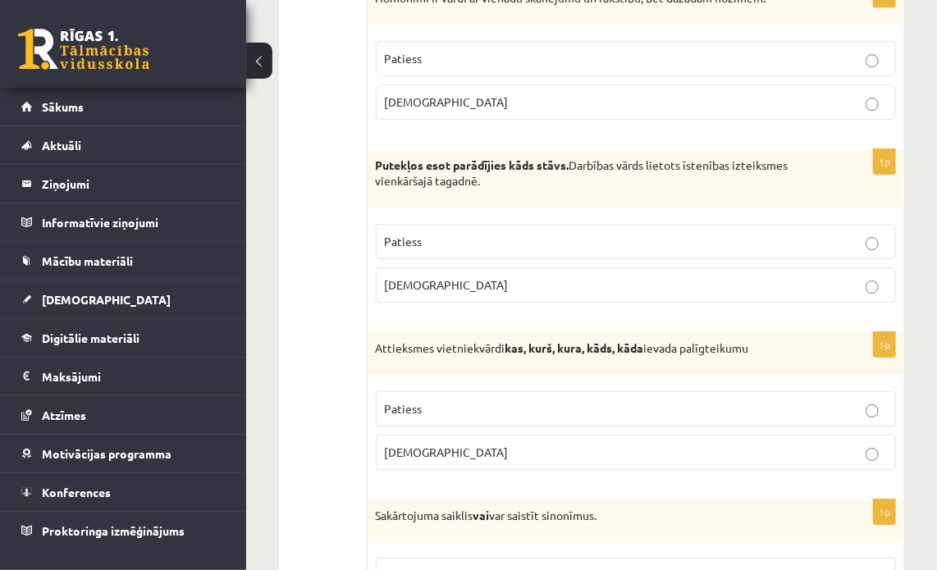
click at [884, 268] on label "[DEMOGRAPHIC_DATA]" at bounding box center [636, 285] width 520 height 35
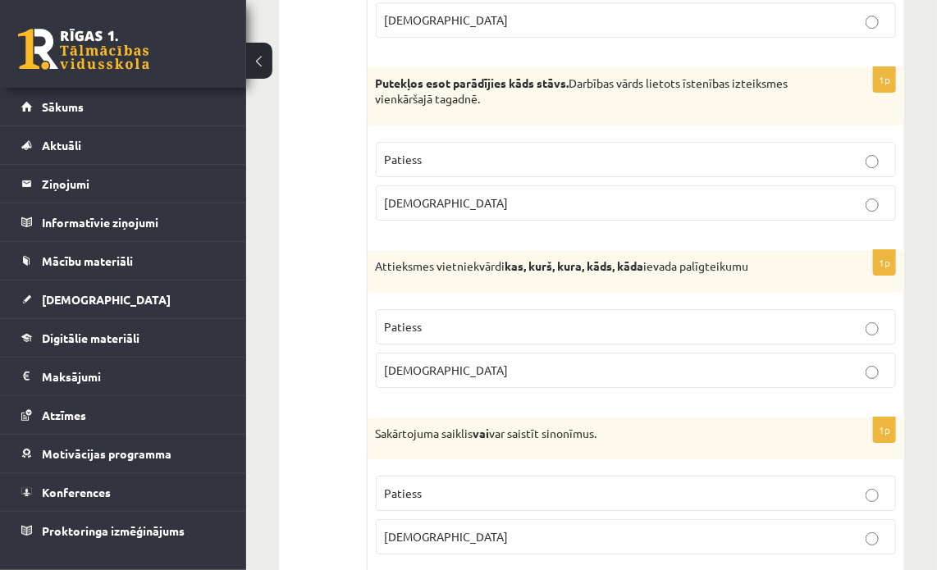
click at [891, 309] on label "Patiess" at bounding box center [636, 326] width 520 height 35
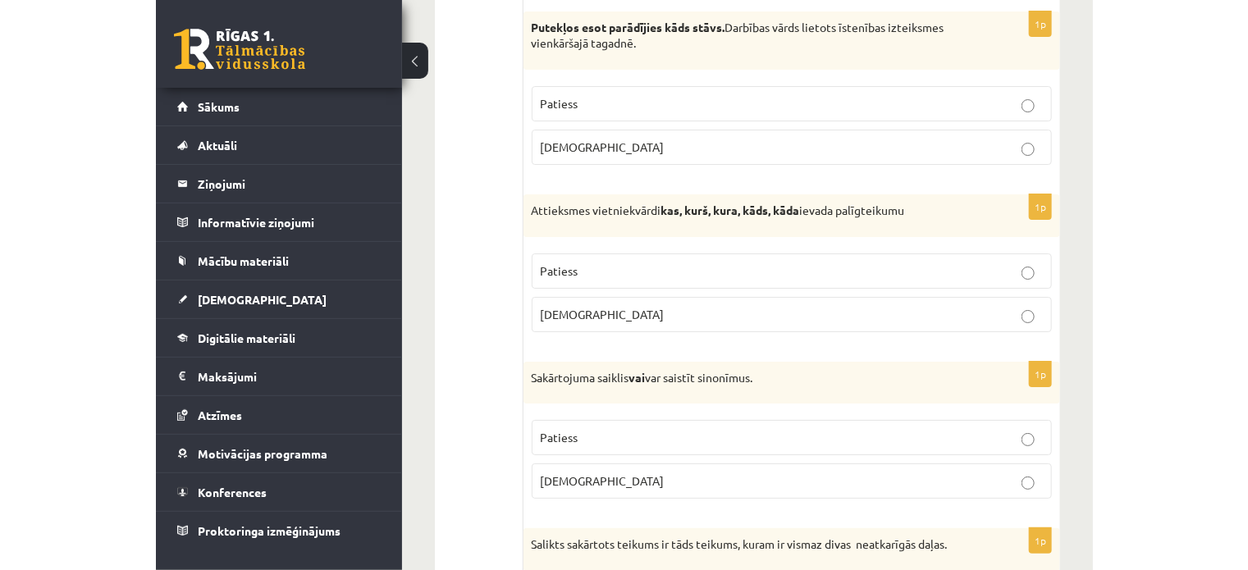
scroll to position [4678, 0]
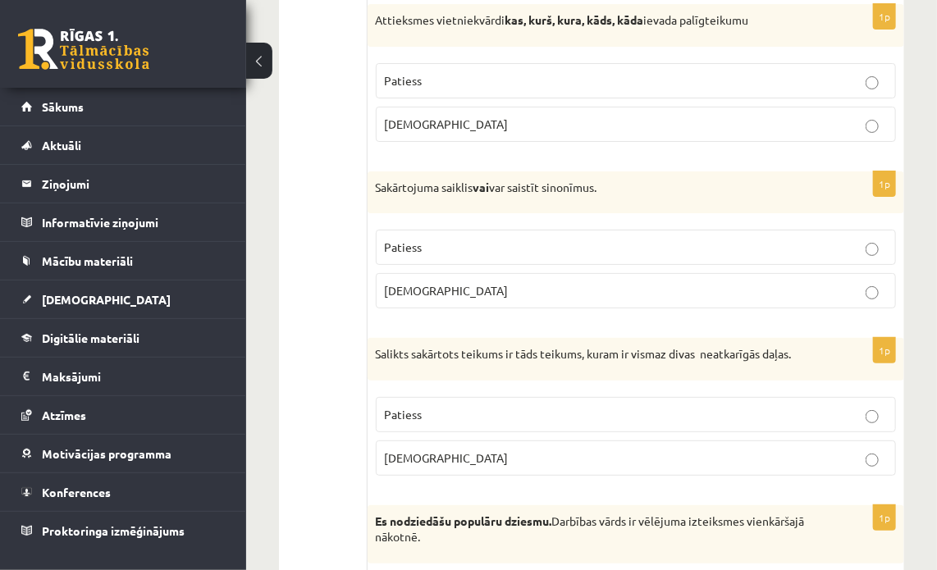
click at [881, 239] on p "Patiess" at bounding box center [636, 247] width 502 height 17
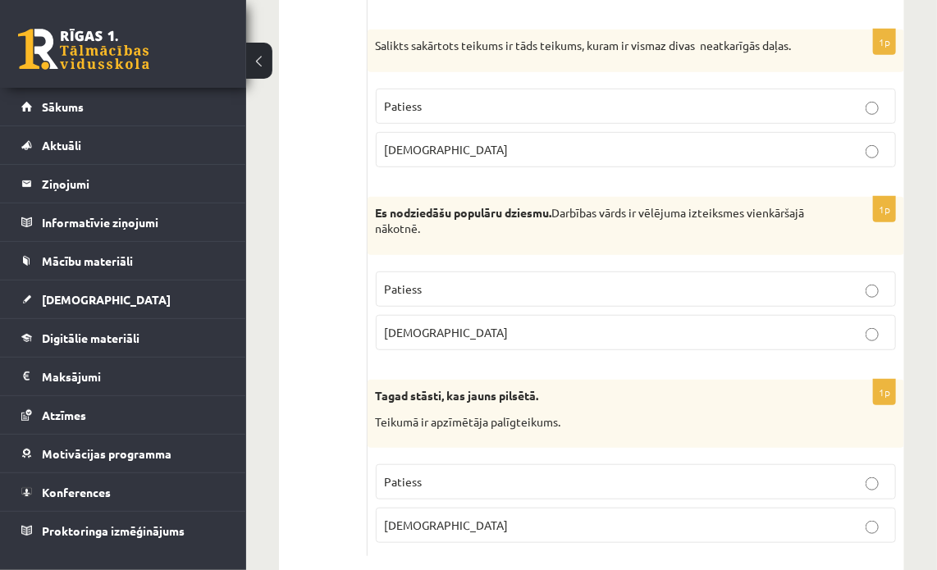
scroll to position [4822, 0]
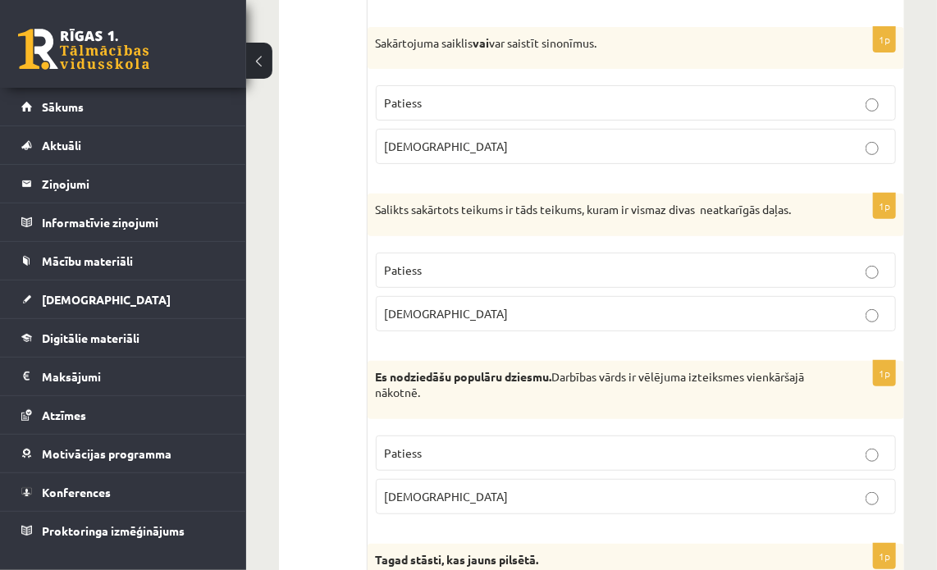
click at [846, 262] on p "Patiess" at bounding box center [636, 270] width 502 height 17
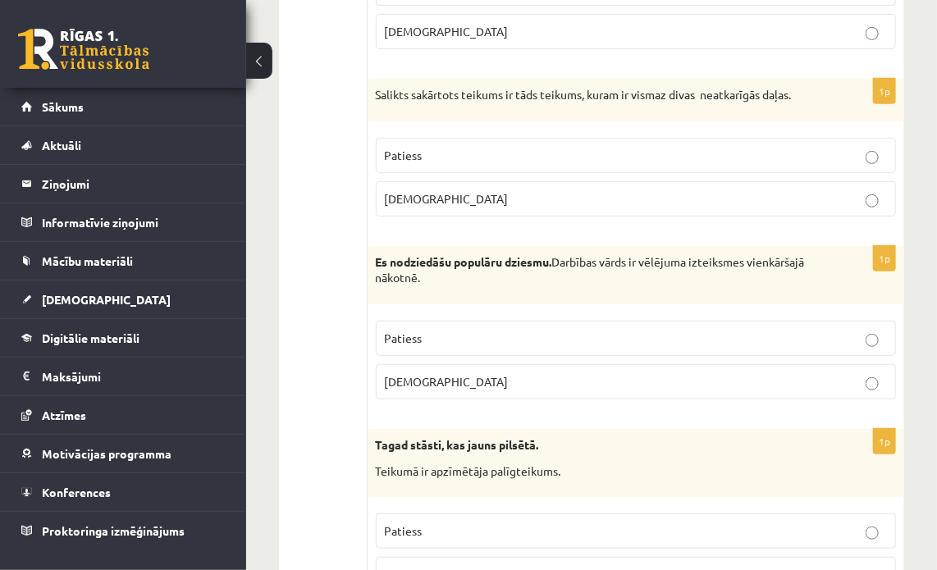
scroll to position [4986, 0]
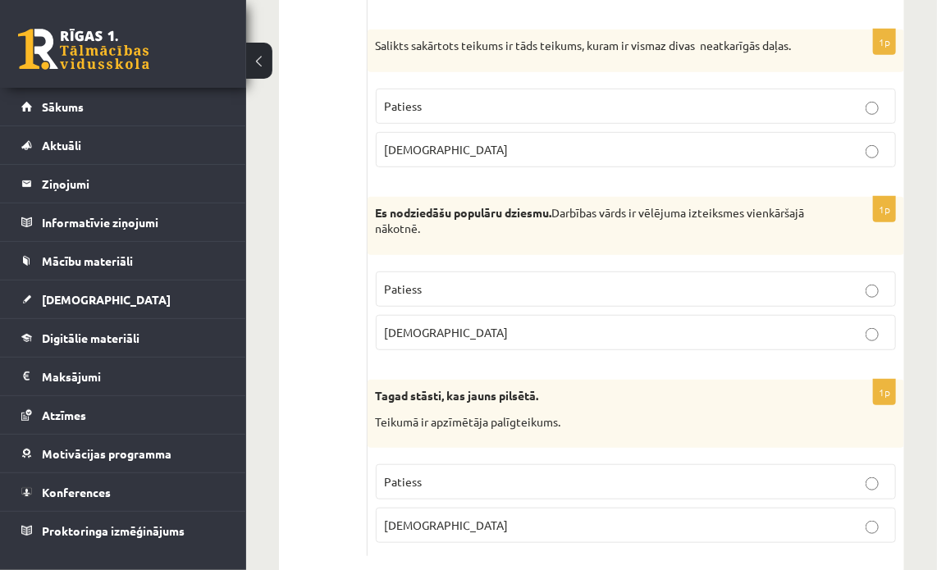
click at [863, 324] on p "[DEMOGRAPHIC_DATA]" at bounding box center [636, 332] width 502 height 17
click at [854, 517] on p "[DEMOGRAPHIC_DATA]" at bounding box center [636, 525] width 502 height 17
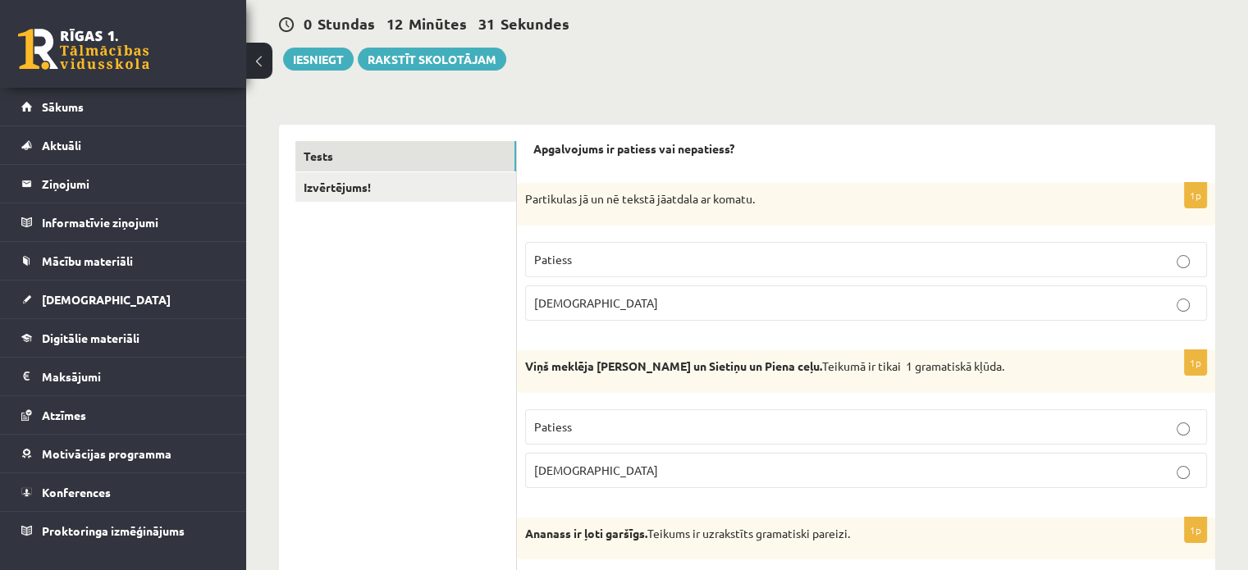
scroll to position [82, 0]
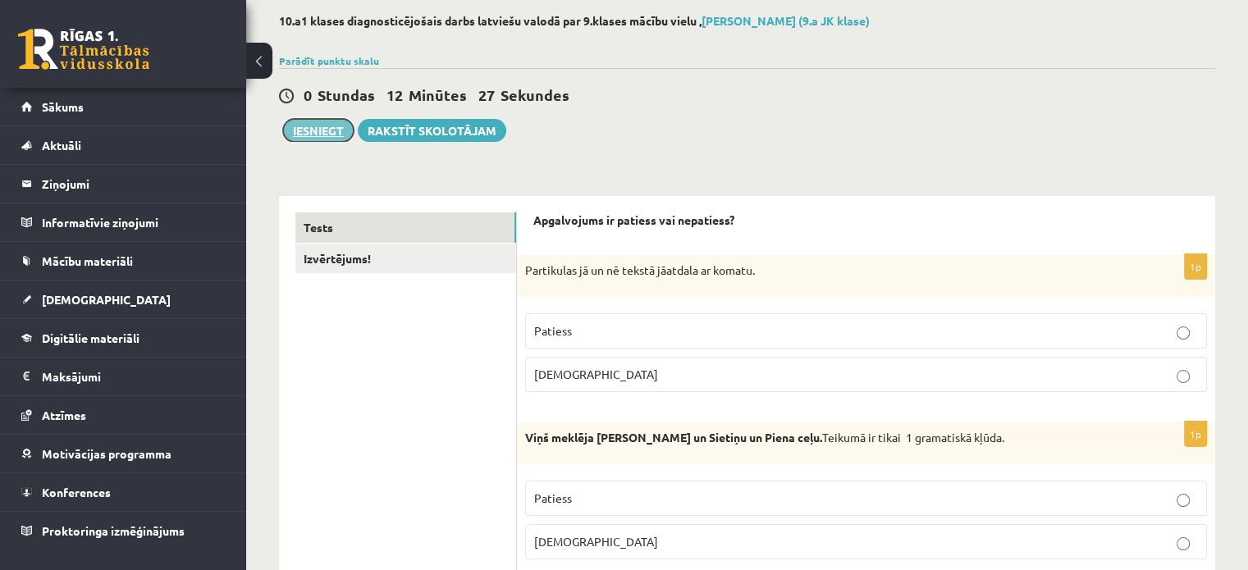
click at [300, 131] on button "Iesniegt" at bounding box center [318, 130] width 71 height 23
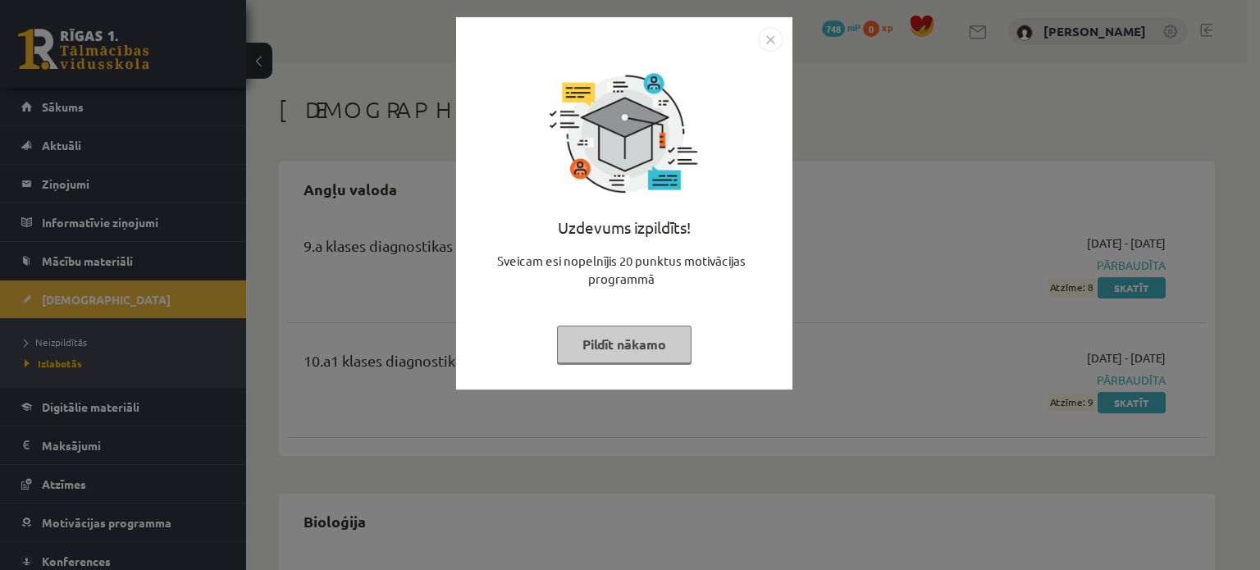
click at [660, 365] on div "Uzdevums izpildīts! Sveicam esi nopelnījis 20 punktus motivācijas programmā Pil…" at bounding box center [624, 216] width 317 height 328
click at [661, 350] on button "Pildīt nākamo" at bounding box center [624, 345] width 135 height 38
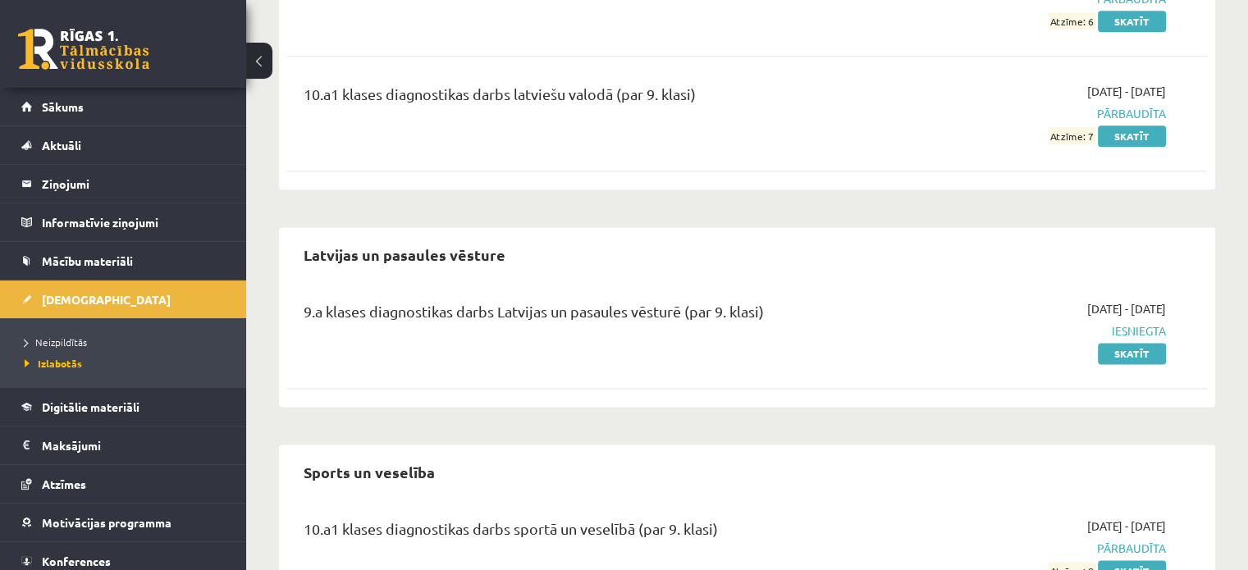
scroll to position [2216, 0]
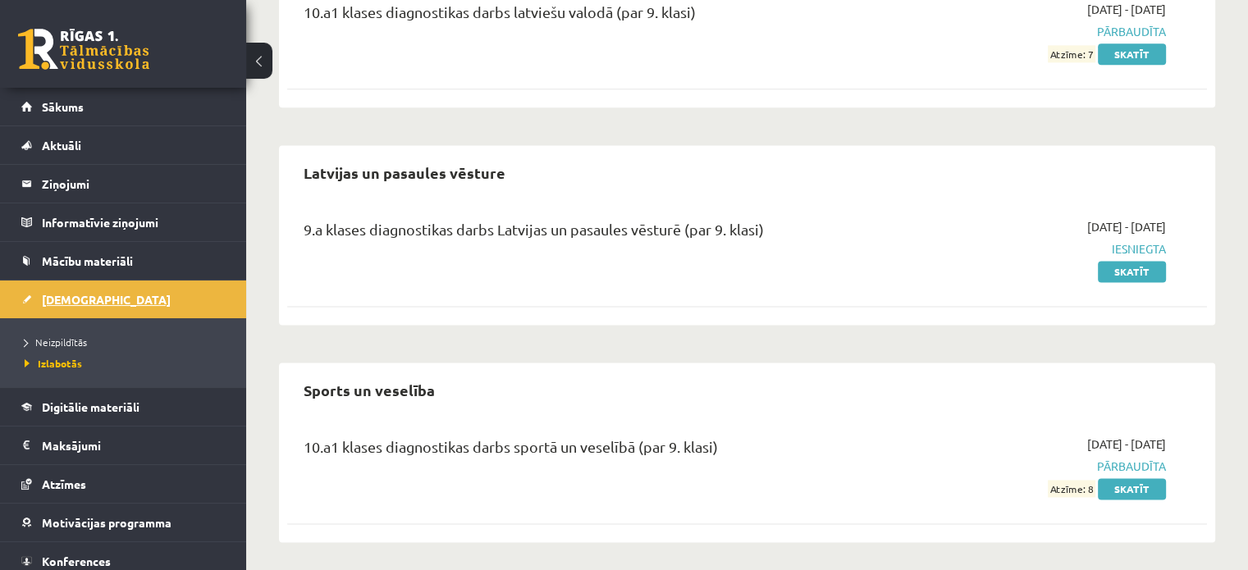
click at [89, 300] on span "[DEMOGRAPHIC_DATA]" at bounding box center [106, 299] width 129 height 15
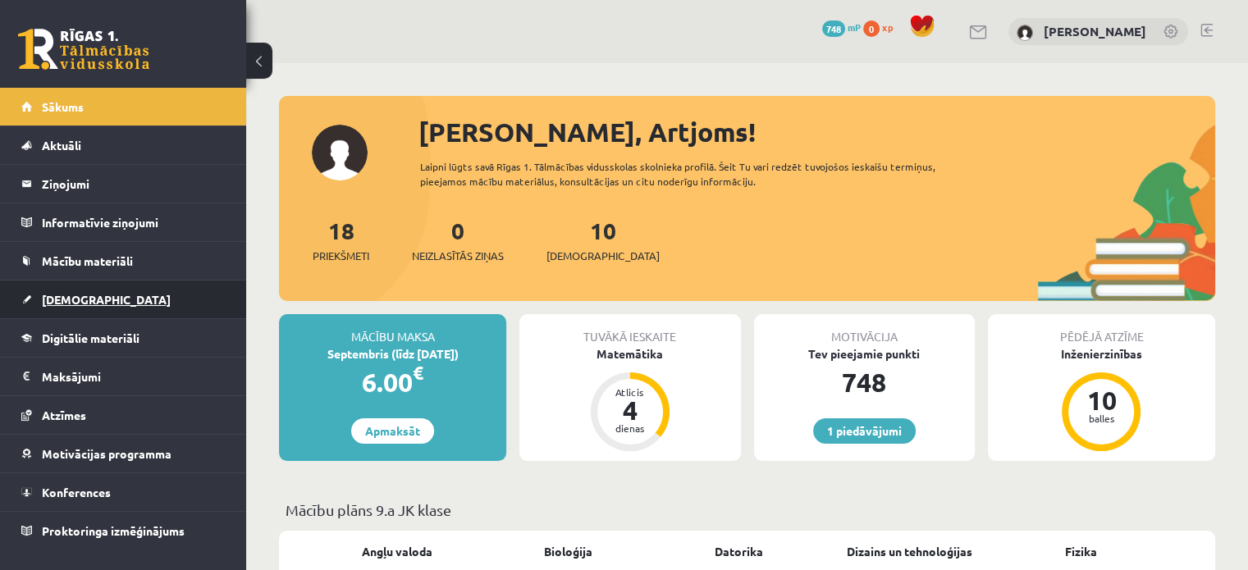
click at [80, 301] on span "[DEMOGRAPHIC_DATA]" at bounding box center [106, 299] width 129 height 15
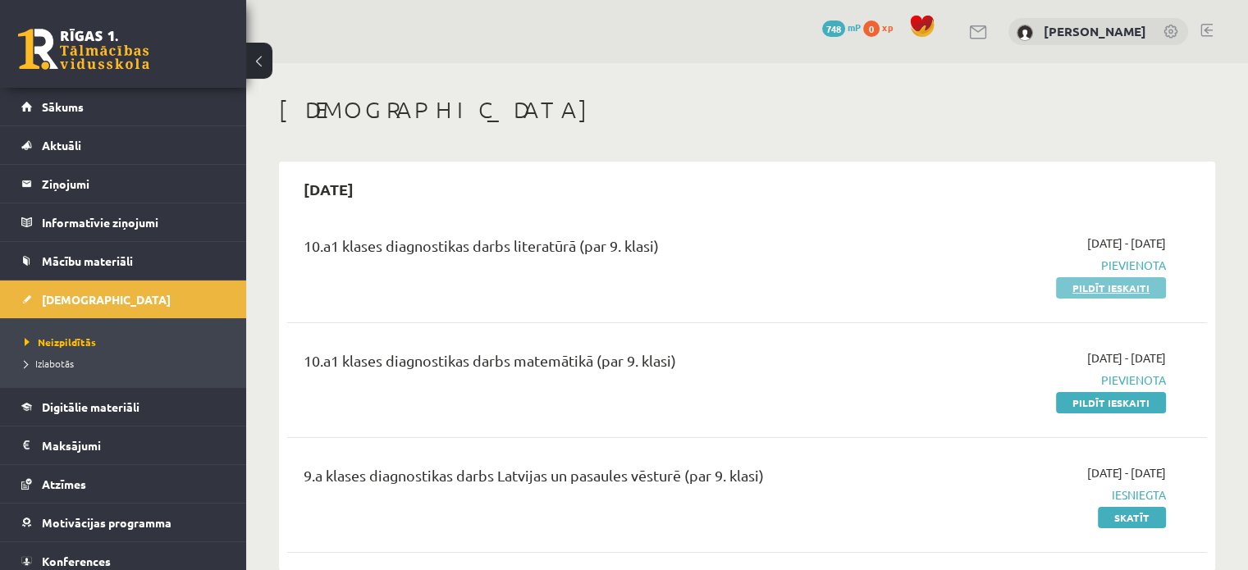
click at [1129, 287] on link "Pildīt ieskaiti" at bounding box center [1111, 287] width 110 height 21
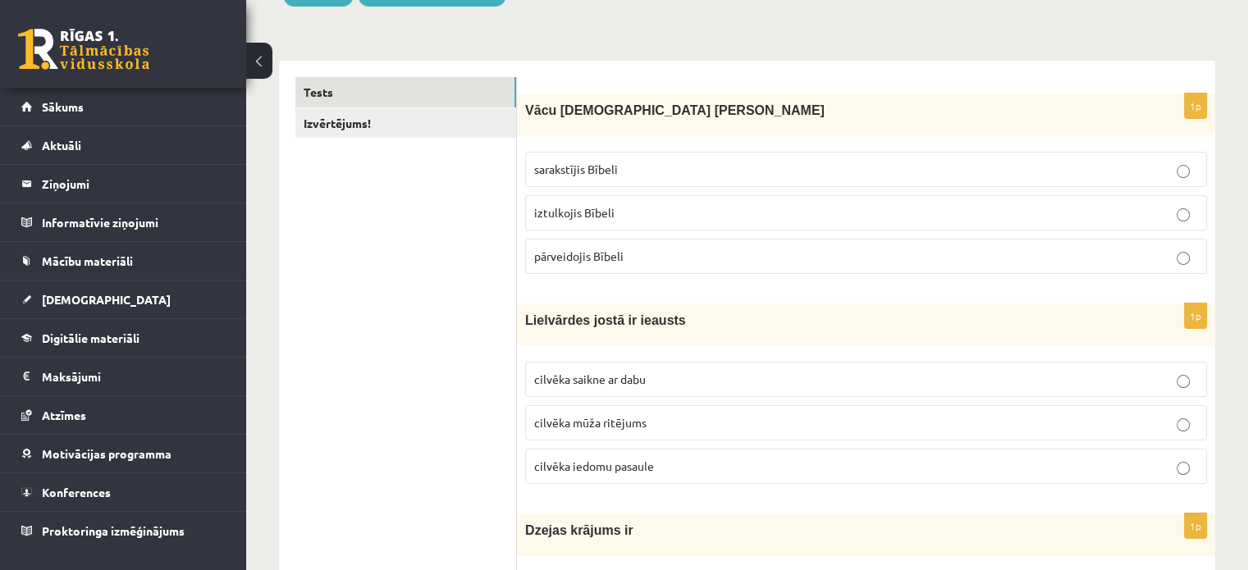
scroll to position [246, 0]
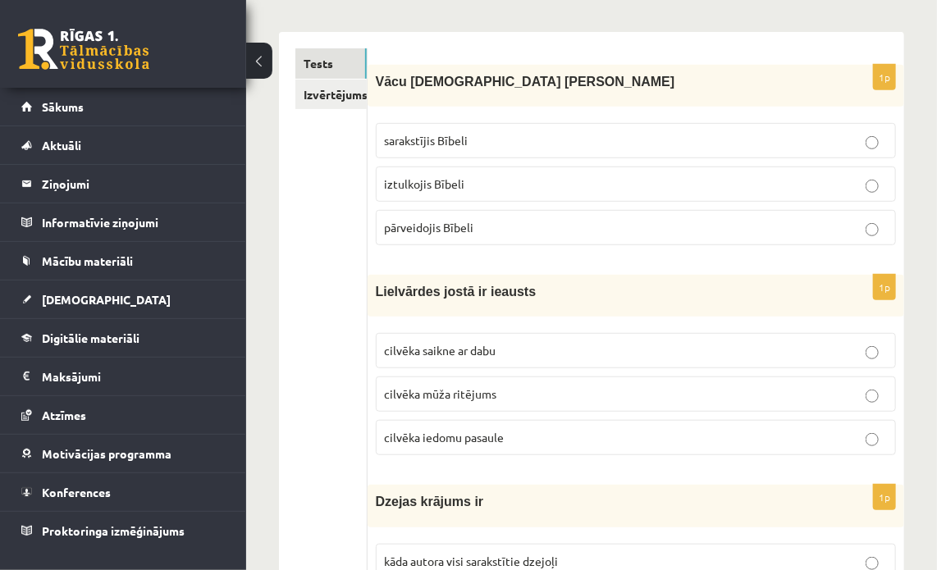
click at [867, 193] on label "iztulkojis Bībeli" at bounding box center [636, 184] width 520 height 35
click at [880, 400] on p "cilvēka mūža ritējums" at bounding box center [636, 394] width 502 height 17
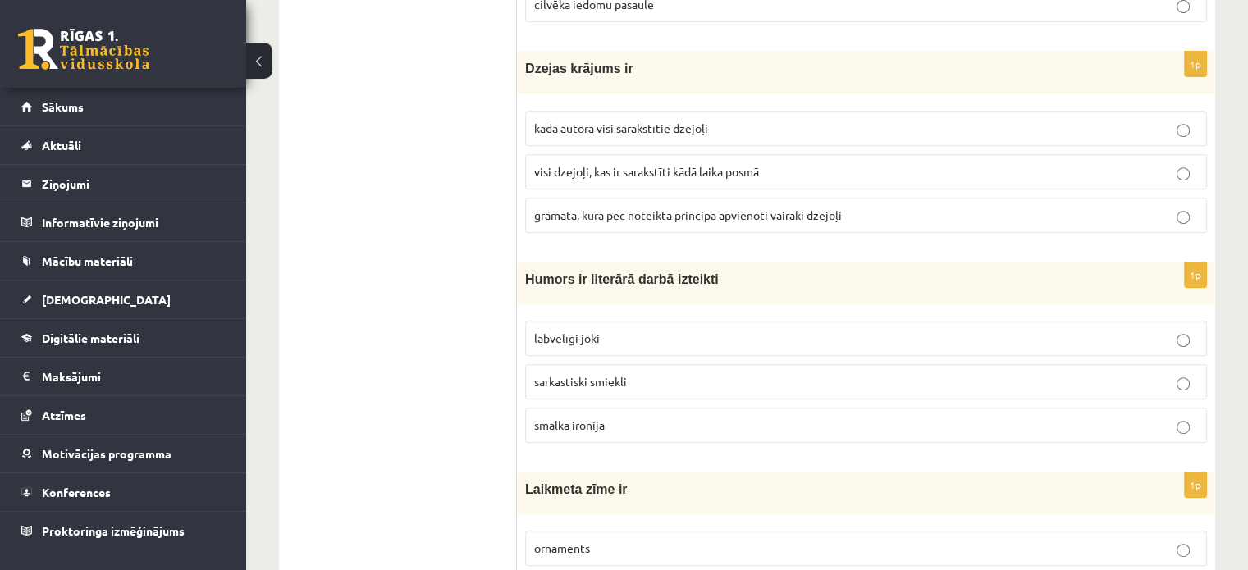
scroll to position [657, 0]
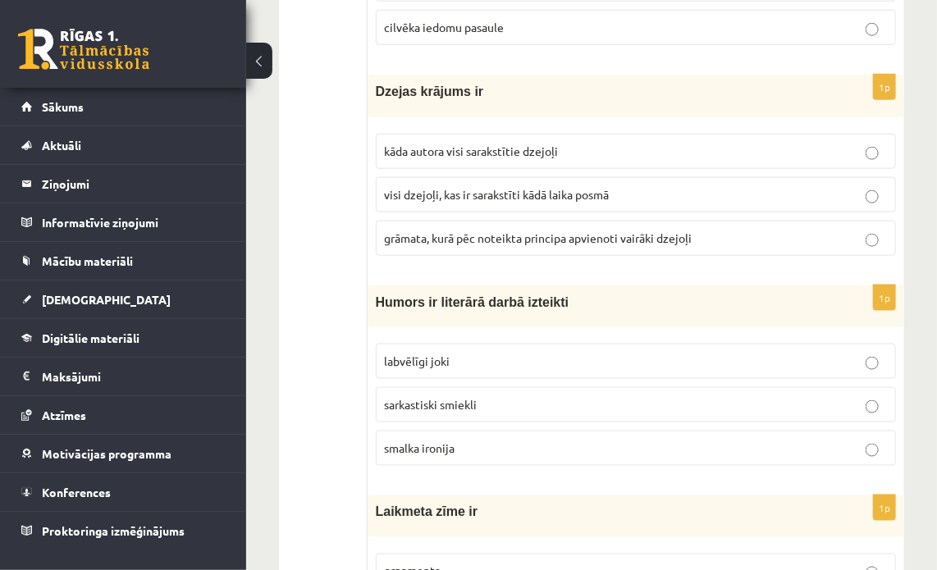
click at [615, 230] on p "grāmata, kurā pēc noteikta principa apvienoti vairāki dzejoļi" at bounding box center [636, 238] width 502 height 17
click at [621, 440] on p "smalka ironija" at bounding box center [636, 448] width 502 height 17
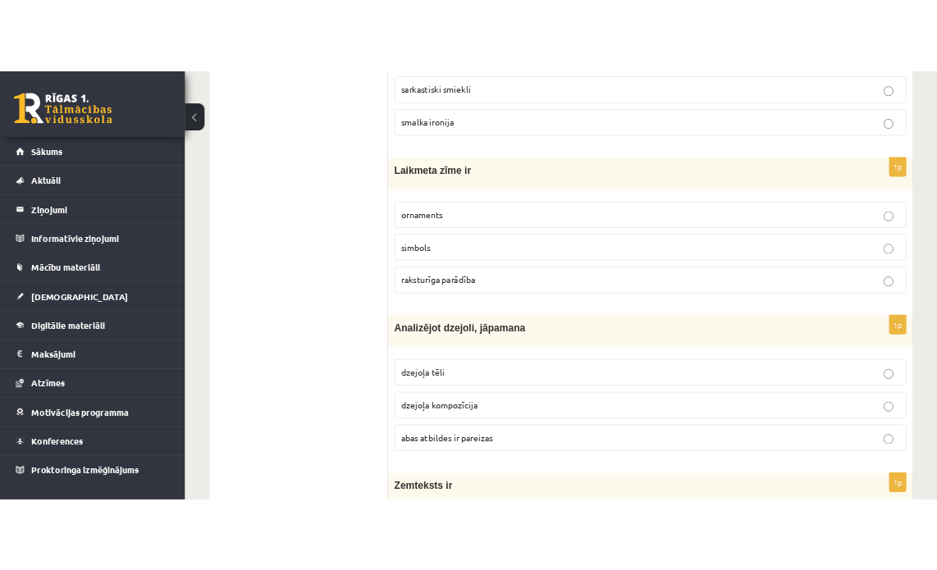
scroll to position [1067, 0]
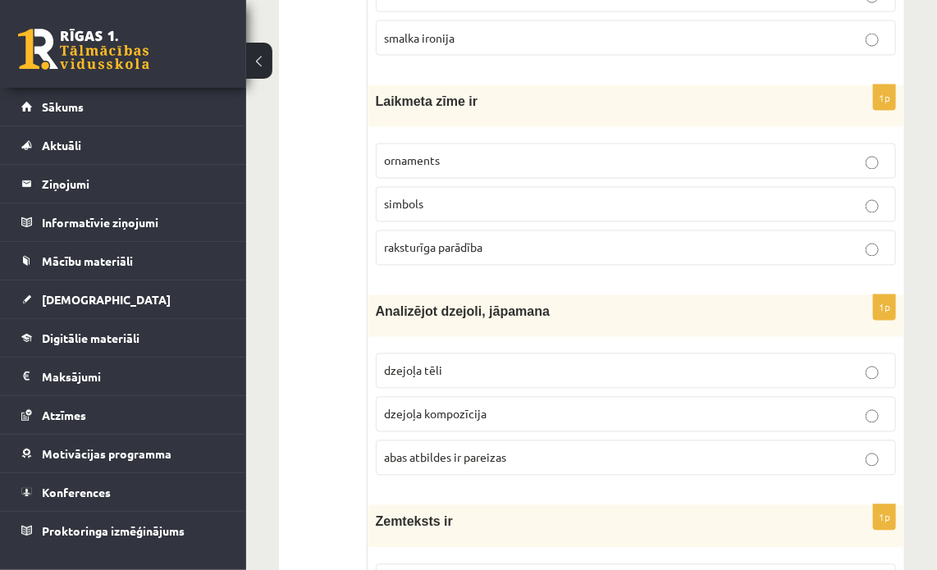
click at [603, 240] on p "raksturīga parādība" at bounding box center [636, 248] width 502 height 17
click at [637, 455] on p "abas atbildes ir pareizas" at bounding box center [636, 458] width 502 height 17
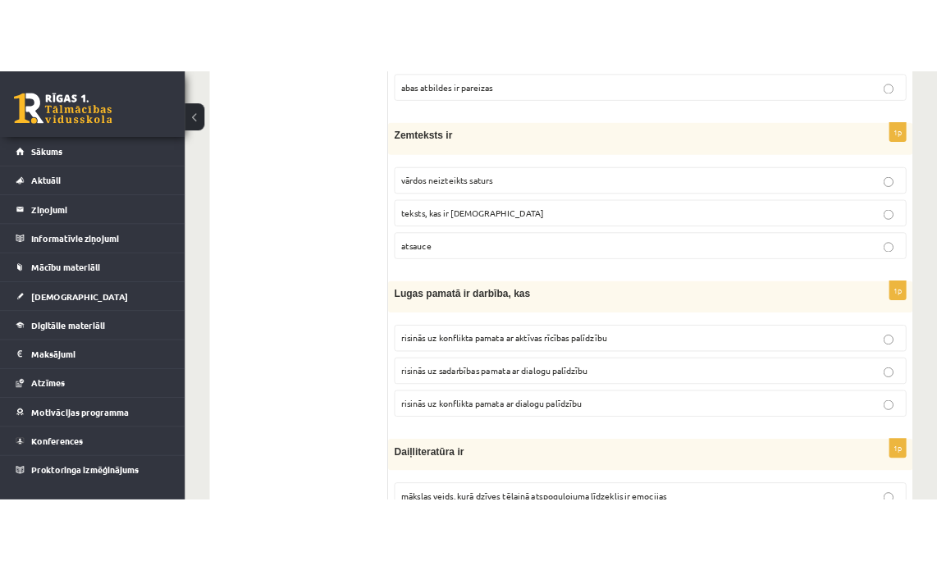
scroll to position [1477, 0]
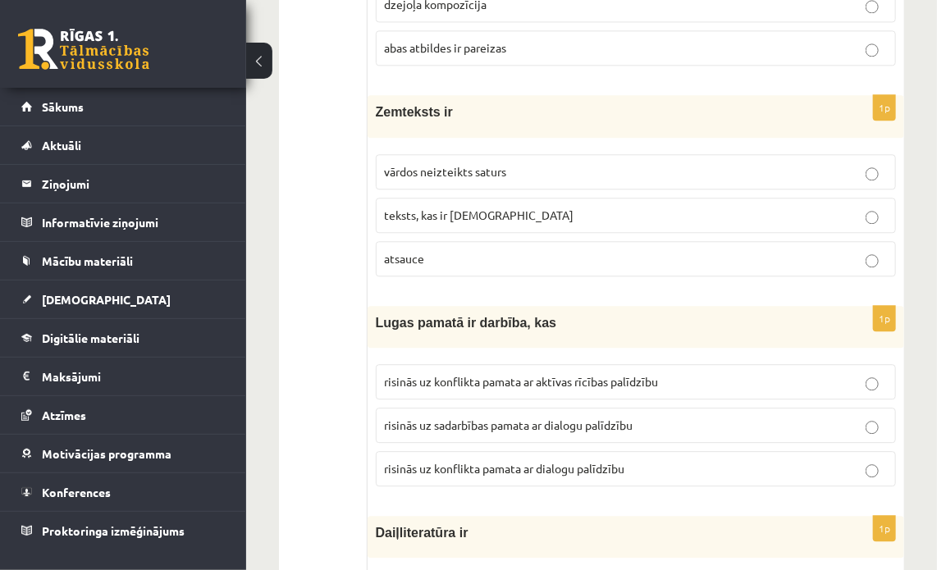
click at [607, 154] on label "vārdos neizteikts saturs" at bounding box center [636, 171] width 520 height 35
click at [692, 373] on p "risinās uz konflikta pamata ar aktīvas rīcības palīdzību" at bounding box center [636, 381] width 502 height 17
drag, startPoint x: 384, startPoint y: 167, endPoint x: 508, endPoint y: 173, distance: 124.0
click at [508, 173] on label "vārdos neizteikts saturs" at bounding box center [636, 171] width 520 height 35
drag, startPoint x: 504, startPoint y: 209, endPoint x: 382, endPoint y: 213, distance: 121.5
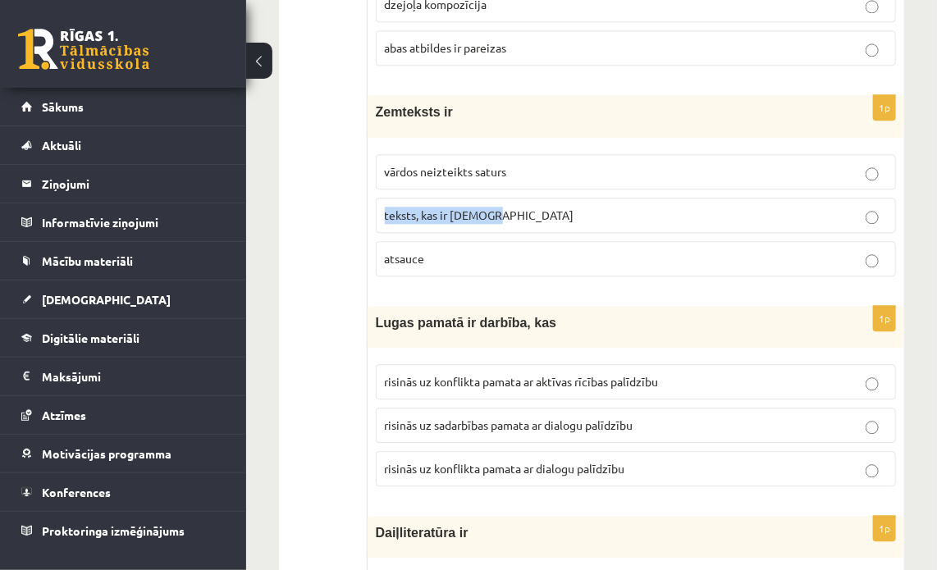
click at [382, 213] on label "teksts, kas ir [DEMOGRAPHIC_DATA]" at bounding box center [636, 215] width 520 height 35
drag, startPoint x: 481, startPoint y: 255, endPoint x: 364, endPoint y: 281, distance: 119.5
drag, startPoint x: 388, startPoint y: 252, endPoint x: 581, endPoint y: 210, distance: 197.3
click at [581, 210] on p "teksts, kas ir [DEMOGRAPHIC_DATA]" at bounding box center [636, 215] width 502 height 17
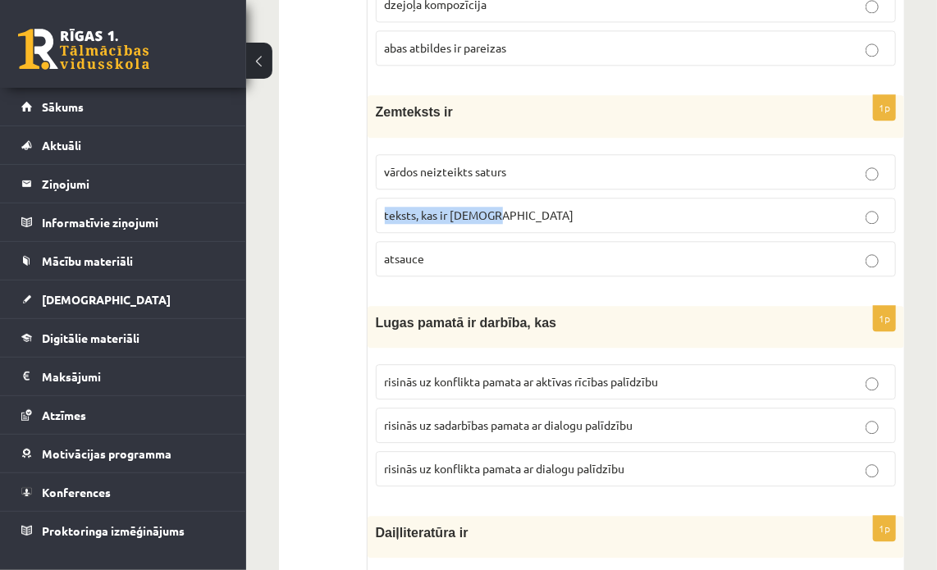
click at [487, 242] on label "atsauce" at bounding box center [636, 258] width 520 height 35
drag, startPoint x: 394, startPoint y: 259, endPoint x: 374, endPoint y: 261, distance: 19.8
click at [372, 262] on div "1p Zemteksts ir vārdos neizteikts saturs teksts, kas ir [DEMOGRAPHIC_DATA] [GEO…" at bounding box center [636, 192] width 537 height 194
click at [473, 164] on span "vārdos neizteikts saturs" at bounding box center [446, 171] width 122 height 15
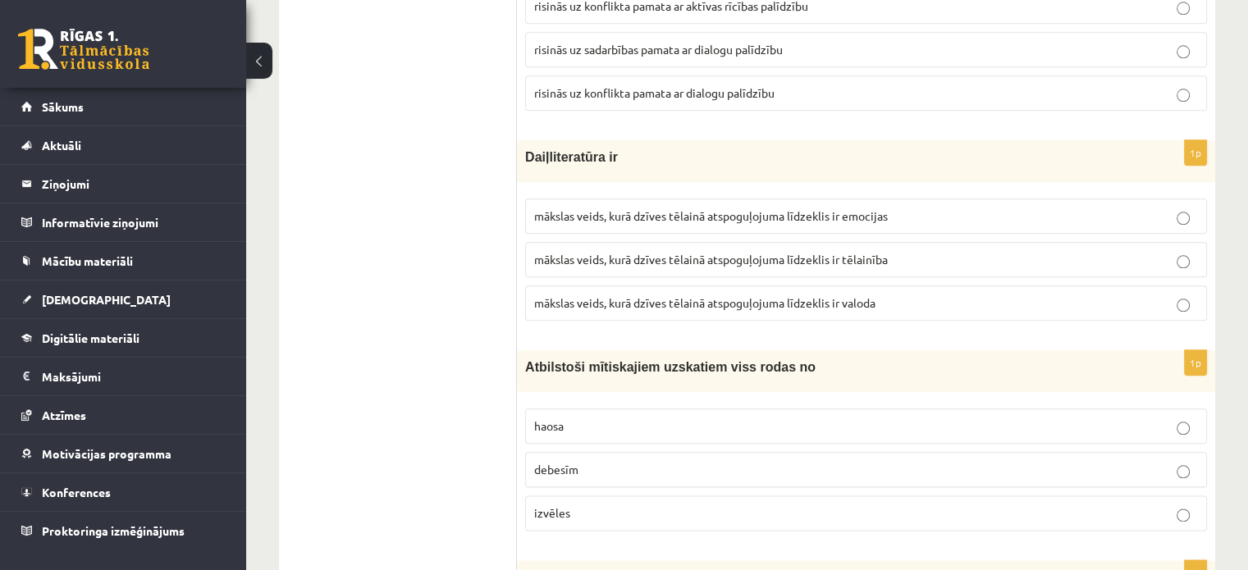
scroll to position [1887, 0]
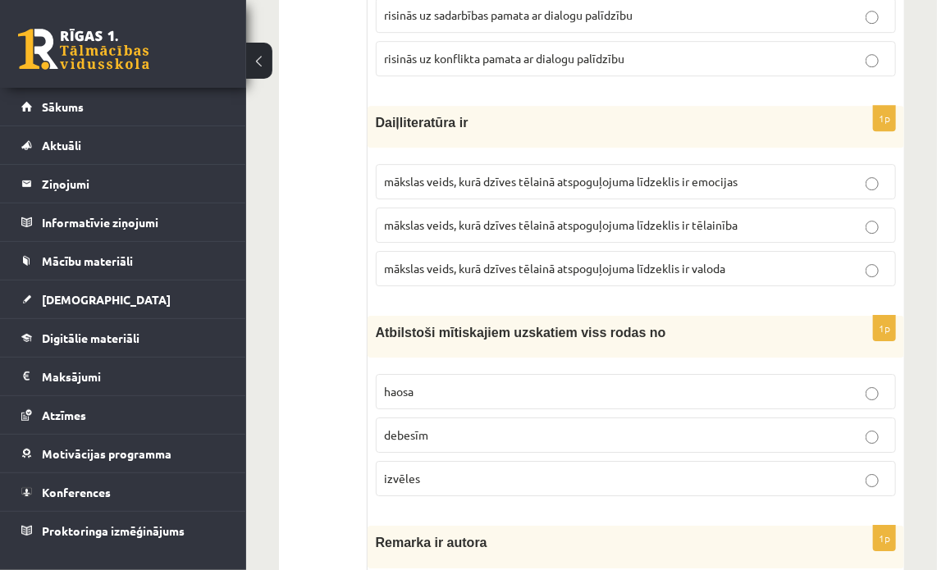
click at [860, 393] on label "haosa" at bounding box center [636, 391] width 520 height 35
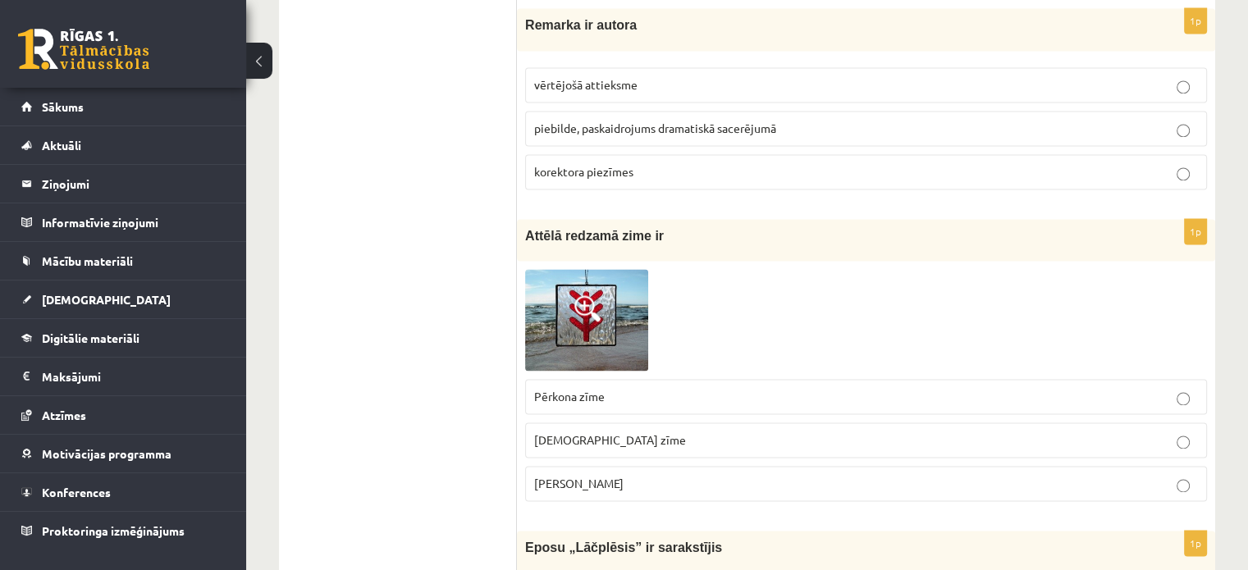
scroll to position [2380, 0]
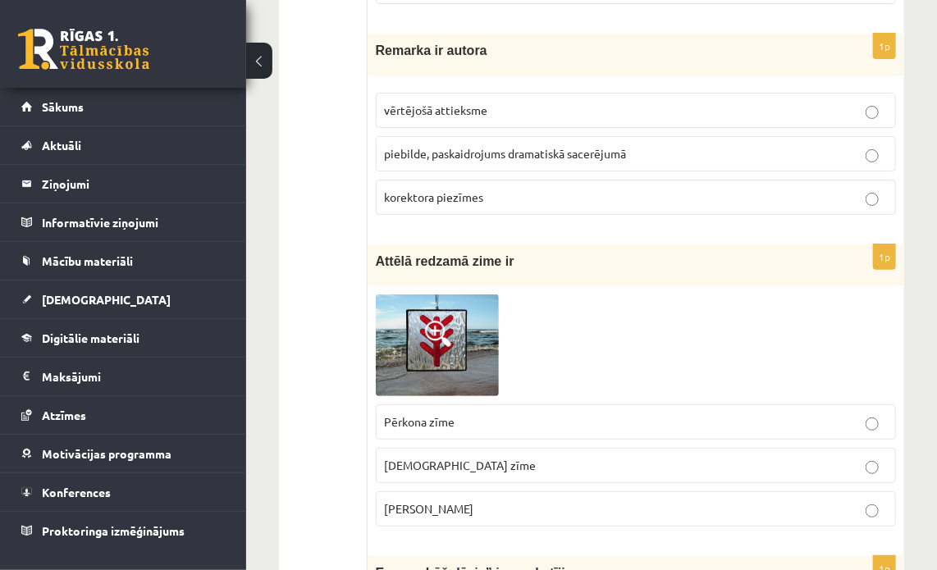
click at [704, 145] on p "piebilde, paskaidrojums dramatiskā sacerējumā" at bounding box center [636, 153] width 502 height 17
click at [644, 414] on p "Pērkona zīme" at bounding box center [636, 422] width 502 height 17
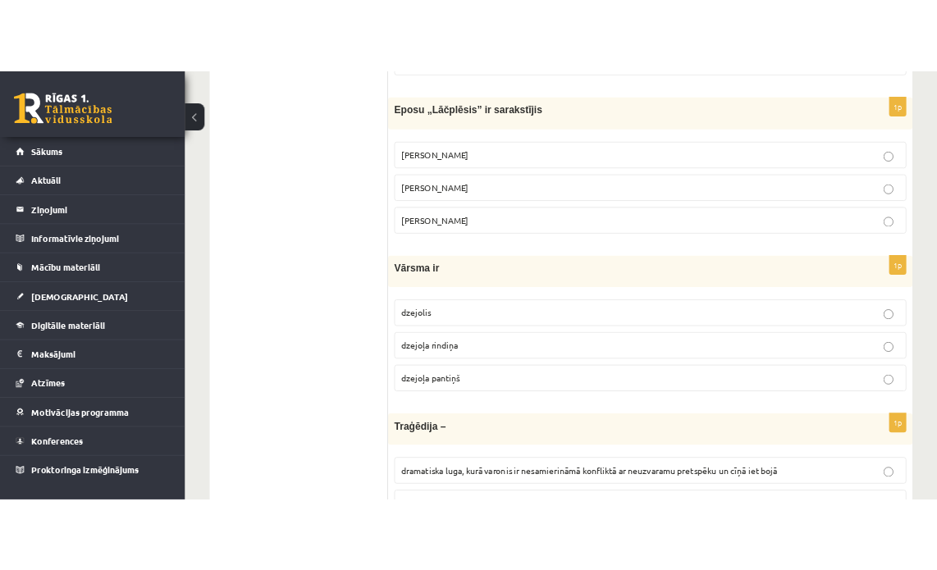
scroll to position [2872, 0]
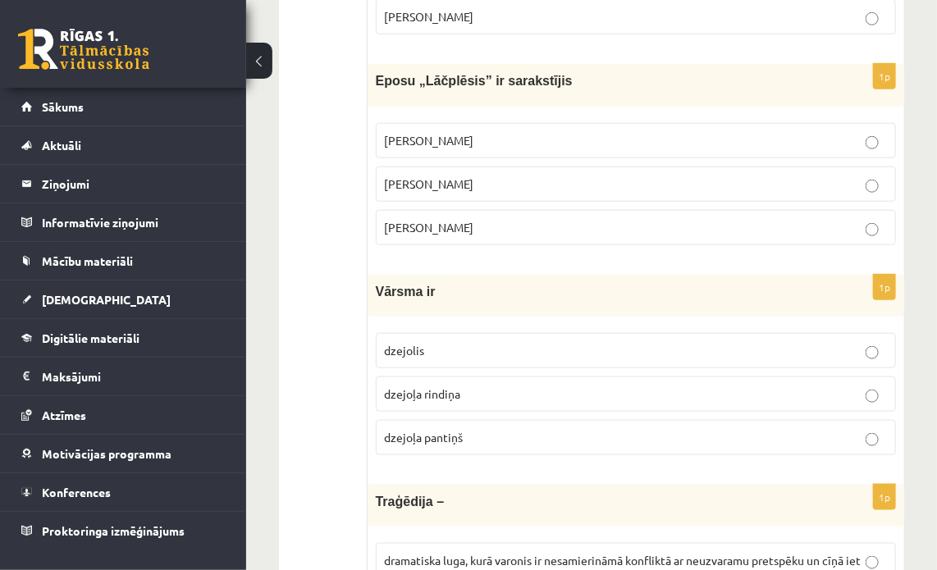
click at [551, 176] on p "Andrejs Pumpurs" at bounding box center [636, 184] width 502 height 17
click at [579, 429] on p "dzejoļa pantiņš" at bounding box center [636, 437] width 502 height 17
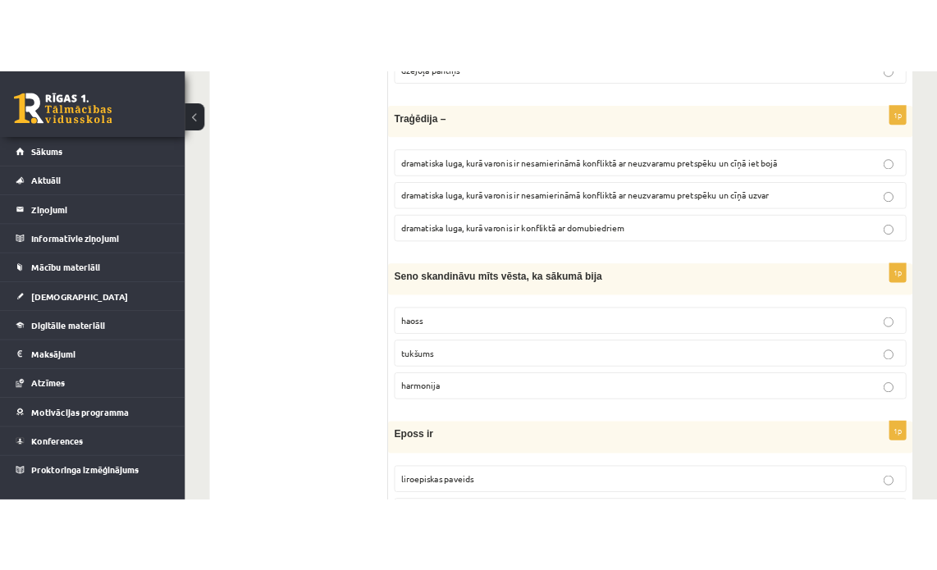
scroll to position [3283, 0]
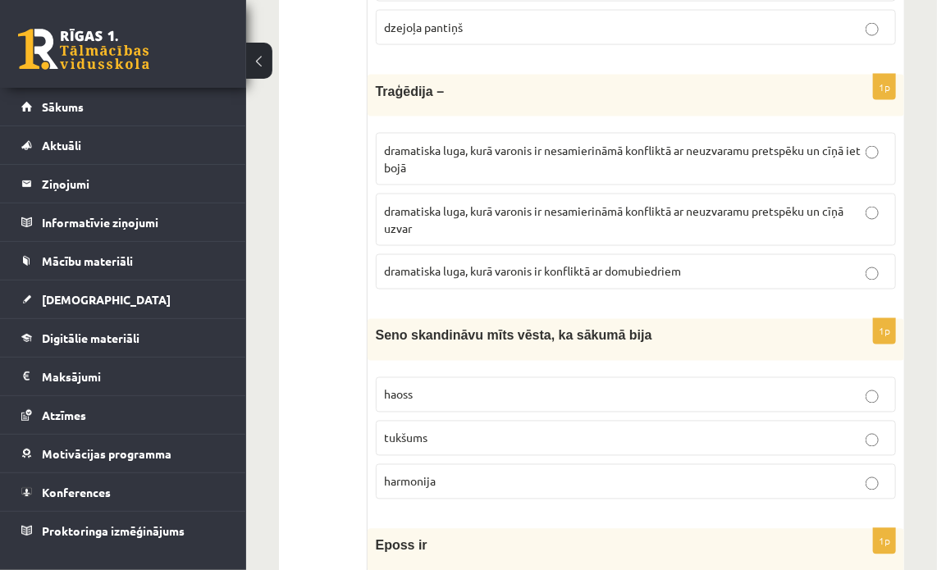
click at [706, 387] on p "haoss" at bounding box center [636, 395] width 502 height 17
click at [777, 143] on span "dramatiska luga, kurā varonis ir nesamierināmā konfliktā ar neuzvaramu pretspēk…" at bounding box center [623, 159] width 477 height 32
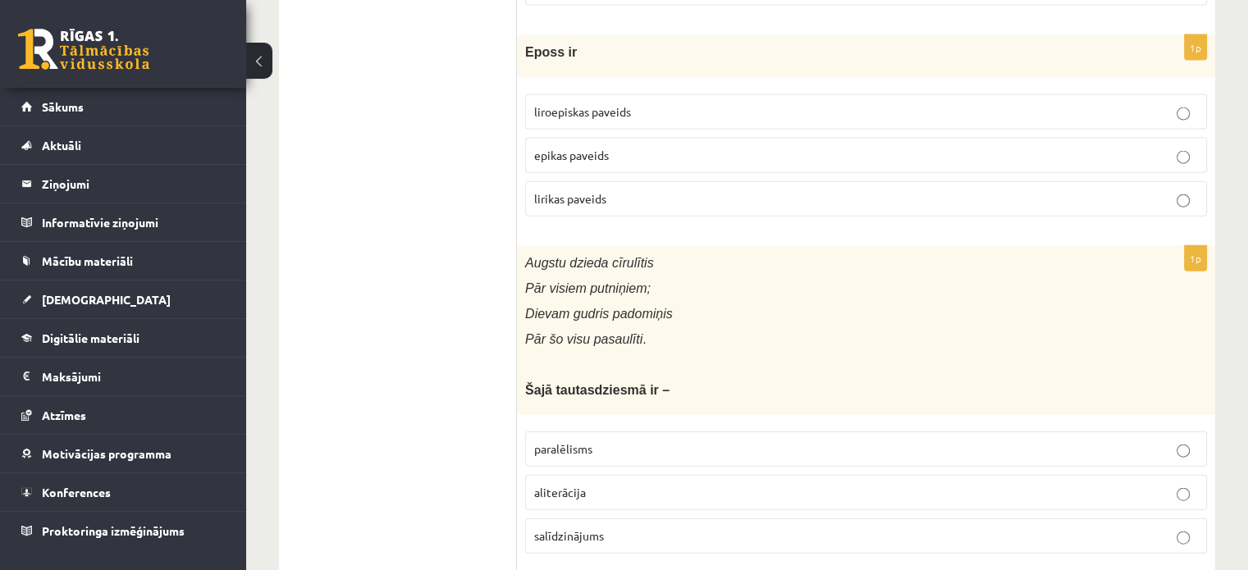
scroll to position [3734, 0]
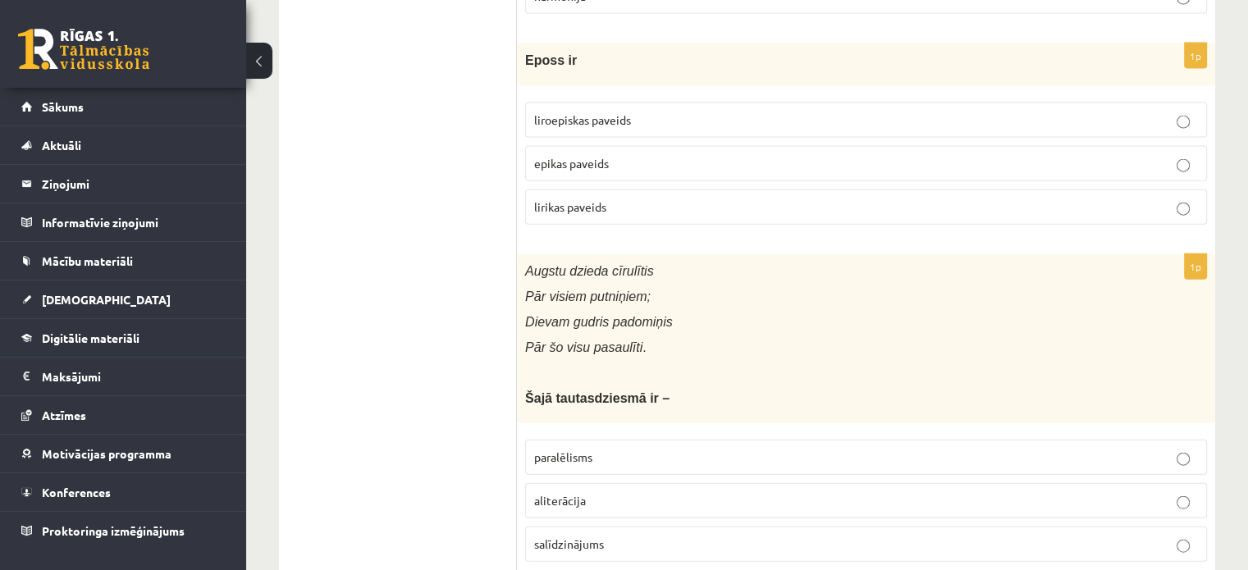
click at [862, 155] on p "epikas paveids" at bounding box center [866, 163] width 664 height 17
click at [742, 536] on p "salīdzinājums" at bounding box center [866, 544] width 664 height 17
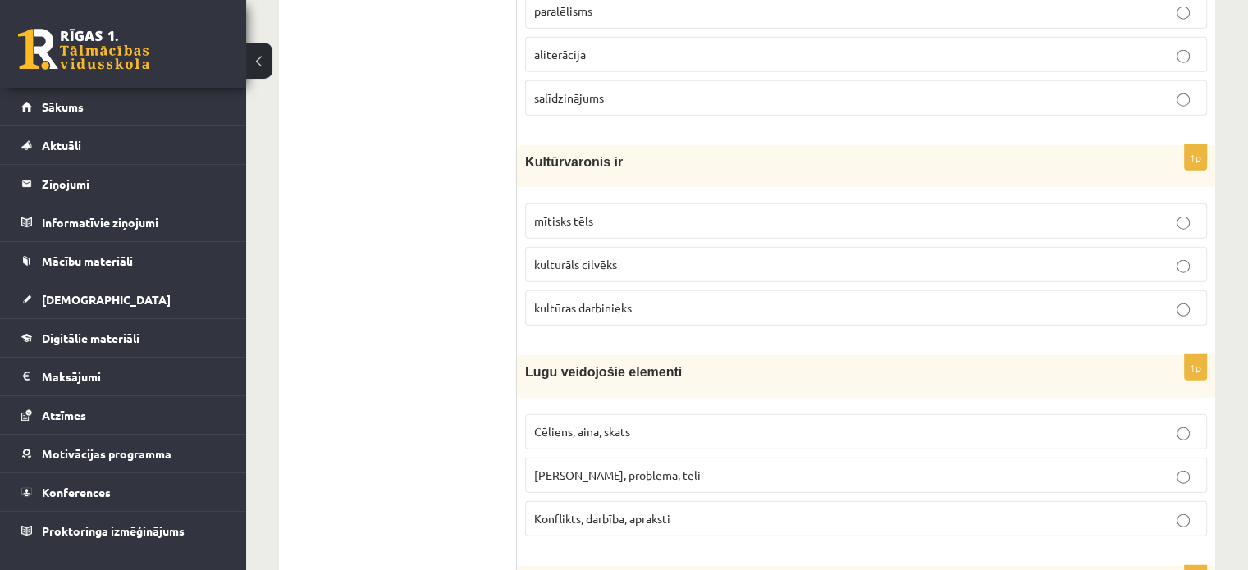
scroll to position [4226, 0]
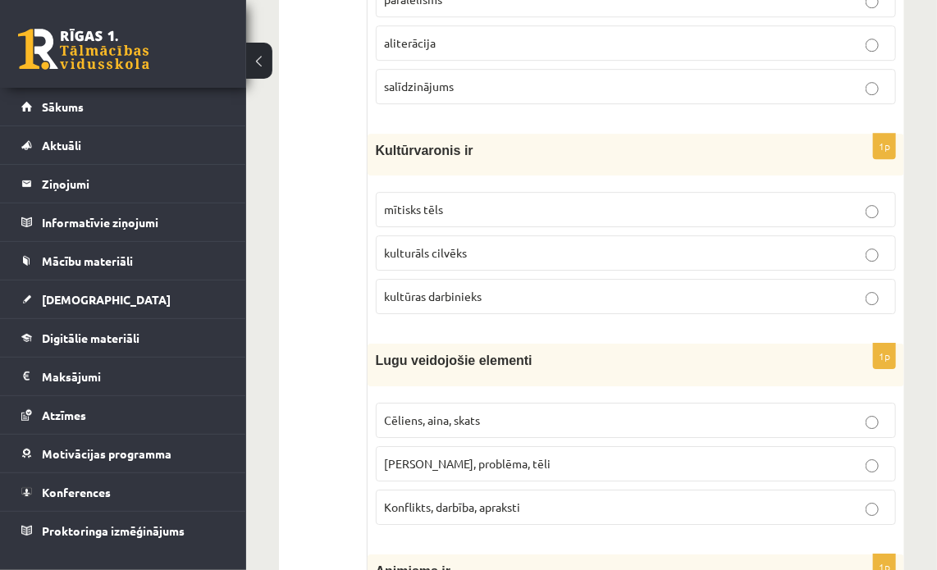
click at [478, 201] on p "mītisks tēls" at bounding box center [636, 209] width 502 height 17
click at [774, 499] on p "Konflikts, darbība, apraksti" at bounding box center [636, 507] width 502 height 17
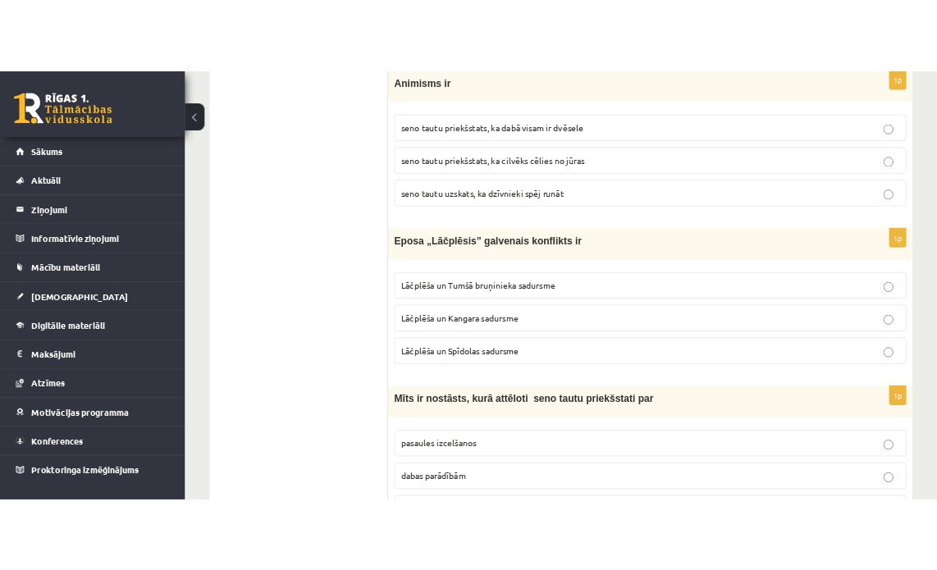
scroll to position [4719, 0]
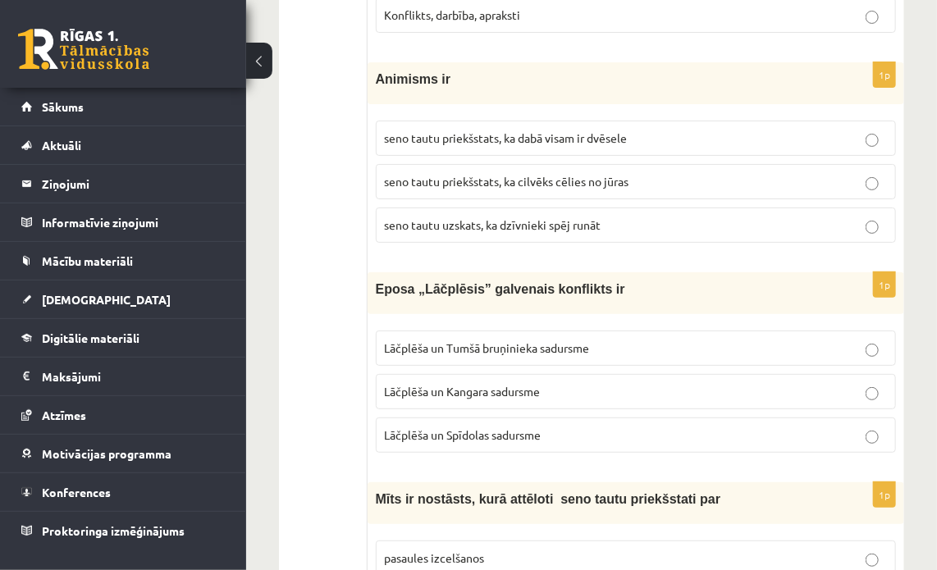
click at [702, 90] on div "1p Animisms ir seno tautu priekšstats, ka dabā visam ir dvēsele seno tautu prie…" at bounding box center [636, 159] width 537 height 194
click at [702, 121] on label "seno tautu priekšstats, ka dabā visam ir dvēsele" at bounding box center [636, 138] width 520 height 35
click at [767, 334] on label "Lāčplēša un Tumšā bruņinieka sadursme" at bounding box center [636, 348] width 520 height 35
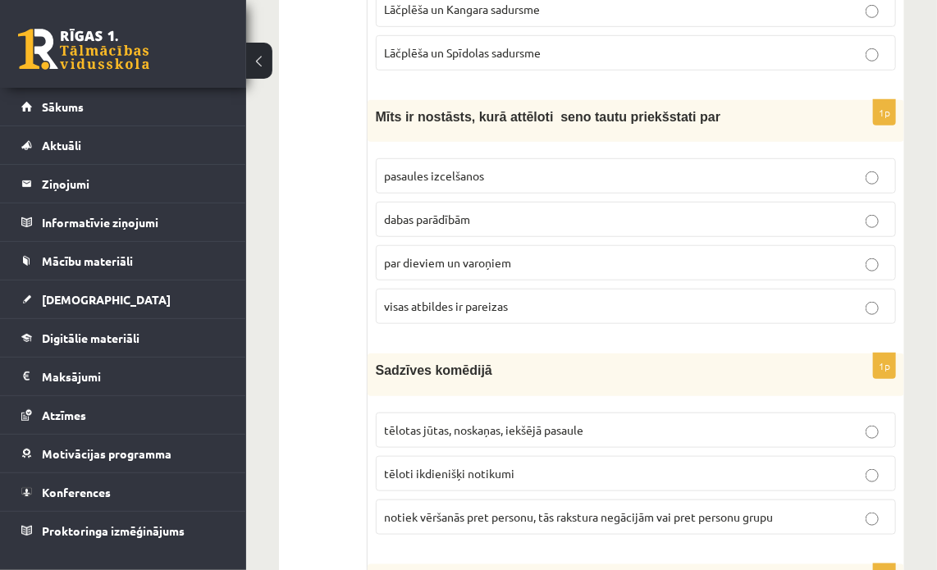
scroll to position [5129, 0]
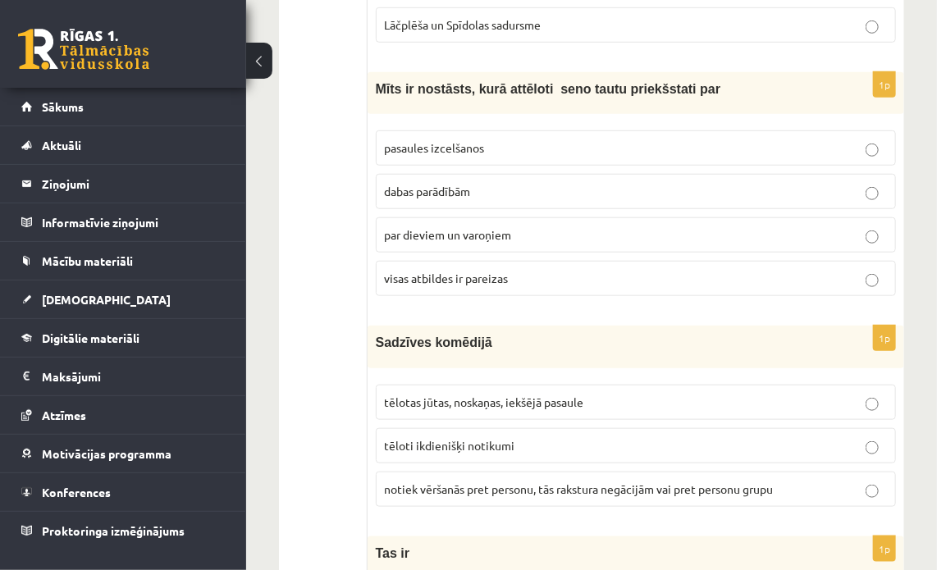
click at [735, 428] on label "tēloti ikdienišķi notikumi" at bounding box center [636, 445] width 520 height 35
click at [740, 234] on fieldset "pasaules izcelšanos dabas parādībām par dieviem un varoņiem visas atbildes ir p…" at bounding box center [636, 211] width 520 height 179
click at [780, 270] on p "visas atbildes ir pareizas" at bounding box center [636, 278] width 502 height 17
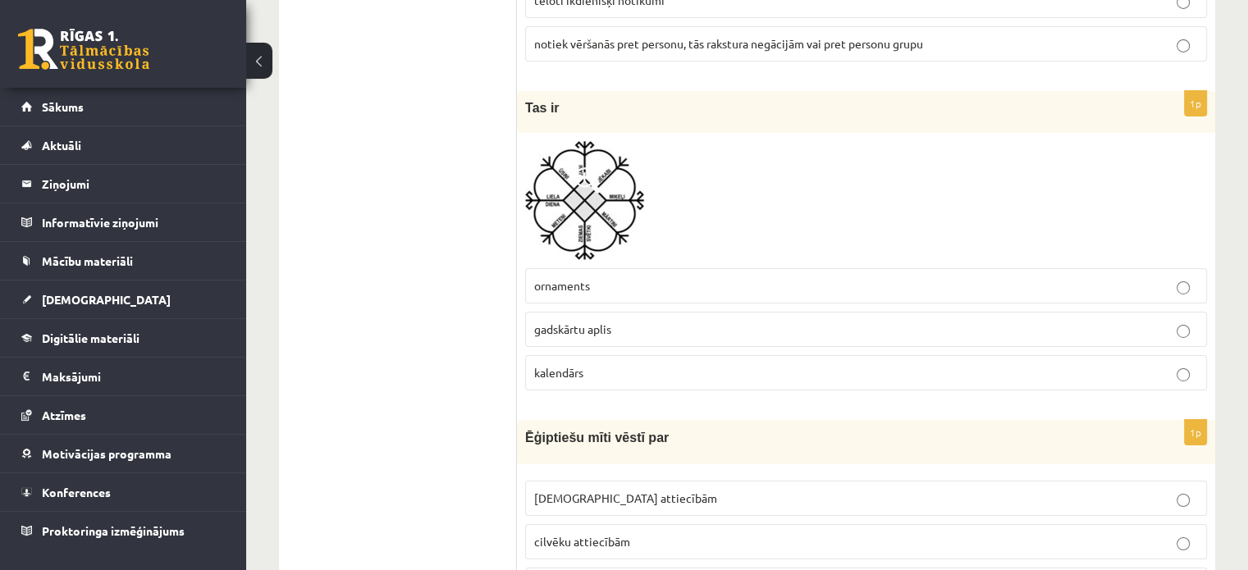
scroll to position [5539, 0]
click at [811, 322] on p "gadskārtu aplis" at bounding box center [866, 330] width 664 height 17
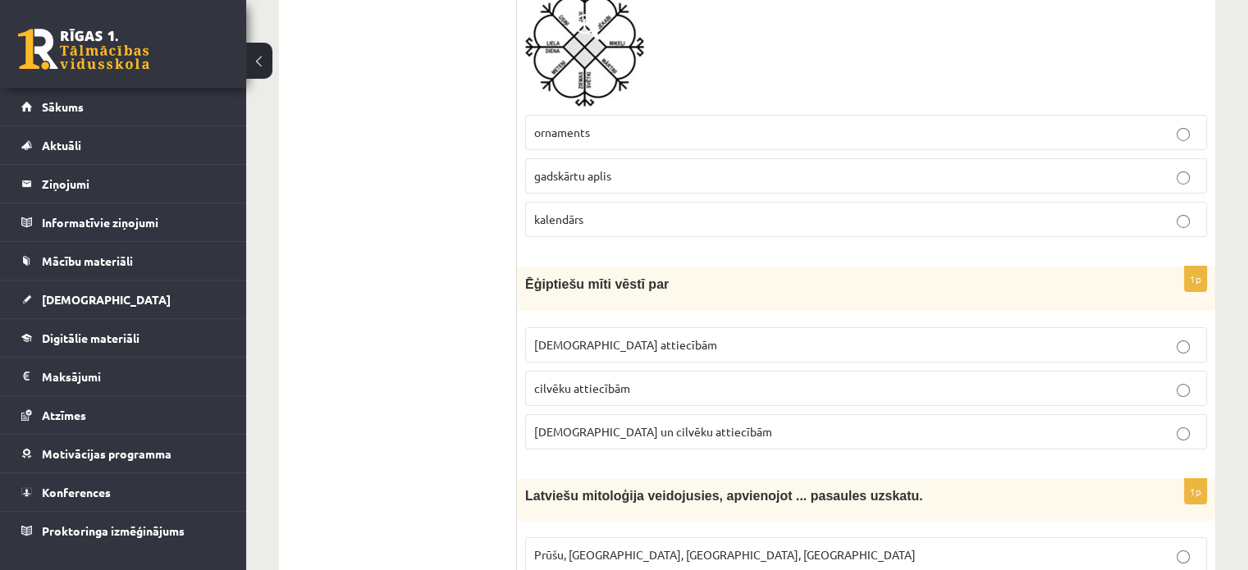
scroll to position [5703, 0]
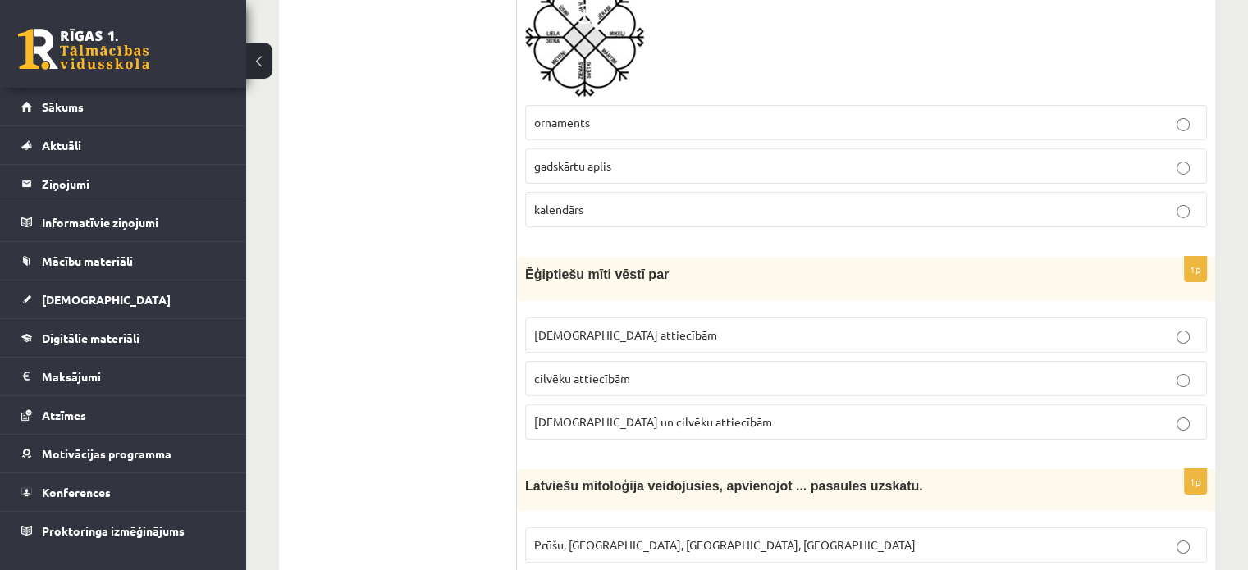
click at [767, 414] on p "Dievu un cilvēku attiecībām" at bounding box center [866, 422] width 664 height 17
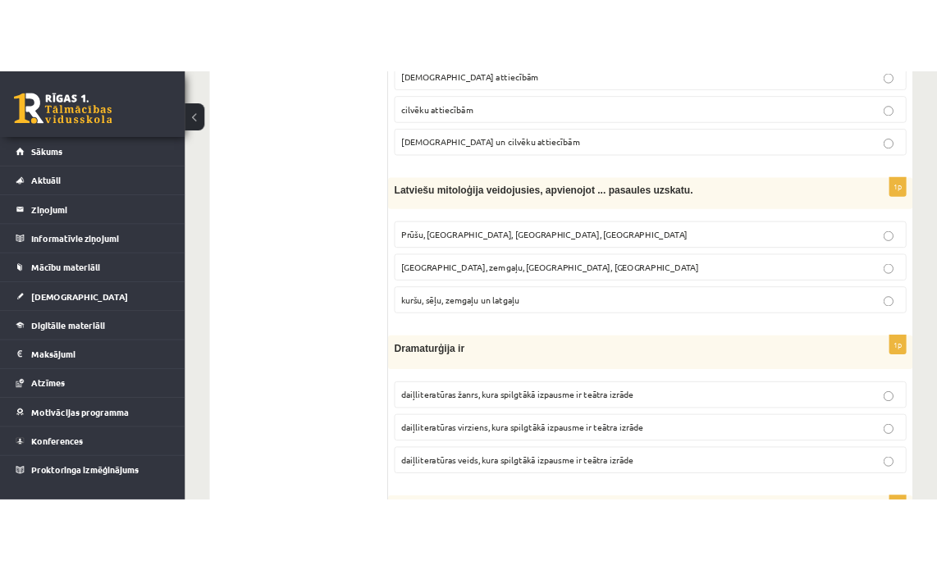
scroll to position [6114, 0]
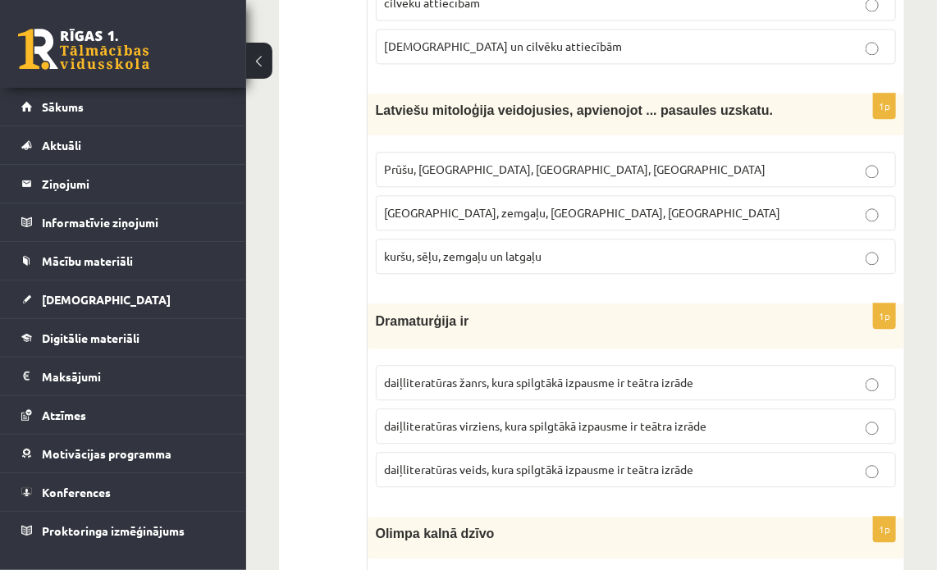
click at [557, 248] on p "kuršu, sēļu, zemgaļu un latgaļu" at bounding box center [636, 256] width 502 height 17
click at [483, 375] on span "daiļliteratūras žanrs, kura spilgtākā izpausme ir teātra izrāde" at bounding box center [539, 382] width 309 height 15
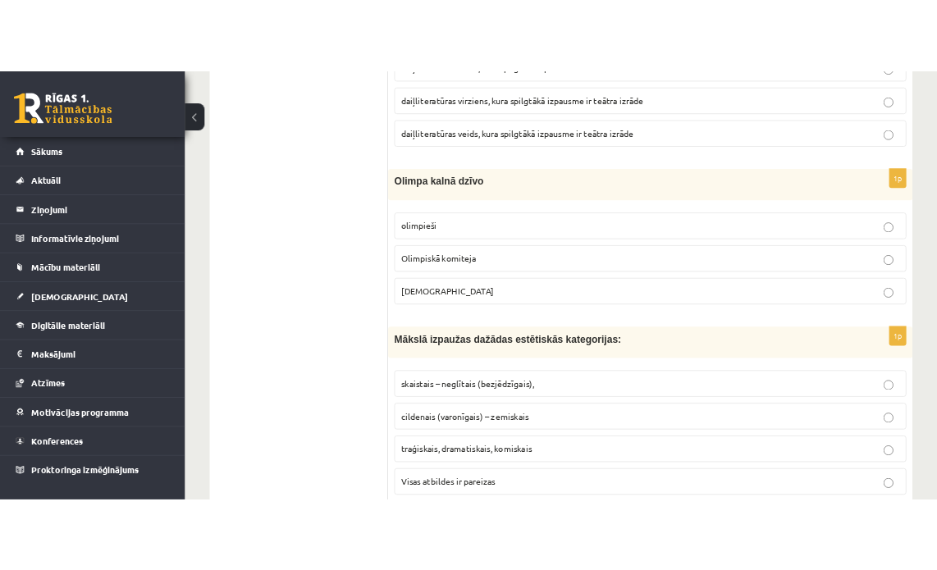
scroll to position [6490, 0]
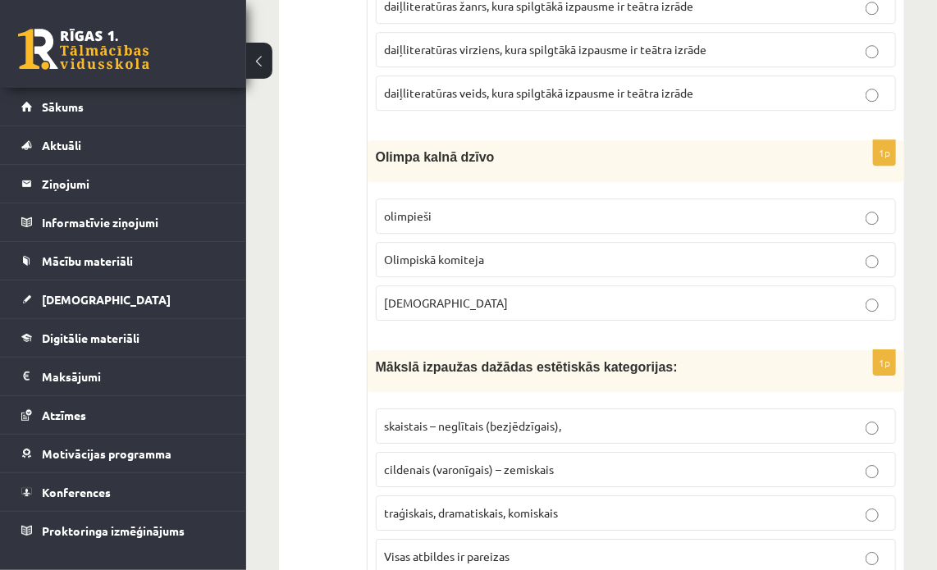
click at [734, 286] on label "Dievi" at bounding box center [636, 303] width 520 height 35
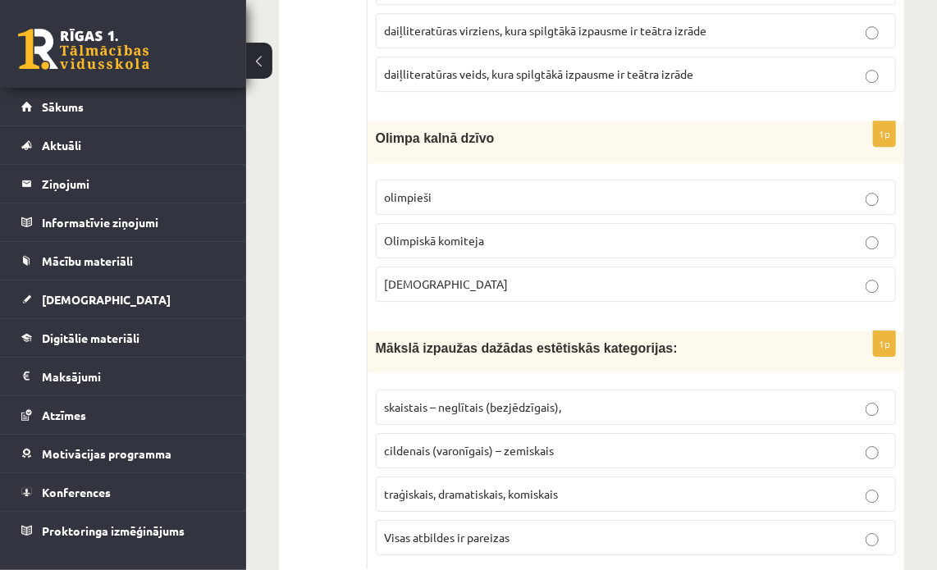
scroll to position [6525, 0]
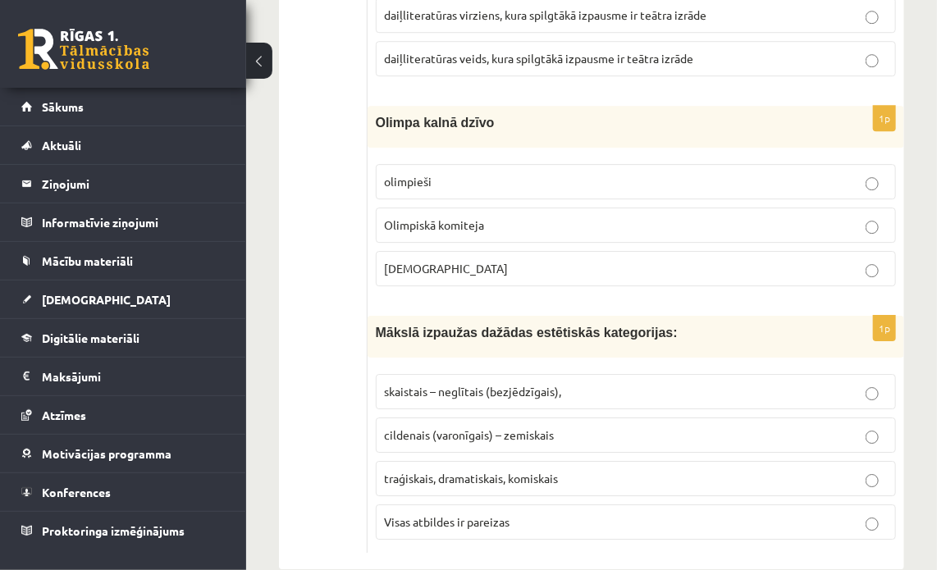
click at [757, 514] on p "Visas atbildes ir pareizas" at bounding box center [636, 522] width 502 height 17
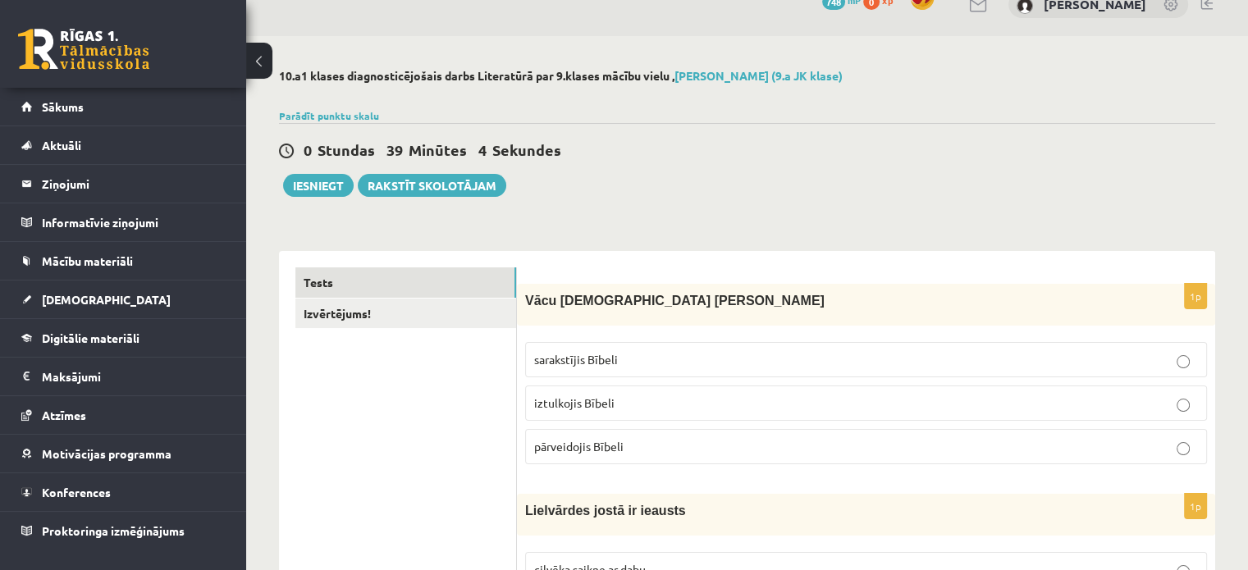
scroll to position [19, 0]
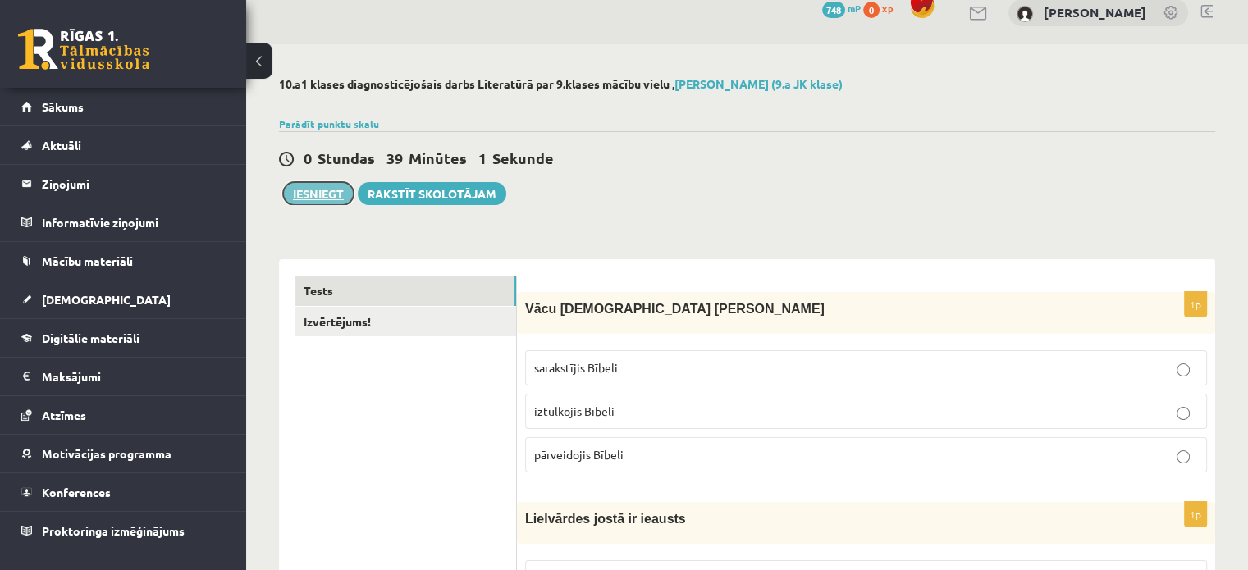
click at [302, 202] on button "Iesniegt" at bounding box center [318, 193] width 71 height 23
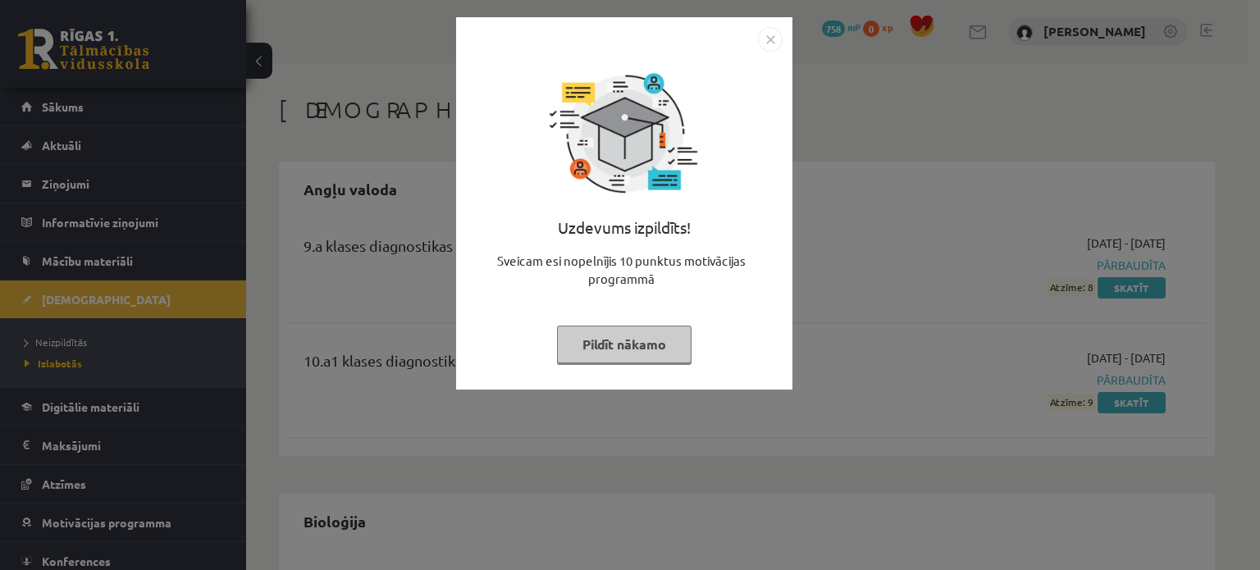
click at [593, 340] on button "Pildīt nākamo" at bounding box center [624, 345] width 135 height 38
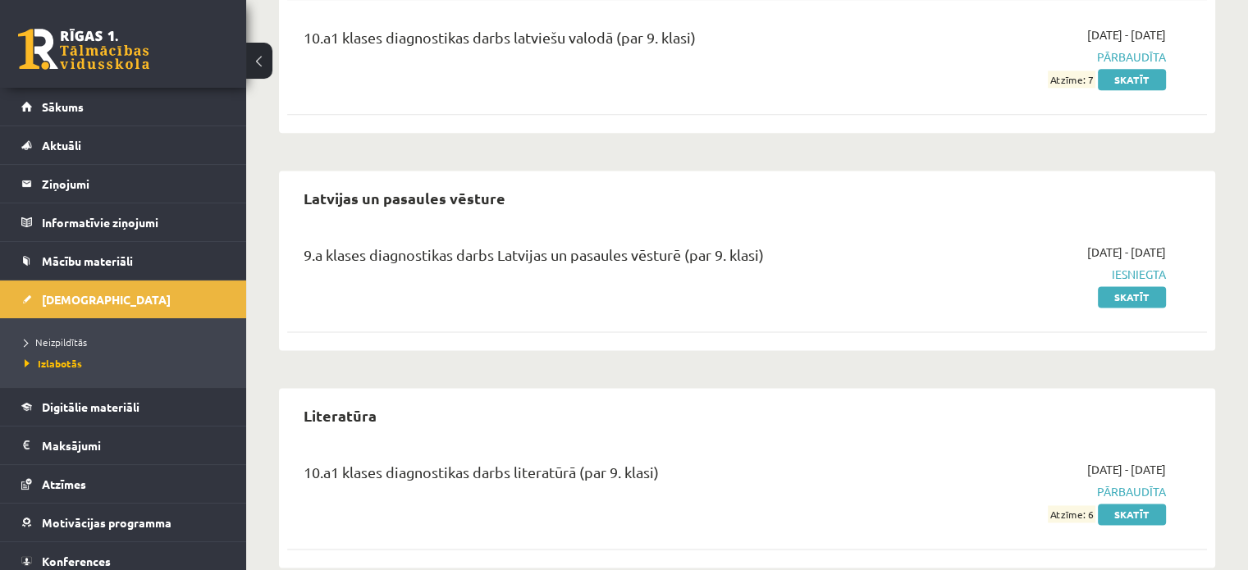
scroll to position [2216, 0]
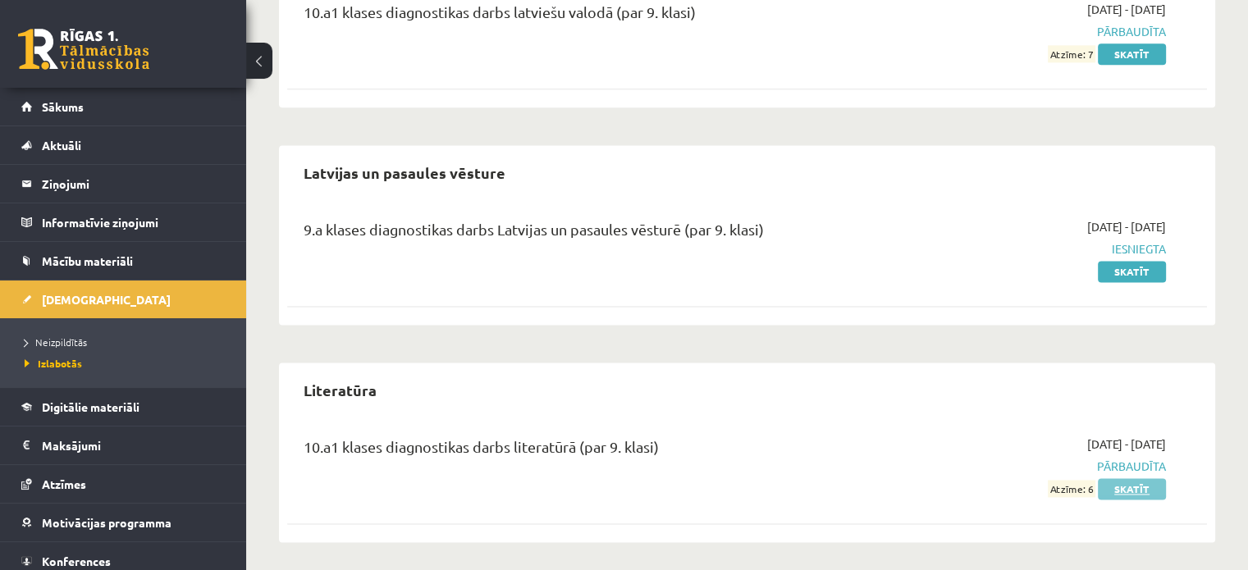
click at [1141, 489] on link "Skatīt" at bounding box center [1132, 488] width 68 height 21
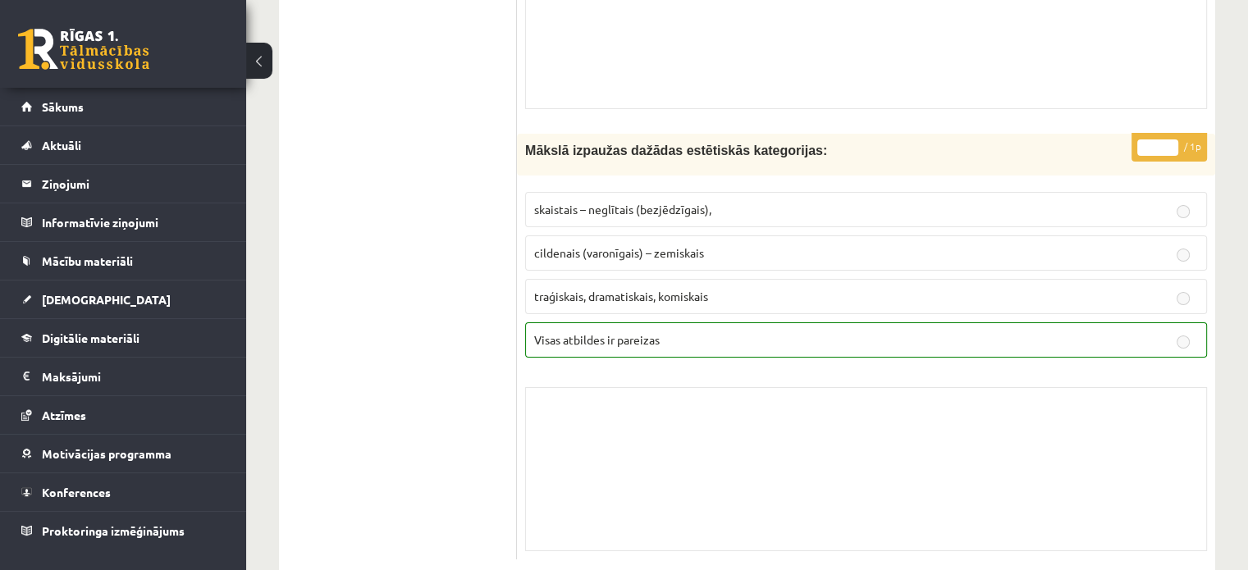
scroll to position [12121, 0]
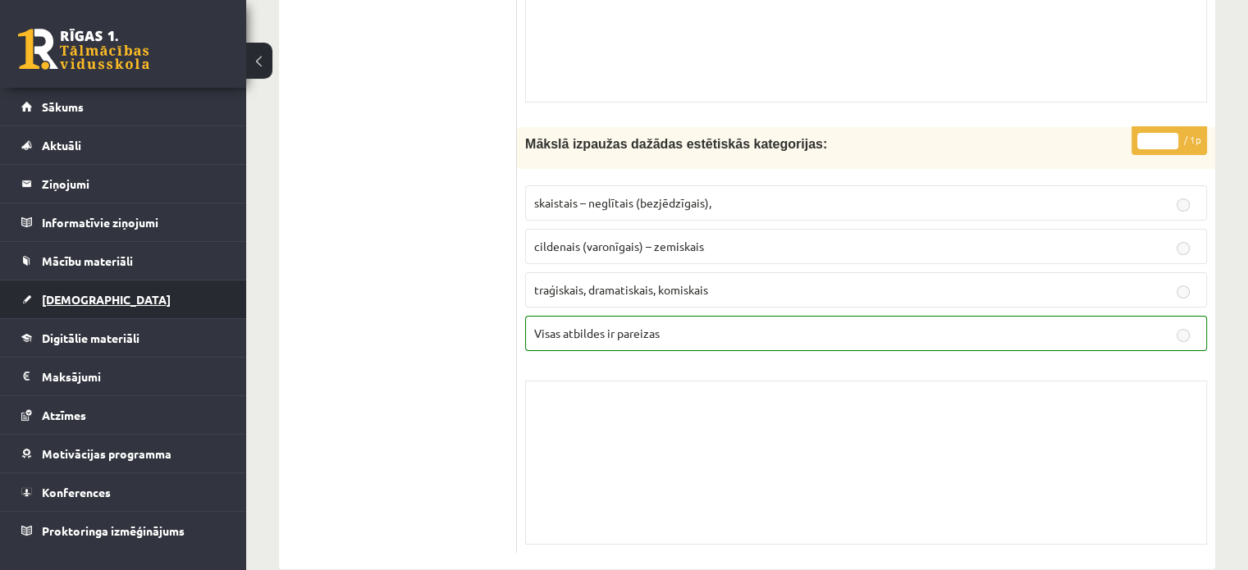
click at [81, 294] on span "[DEMOGRAPHIC_DATA]" at bounding box center [106, 299] width 129 height 15
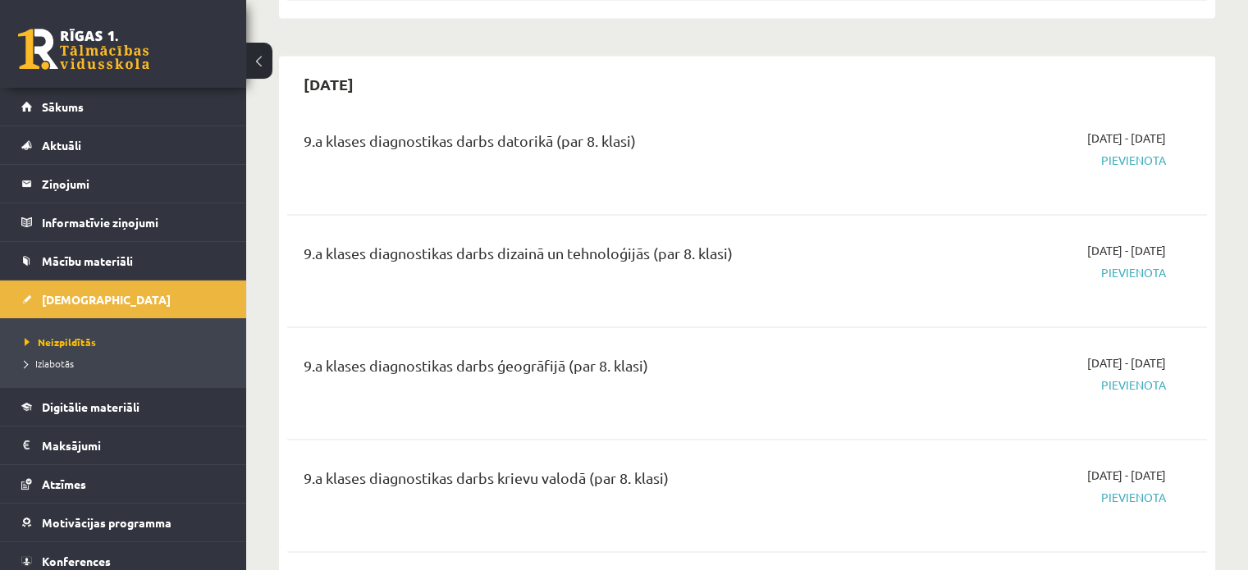
scroll to position [3283, 0]
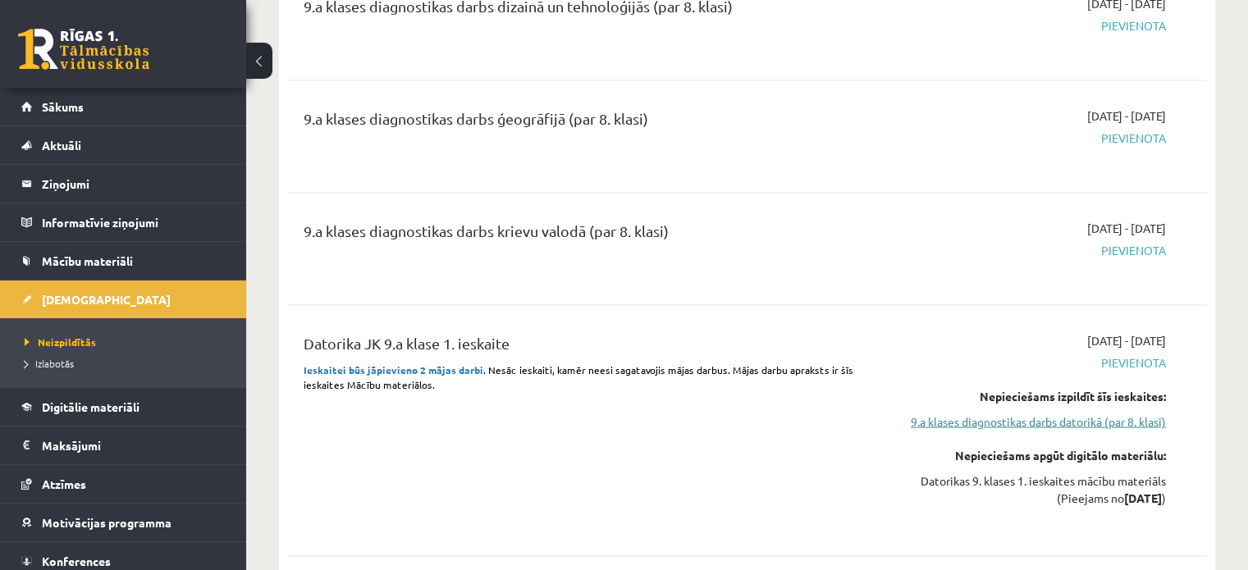
click at [1035, 414] on link "9.a klases diagnostikas darbs datorikā (par 8. klasi)" at bounding box center [1030, 422] width 271 height 17
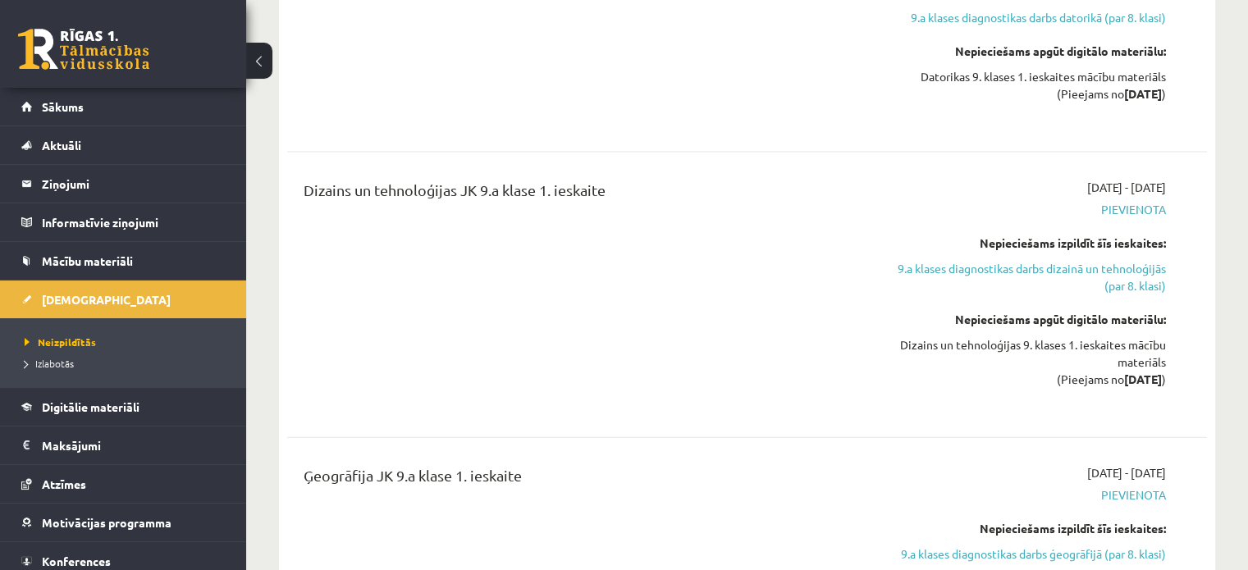
scroll to position [3539, 0]
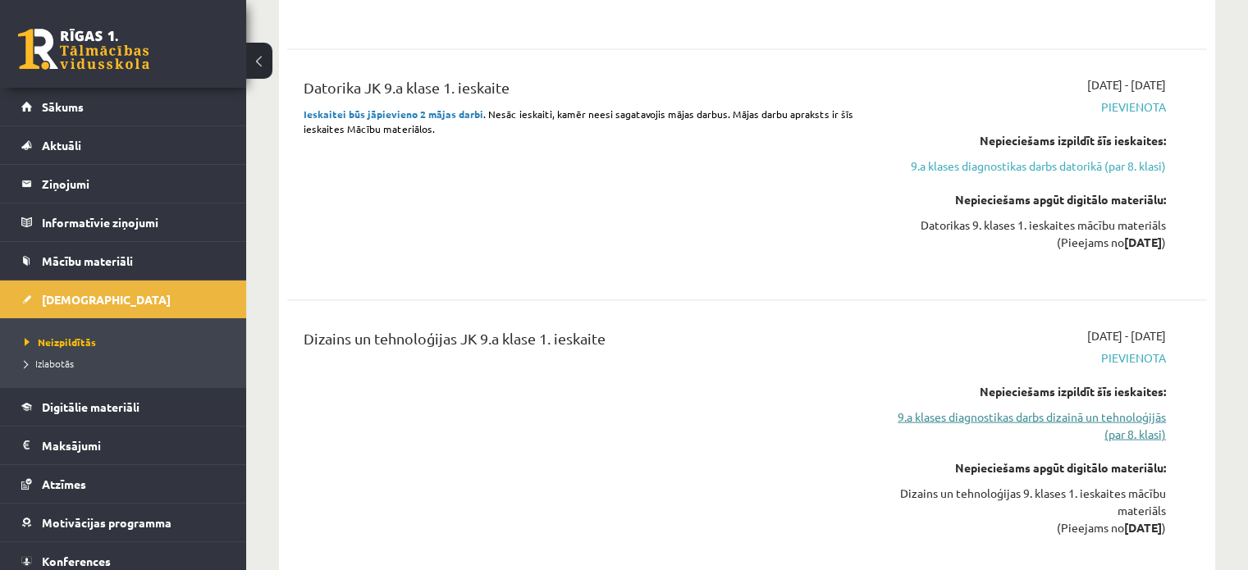
click at [1085, 409] on link "9.a klases diagnostikas darbs dizainā un tehnoloģijās (par 8. klasi)" at bounding box center [1030, 426] width 271 height 34
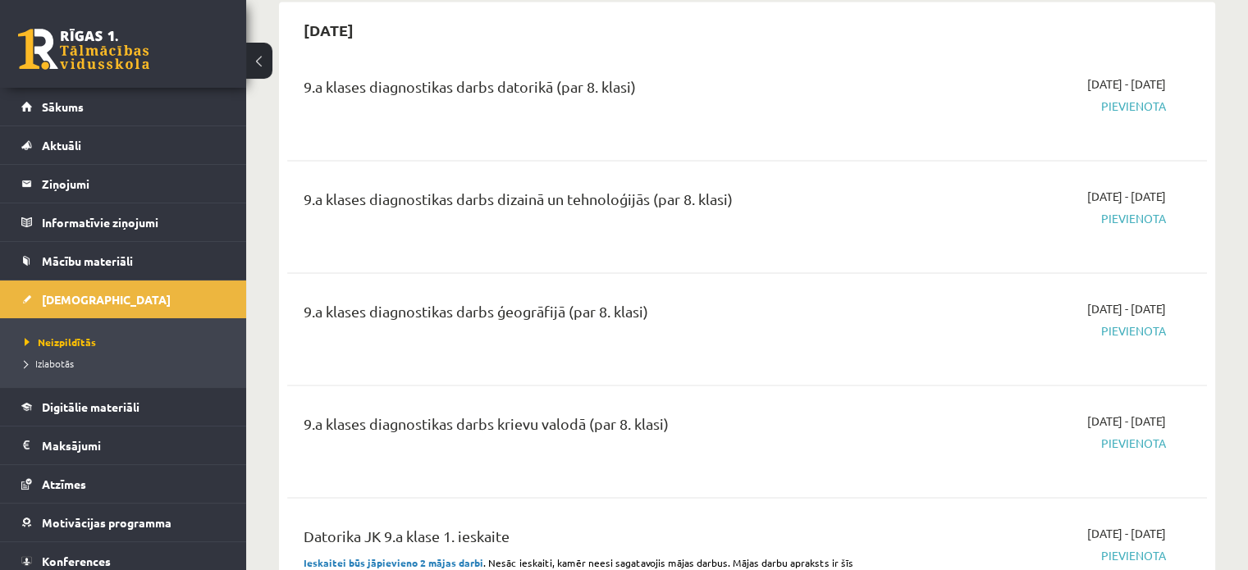
scroll to position [3077, 0]
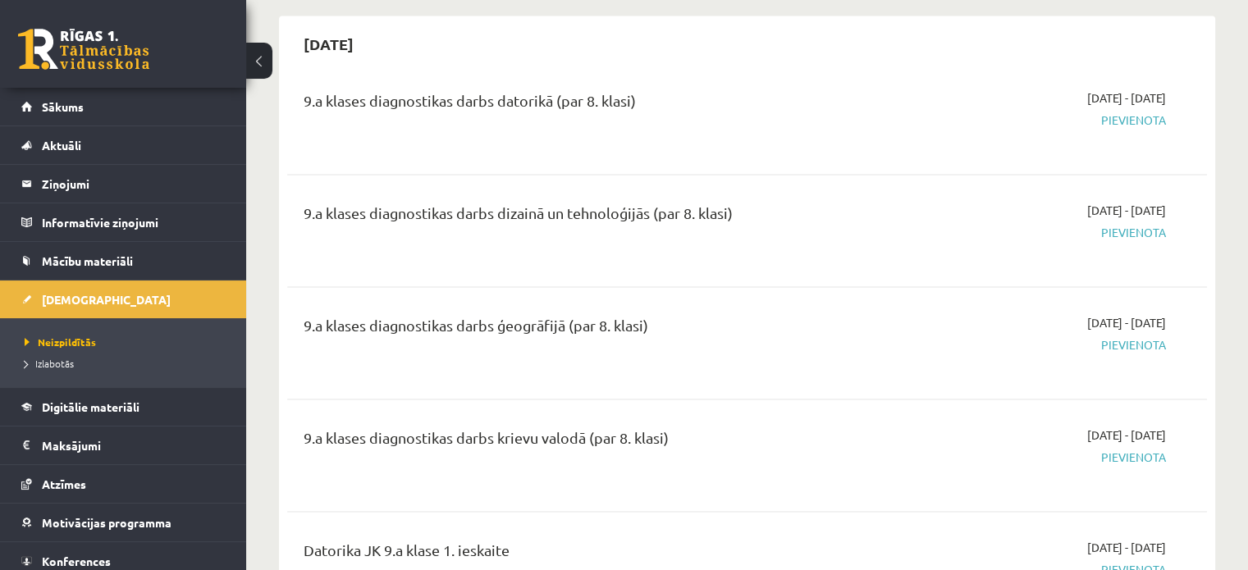
drag, startPoint x: 1164, startPoint y: 209, endPoint x: 1112, endPoint y: 198, distance: 53.8
click at [1164, 223] on span "Pievienota" at bounding box center [1030, 231] width 271 height 17
click at [1087, 201] on span "[DATE] - [DATE]" at bounding box center [1126, 209] width 79 height 17
click at [105, 204] on legend "Informatīvie ziņojumi 0" at bounding box center [134, 223] width 184 height 38
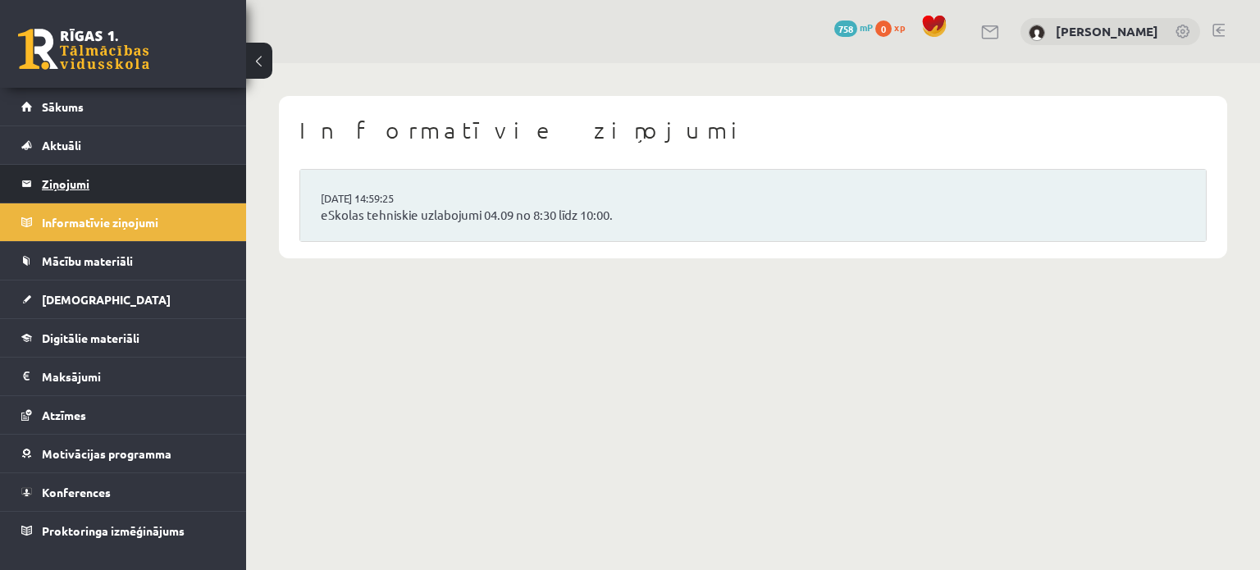
click at [156, 190] on legend "Ziņojumi 0" at bounding box center [134, 184] width 184 height 38
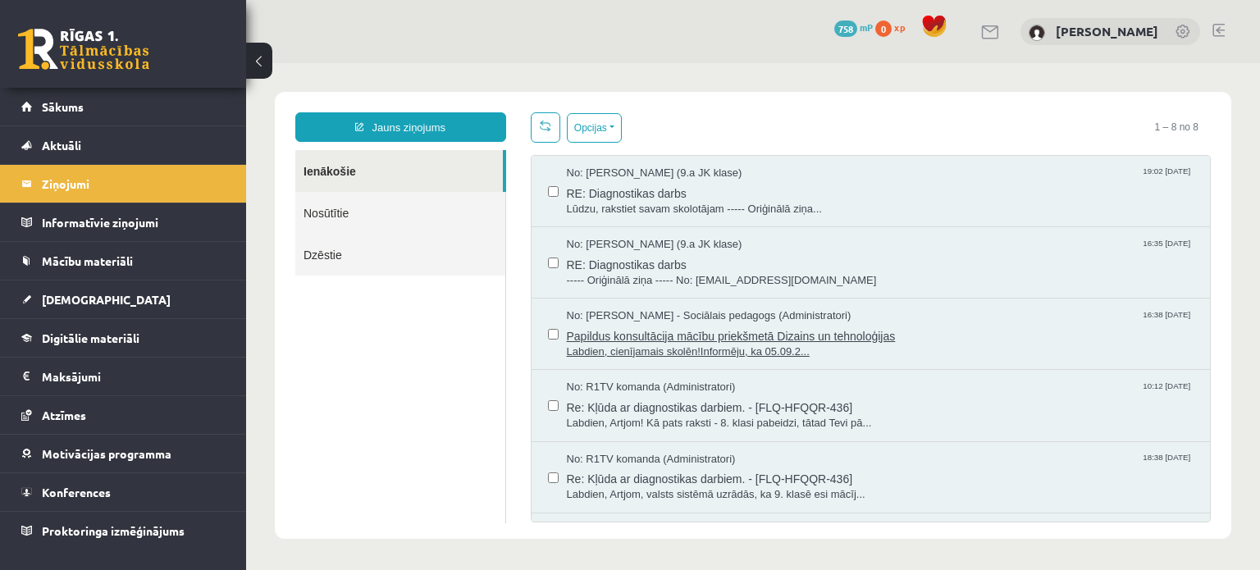
click at [860, 334] on span "Papildus konsultācija mācību priekšmetā Dizains un tehnoloģijas" at bounding box center [881, 334] width 628 height 21
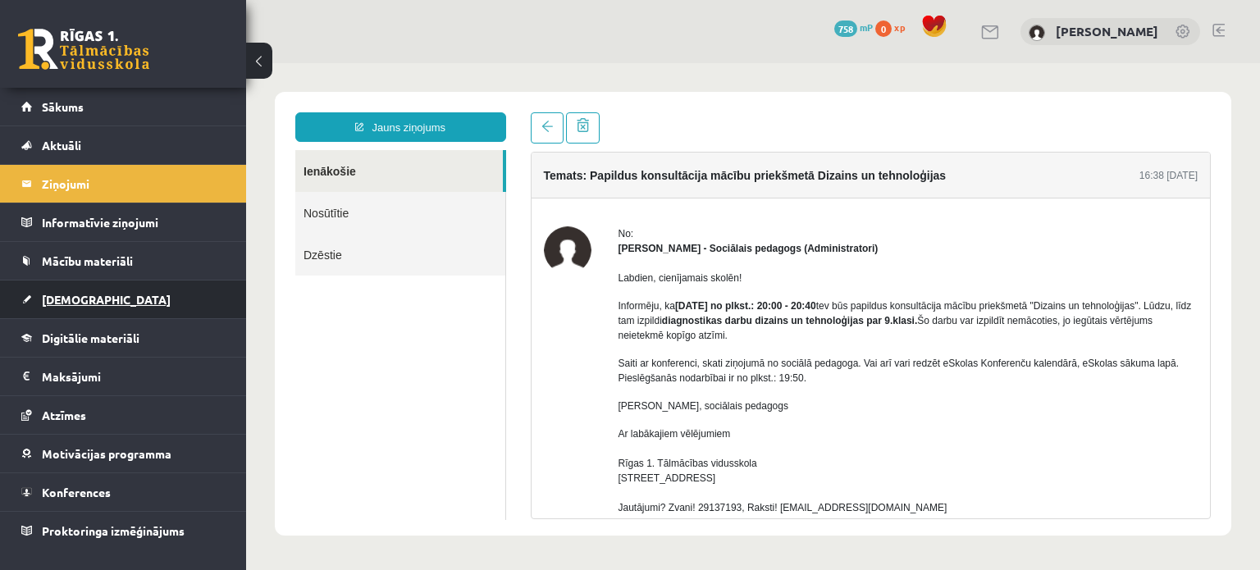
click at [82, 304] on link "[DEMOGRAPHIC_DATA]" at bounding box center [123, 300] width 204 height 38
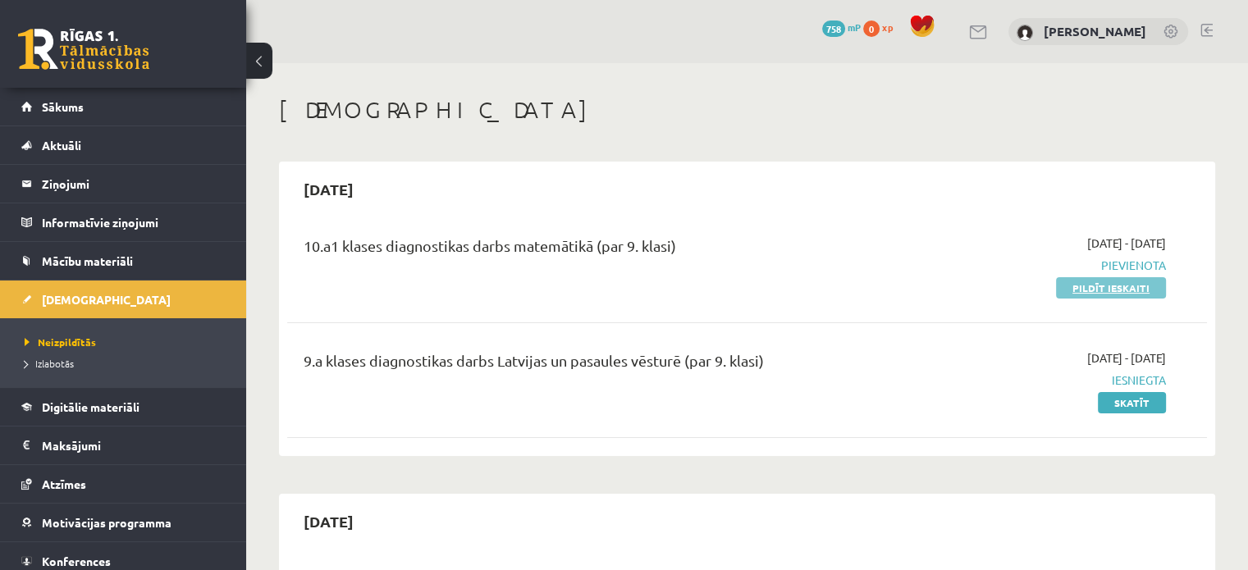
click at [1074, 286] on link "Pildīt ieskaiti" at bounding box center [1111, 287] width 110 height 21
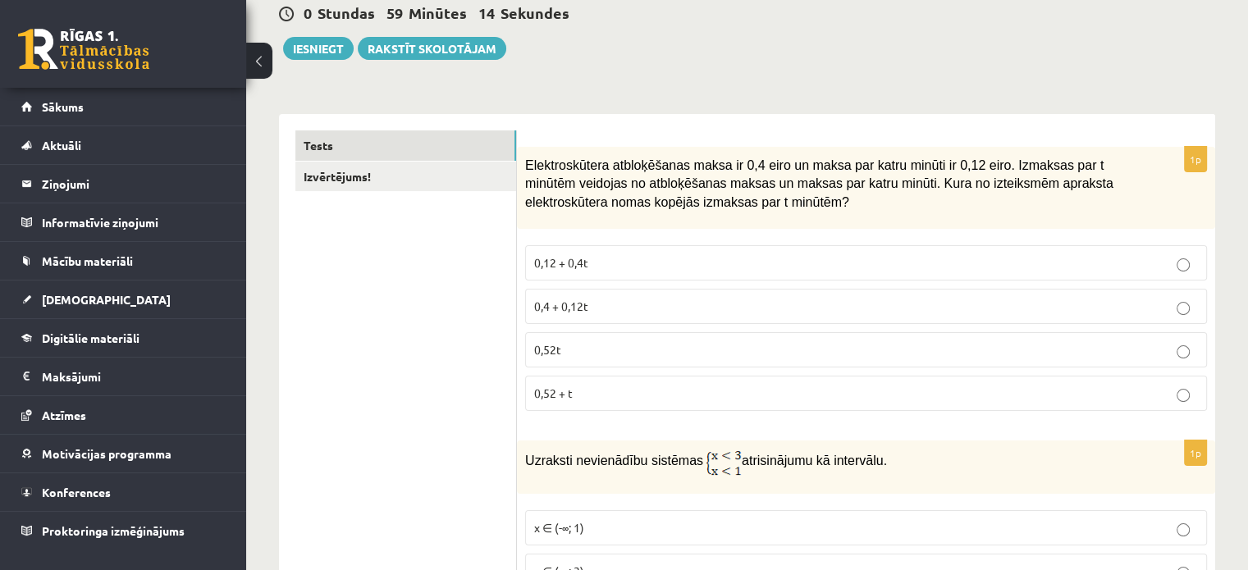
scroll to position [164, 0]
click at [752, 323] on fieldset "0,12 + 0,4t 0,4 + 0,12t 0,52t 0,52 + t" at bounding box center [866, 326] width 682 height 179
click at [765, 315] on label "0,4 + 0,12t" at bounding box center [866, 306] width 682 height 35
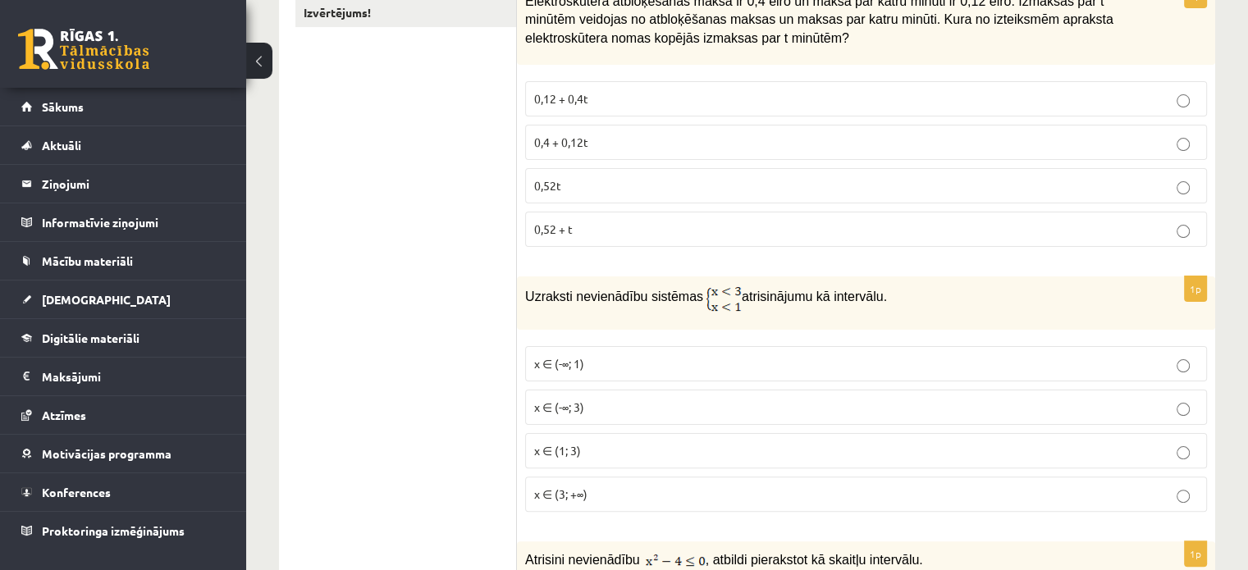
scroll to position [410, 0]
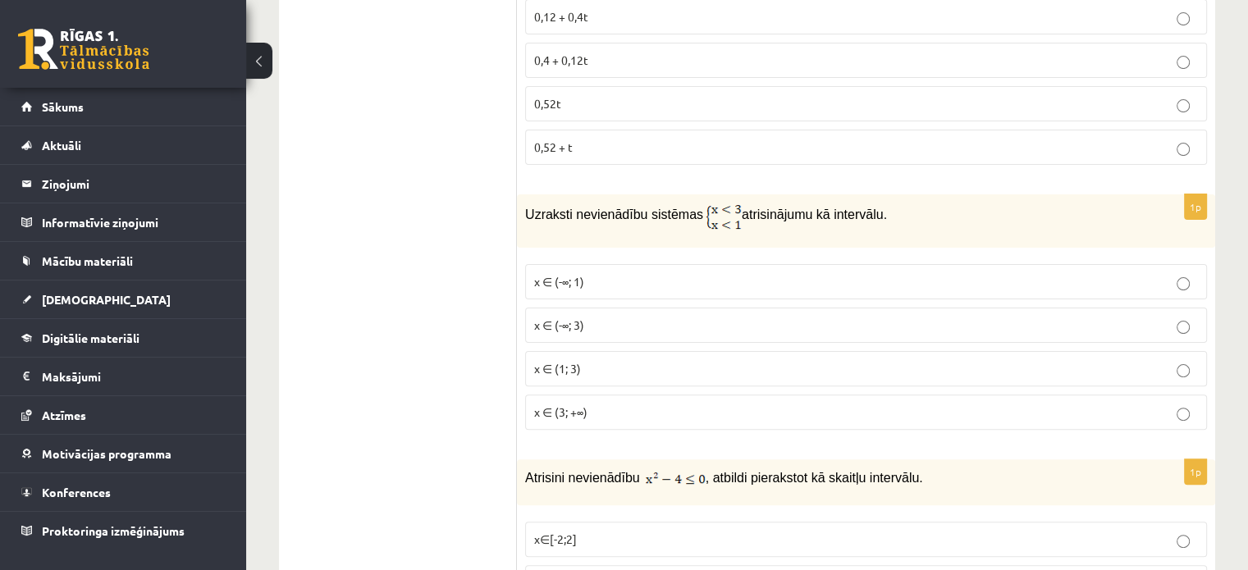
click at [1082, 275] on p "x ∈ (-∞; 1)" at bounding box center [866, 281] width 664 height 17
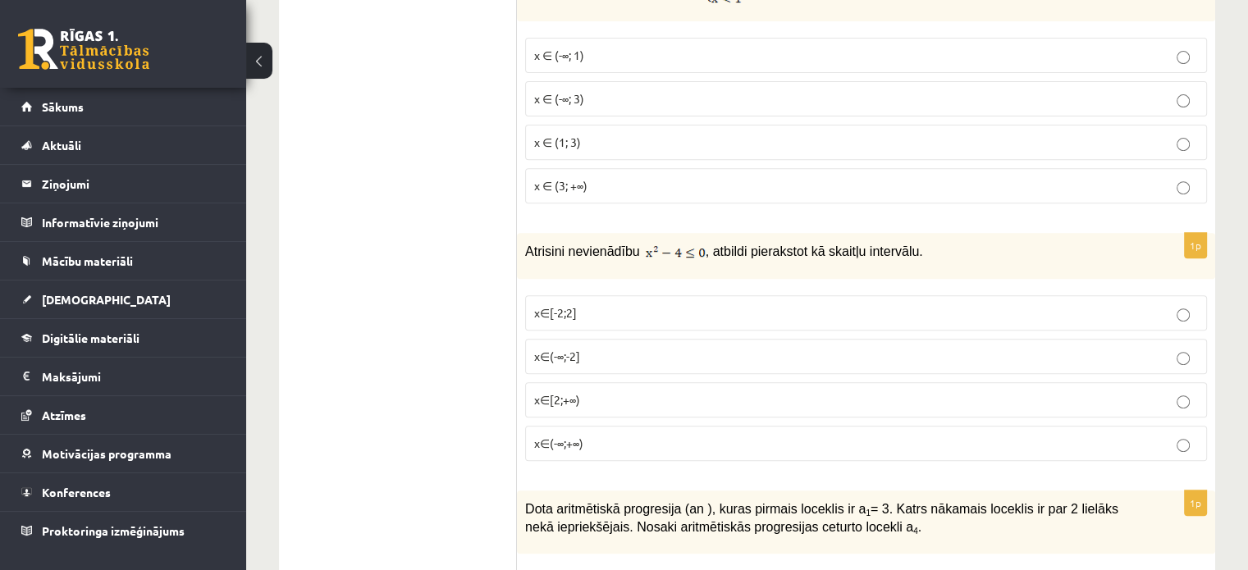
scroll to position [657, 0]
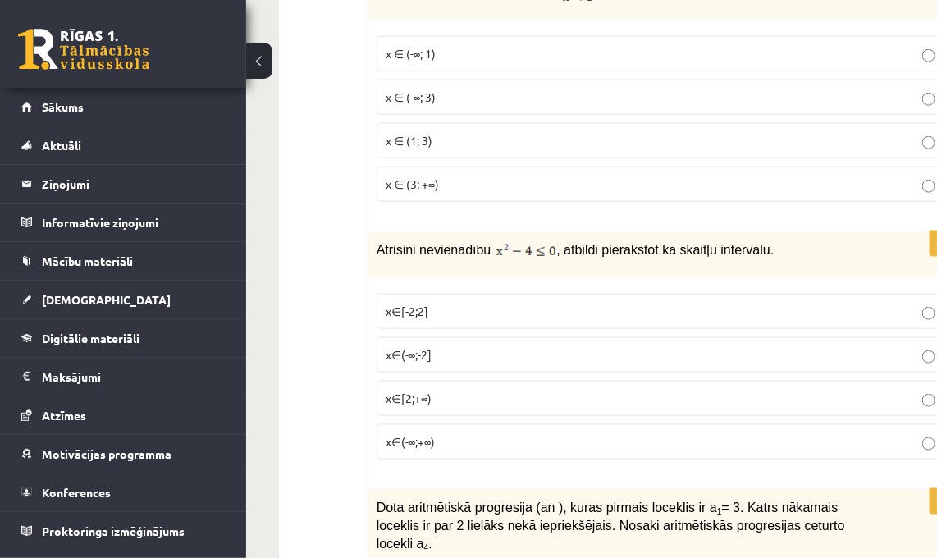
click at [542, 303] on p "x∈[-2;2]" at bounding box center [665, 311] width 558 height 17
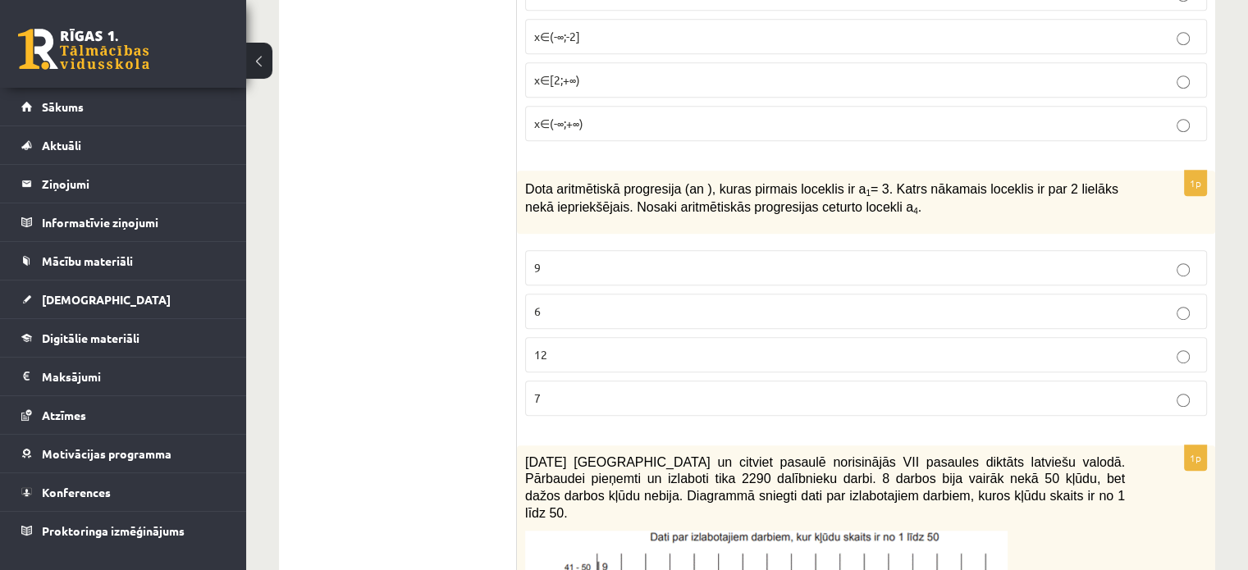
scroll to position [985, 0]
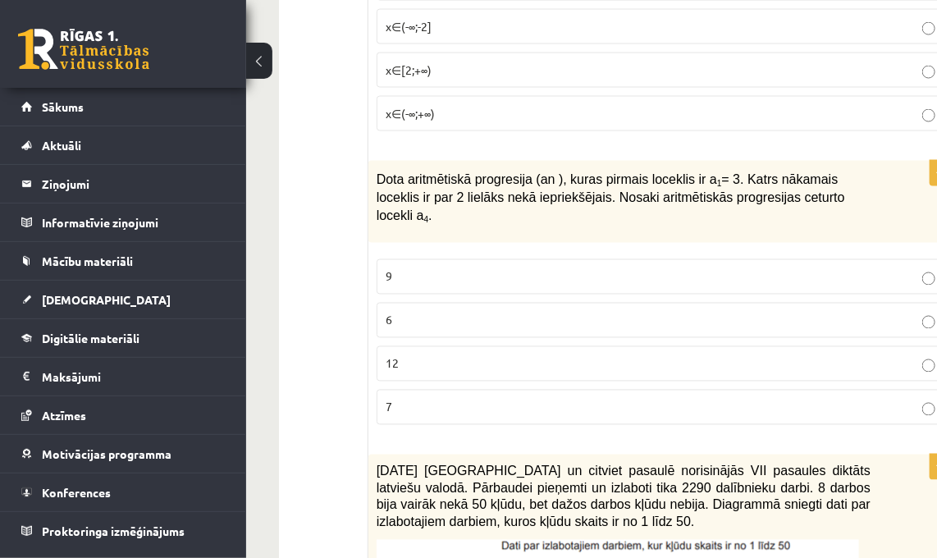
click at [585, 259] on label "9" at bounding box center [665, 276] width 576 height 35
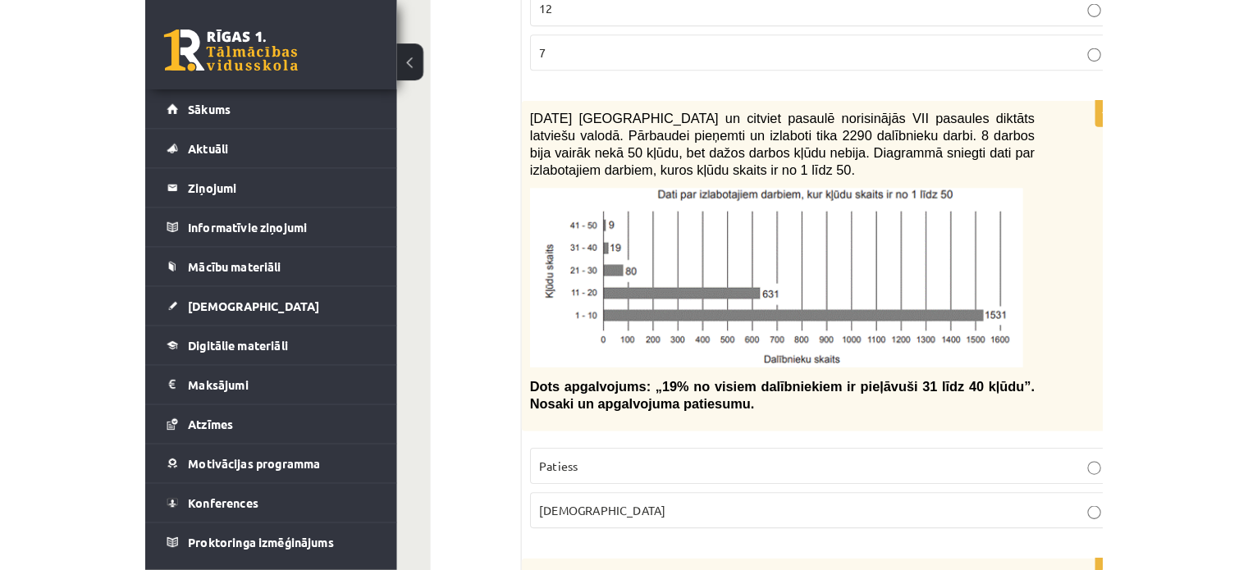
scroll to position [1313, 0]
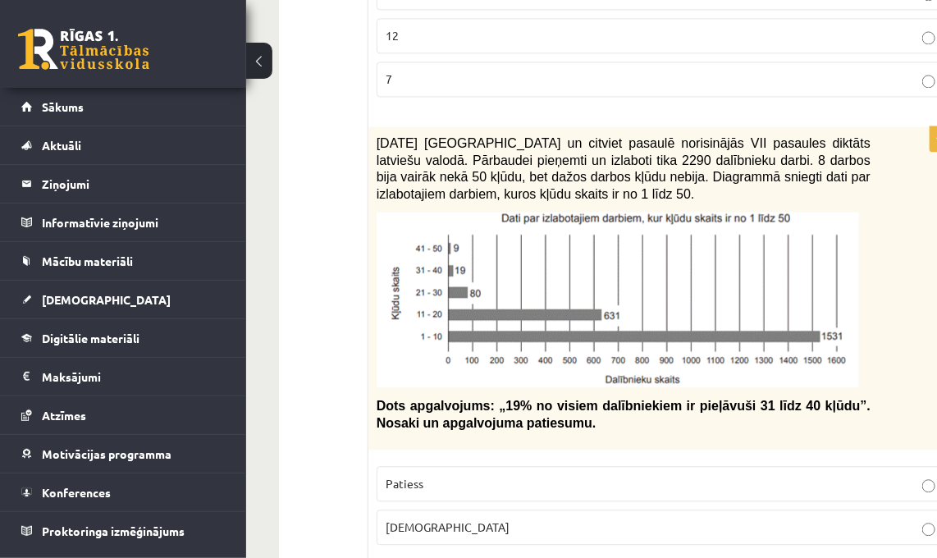
click at [757, 519] on p "Aplams" at bounding box center [665, 527] width 558 height 17
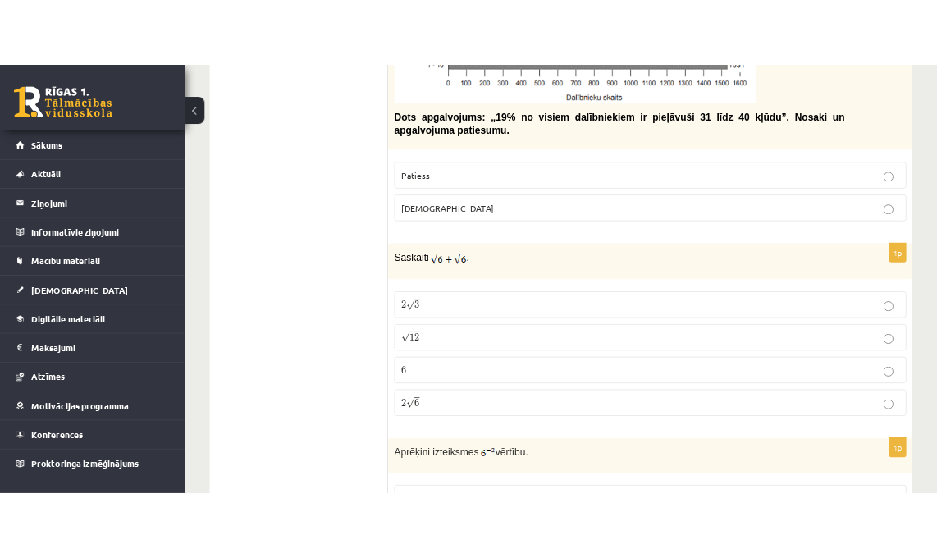
scroll to position [1641, 0]
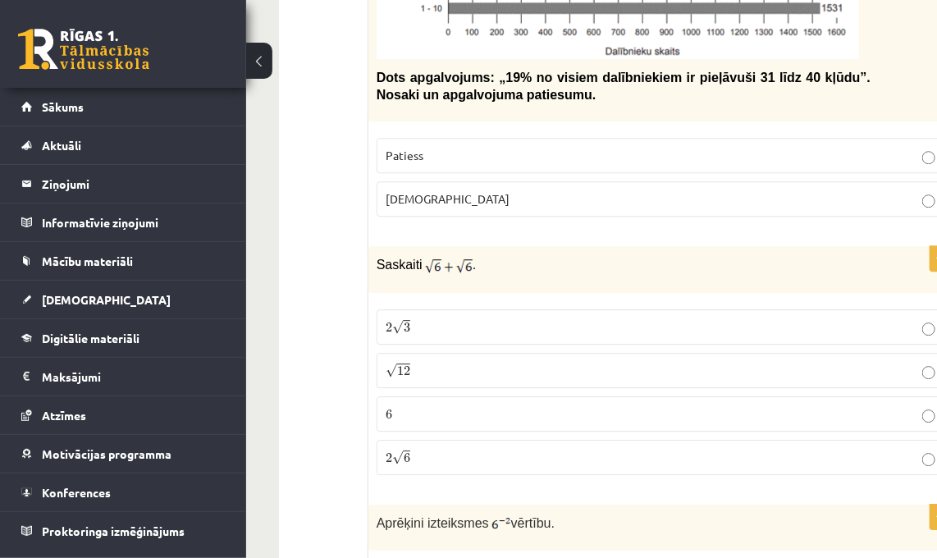
click at [515, 449] on p "2 √ 6 2 6" at bounding box center [665, 457] width 558 height 17
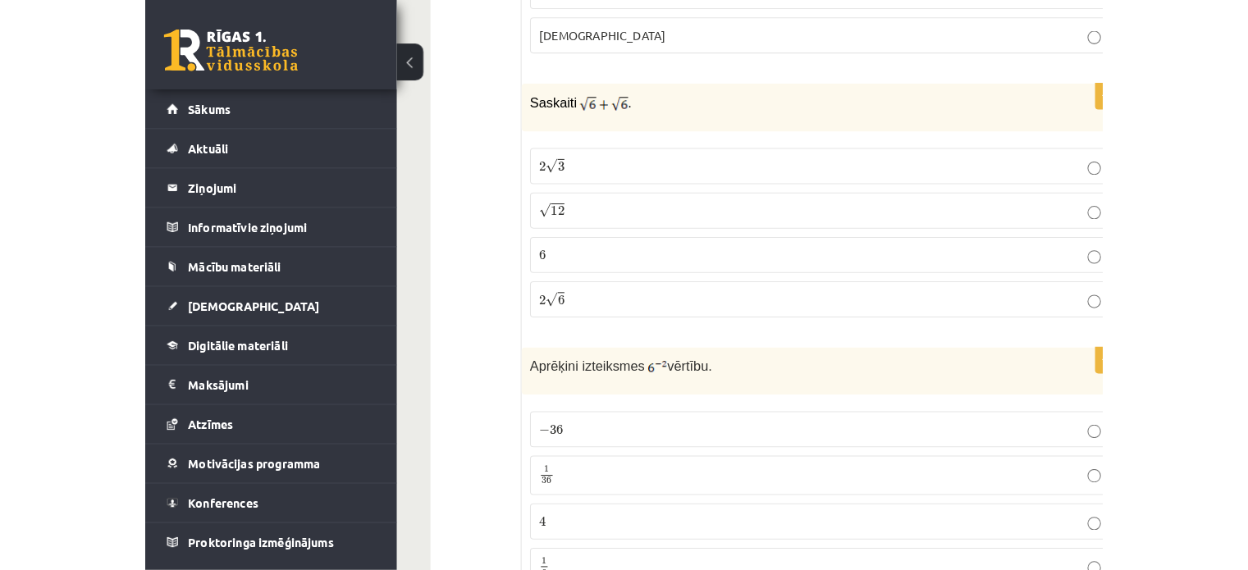
scroll to position [1970, 0]
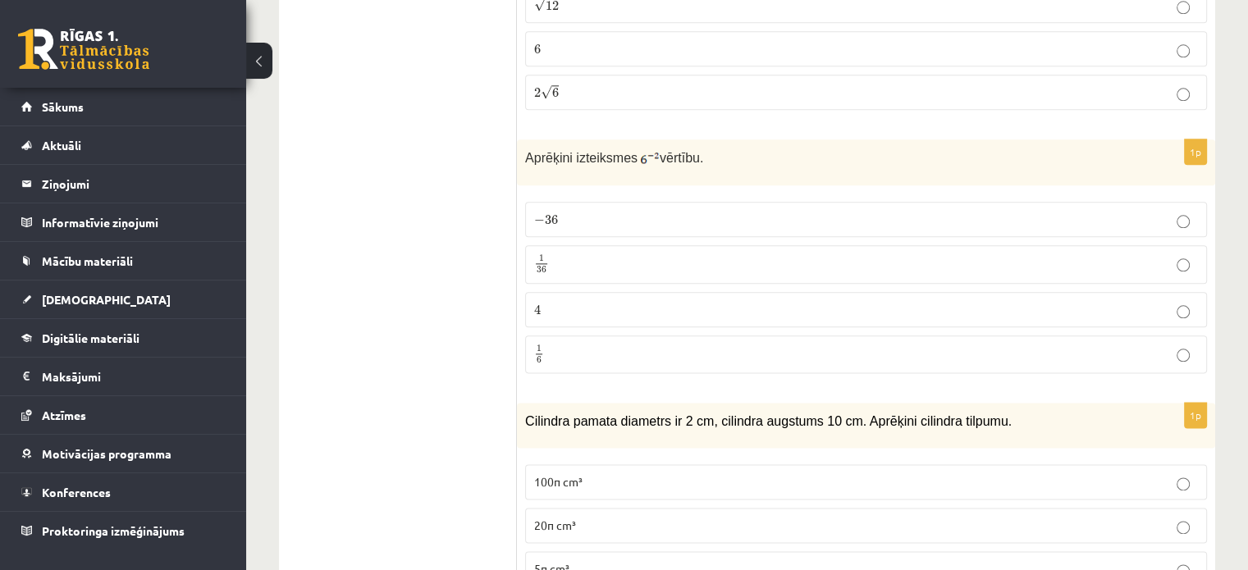
click at [755, 254] on p "1 36 1 36" at bounding box center [866, 264] width 664 height 21
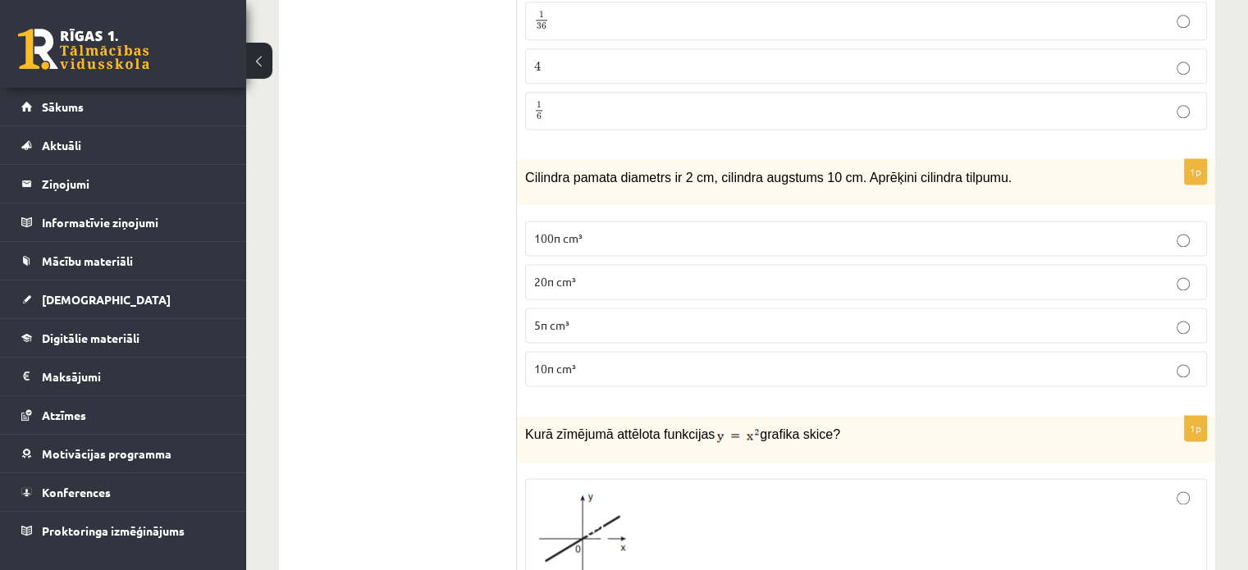
scroll to position [2216, 0]
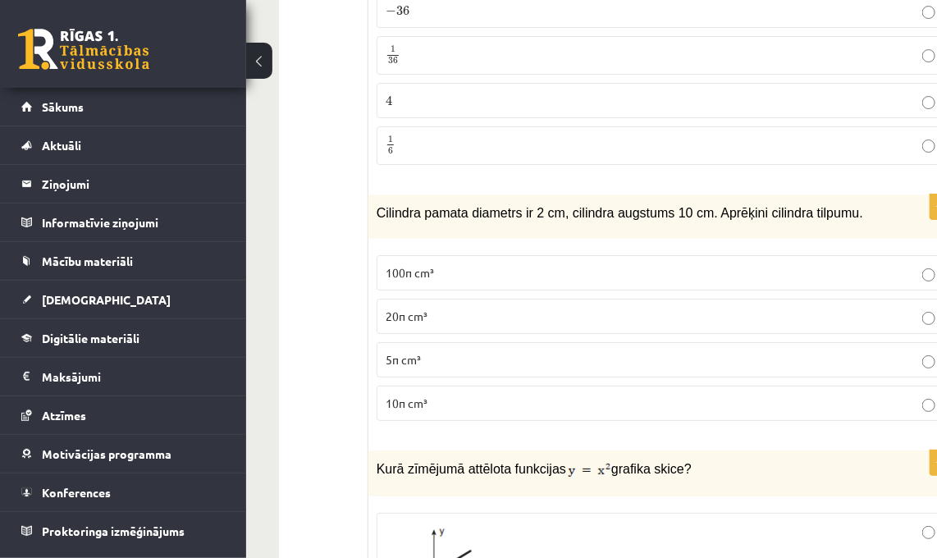
click at [778, 386] on label "10π cm³" at bounding box center [665, 403] width 576 height 35
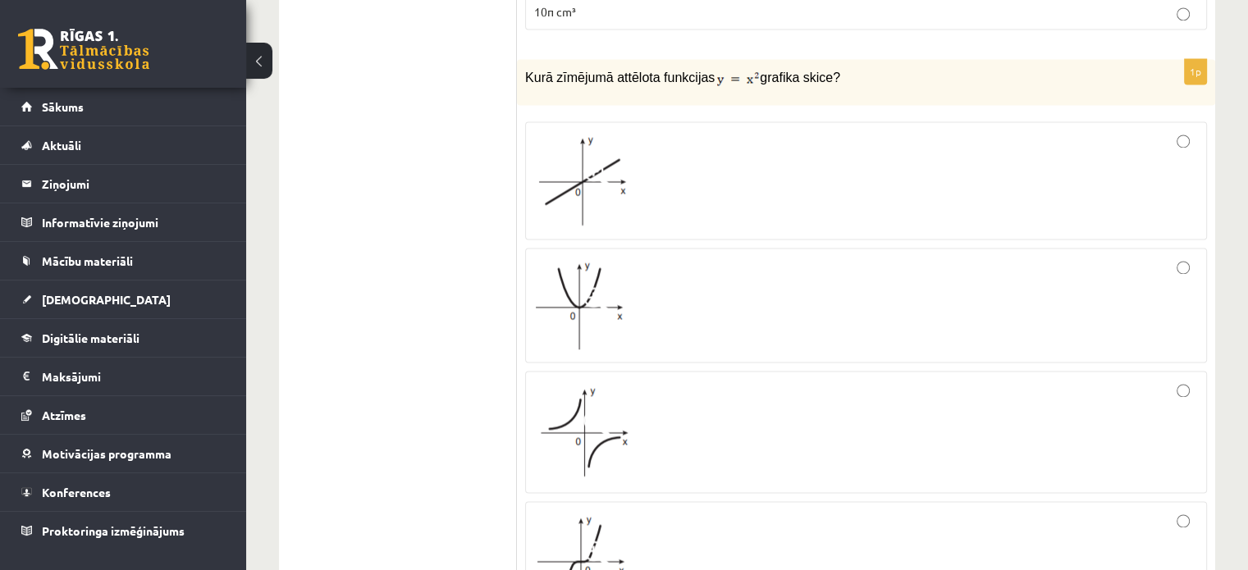
scroll to position [2544, 0]
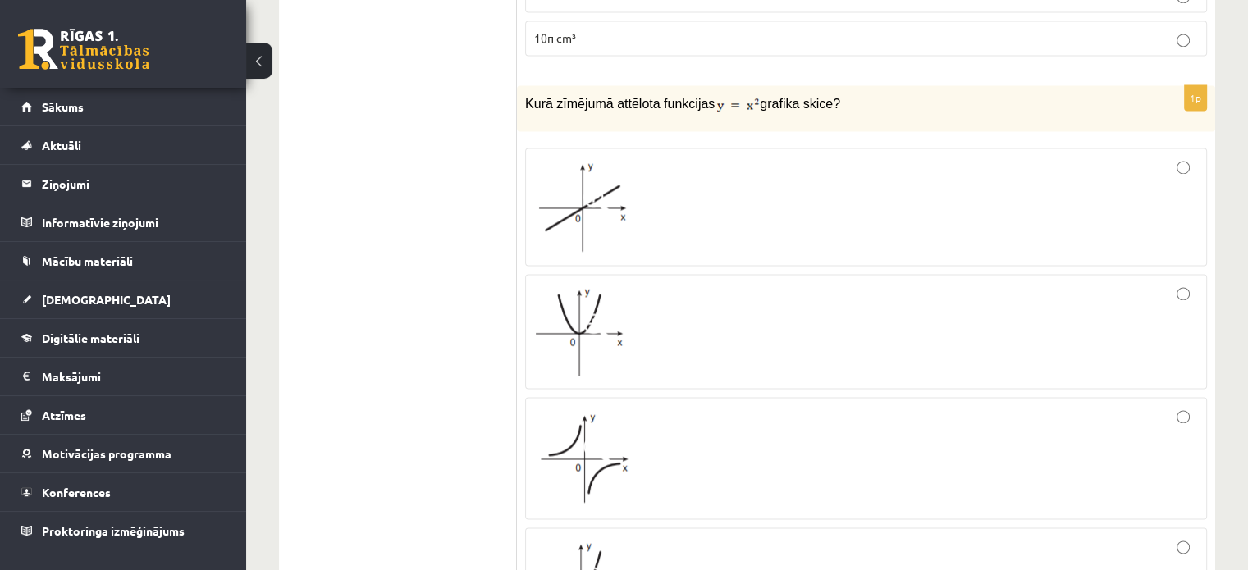
drag, startPoint x: 1180, startPoint y: 309, endPoint x: 1224, endPoint y: 244, distance: 79.2
click at [1180, 309] on div at bounding box center [866, 331] width 664 height 97
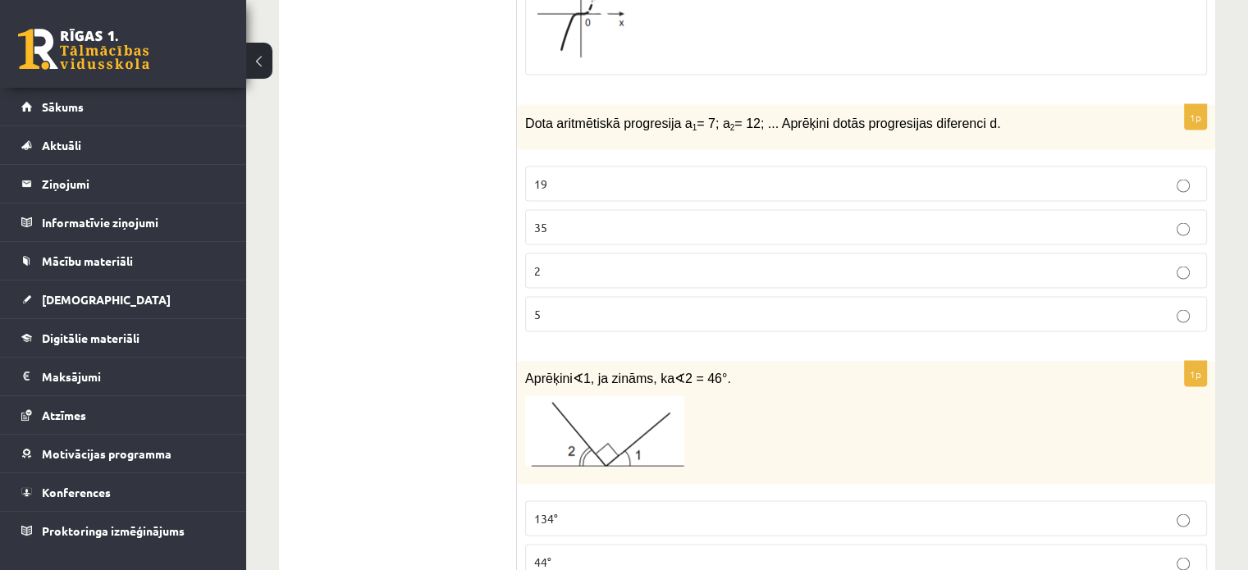
scroll to position [3036, 0]
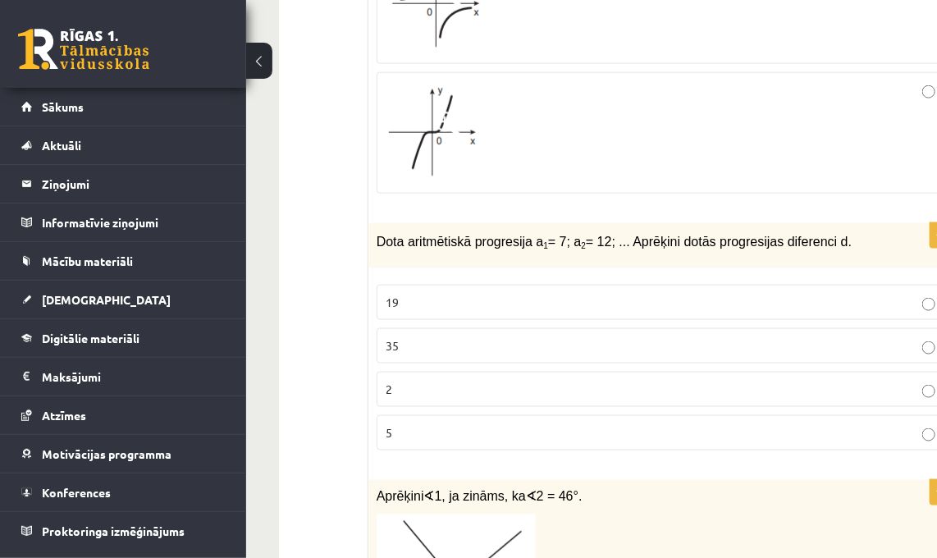
click at [890, 424] on p "5" at bounding box center [665, 432] width 558 height 17
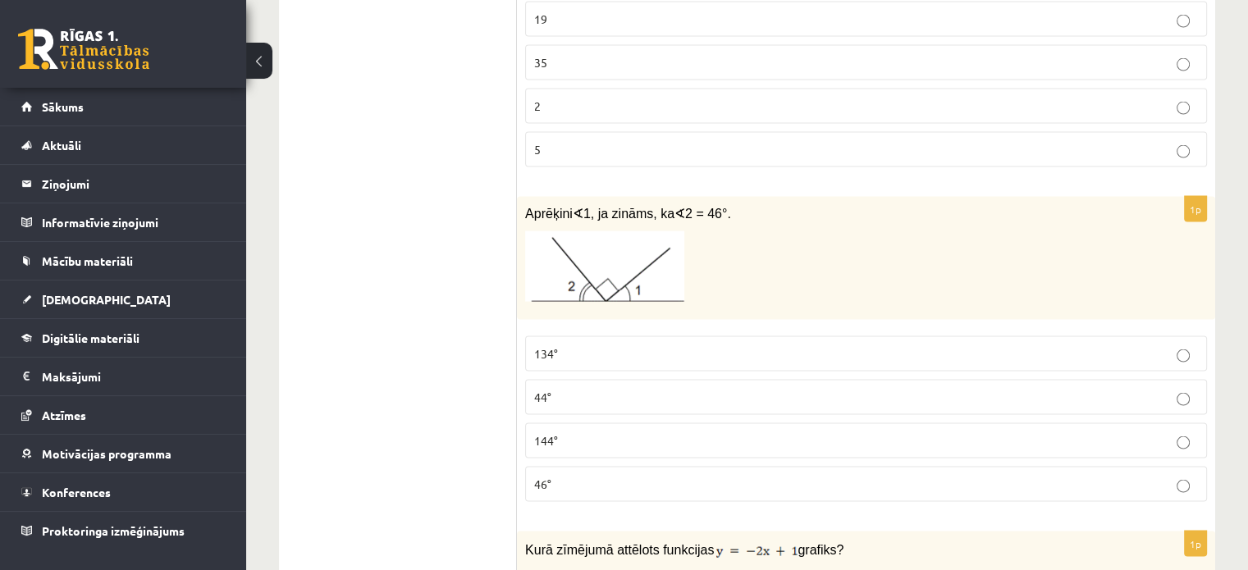
scroll to position [3365, 0]
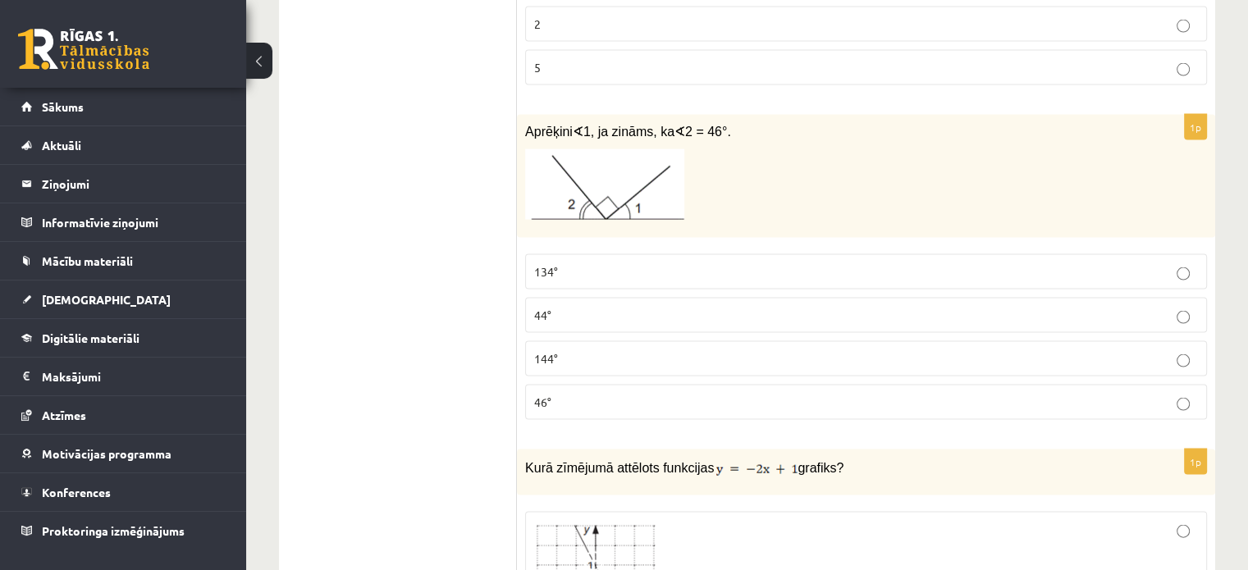
click at [567, 307] on p "44°" at bounding box center [866, 315] width 664 height 17
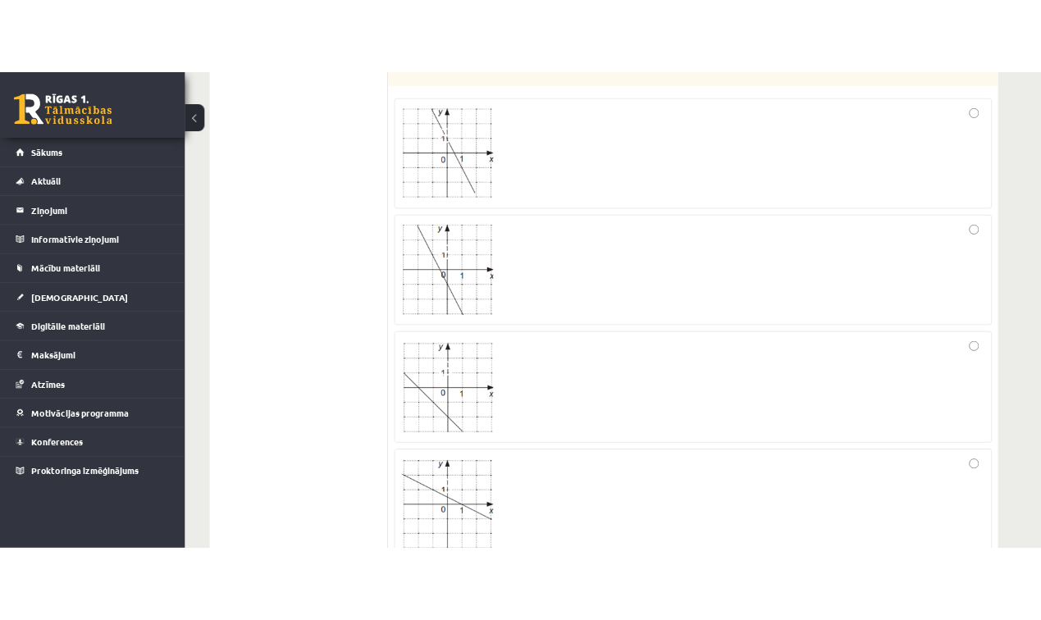
scroll to position [3766, 0]
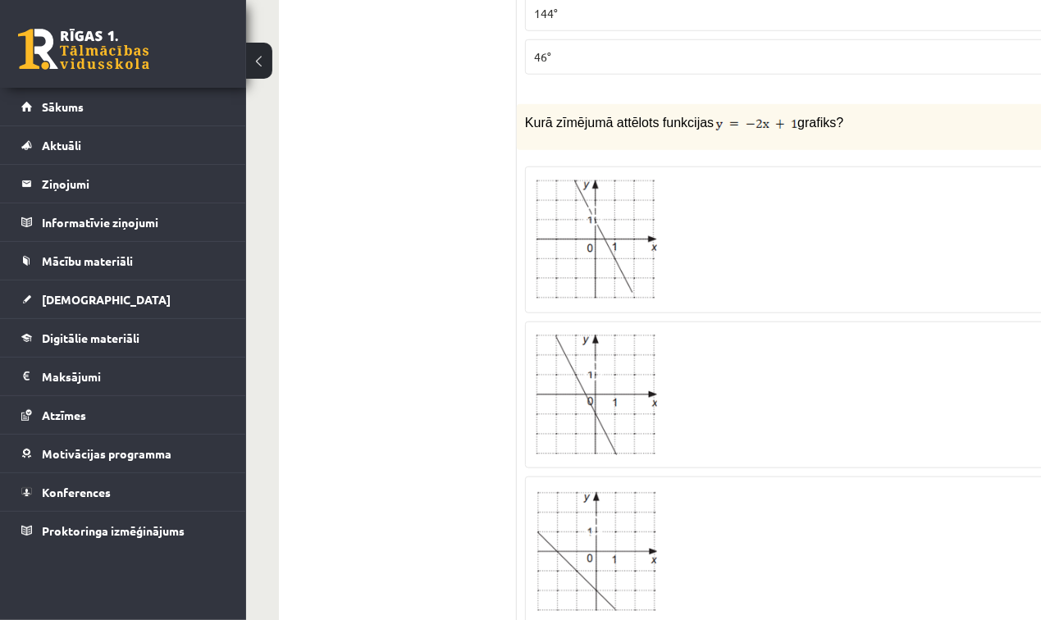
click at [668, 333] on div at bounding box center [807, 395] width 547 height 128
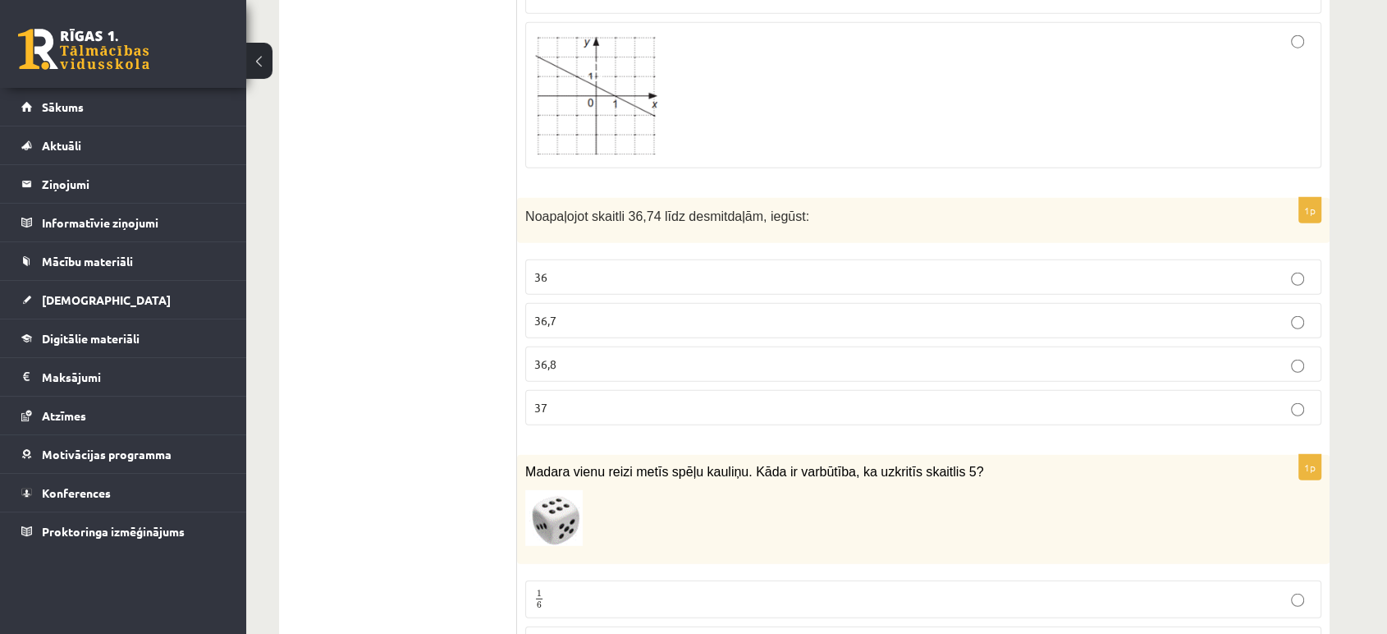
scroll to position [4313, 0]
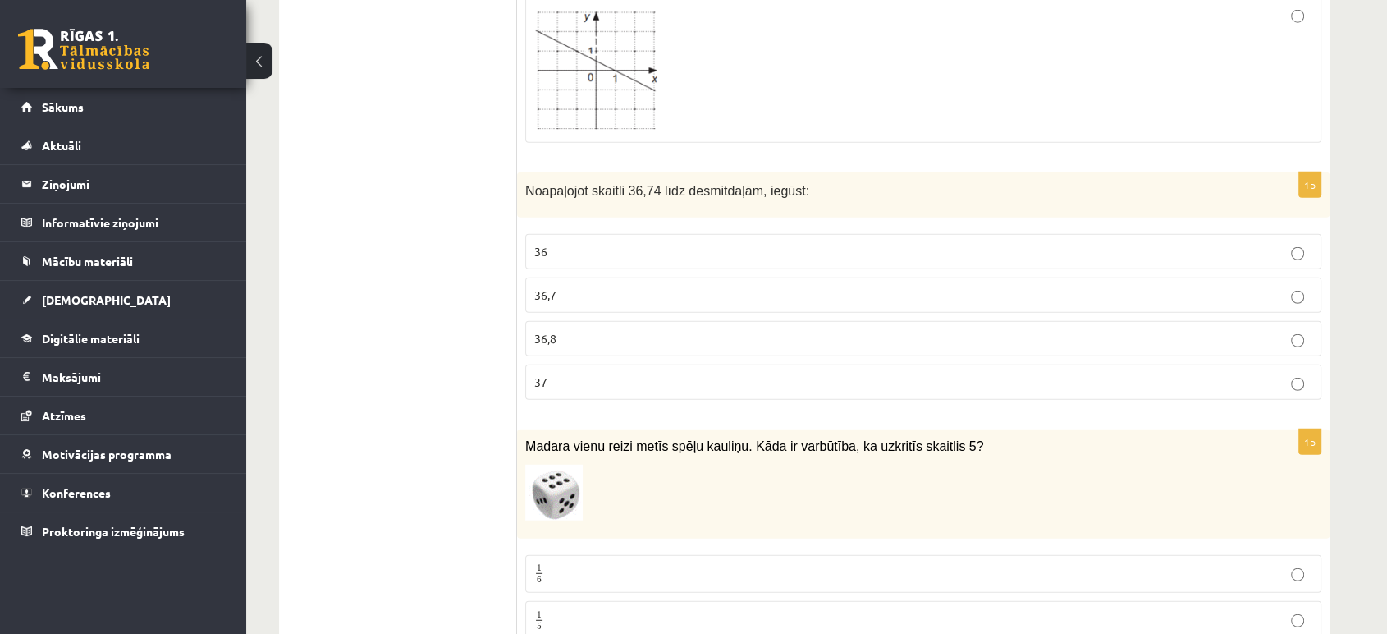
click at [964, 286] on p "36,7" at bounding box center [923, 294] width 778 height 17
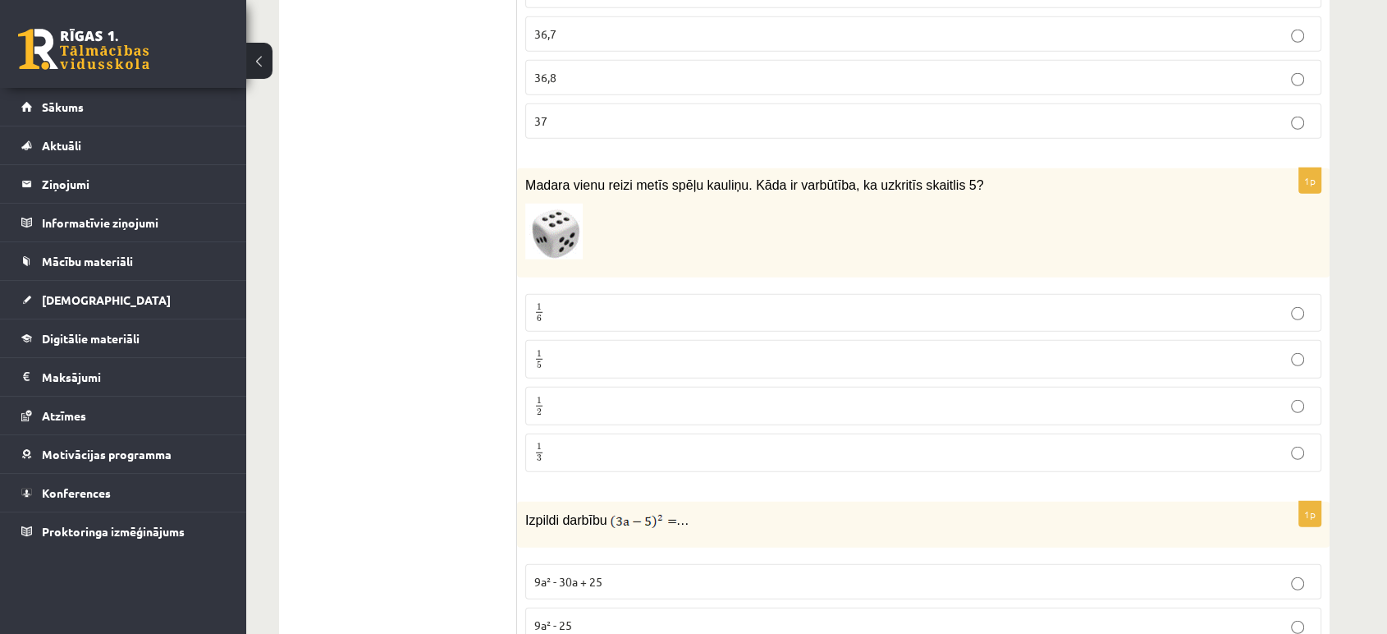
scroll to position [4678, 0]
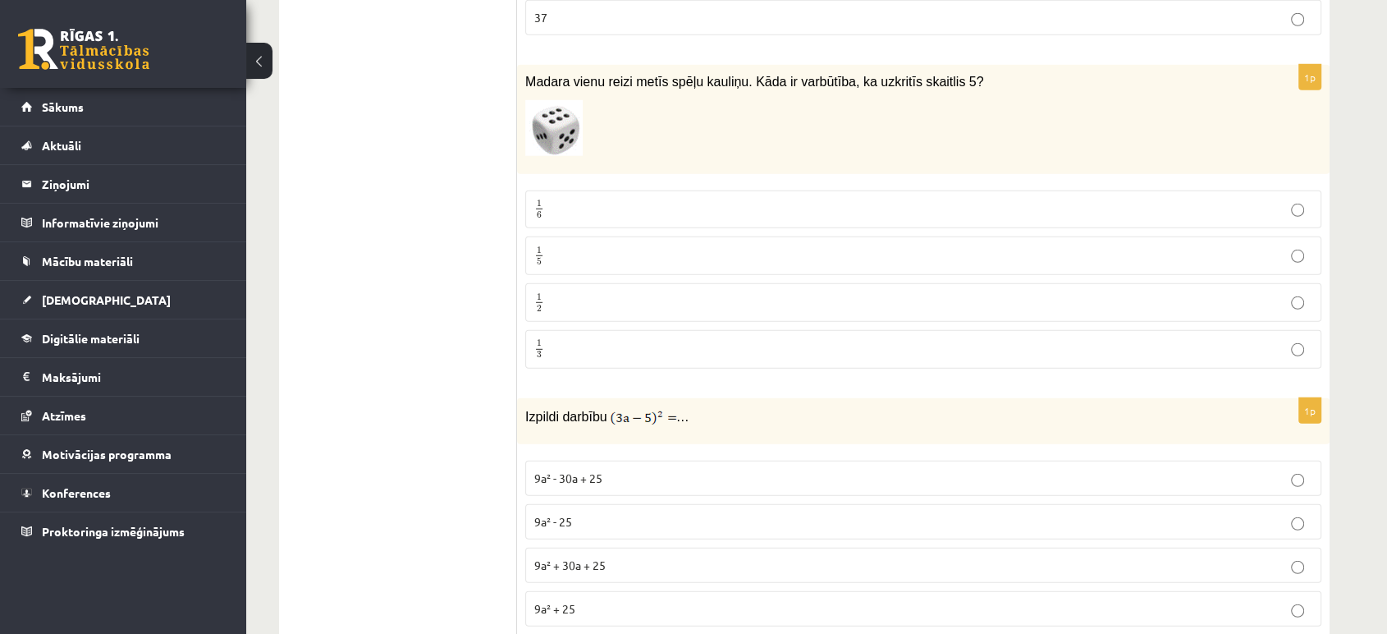
click at [725, 199] on p "1 6 1 6" at bounding box center [923, 209] width 778 height 21
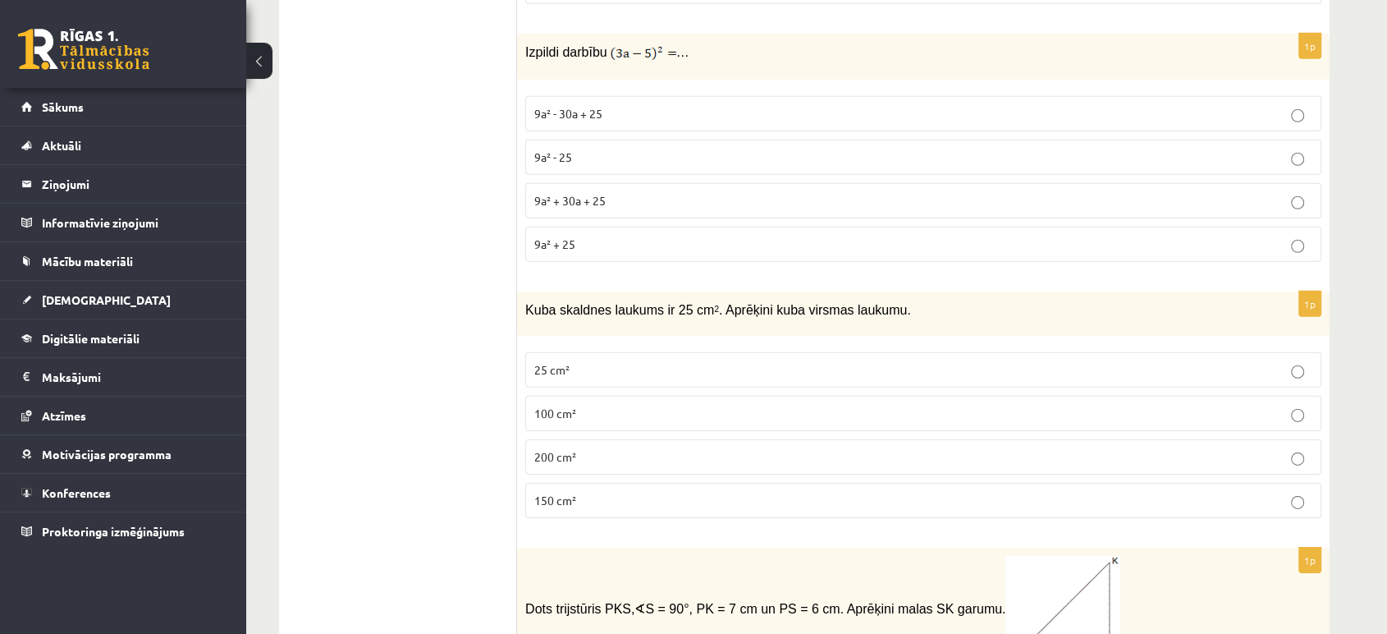
scroll to position [4951, 0]
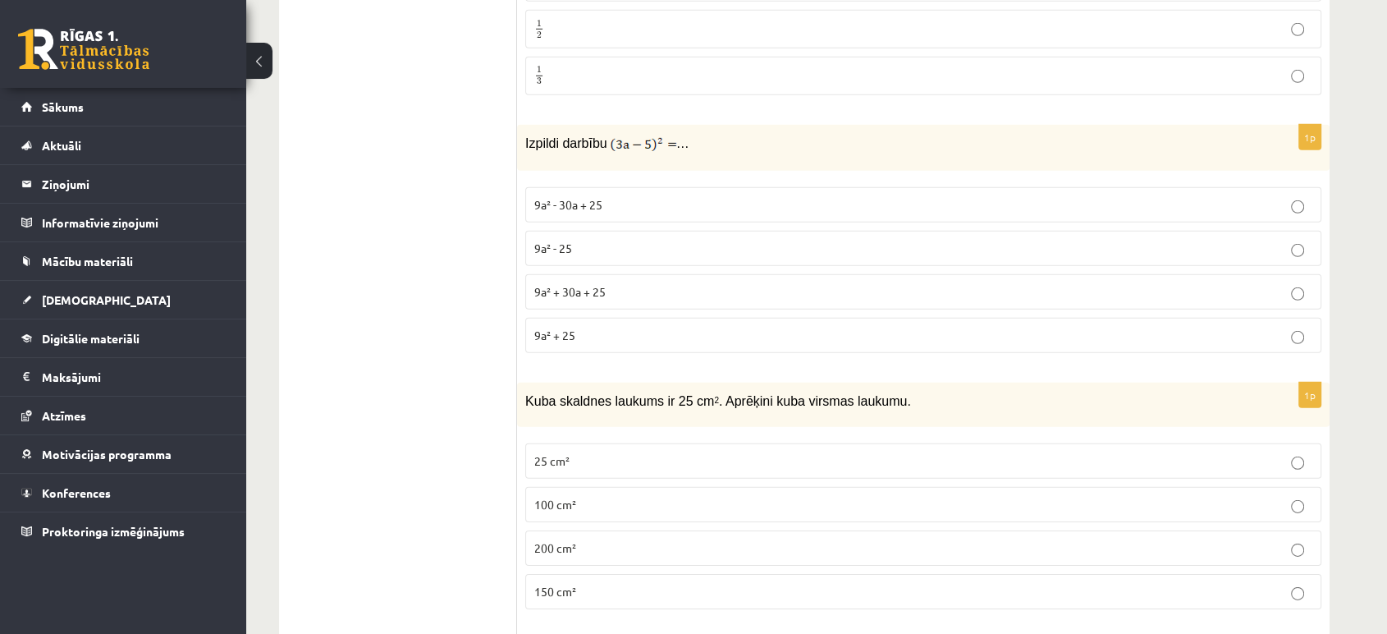
click at [652, 240] on p "9a² - 25" at bounding box center [923, 248] width 778 height 17
click at [871, 196] on p "9a² - 30a + 25" at bounding box center [923, 204] width 778 height 17
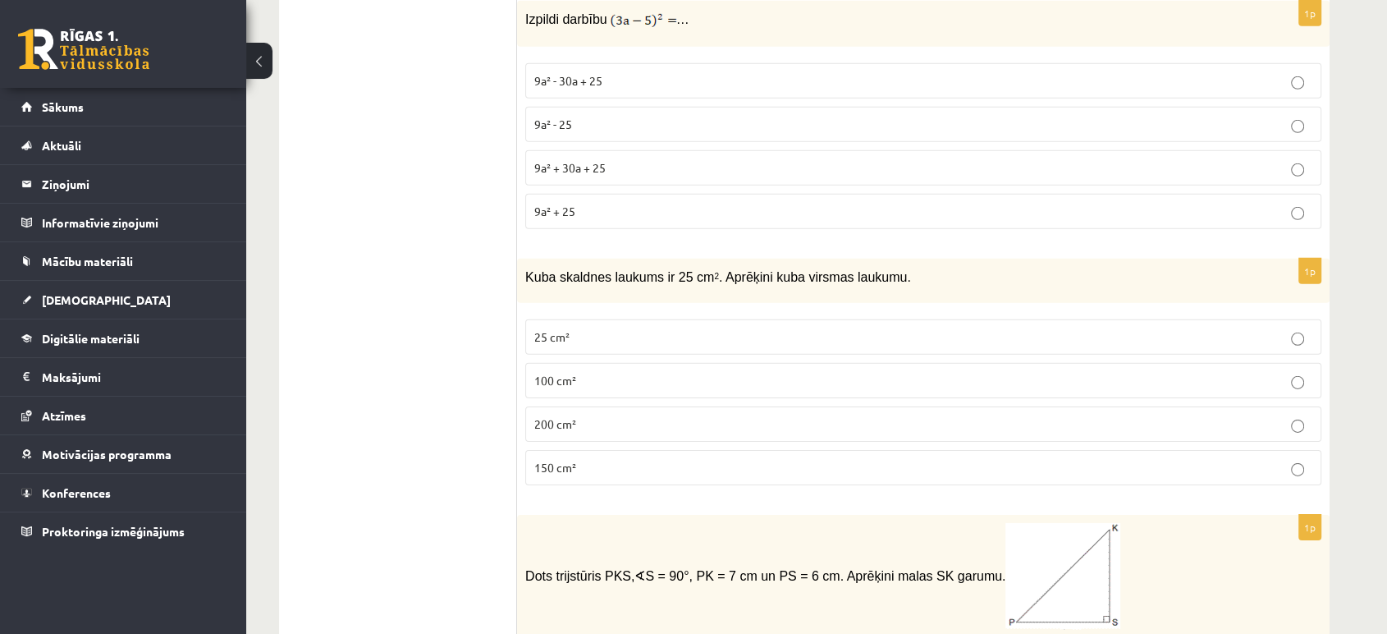
scroll to position [5134, 0]
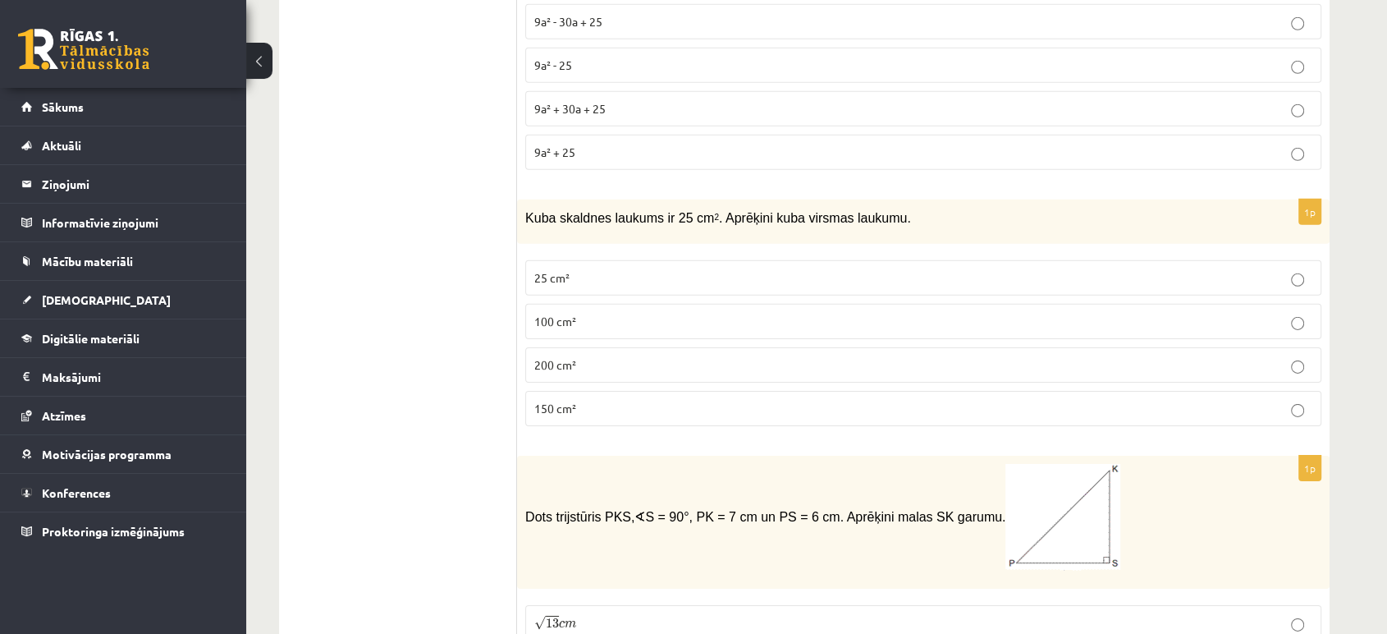
click at [827, 400] on p "150 cm²" at bounding box center [923, 408] width 778 height 17
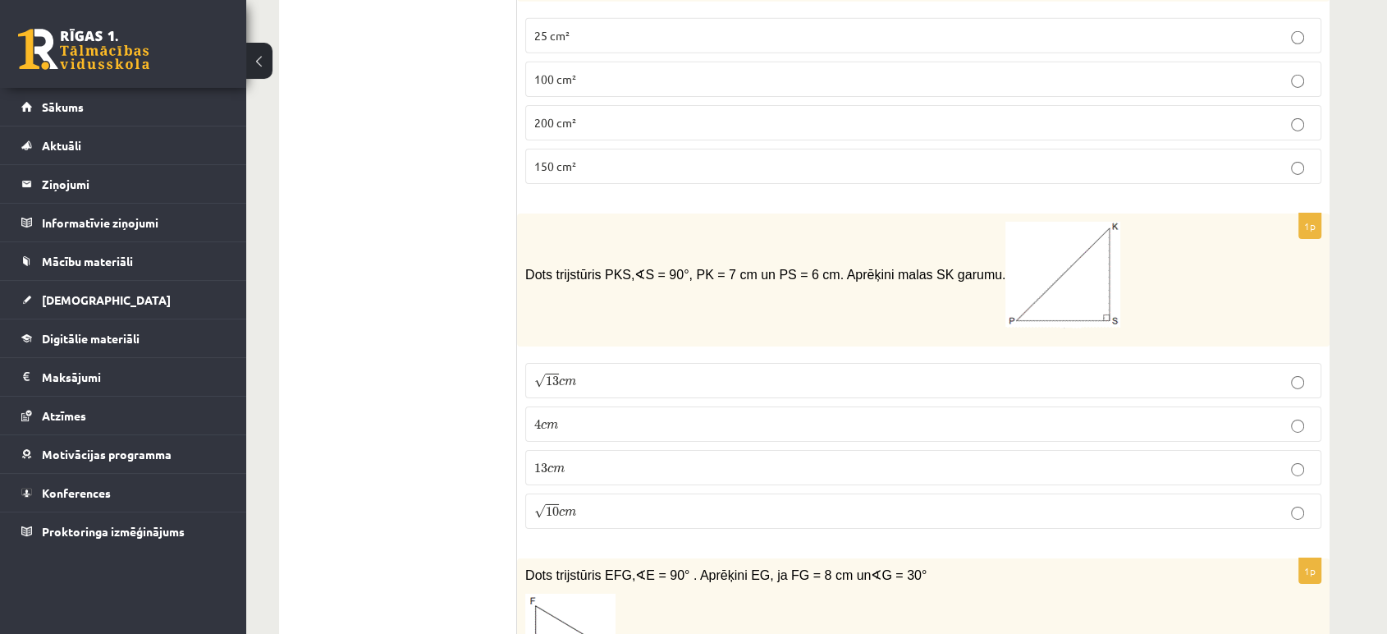
scroll to position [5407, 0]
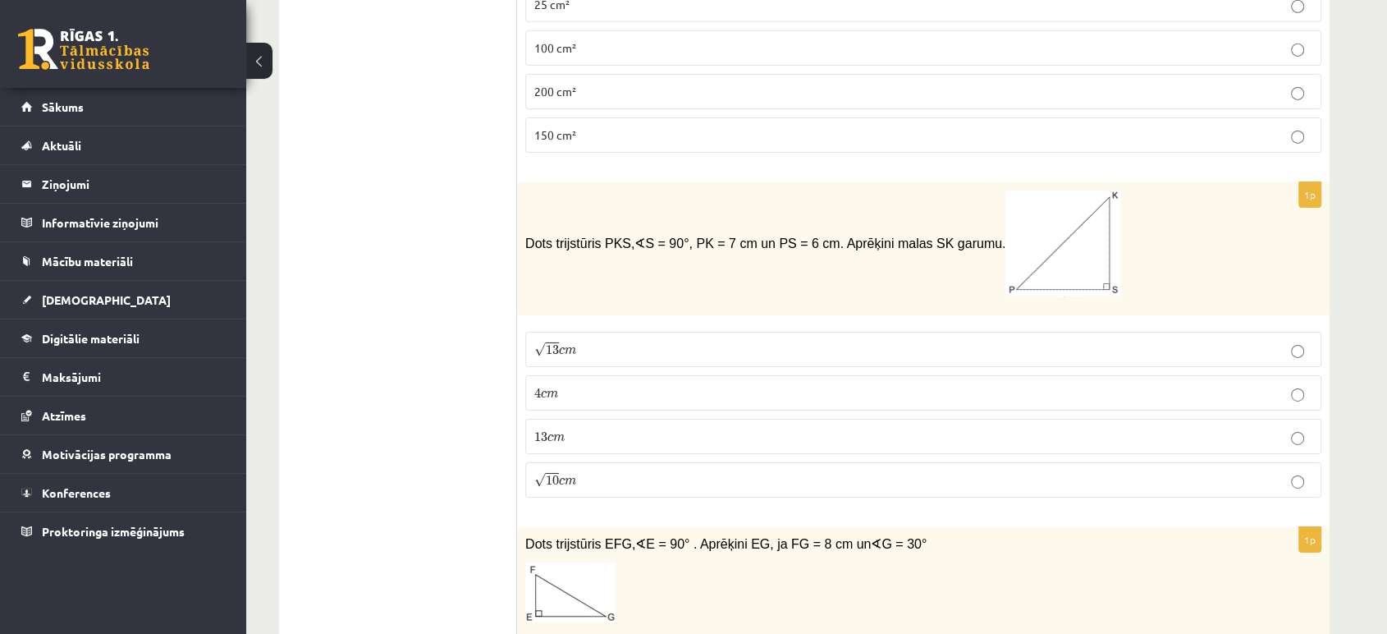
click at [749, 332] on label "√ 13 c m 13 c m" at bounding box center [923, 349] width 796 height 35
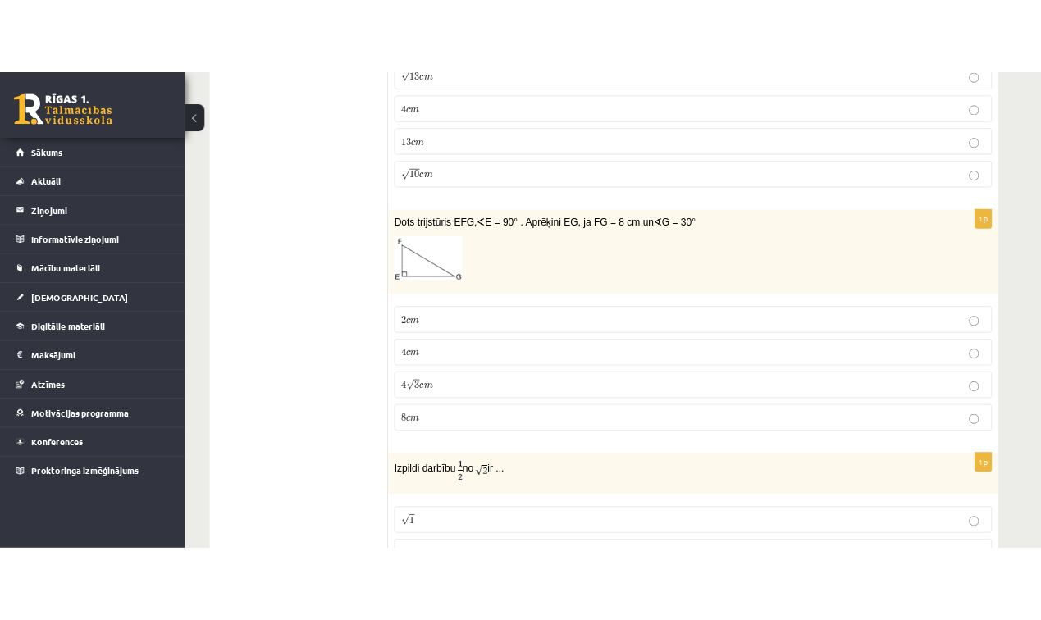
scroll to position [5772, 0]
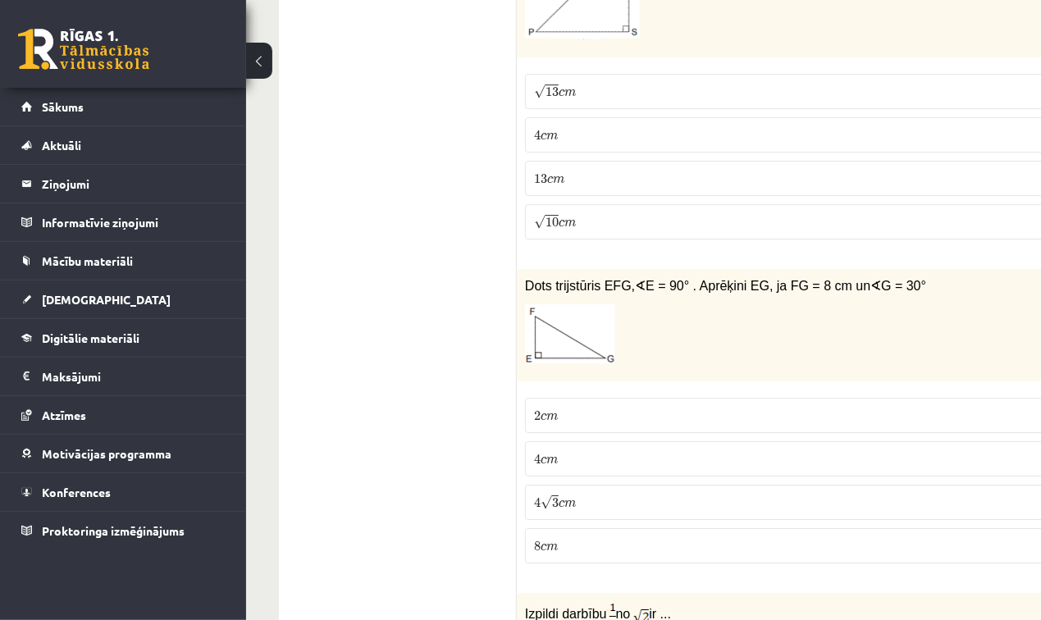
click at [681, 494] on p "4 √ 3 c m 4 3 c m" at bounding box center [807, 502] width 547 height 17
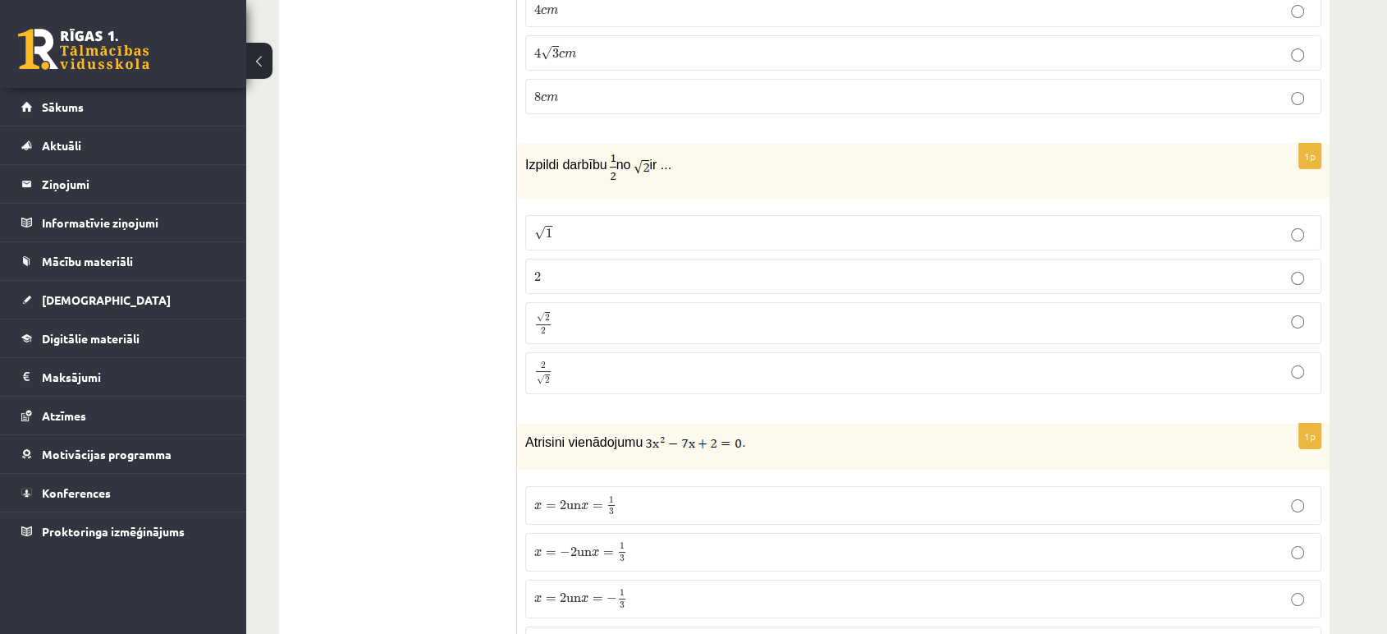
scroll to position [6137, 0]
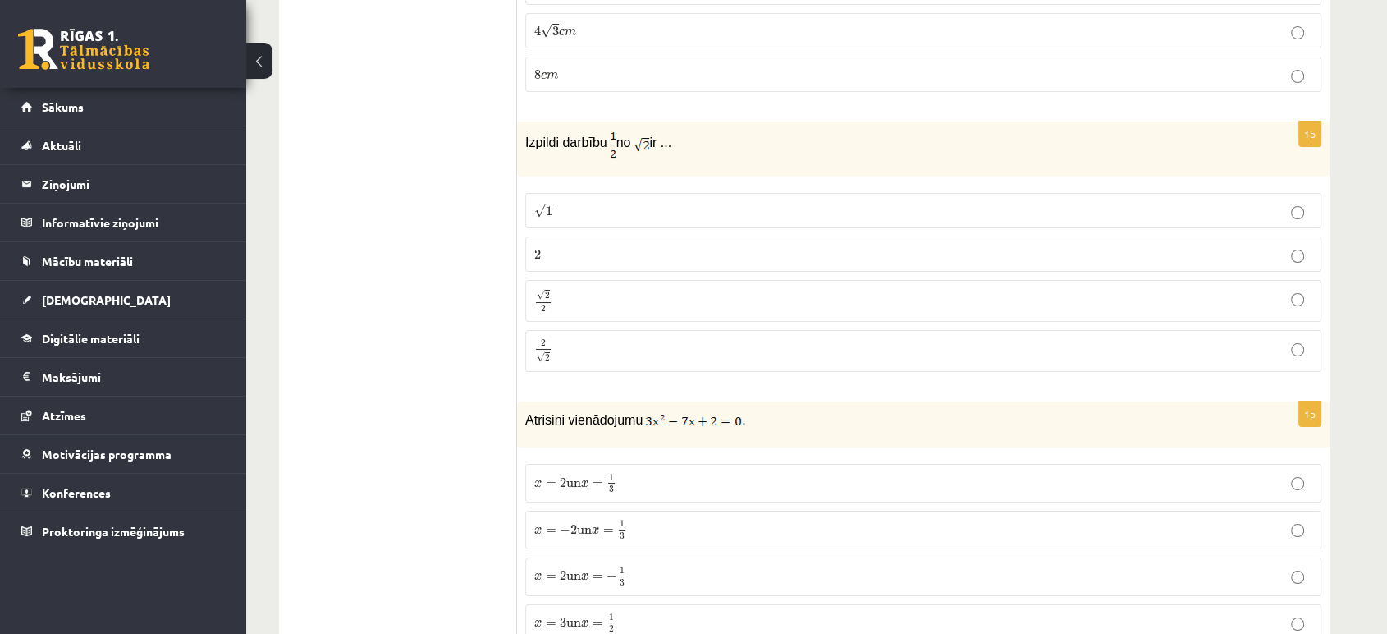
click at [807, 289] on p "√ 2 2 2 2" at bounding box center [923, 301] width 778 height 24
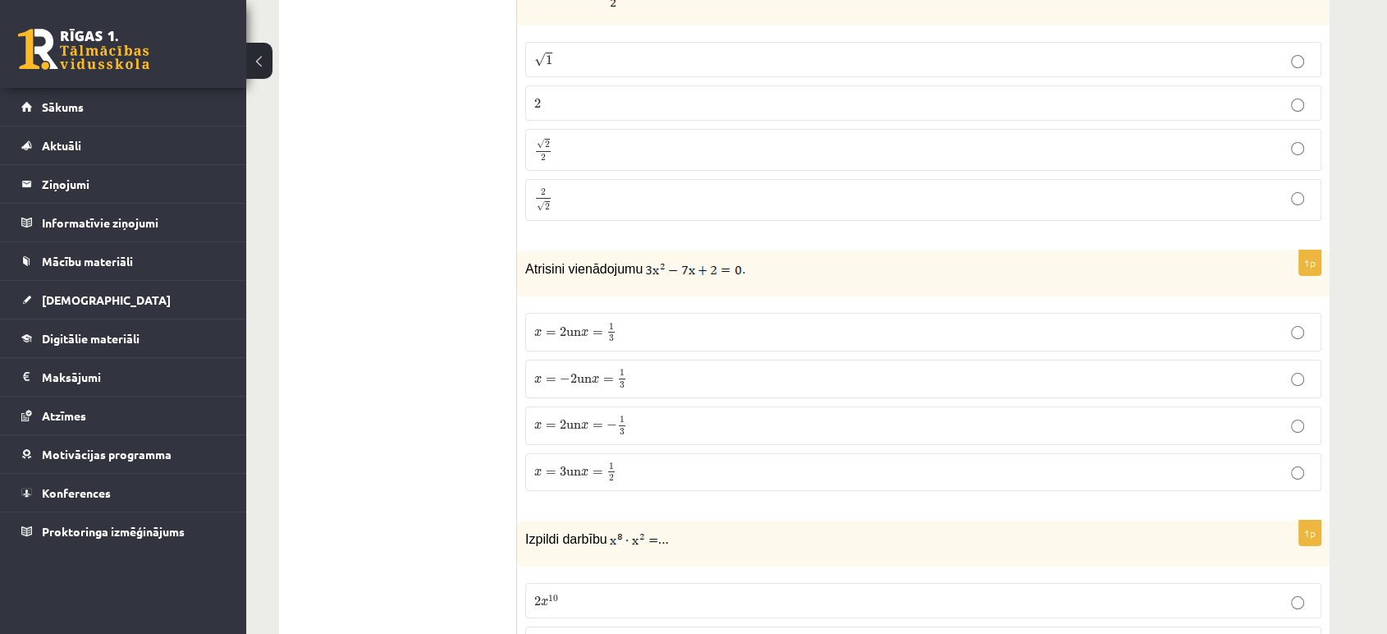
scroll to position [6319, 0]
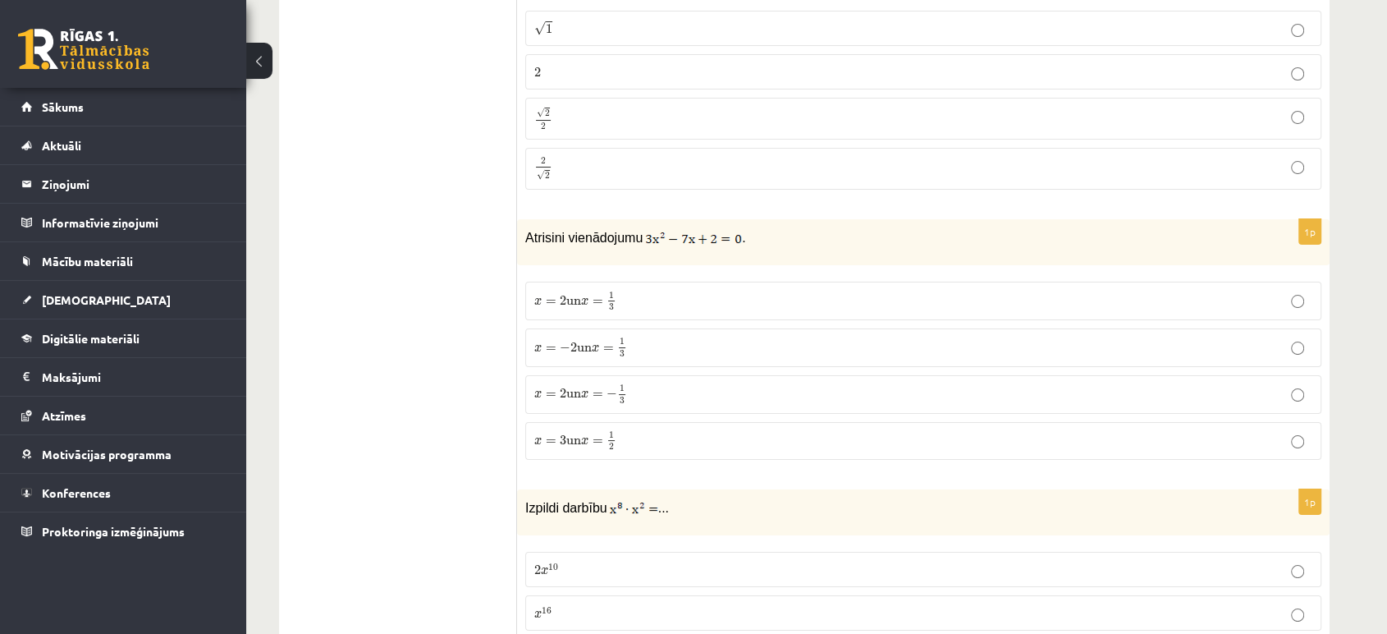
click at [1064, 291] on p "x = 2 un x = 1 3 x = 2 un x = 1 3" at bounding box center [923, 301] width 778 height 21
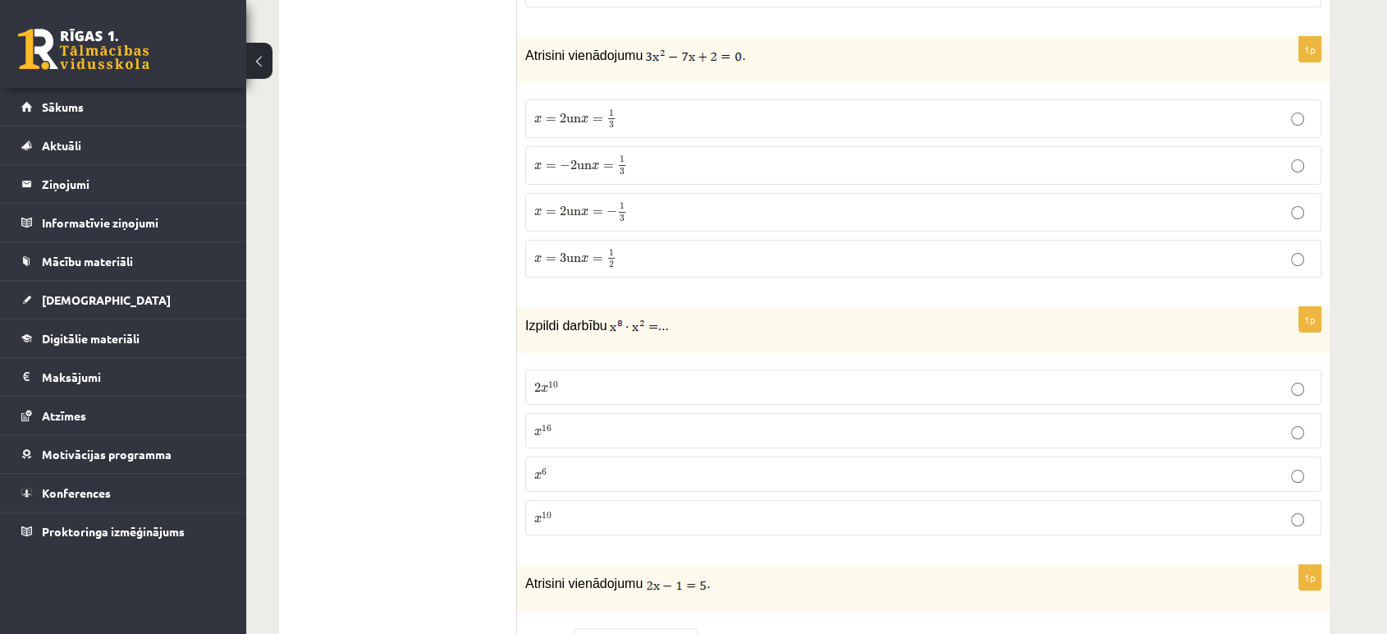
scroll to position [6592, 0]
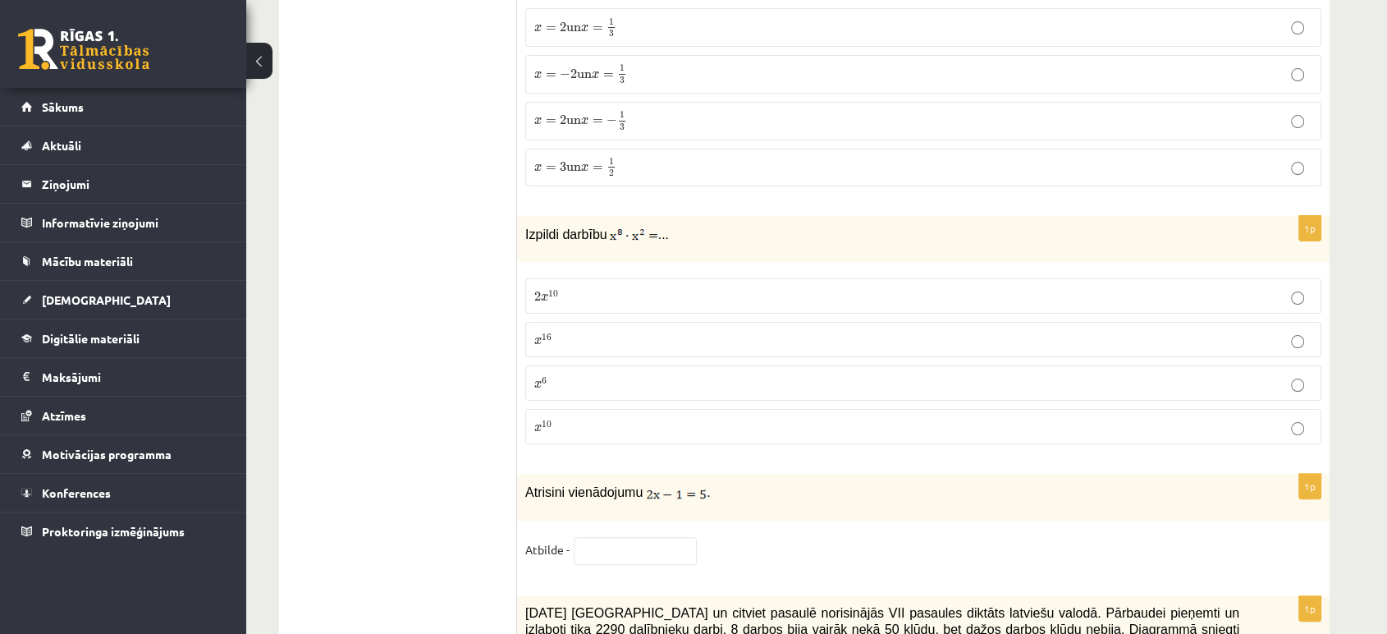
click at [635, 418] on p "x 10 x 10" at bounding box center [923, 426] width 778 height 17
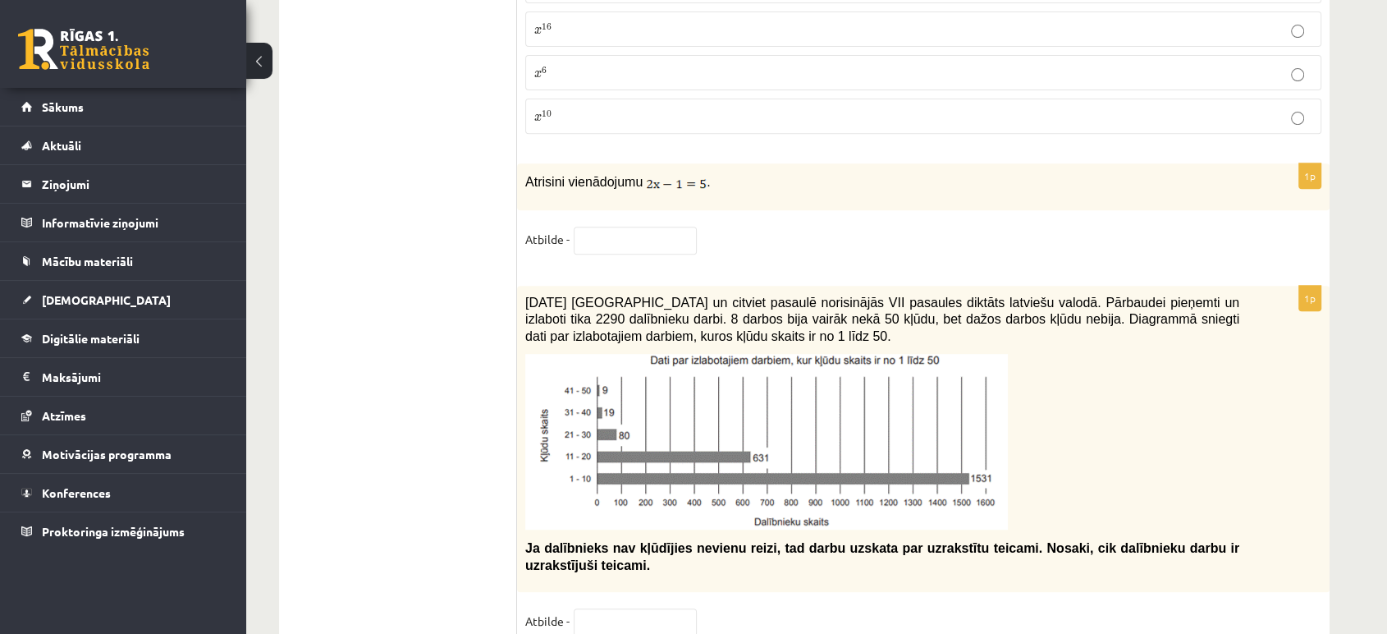
scroll to position [6957, 0]
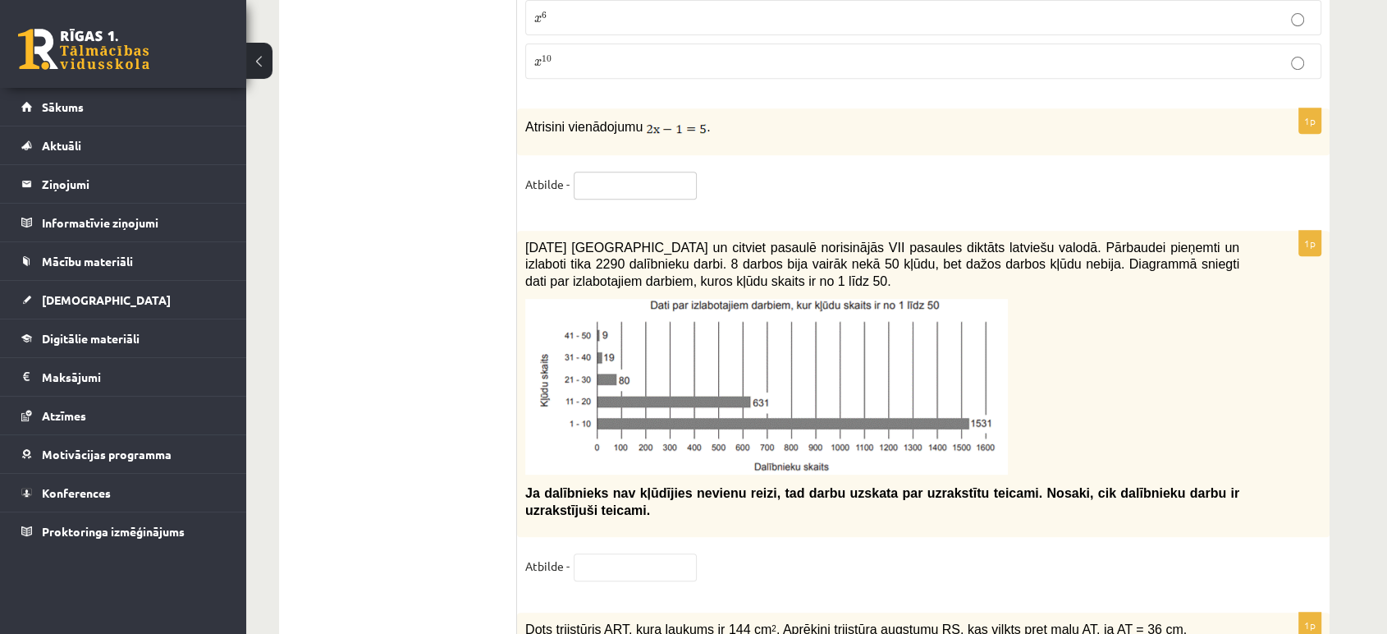
click at [614, 172] on input "text" at bounding box center [635, 186] width 123 height 28
type input "***"
click at [782, 172] on fieldset "Atbilde - ***" at bounding box center [923, 189] width 796 height 34
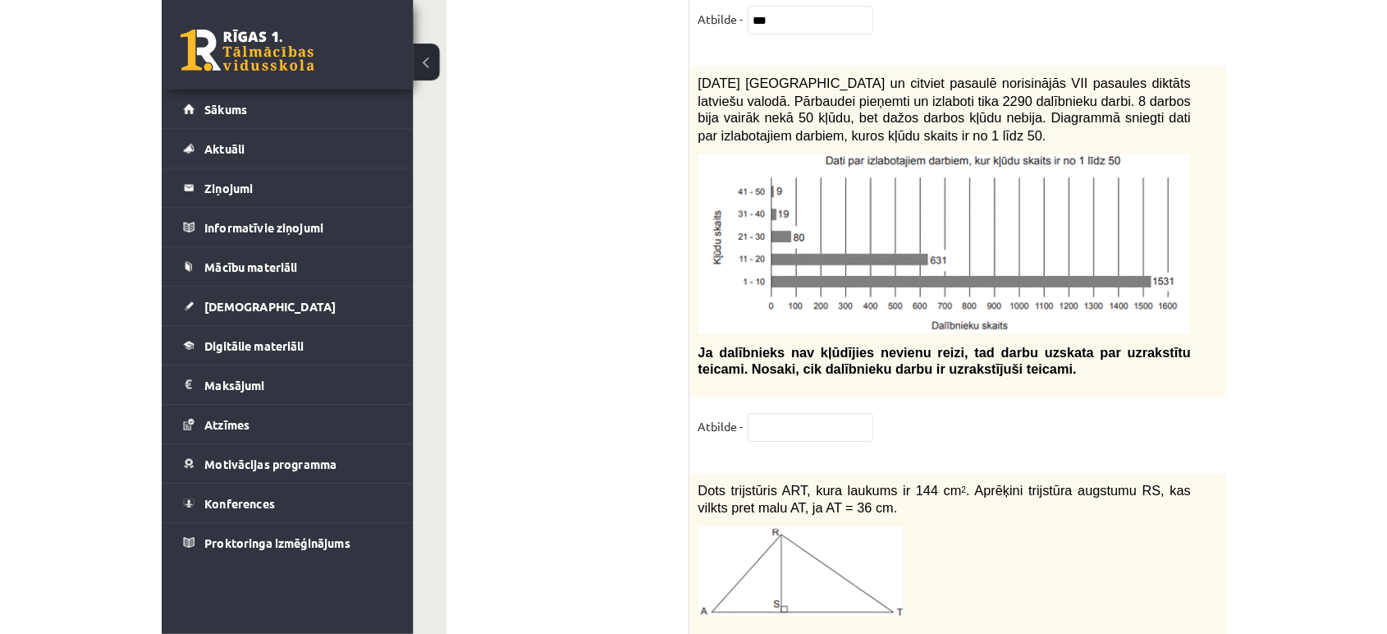
scroll to position [7231, 0]
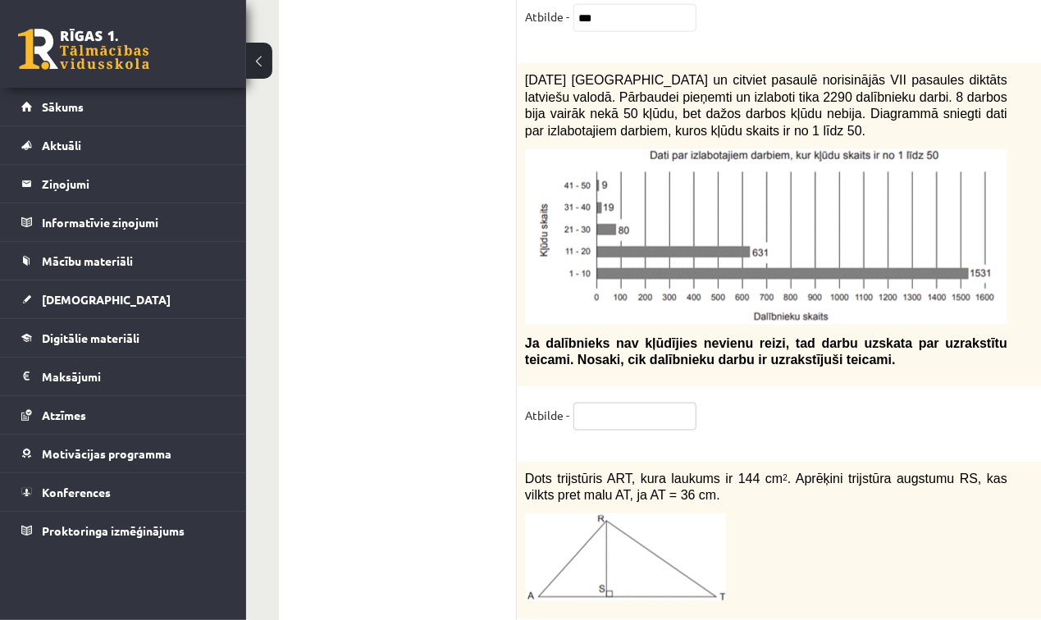
click at [633, 403] on input "text" at bounding box center [635, 417] width 123 height 28
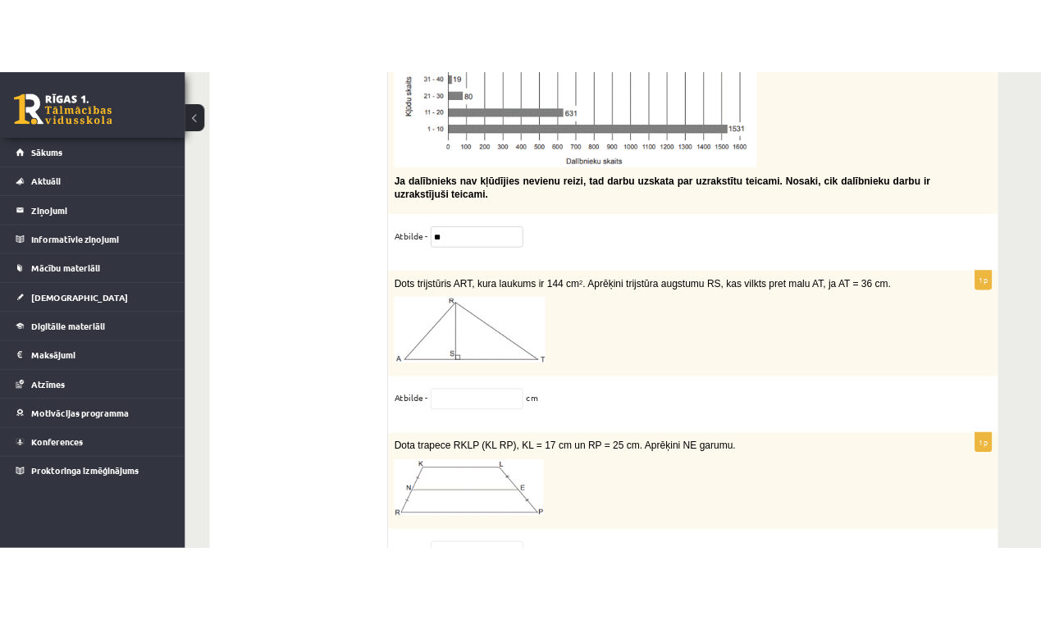
scroll to position [7322, 0]
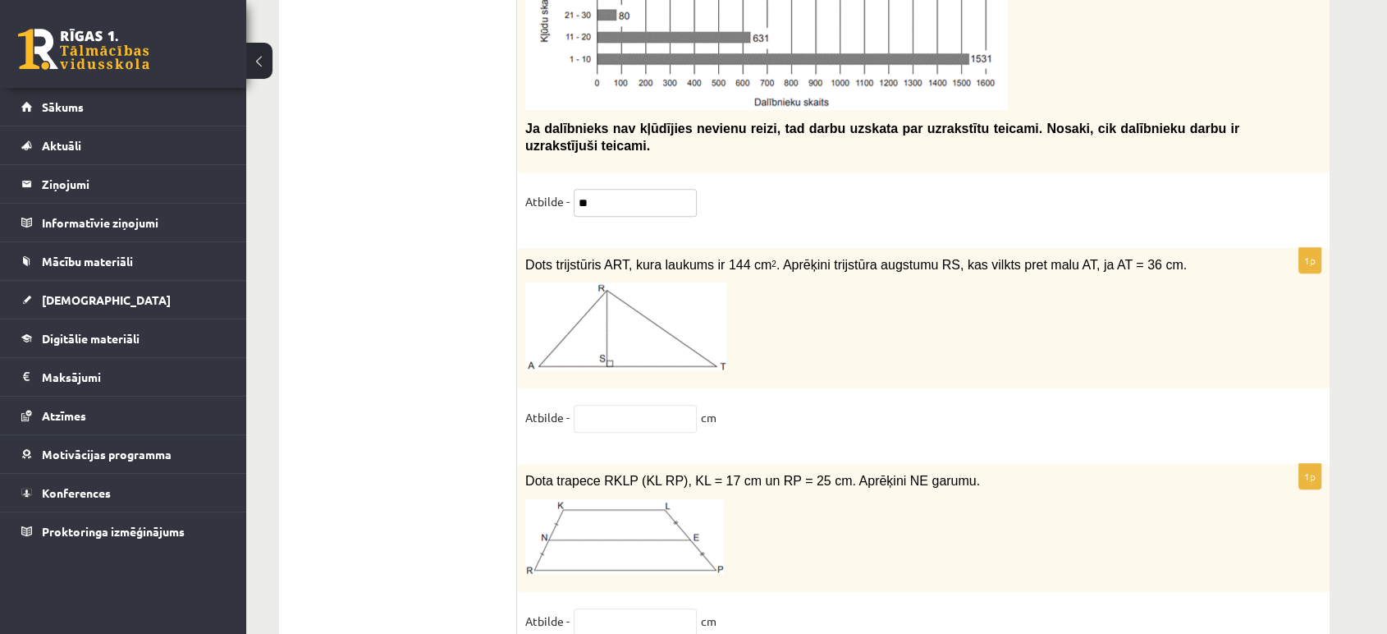
type input "**"
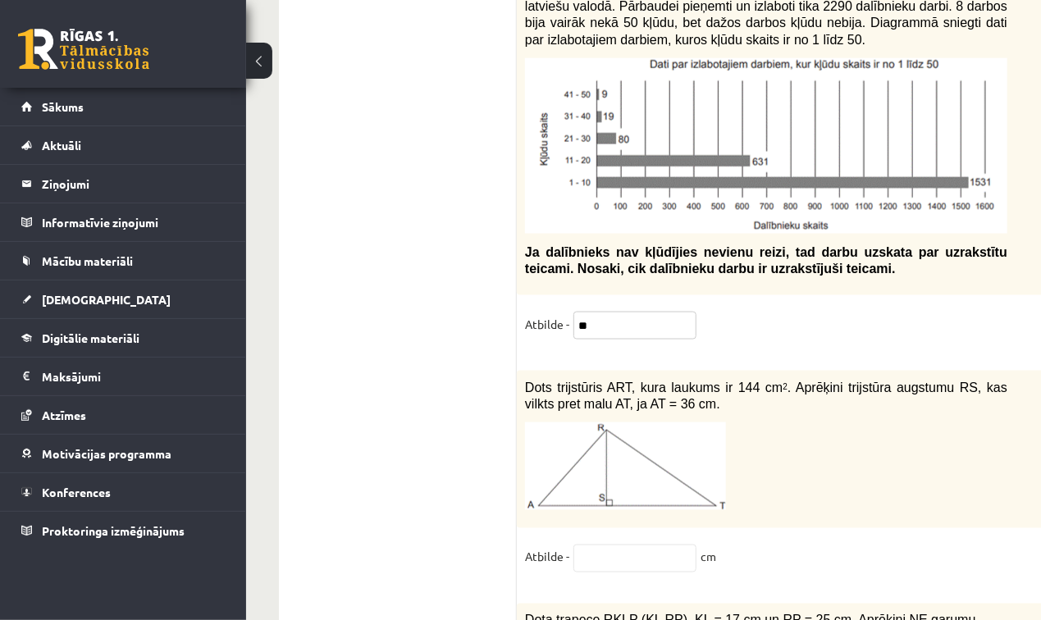
click at [615, 312] on input "**" at bounding box center [635, 326] width 123 height 28
click at [587, 545] on input "text" at bounding box center [635, 559] width 123 height 28
type input "*"
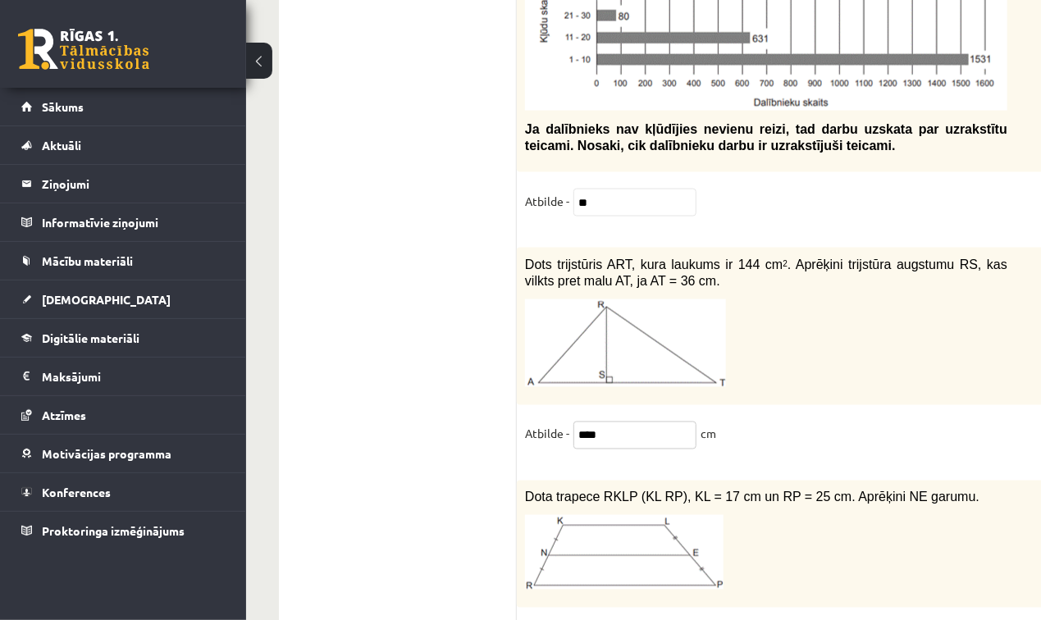
scroll to position [7504, 0]
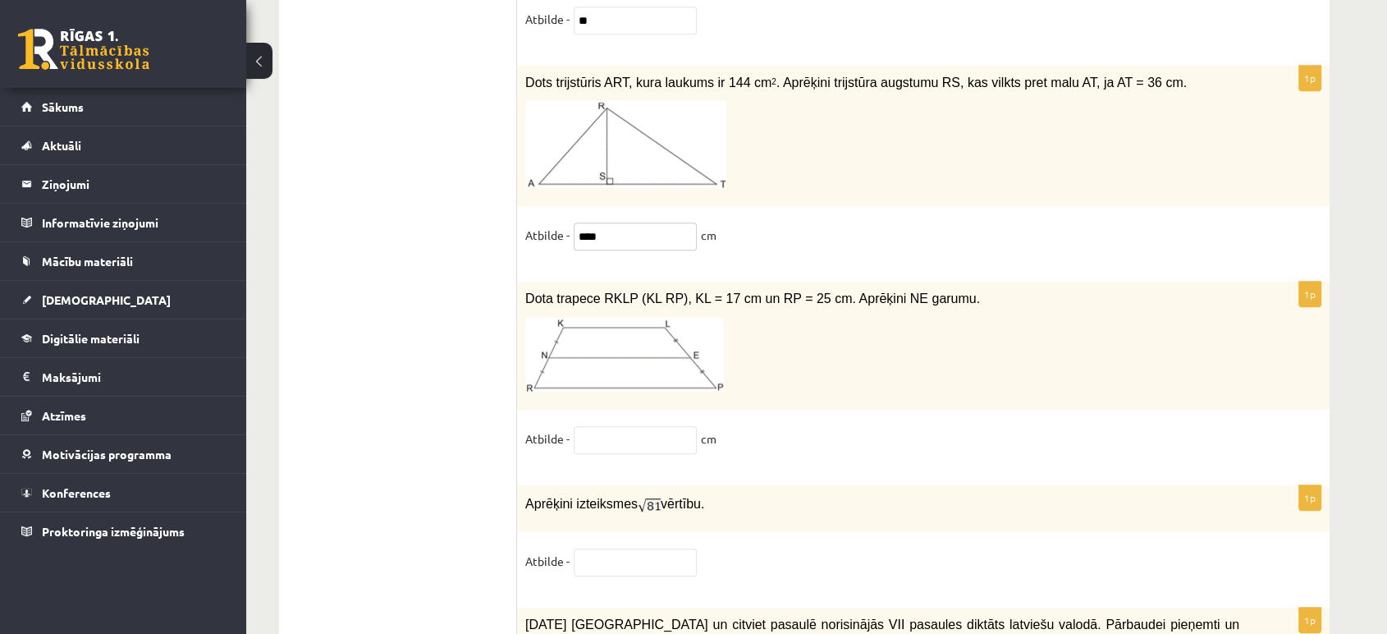
type input "****"
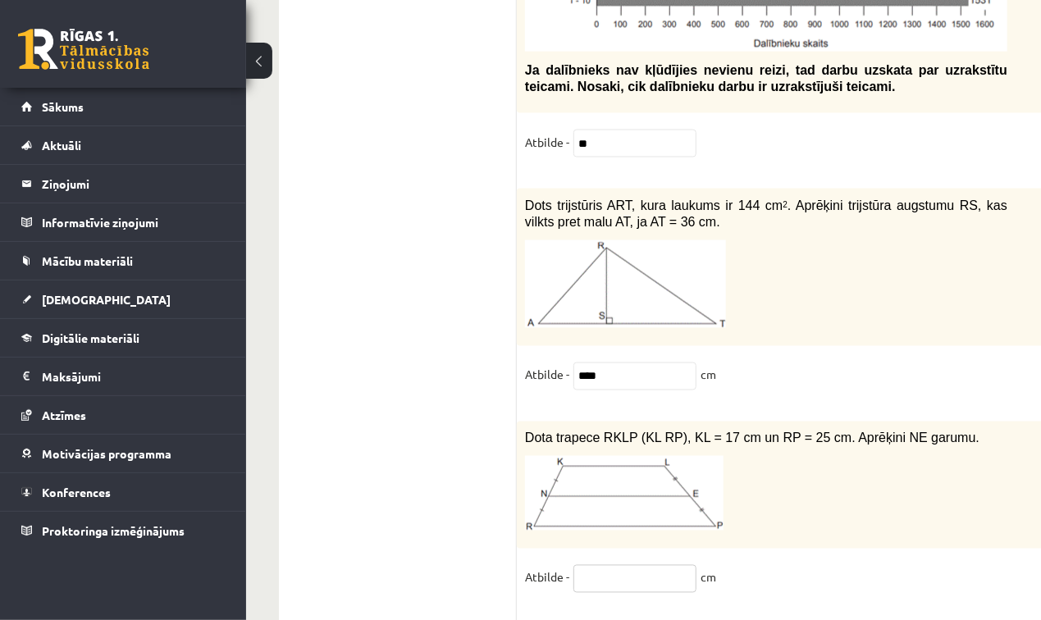
click at [634, 565] on input "text" at bounding box center [635, 579] width 123 height 28
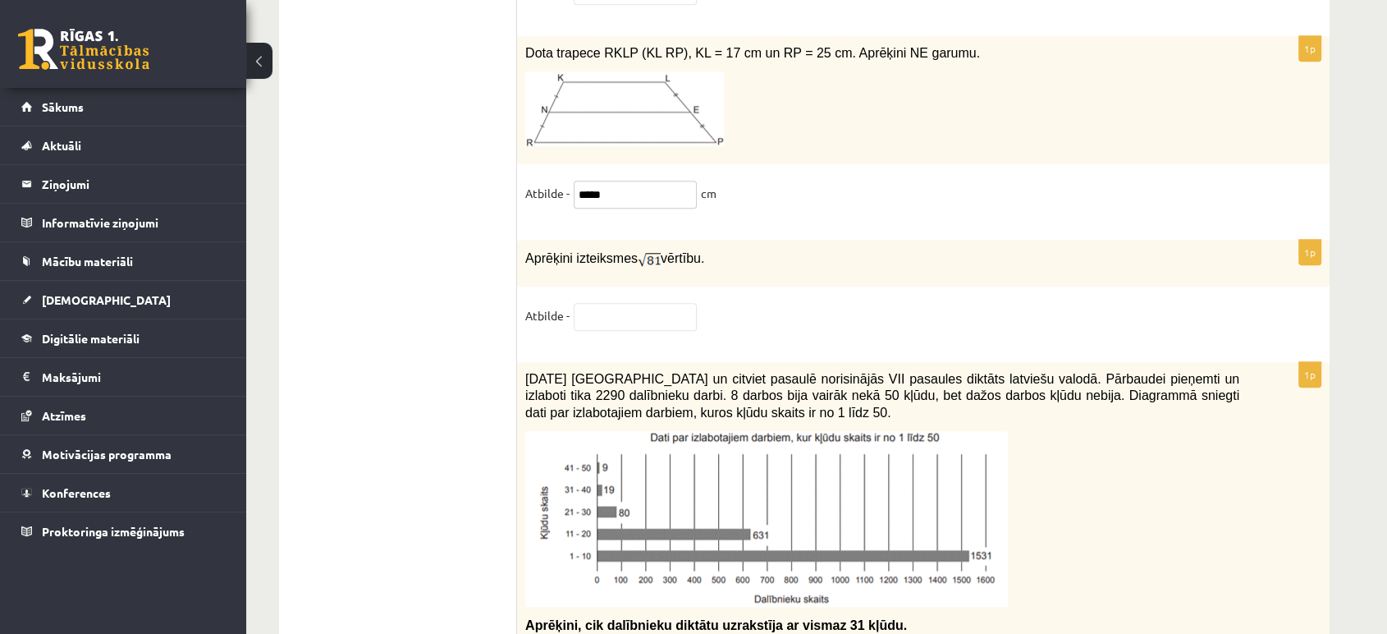
scroll to position [7778, 0]
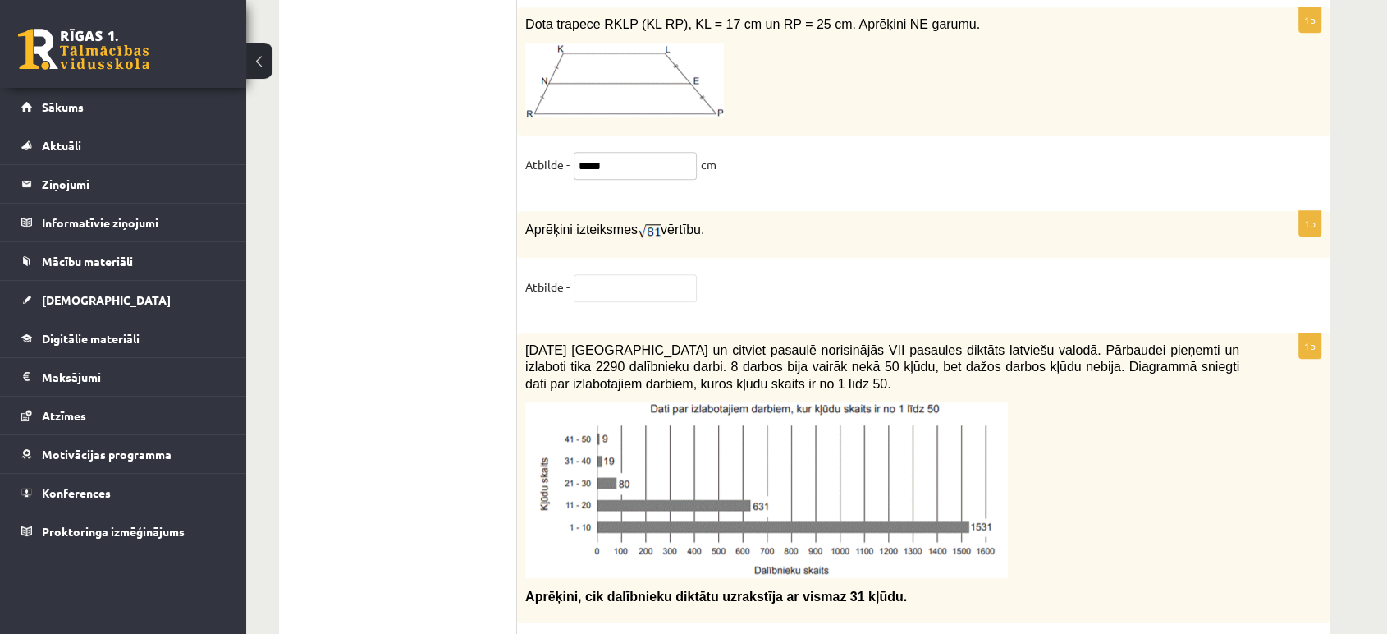
type input "*****"
click at [670, 274] on input "text" at bounding box center [635, 288] width 123 height 28
type input "*"
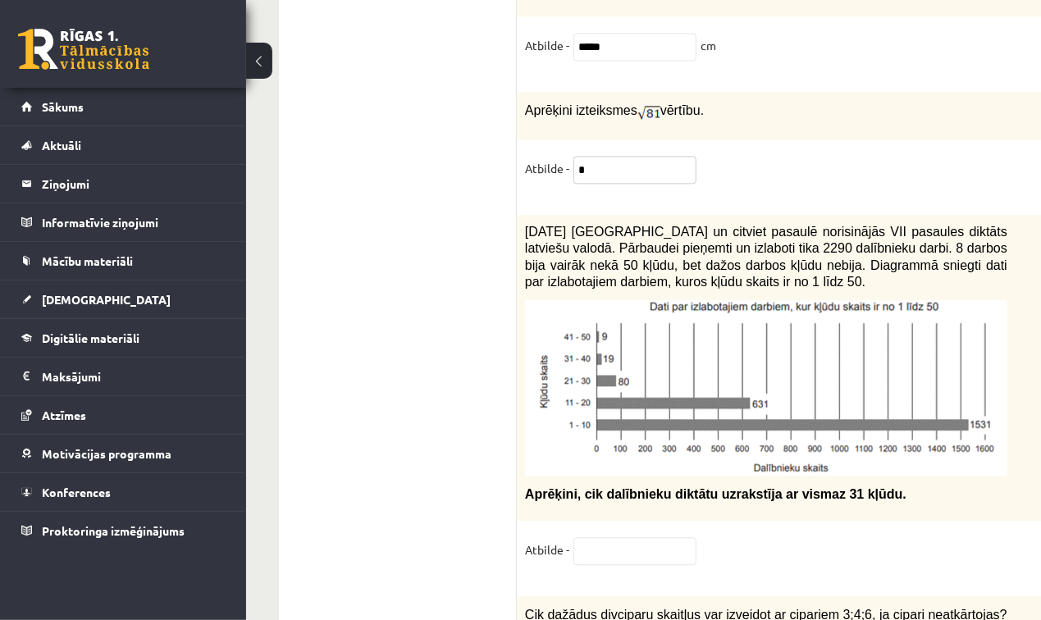
scroll to position [8142, 0]
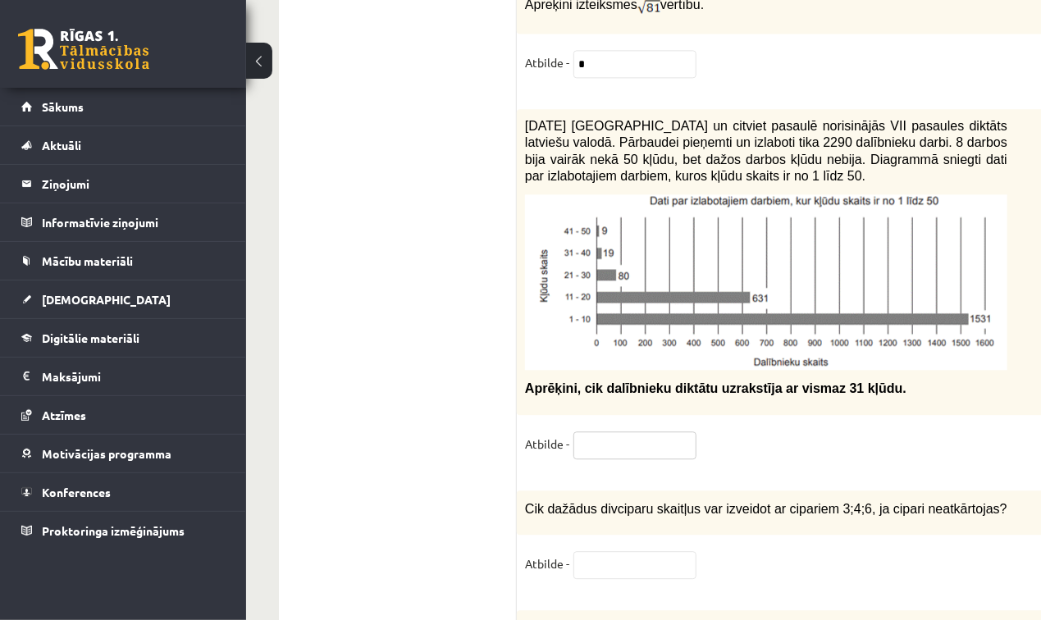
click at [653, 432] on input "text" at bounding box center [635, 446] width 123 height 28
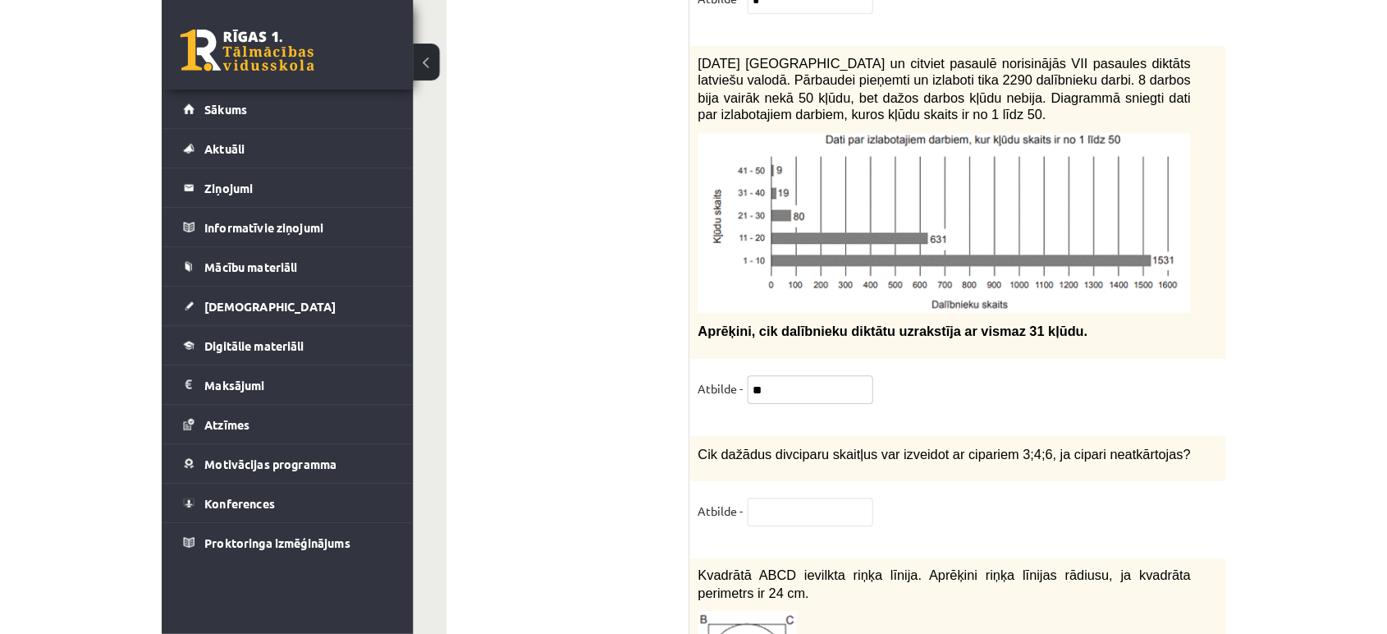
scroll to position [8233, 0]
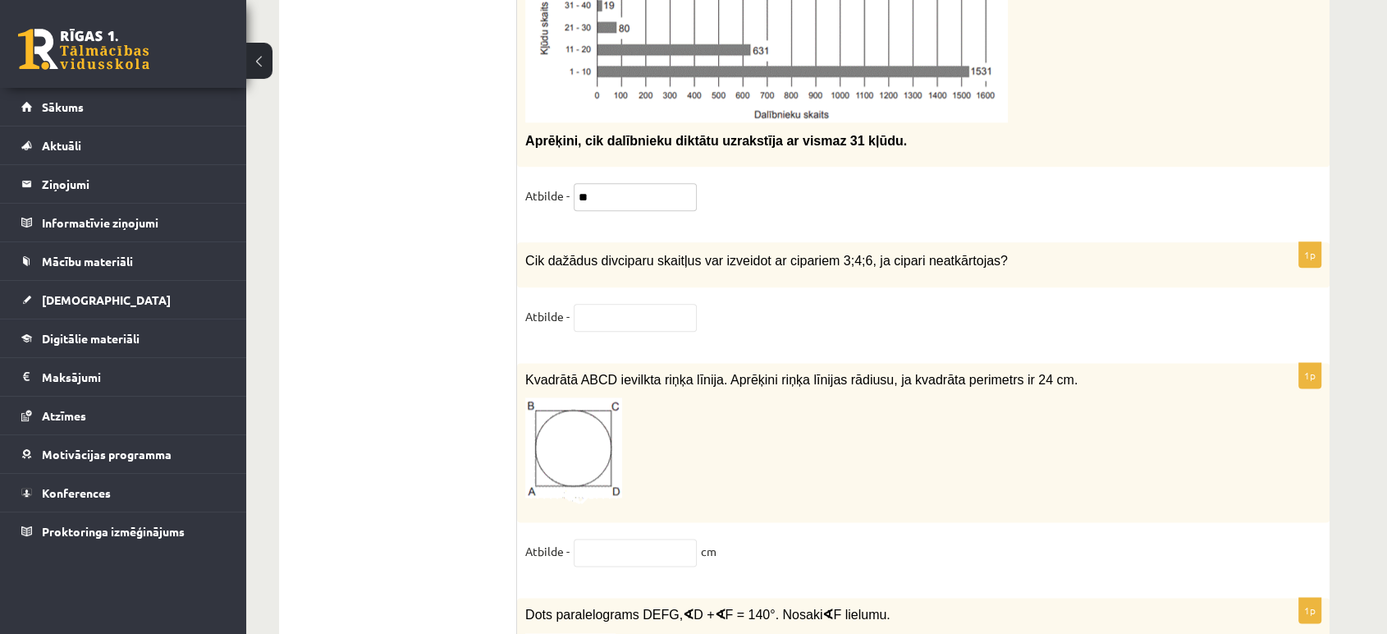
type input "**"
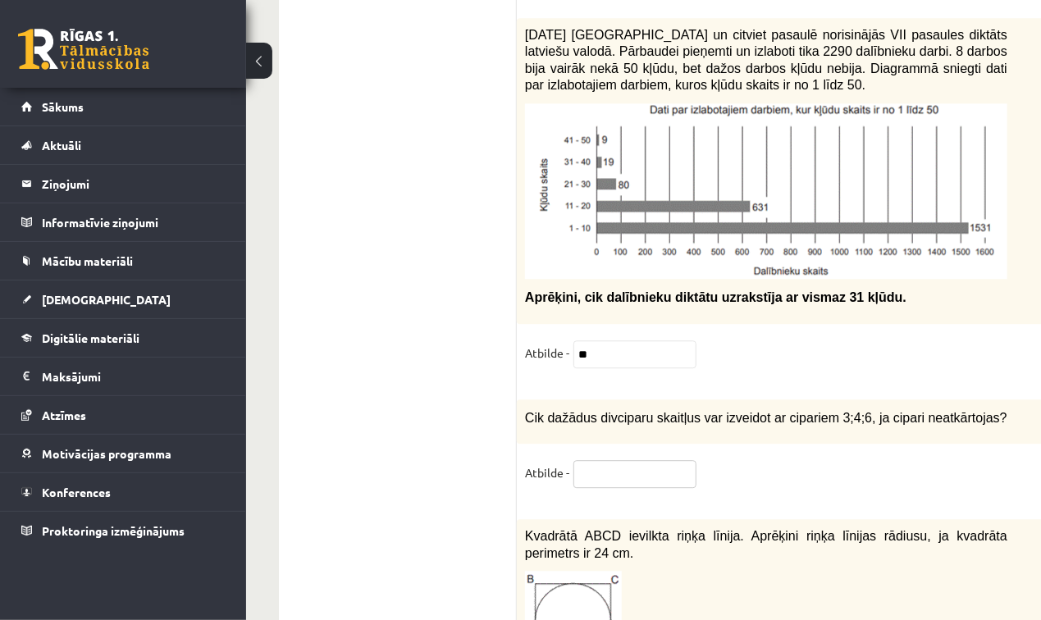
click at [626, 460] on input "text" at bounding box center [635, 474] width 123 height 28
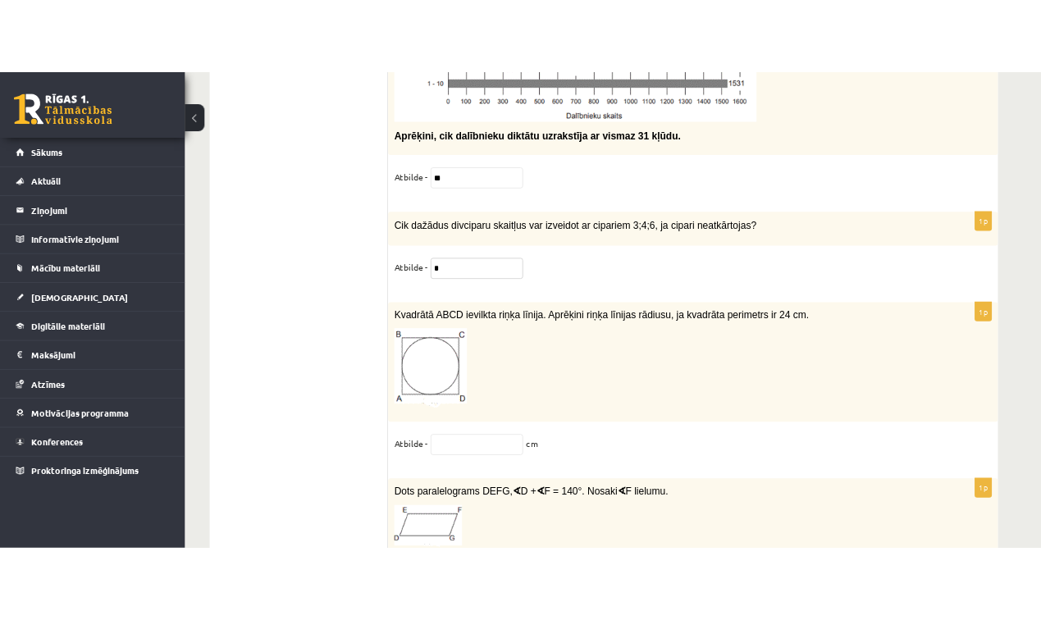
scroll to position [8392, 0]
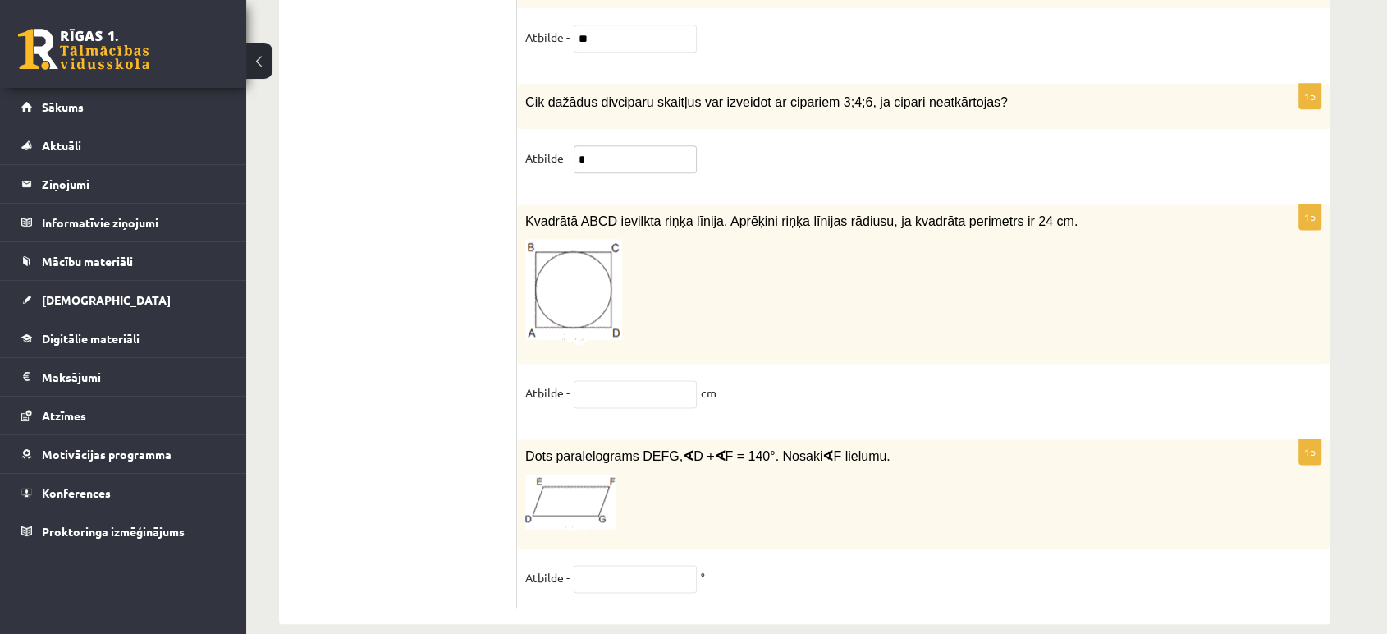
type input "*"
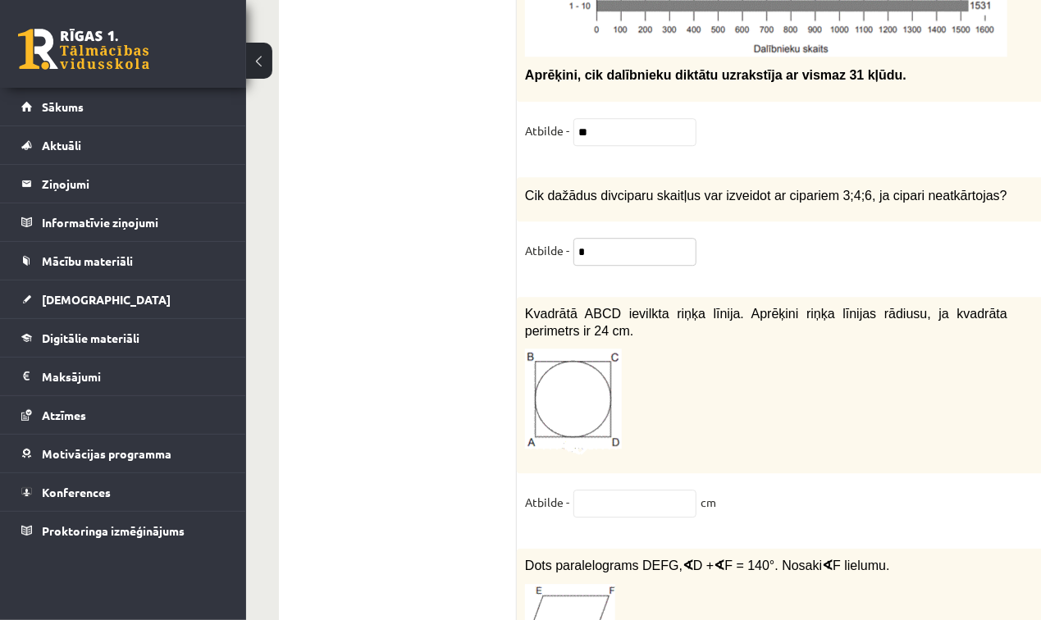
scroll to position [8542, 0]
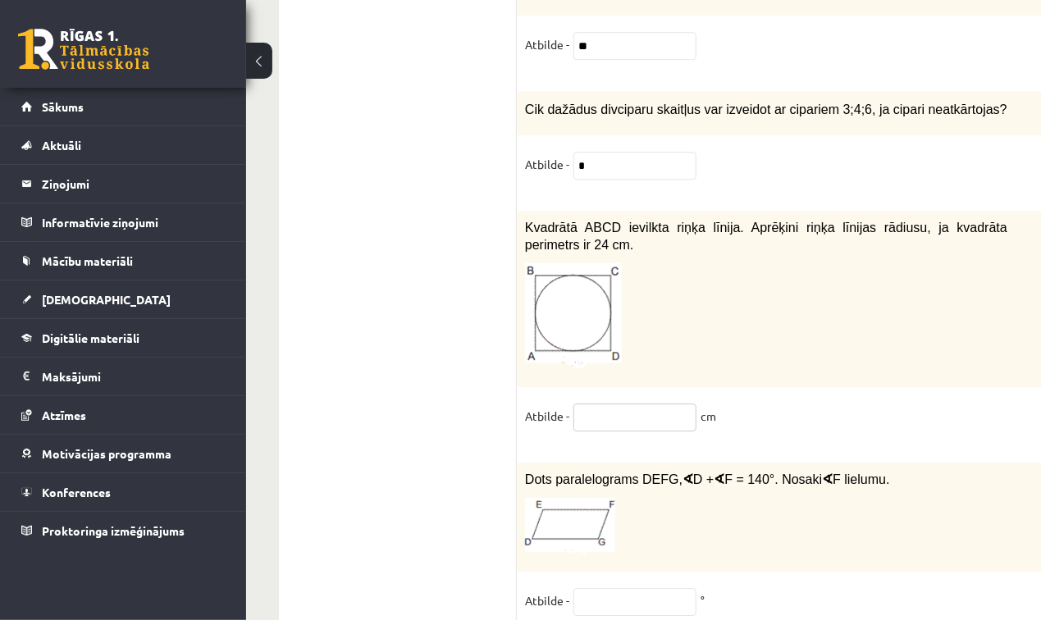
click at [642, 404] on input "text" at bounding box center [635, 418] width 123 height 28
type input "*"
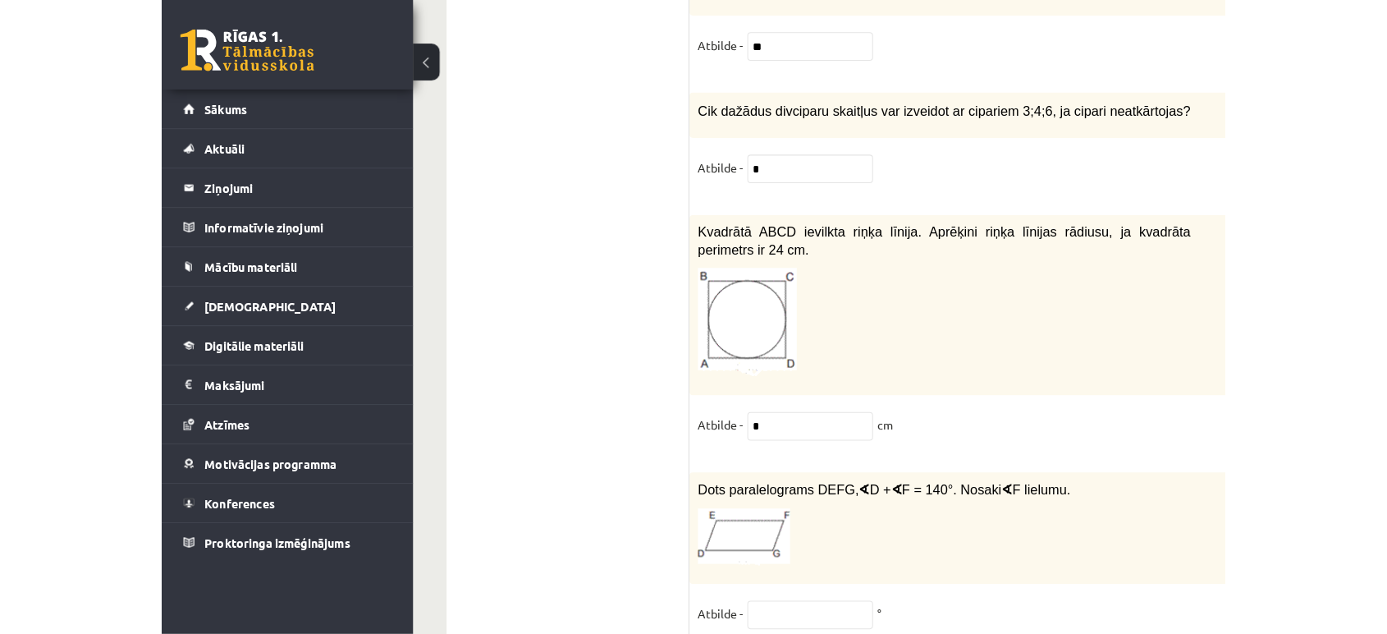
scroll to position [8392, 0]
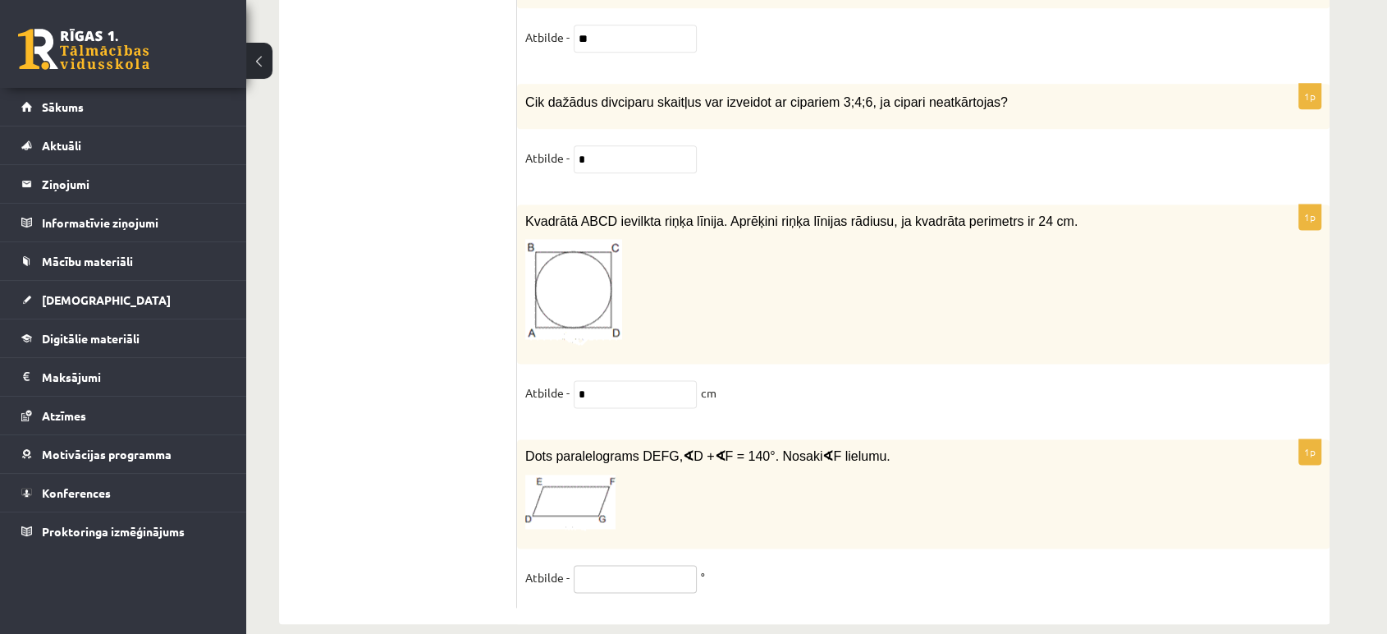
click at [611, 565] on input "text" at bounding box center [635, 579] width 123 height 28
type input "****"
click at [559, 380] on p "Atbilde -" at bounding box center [547, 392] width 44 height 25
click at [577, 380] on input "*" at bounding box center [635, 394] width 123 height 28
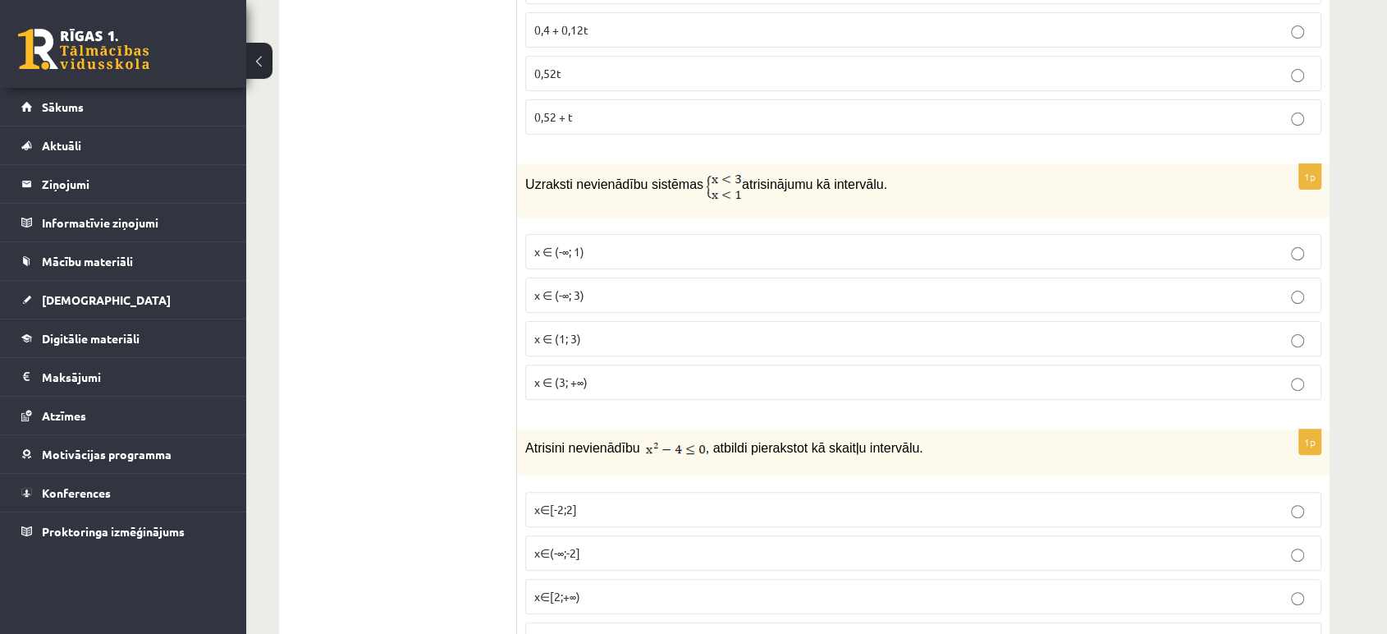
scroll to position [0, 0]
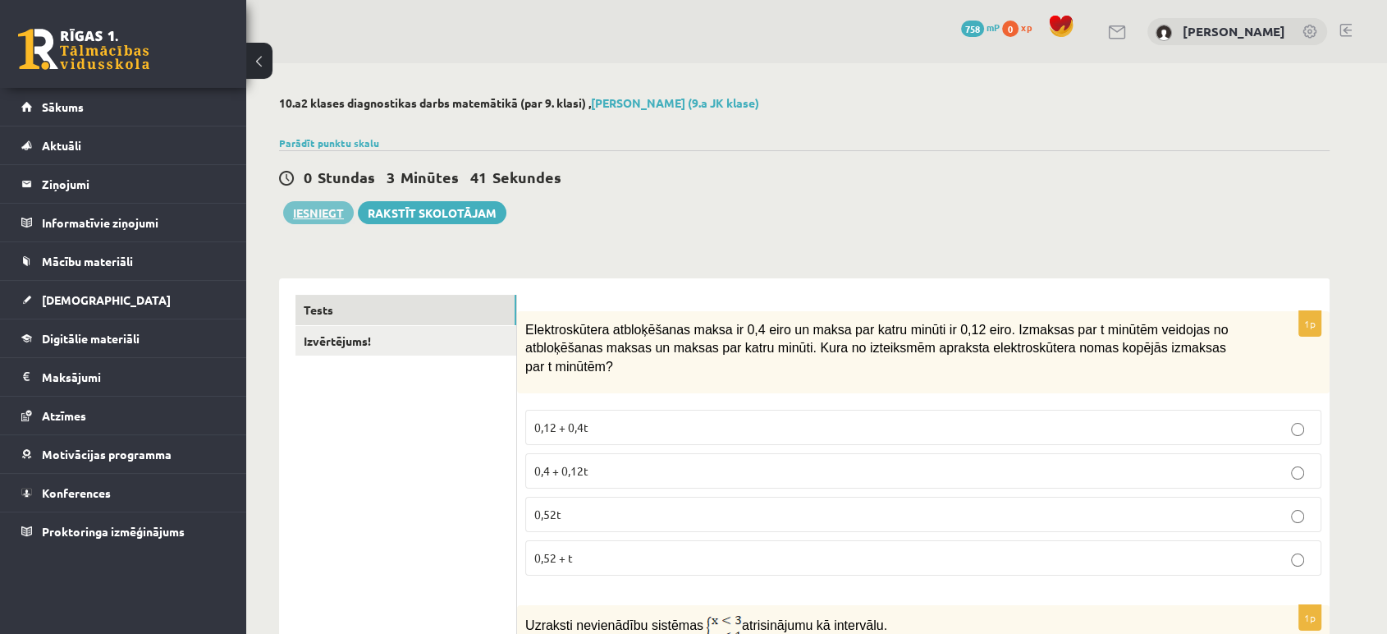
type input "***"
click at [341, 207] on button "Iesniegt" at bounding box center [318, 212] width 71 height 23
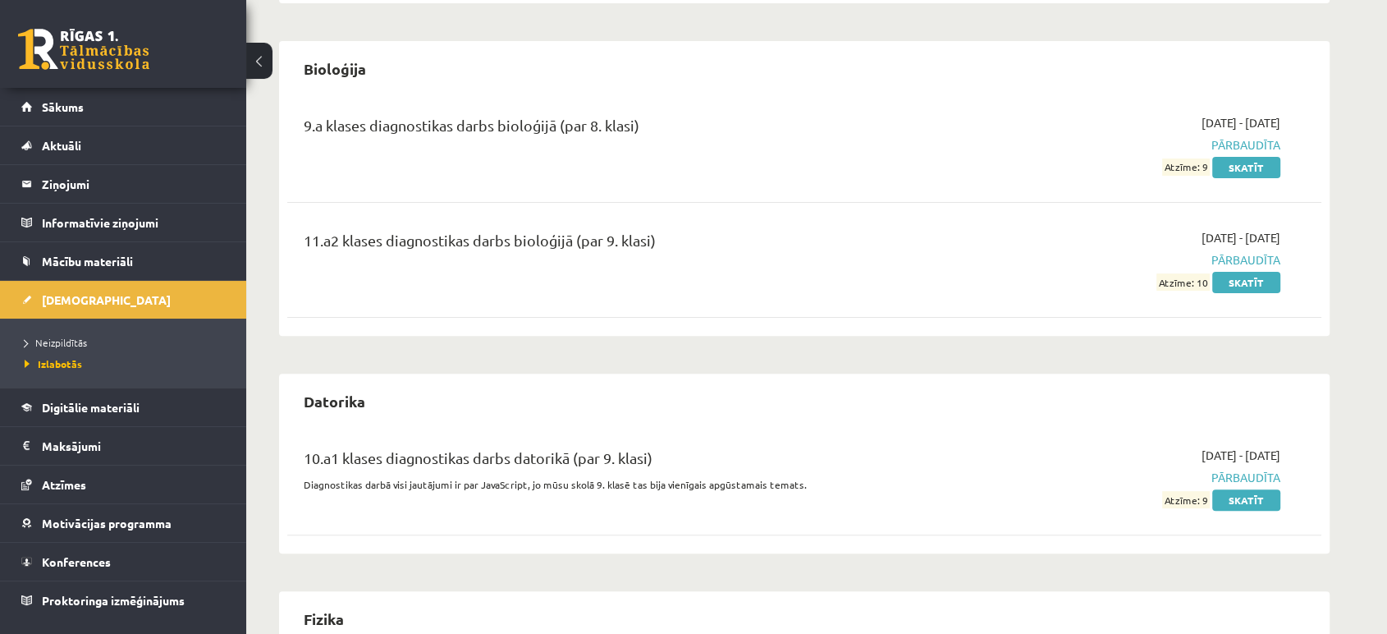
scroll to position [455, 0]
click at [71, 304] on span "[DEMOGRAPHIC_DATA]" at bounding box center [106, 299] width 129 height 15
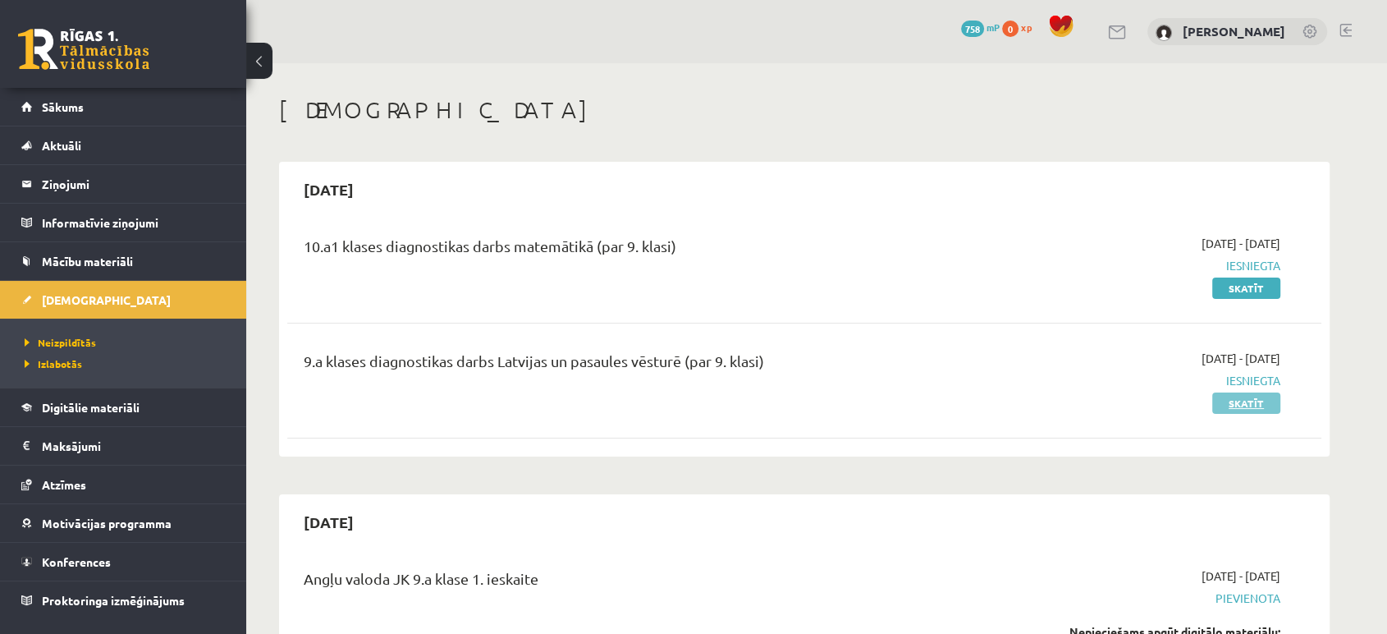
click at [1251, 395] on link "Skatīt" at bounding box center [1246, 402] width 68 height 21
click at [1253, 289] on link "Skatīt" at bounding box center [1246, 287] width 68 height 21
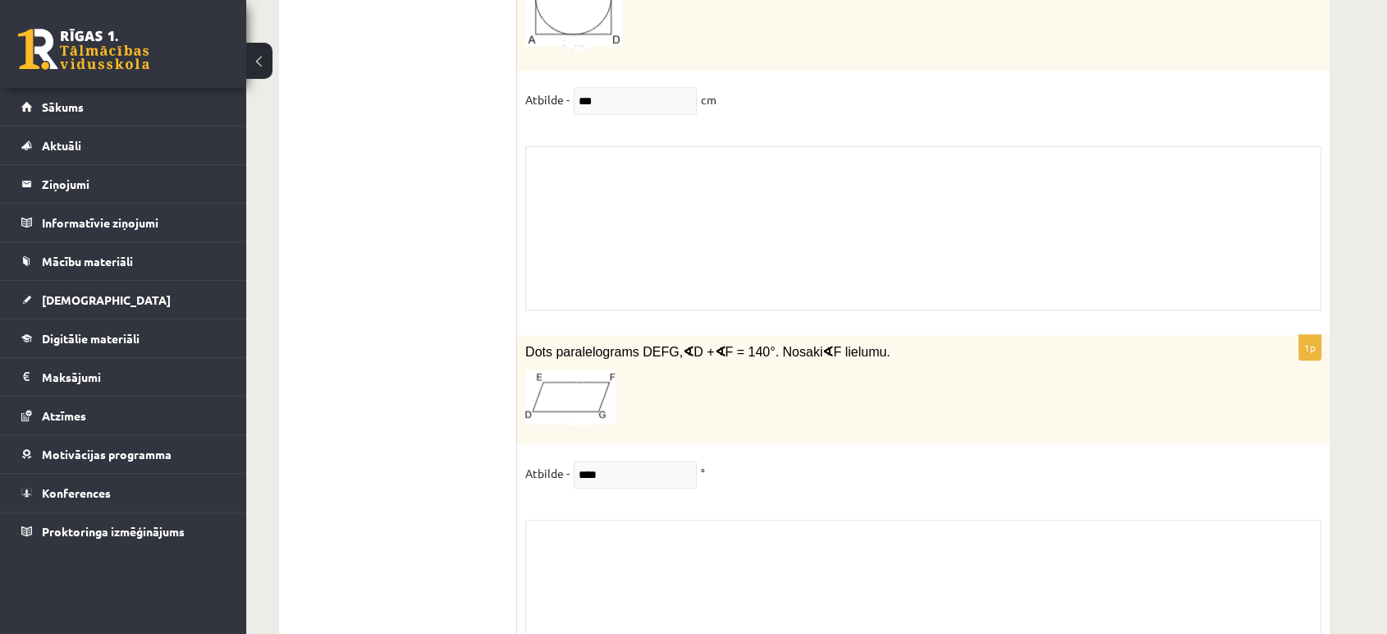
scroll to position [14020, 0]
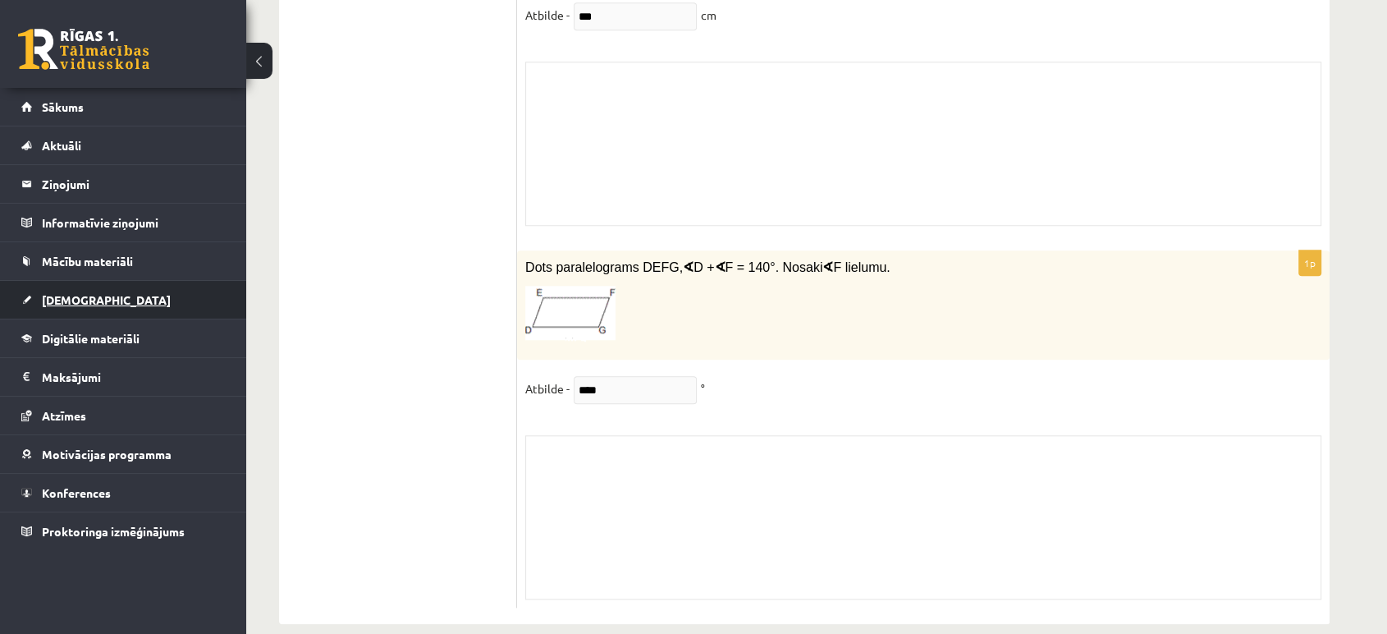
click at [98, 297] on link "[DEMOGRAPHIC_DATA]" at bounding box center [123, 300] width 204 height 38
